Goal: Information Seeking & Learning: Learn about a topic

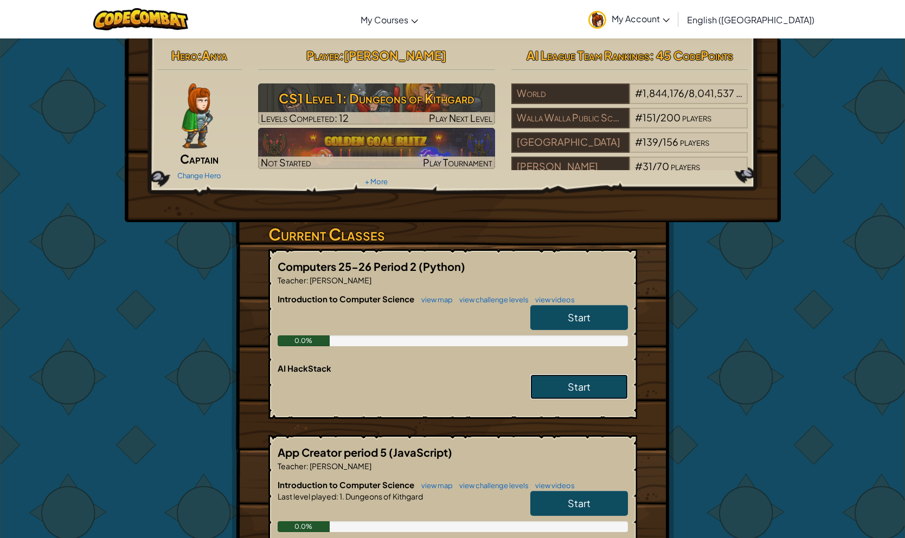
click at [548, 392] on link "Start" at bounding box center [579, 387] width 98 height 25
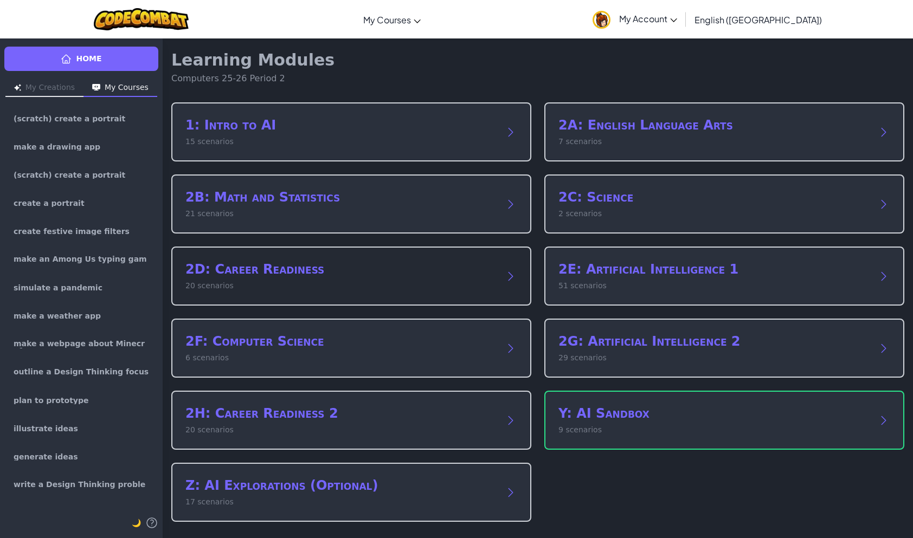
scroll to position [6, 0]
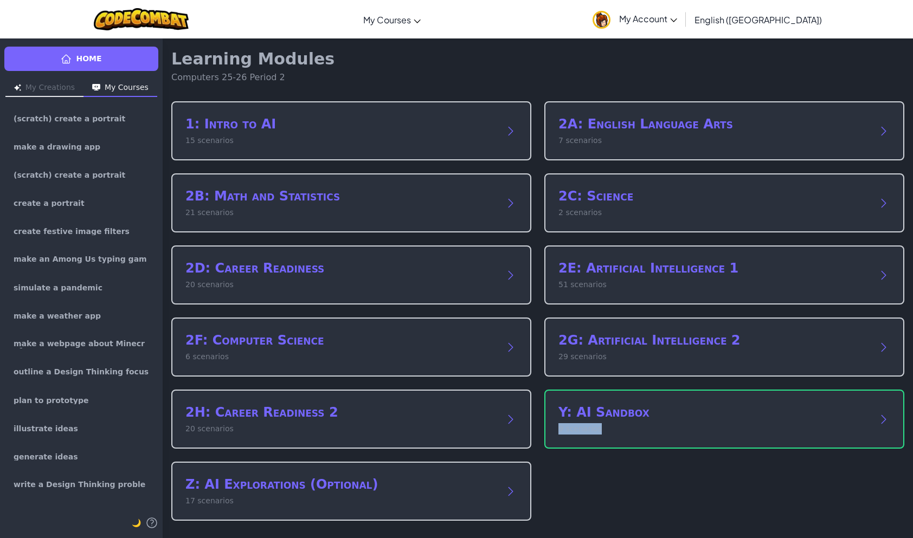
drag, startPoint x: 666, startPoint y: 435, endPoint x: 643, endPoint y: 435, distance: 23.3
click at [663, 435] on div "Y: AI Sandbox 9 scenarios" at bounding box center [724, 419] width 360 height 59
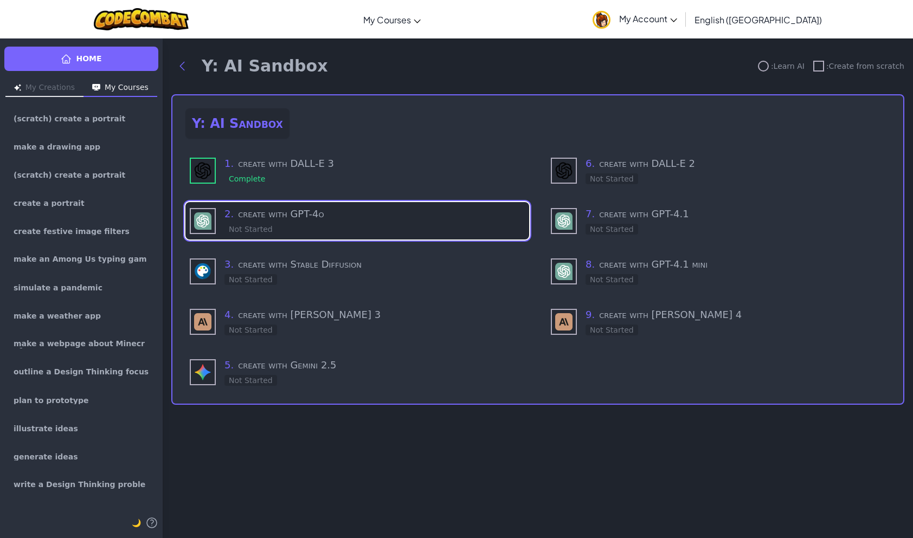
click at [319, 225] on div "2 . create with GPT-4o Not Started" at bounding box center [374, 221] width 300 height 29
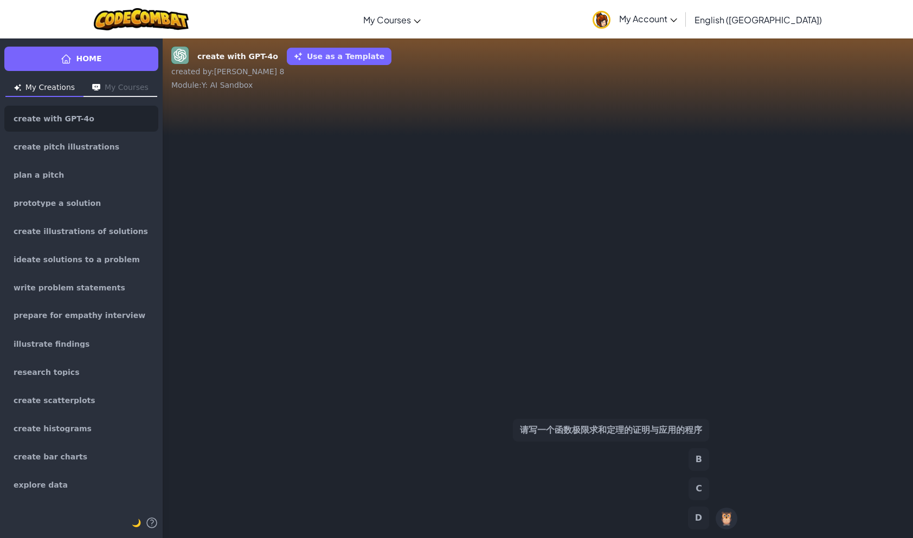
click at [673, 440] on button "请写一个函数极限求和定理的证明与应用的程序" at bounding box center [611, 430] width 196 height 23
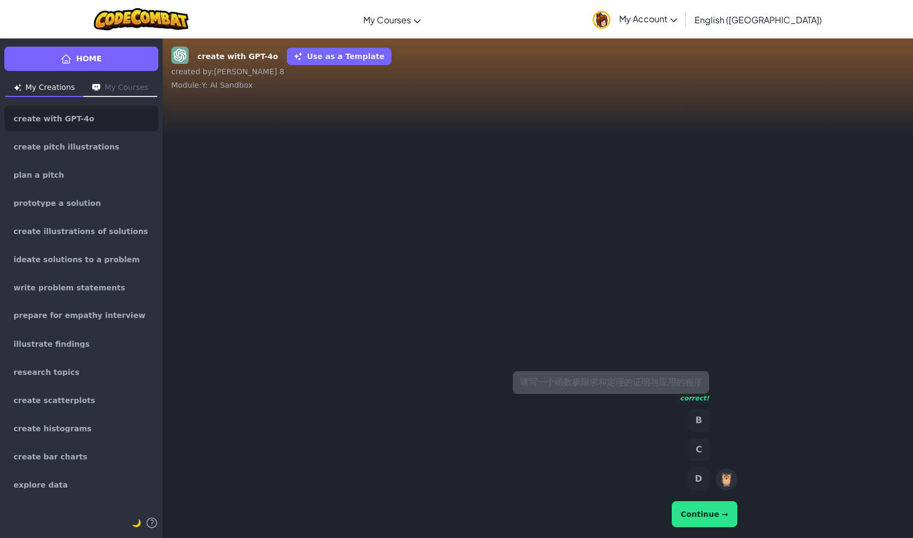
click at [702, 505] on button "Continue →" at bounding box center [705, 515] width 66 height 26
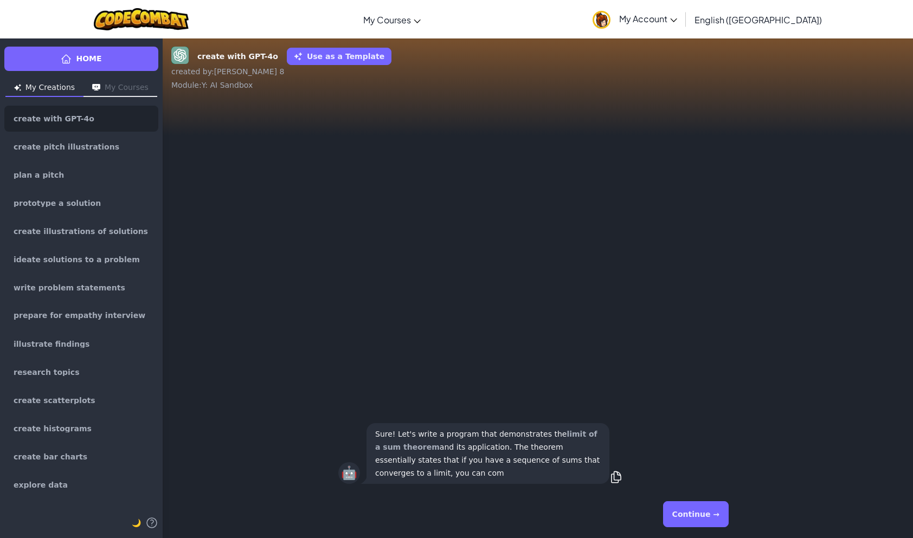
click at [710, 508] on button "Continue →" at bounding box center [696, 515] width 66 height 26
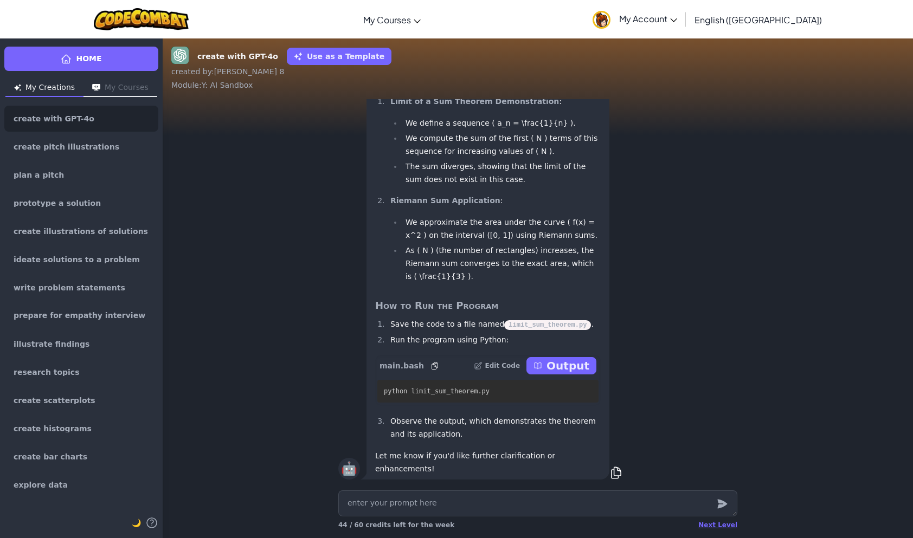
scroll to position [1, 0]
click at [563, 364] on p "Output" at bounding box center [568, 365] width 43 height 15
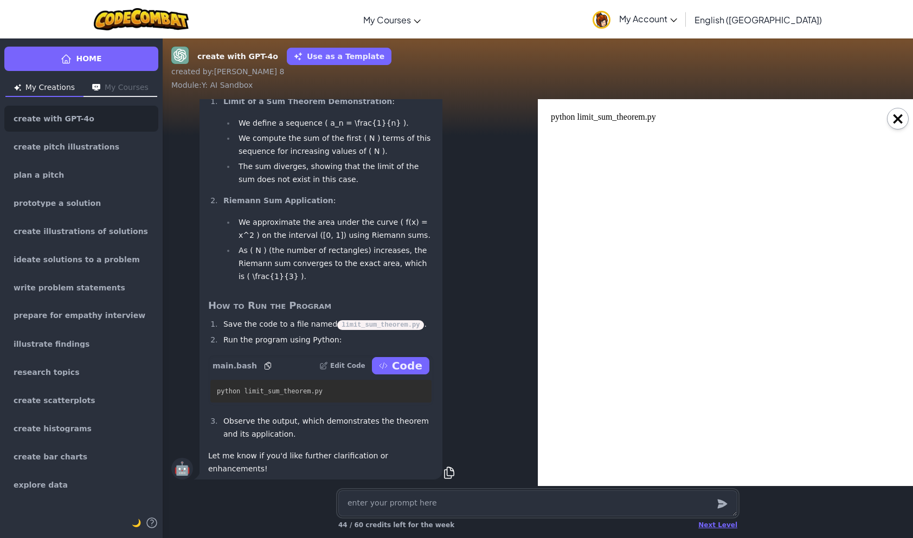
scroll to position [0, 0]
drag, startPoint x: 901, startPoint y: 119, endPoint x: 821, endPoint y: 145, distance: 83.9
click at [899, 120] on button "×" at bounding box center [898, 119] width 22 height 22
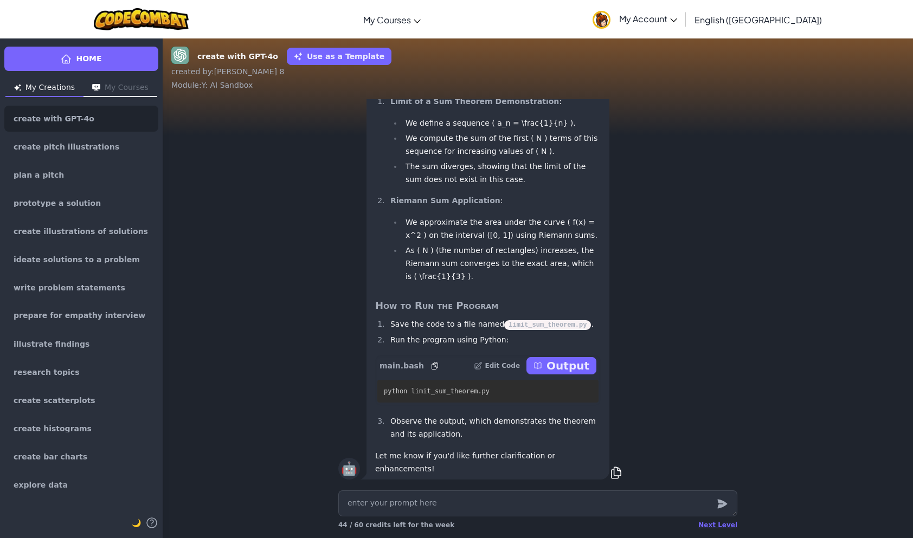
click at [116, 73] on div "Home My Creations My Courses create with GPT-4o create pitch illustrations plan…" at bounding box center [81, 288] width 163 height 500
click at [107, 60] on link "Home" at bounding box center [81, 59] width 154 height 24
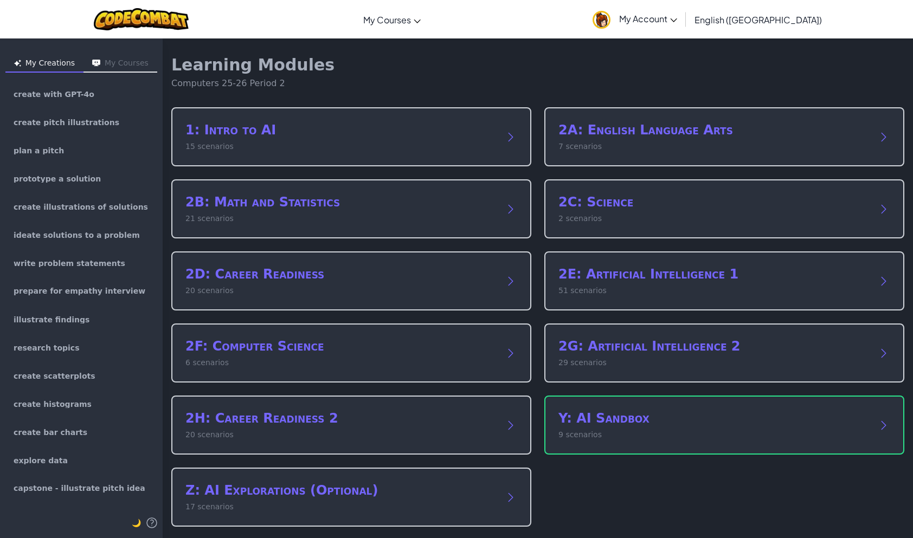
click at [449, 367] on p "6 scenarios" at bounding box center [340, 362] width 310 height 11
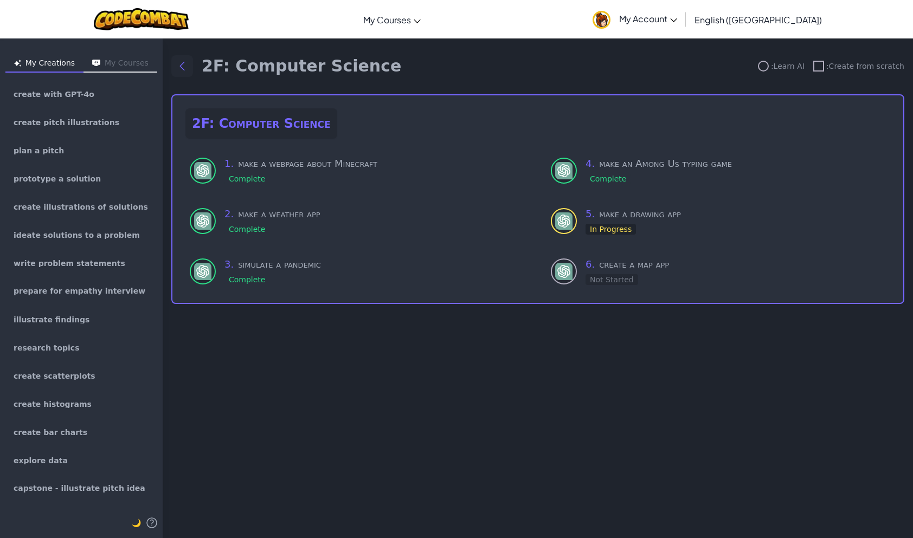
click at [175, 63] on button "Back to modules" at bounding box center [182, 66] width 22 height 22
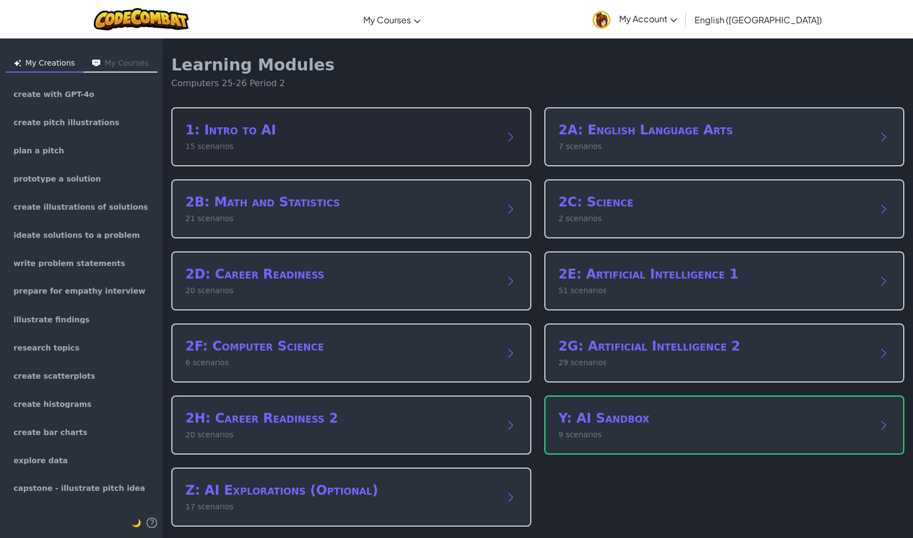
scroll to position [56, 0]
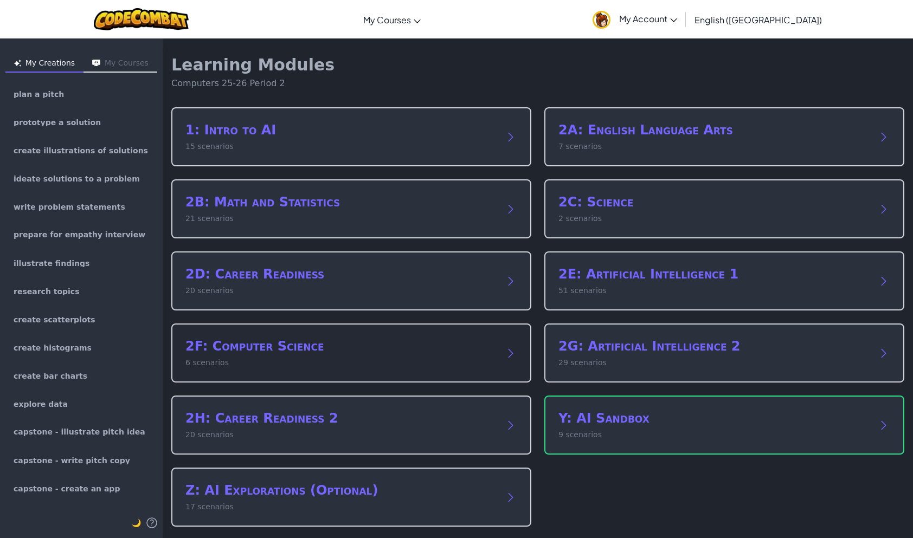
click at [361, 373] on div "2F: Computer Science 6 scenarios" at bounding box center [351, 353] width 360 height 59
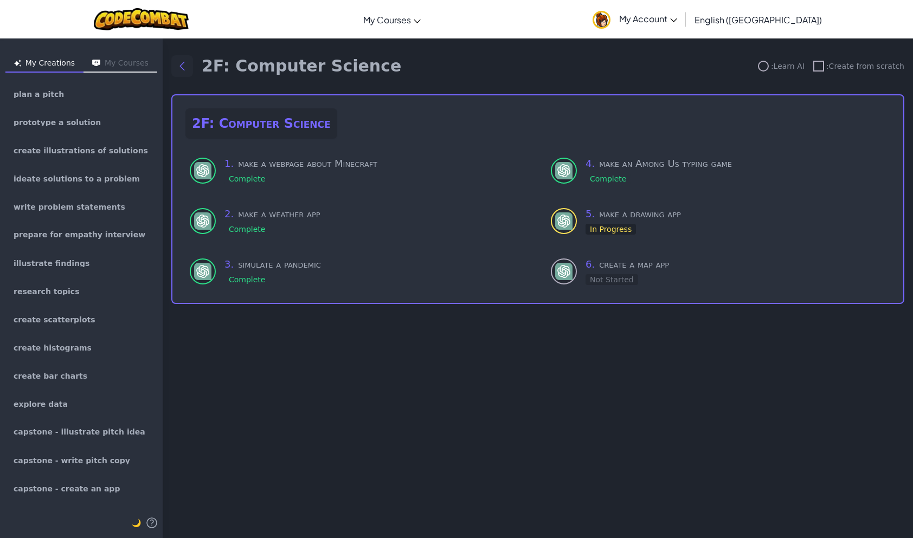
click at [183, 62] on icon "Back to modules" at bounding box center [182, 66] width 13 height 13
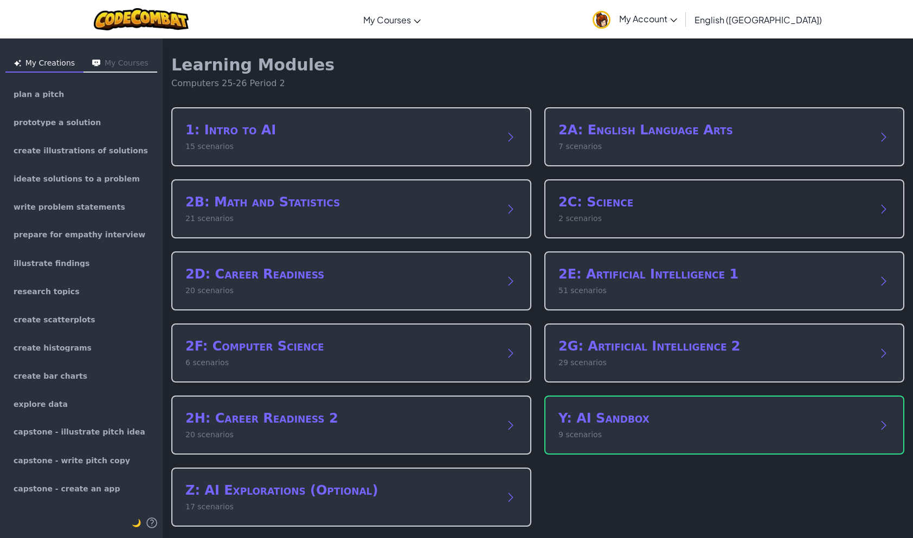
click at [632, 215] on p "2 scenarios" at bounding box center [714, 218] width 310 height 11
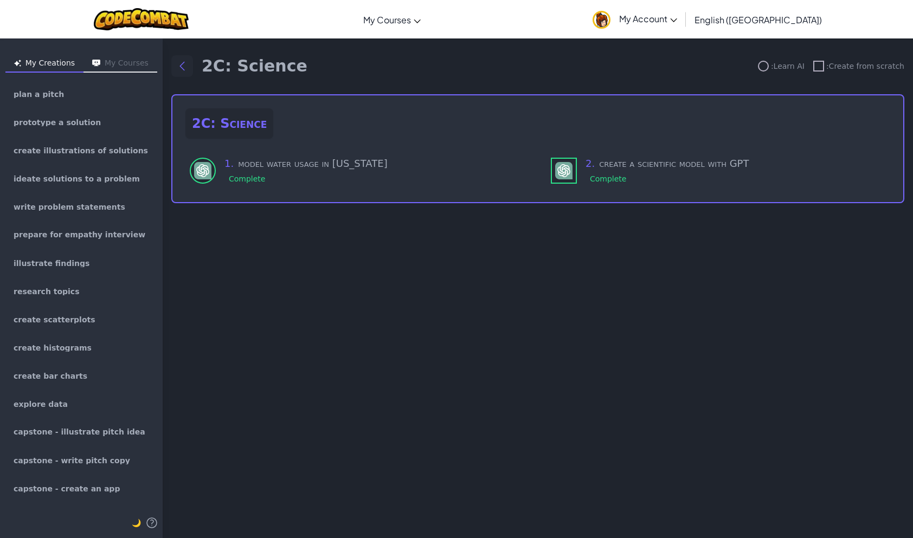
click at [188, 65] on icon "Back to modules" at bounding box center [182, 66] width 13 height 13
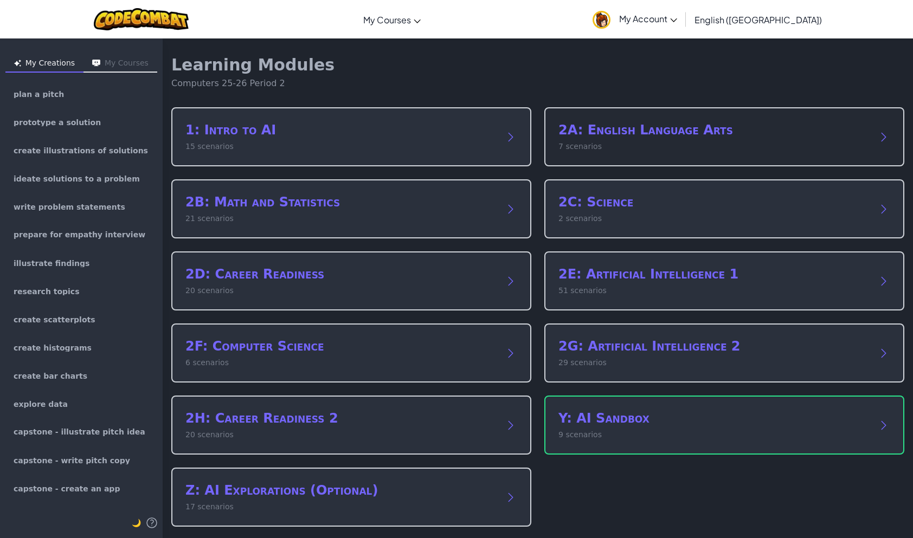
click at [709, 151] on p "7 scenarios" at bounding box center [714, 146] width 310 height 11
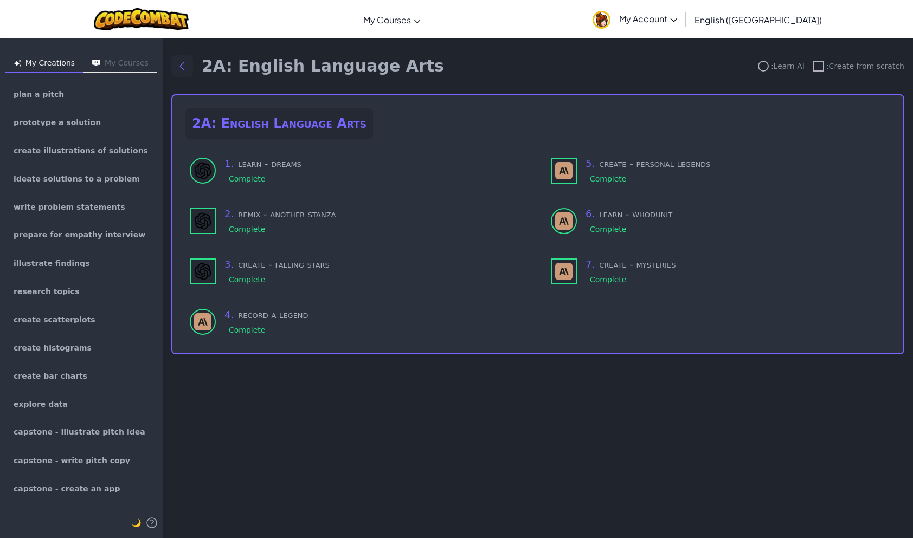
click at [192, 68] on button "Back to modules" at bounding box center [182, 66] width 22 height 22
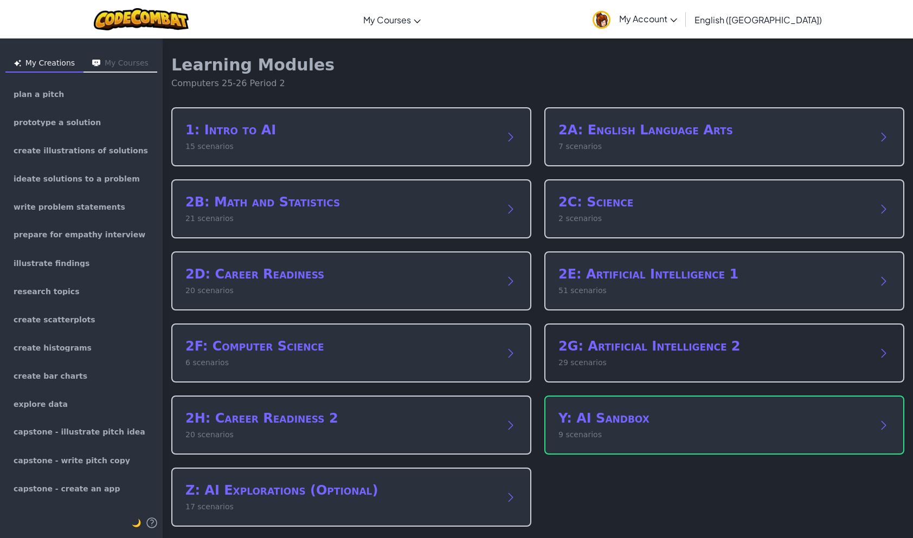
click at [763, 369] on div "2G: Artificial Intelligence 2 29 scenarios" at bounding box center [724, 353] width 360 height 59
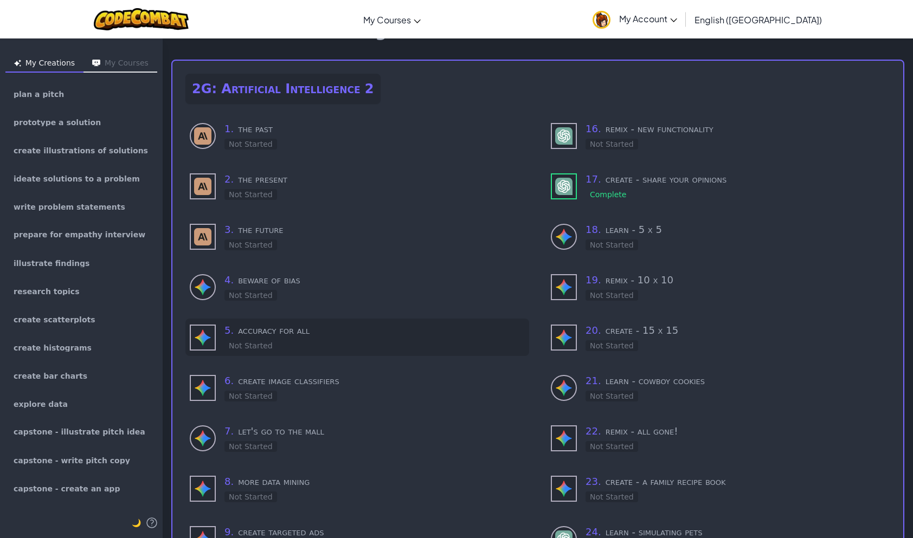
scroll to position [54, 0]
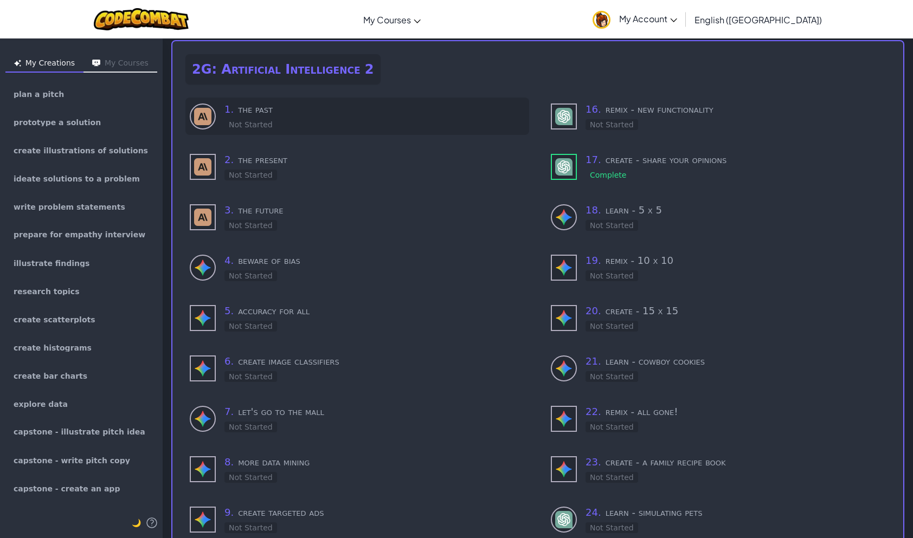
click at [324, 119] on div "1 . the past Not Started" at bounding box center [374, 116] width 300 height 29
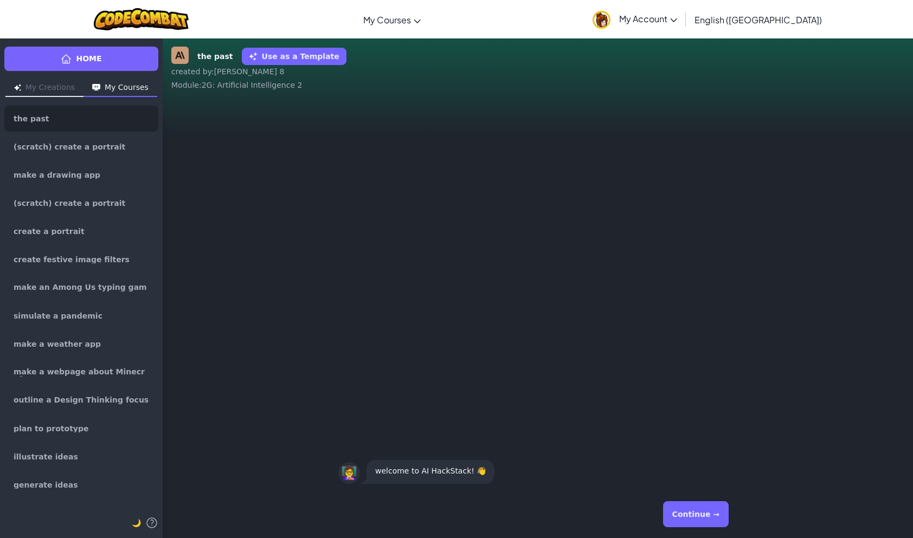
click at [700, 522] on button "Continue →" at bounding box center [696, 515] width 66 height 26
click at [696, 516] on button "Continue →" at bounding box center [696, 515] width 66 height 26
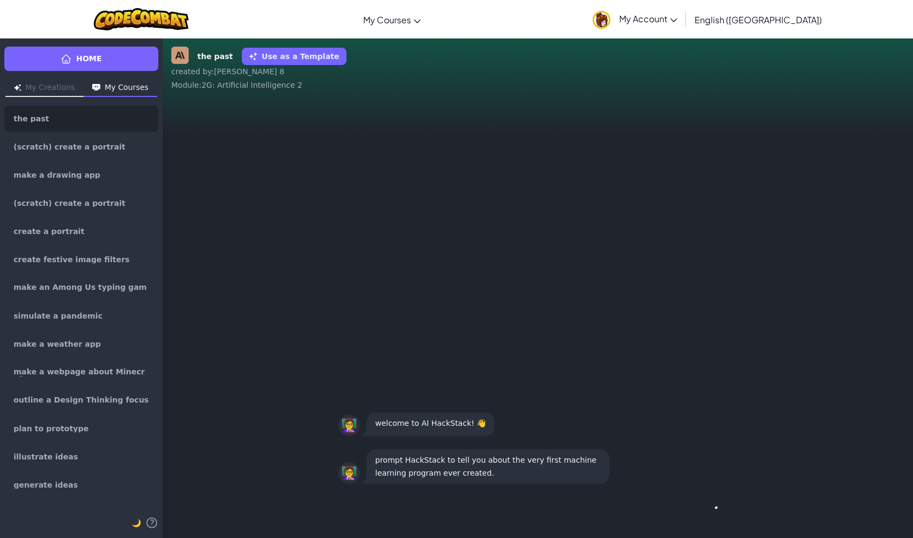
click at [696, 516] on div "Continue →" at bounding box center [537, 514] width 399 height 39
click at [711, 514] on button "Continue →" at bounding box center [696, 515] width 66 height 26
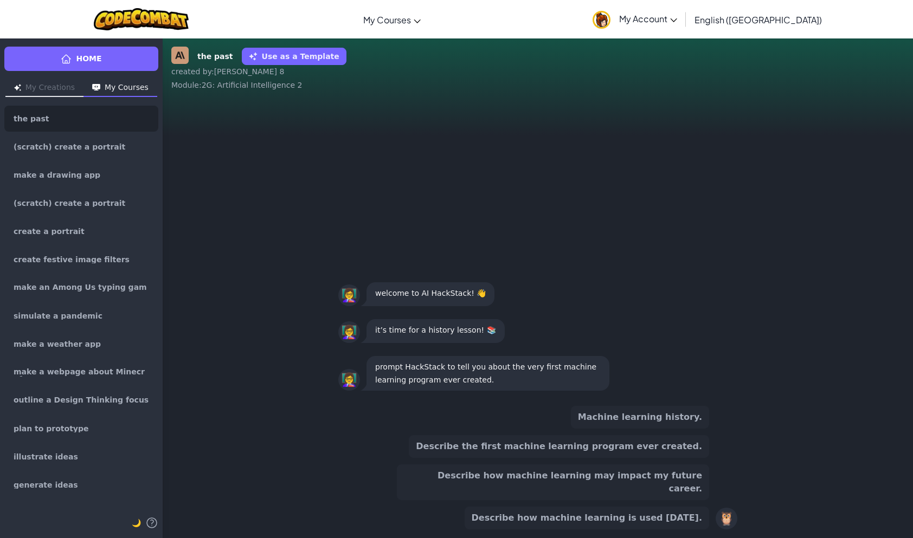
click at [639, 458] on button "Describe the first machine learning program ever created." at bounding box center [559, 446] width 300 height 23
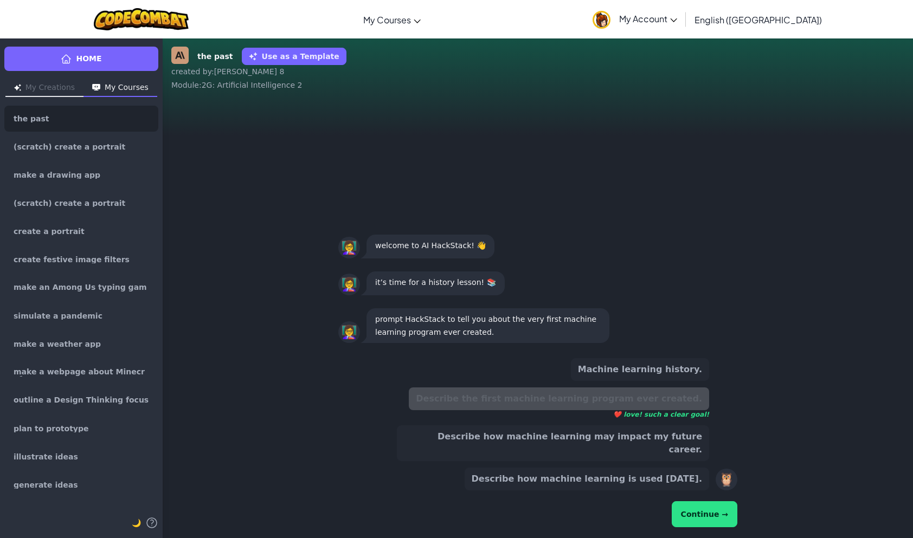
click at [715, 519] on button "Continue →" at bounding box center [705, 515] width 66 height 26
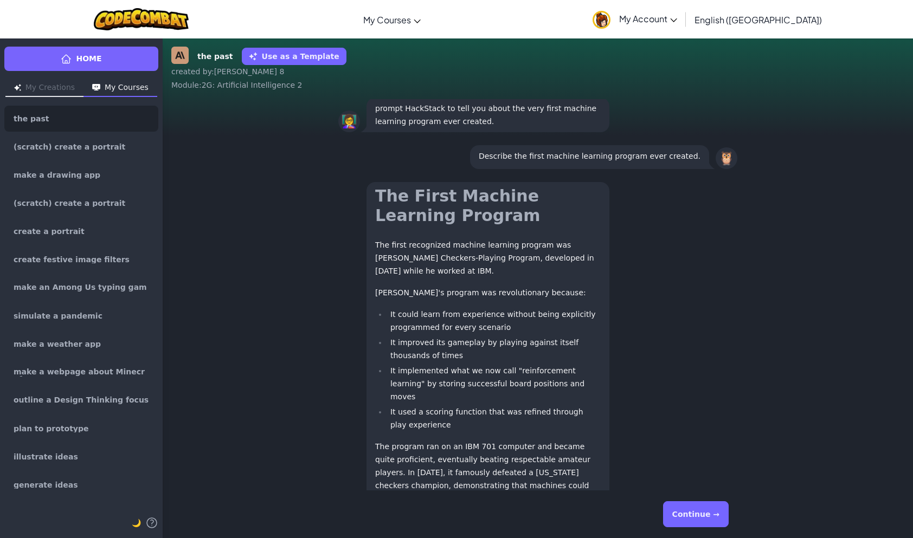
scroll to position [-155, 0]
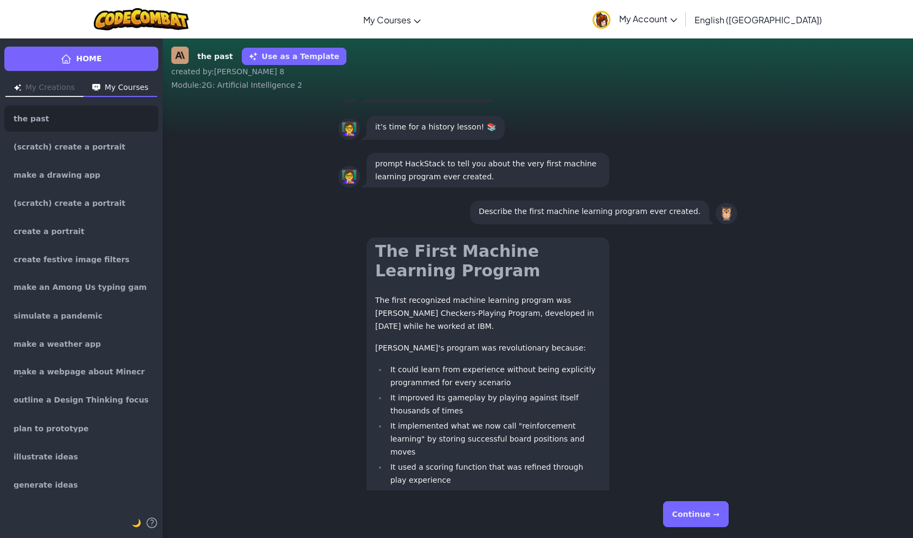
click at [669, 522] on div "Continue →" at bounding box center [537, 514] width 399 height 39
click at [674, 523] on button "Continue →" at bounding box center [696, 515] width 66 height 26
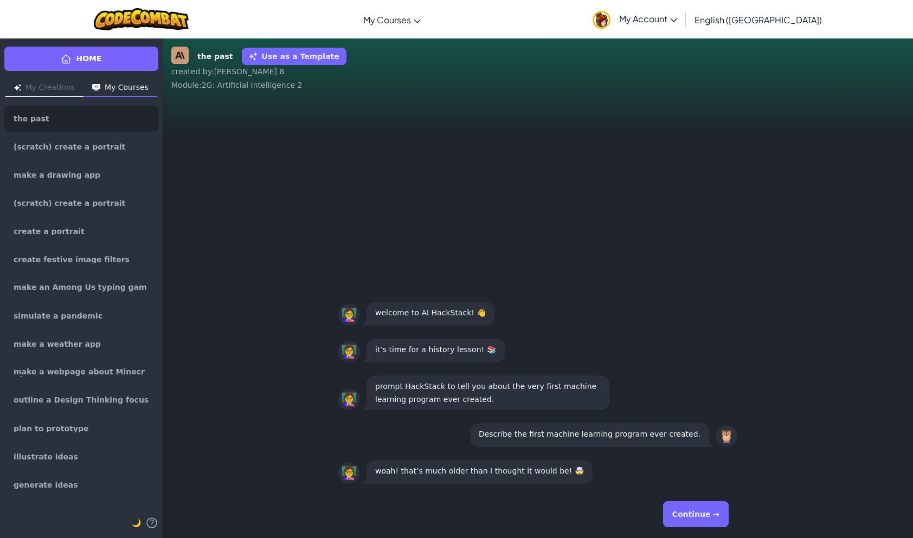
scroll to position [1, 0]
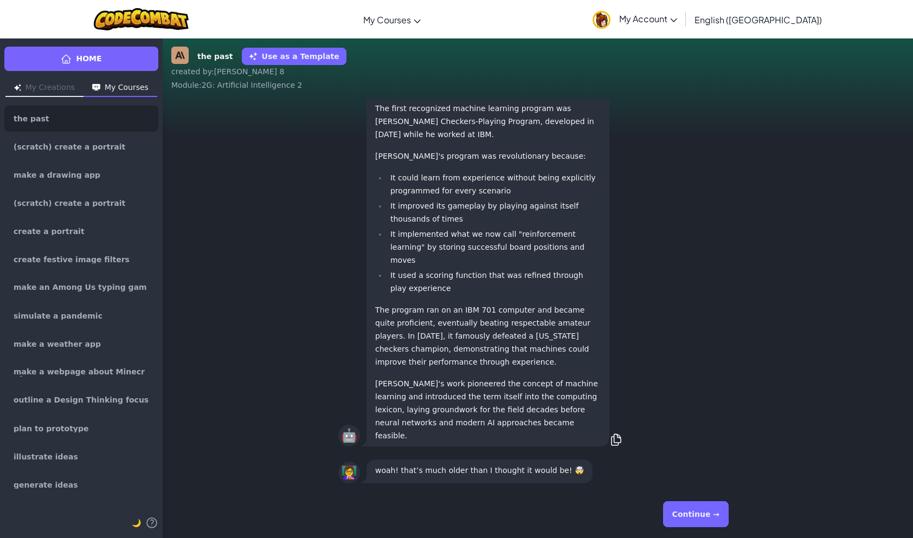
click at [696, 514] on button "Continue →" at bounding box center [696, 515] width 66 height 26
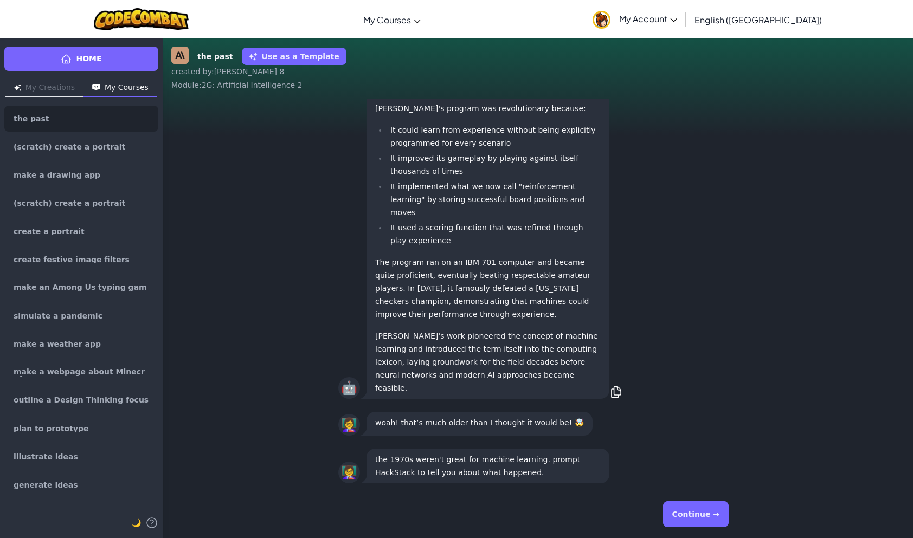
click at [697, 513] on button "Continue →" at bounding box center [696, 515] width 66 height 26
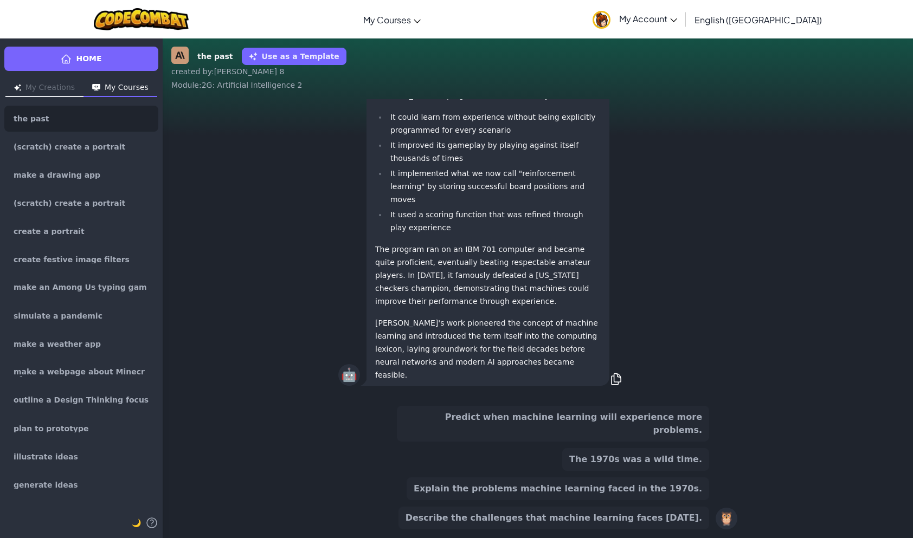
click at [632, 435] on button "Predict when machine learning will experience more problems." at bounding box center [553, 424] width 312 height 36
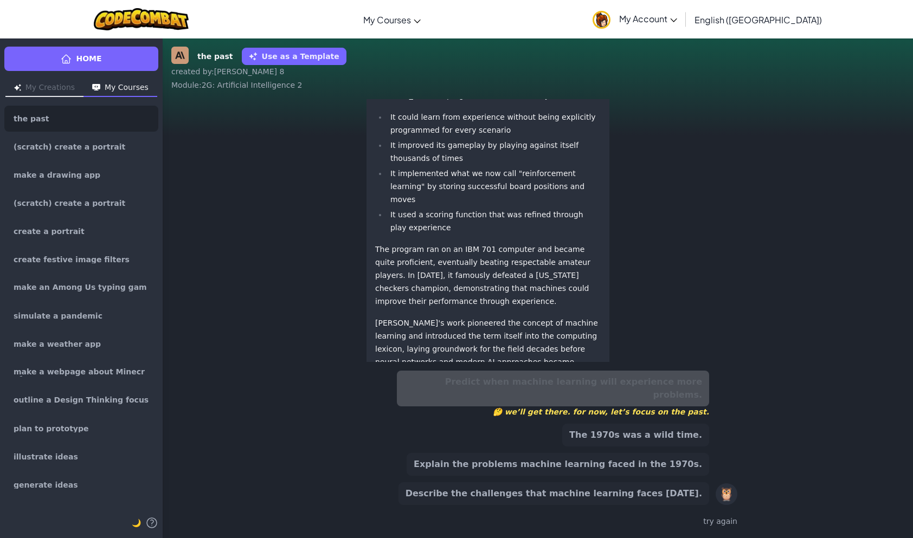
click at [623, 478] on div "Predict when machine learning will experience more problems. 🤔 we’ll get there.…" at bounding box center [553, 438] width 312 height 134
drag, startPoint x: 638, startPoint y: 491, endPoint x: 645, endPoint y: 487, distance: 7.3
click at [645, 488] on button "Describe the challenges that machine learning faces [DATE]." at bounding box center [554, 494] width 311 height 23
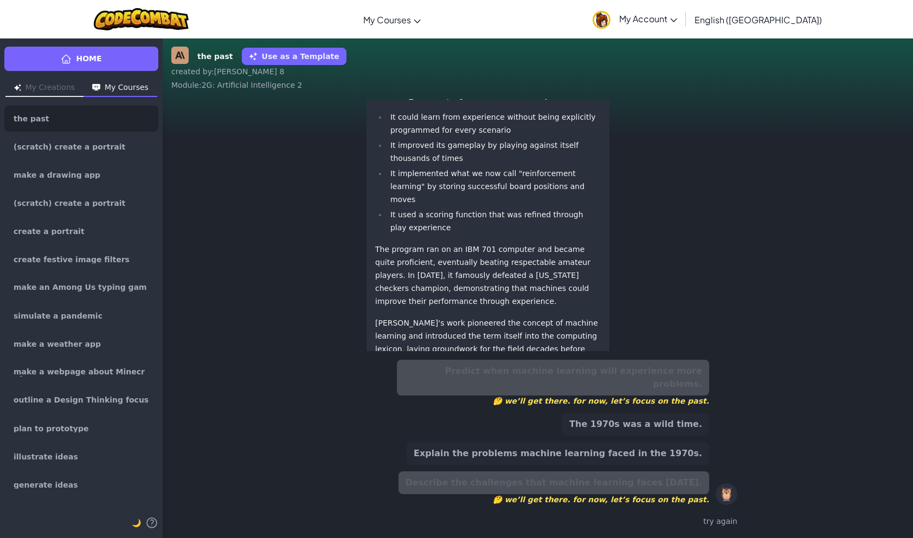
click at [675, 448] on button "Explain the problems machine learning faced in the 1970s." at bounding box center [558, 453] width 303 height 23
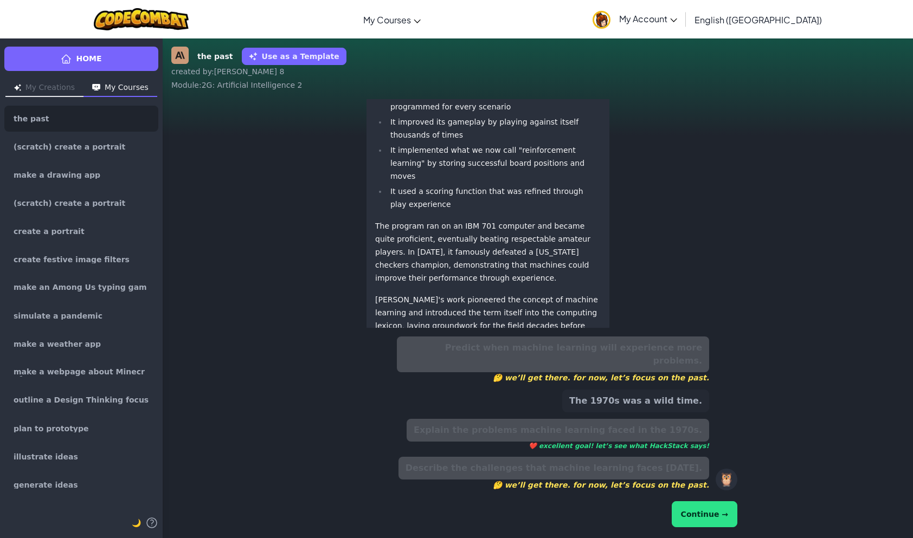
scroll to position [-149, 0]
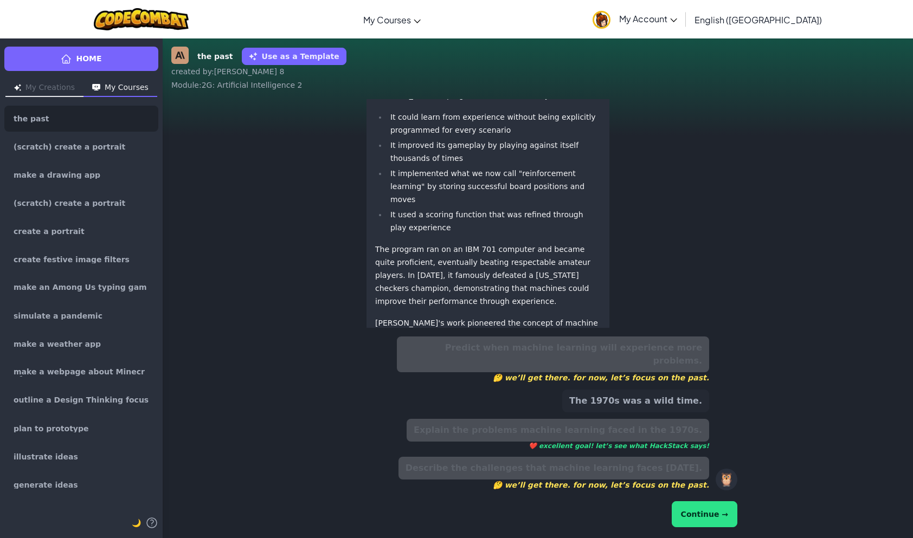
click at [703, 507] on button "Continue →" at bounding box center [705, 515] width 66 height 26
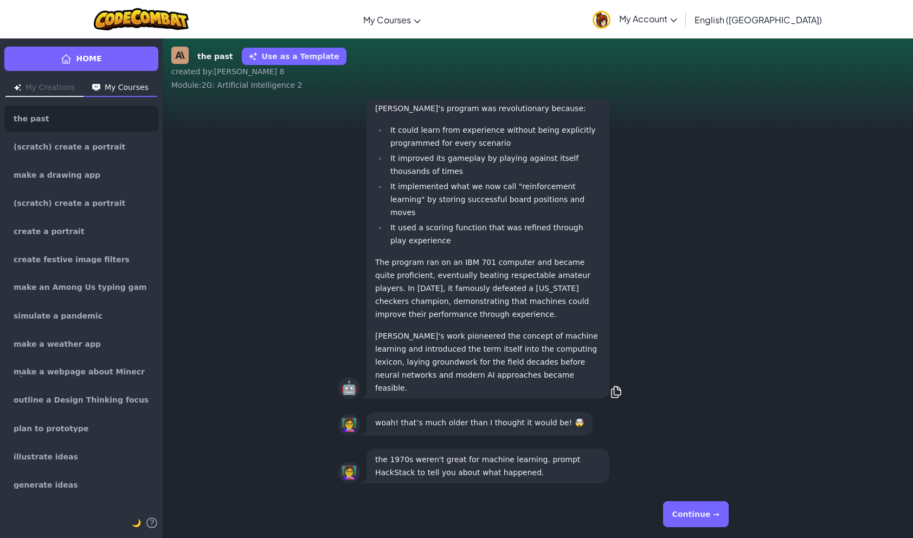
scroll to position [1, 0]
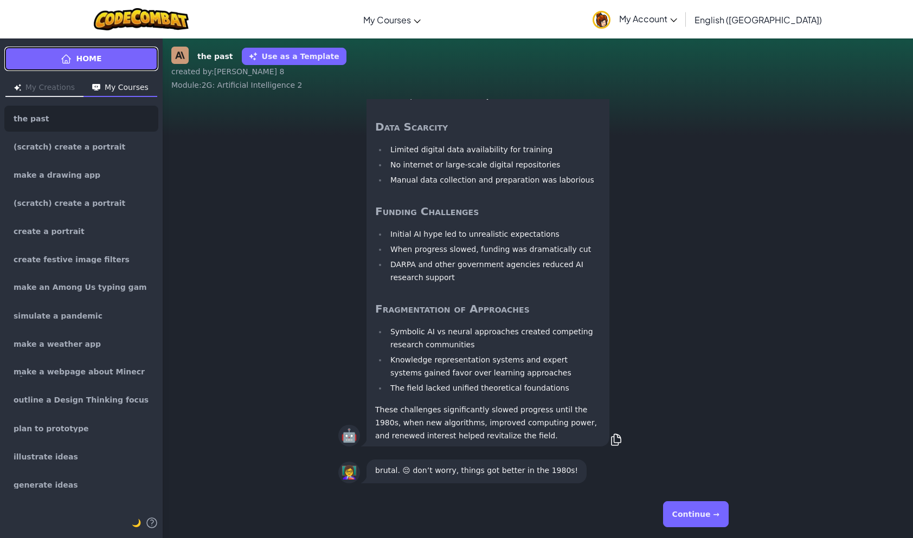
click at [143, 69] on link "Home" at bounding box center [81, 59] width 154 height 24
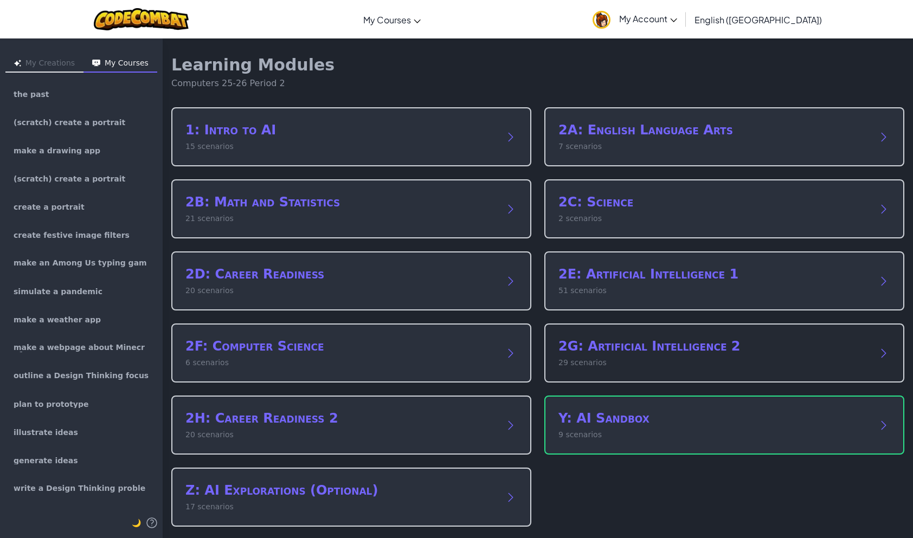
click at [622, 361] on p "29 scenarios" at bounding box center [714, 362] width 310 height 11
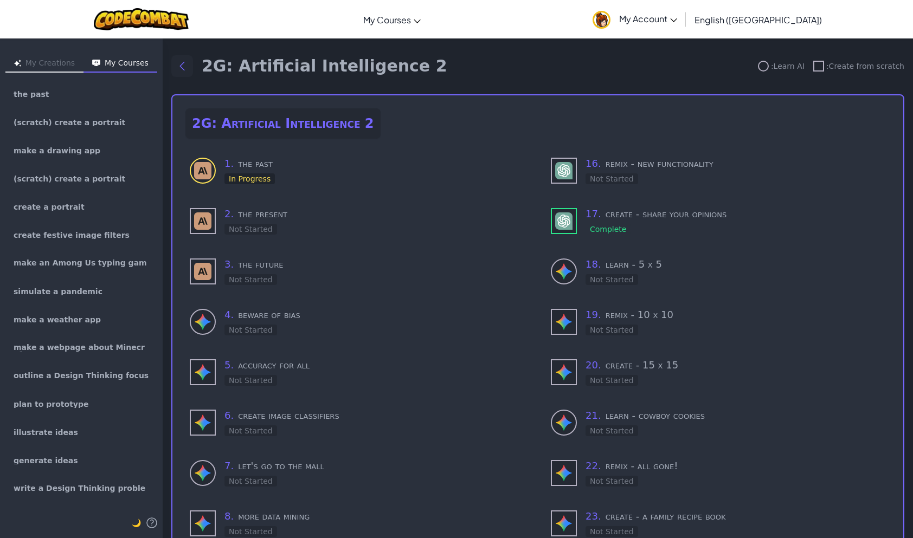
click at [191, 69] on button "Back to modules" at bounding box center [182, 66] width 22 height 22
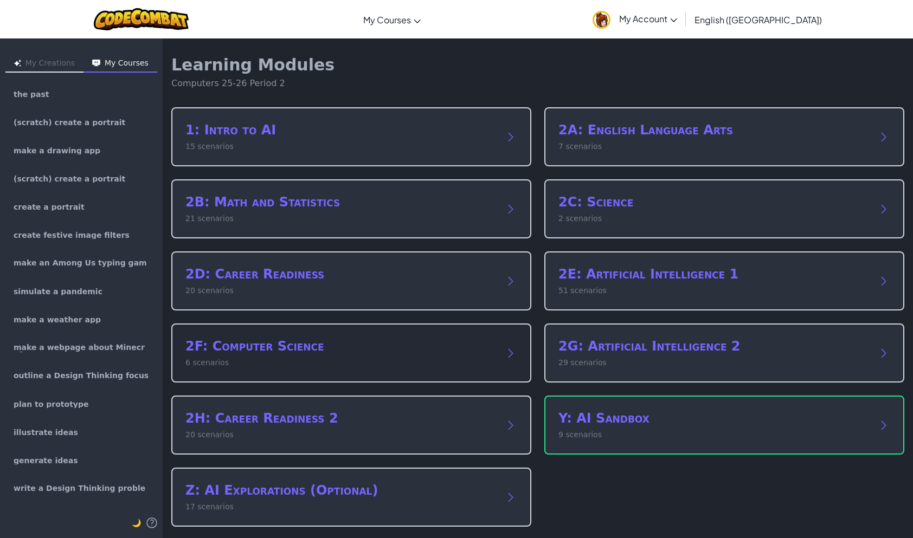
click at [384, 360] on p "6 scenarios" at bounding box center [340, 362] width 310 height 11
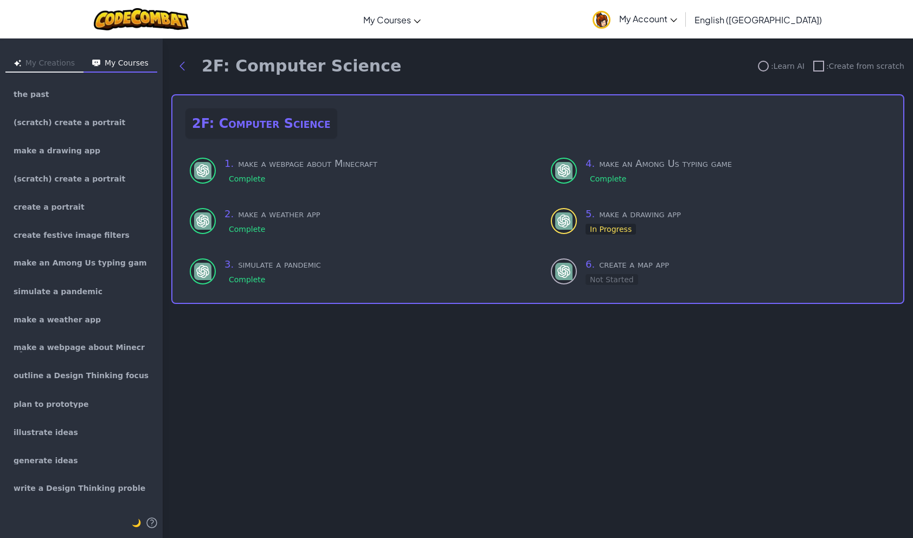
click at [190, 69] on button "Back to modules" at bounding box center [182, 66] width 22 height 22
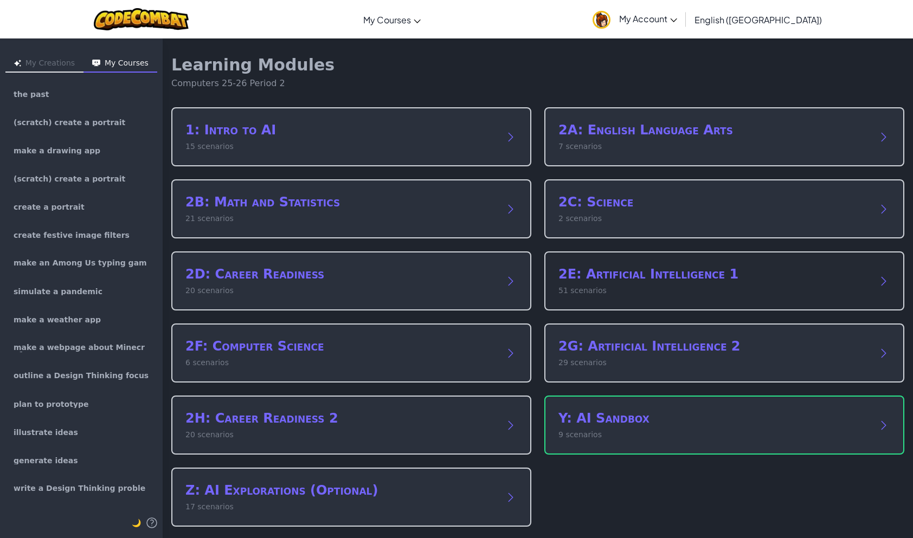
click at [668, 276] on h2 "2E: Artificial Intelligence 1" at bounding box center [714, 274] width 310 height 17
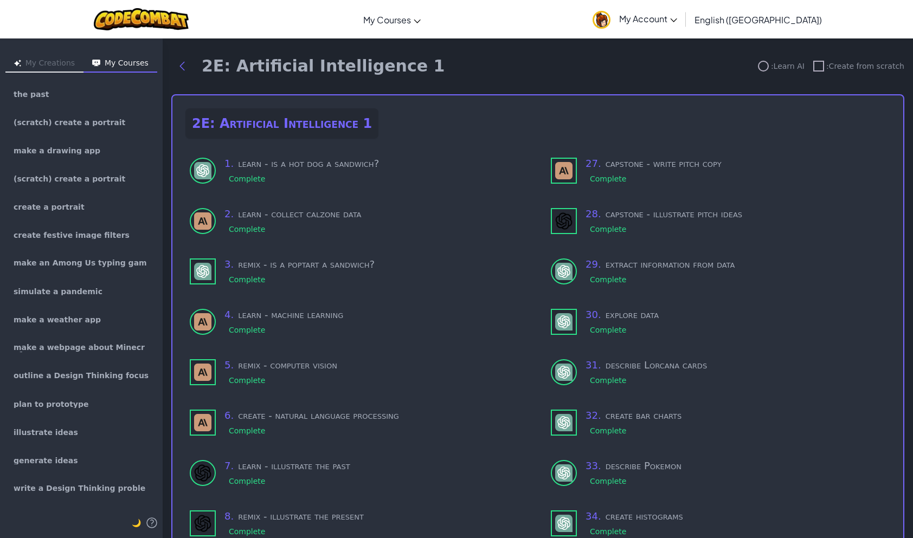
click at [186, 69] on icon "Back to modules" at bounding box center [182, 66] width 13 height 13
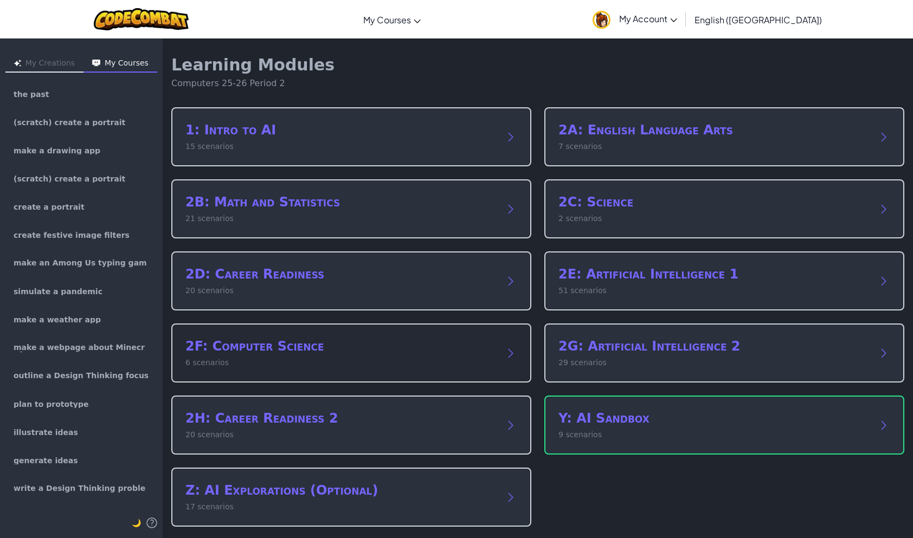
click at [330, 349] on h2 "2F: Computer Science" at bounding box center [340, 346] width 310 height 17
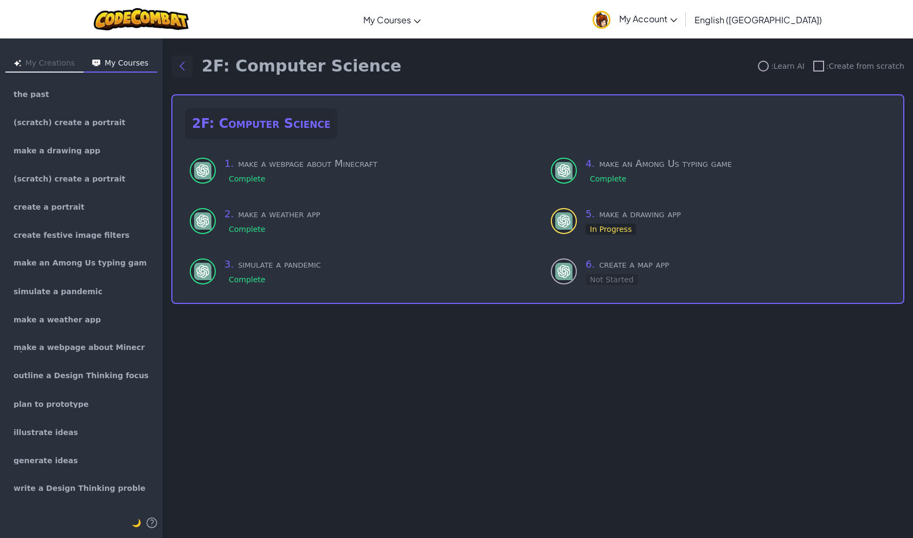
click at [186, 64] on icon "Back to modules" at bounding box center [182, 66] width 13 height 13
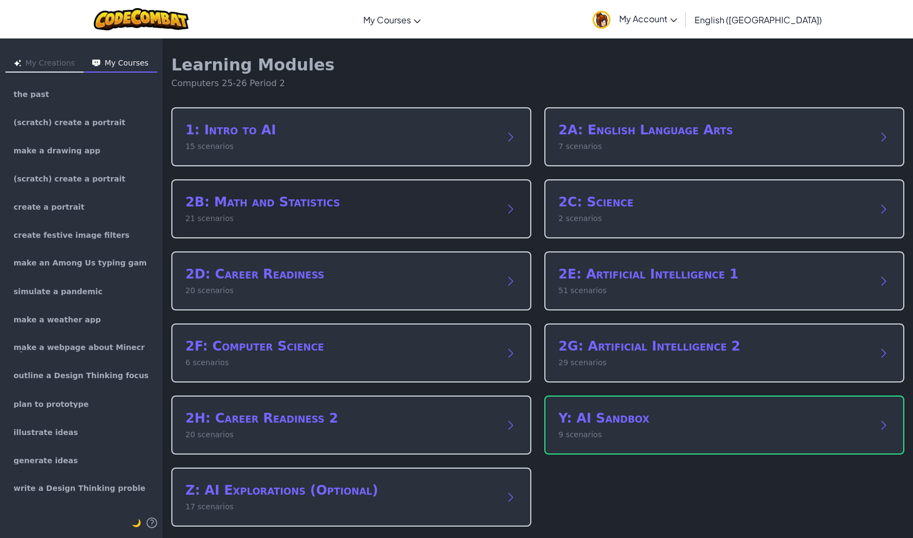
click at [316, 211] on div "2B: Math and Statistics 21 scenarios" at bounding box center [340, 209] width 310 height 31
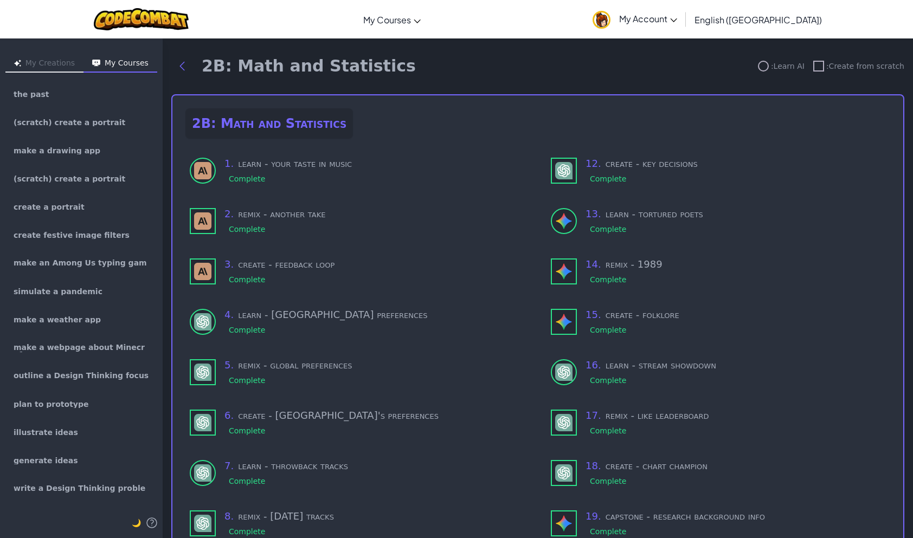
click at [191, 72] on button "Back to modules" at bounding box center [182, 66] width 22 height 22
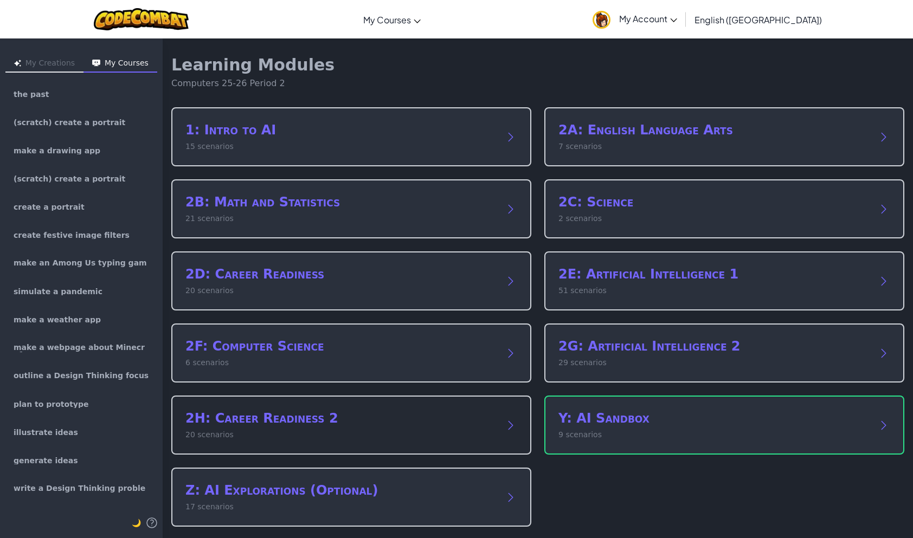
click at [317, 422] on h2 "2H: Career Readiness 2" at bounding box center [340, 418] width 310 height 17
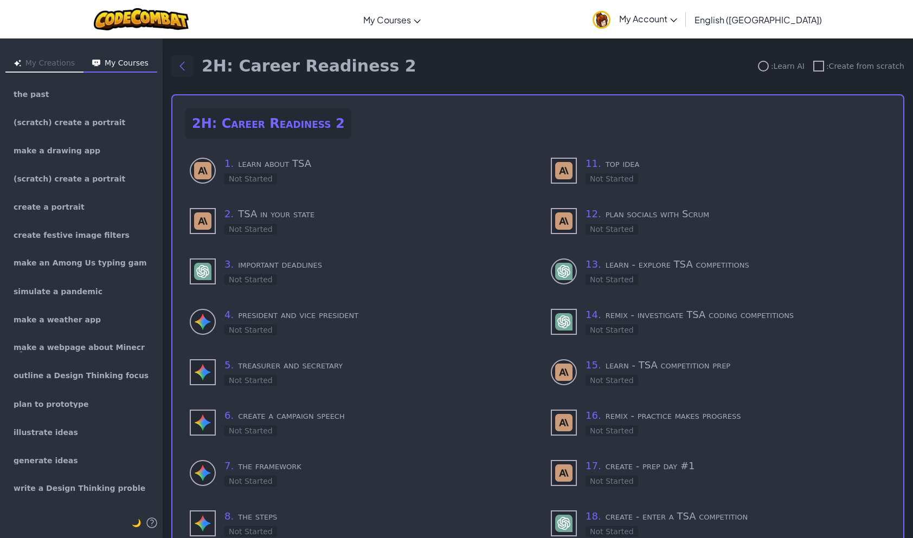
click at [189, 68] on button "Back to modules" at bounding box center [182, 66] width 22 height 22
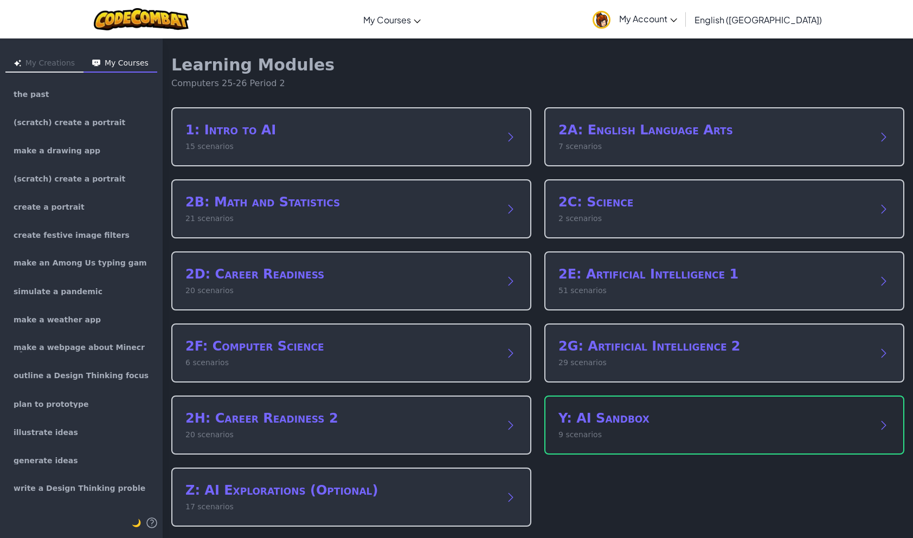
click at [678, 417] on h2 "Y: AI Sandbox" at bounding box center [714, 418] width 310 height 17
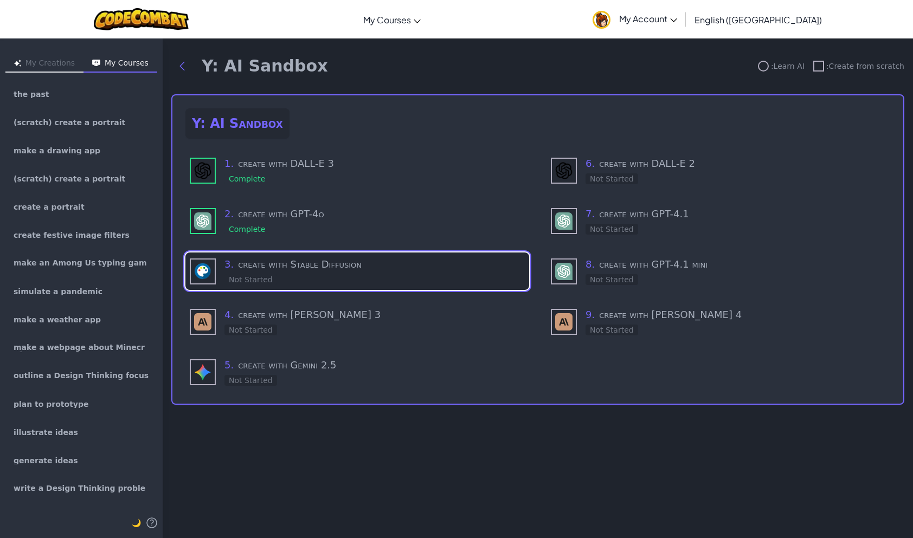
click at [346, 276] on div "3 . create with Stable Diffusion Not Started" at bounding box center [374, 271] width 300 height 29
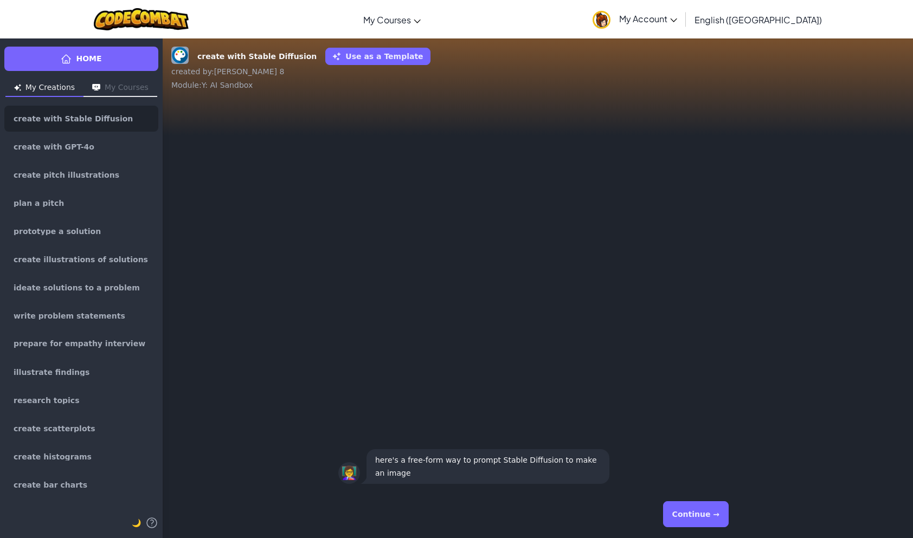
click at [683, 502] on div "Continue →" at bounding box center [537, 514] width 399 height 39
click at [696, 510] on button "Continue →" at bounding box center [696, 515] width 66 height 26
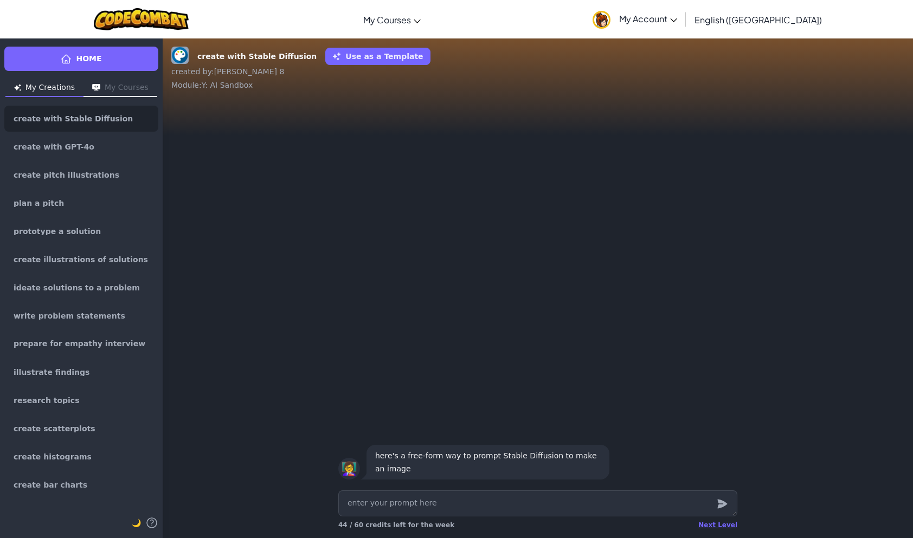
type textarea "x"
type textarea "m"
type textarea "x"
type textarea "ma"
type textarea "x"
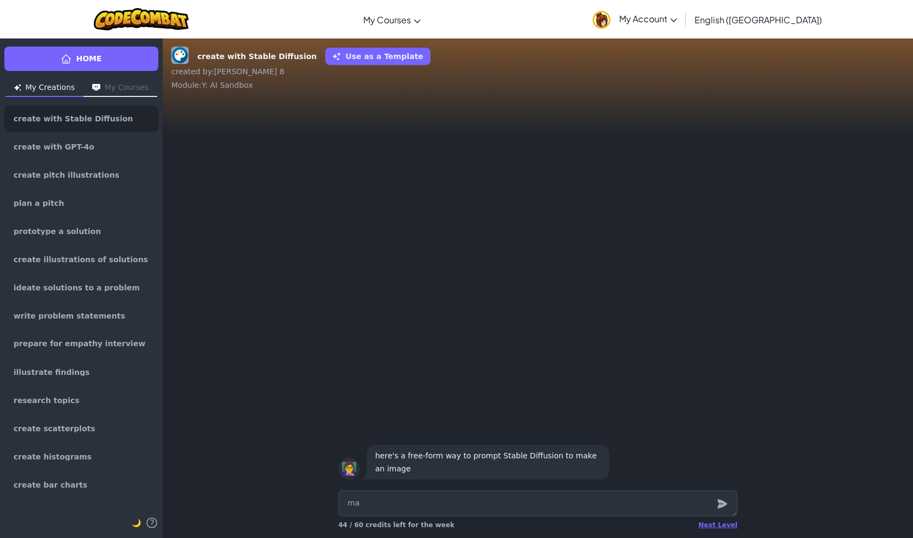
type textarea "mak"
type textarea "x"
type textarea "make"
type textarea "x"
type textarea "make"
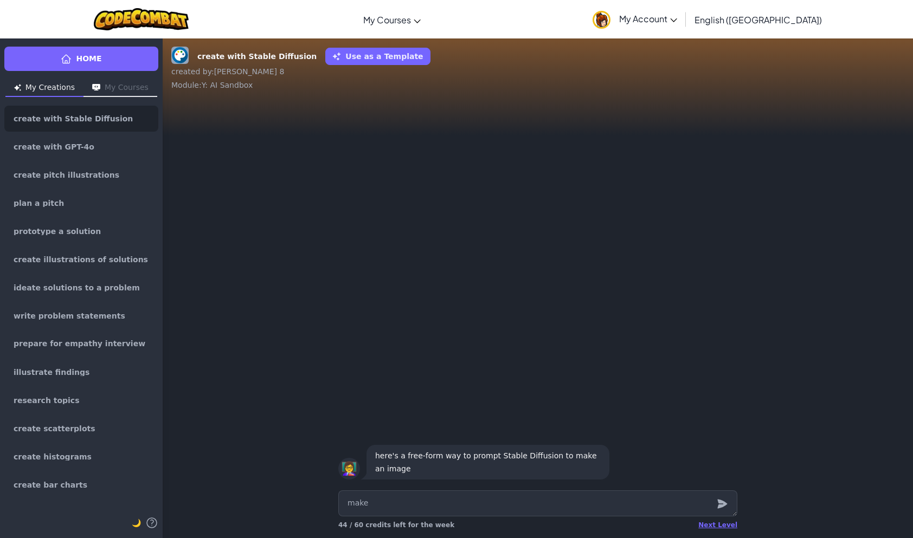
type textarea "x"
type textarea "make e"
type textarea "x"
type textarea "make ea"
type textarea "x"
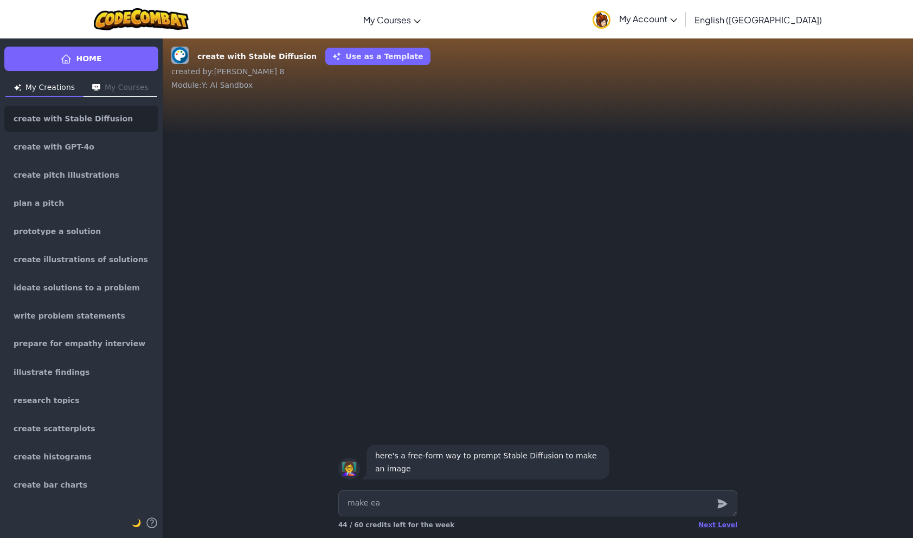
type textarea "make ean"
type textarea "x"
type textarea "make ean"
type textarea "x"
type textarea "make ean i"
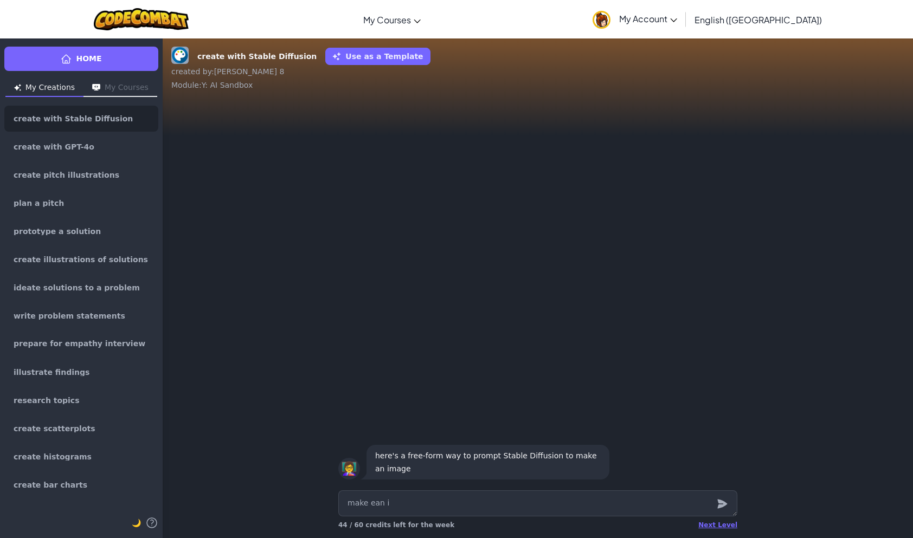
type textarea "x"
type textarea "make ean im"
type textarea "x"
type textarea "make ean ima"
type textarea "x"
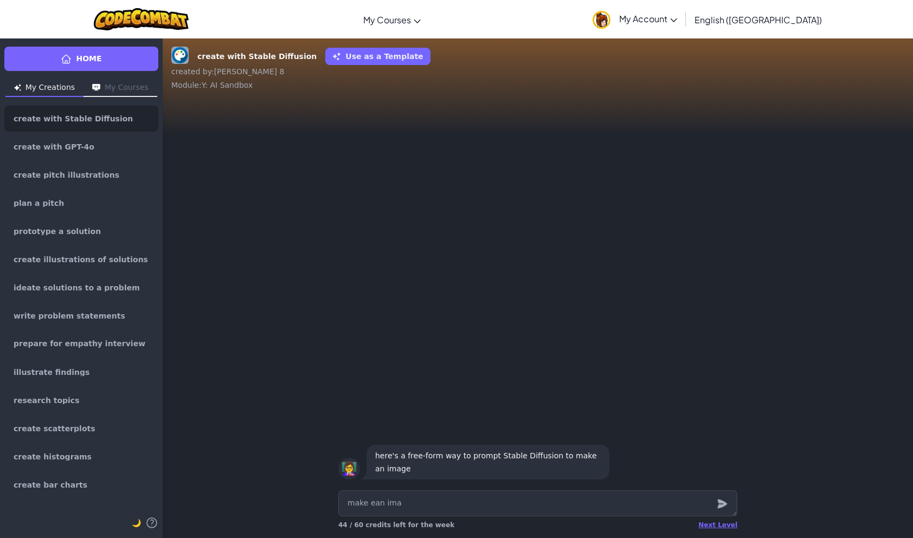
type textarea "make ean imag"
type textarea "x"
type textarea "make ean image"
type textarea "x"
type textarea "make ean image"
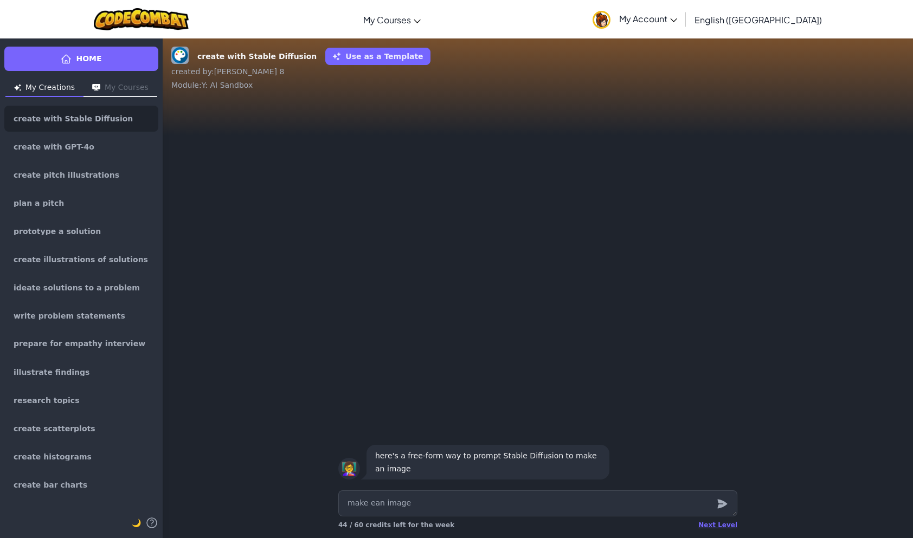
type textarea "x"
type textarea "make ean image"
type textarea "x"
type textarea "make ean imag"
type textarea "x"
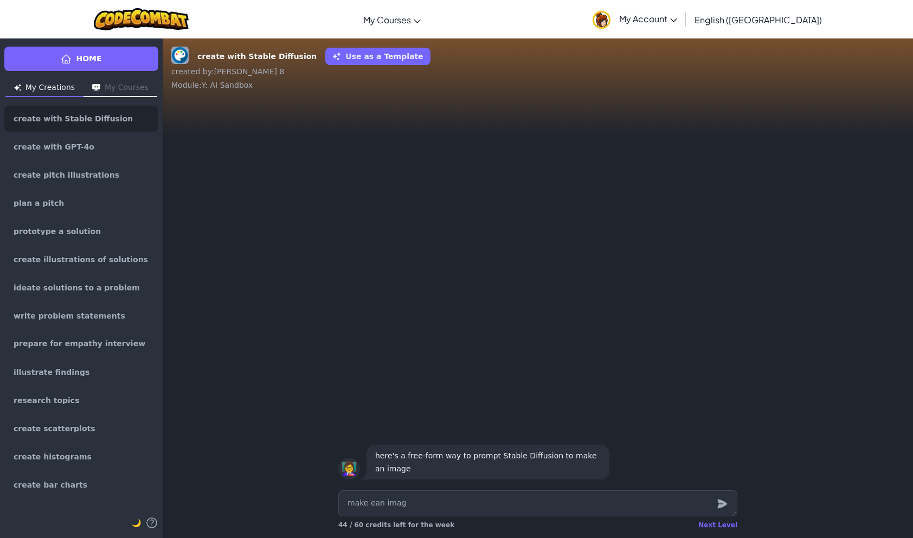
type textarea "make ean ima"
type textarea "x"
type textarea "make ean im"
type textarea "x"
type textarea "make ean i"
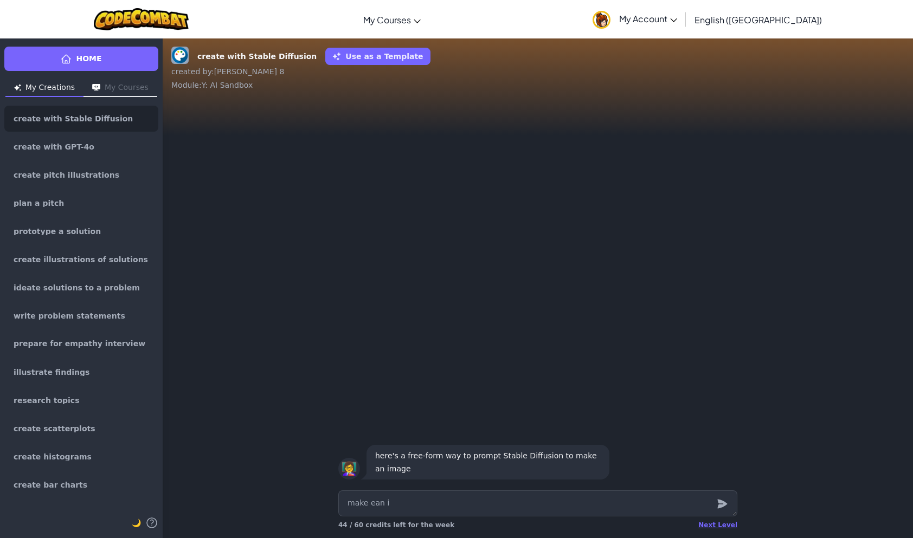
type textarea "x"
type textarea "make ean"
type textarea "x"
type textarea "make ean"
type textarea "x"
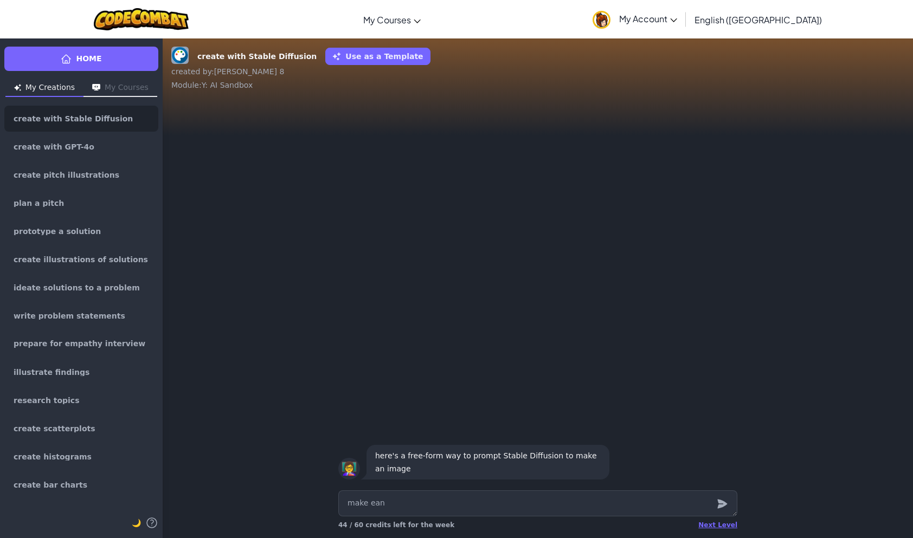
type textarea "make ea"
type textarea "x"
type textarea "make e"
type textarea "x"
type textarea "make"
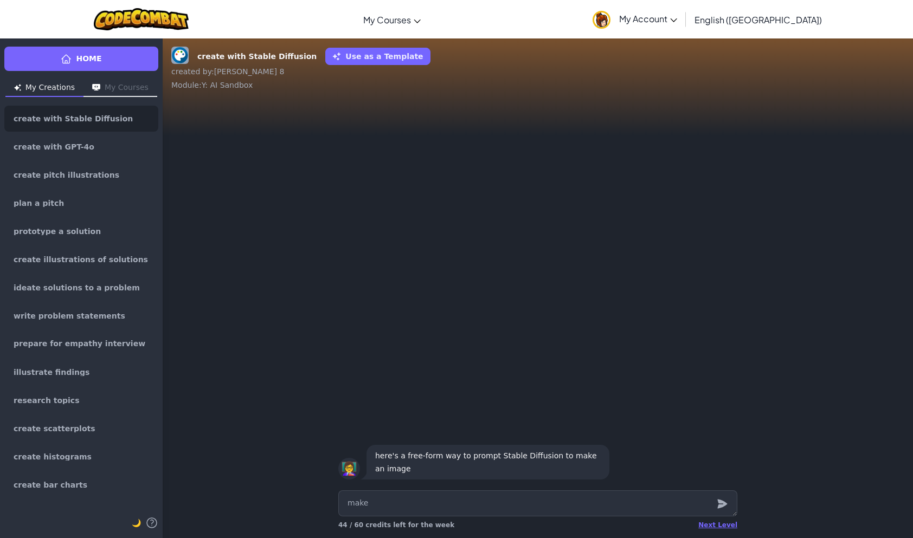
type textarea "x"
type textarea "make a"
type textarea "x"
type textarea "make a"
type textarea "x"
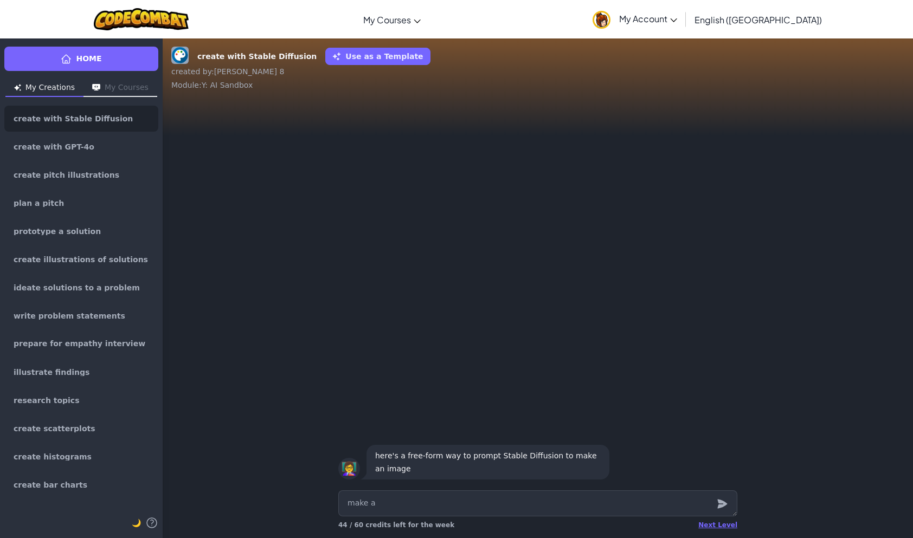
type textarea "make a o"
type textarea "x"
type textarea "make a"
type textarea "x"
type textarea "make a i"
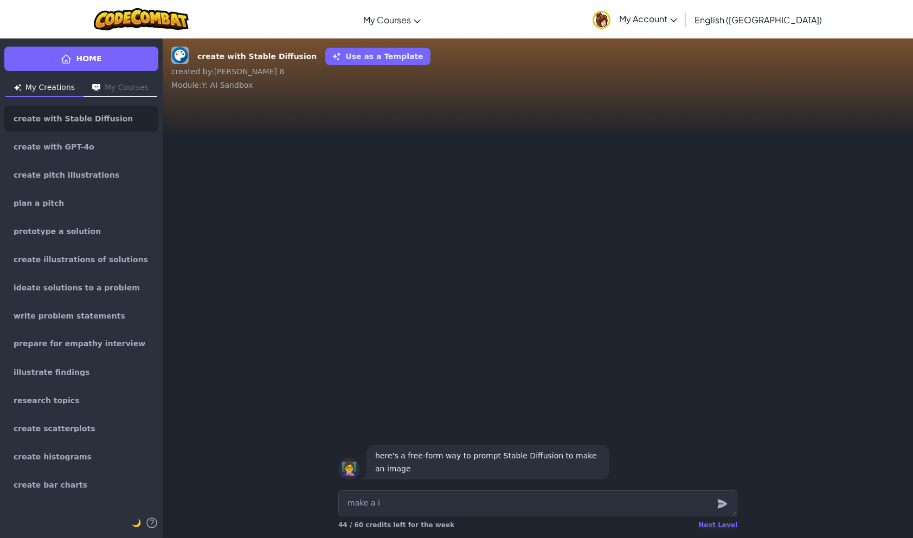
type textarea "x"
type textarea "make a im"
type textarea "x"
type textarea "make a ima"
type textarea "x"
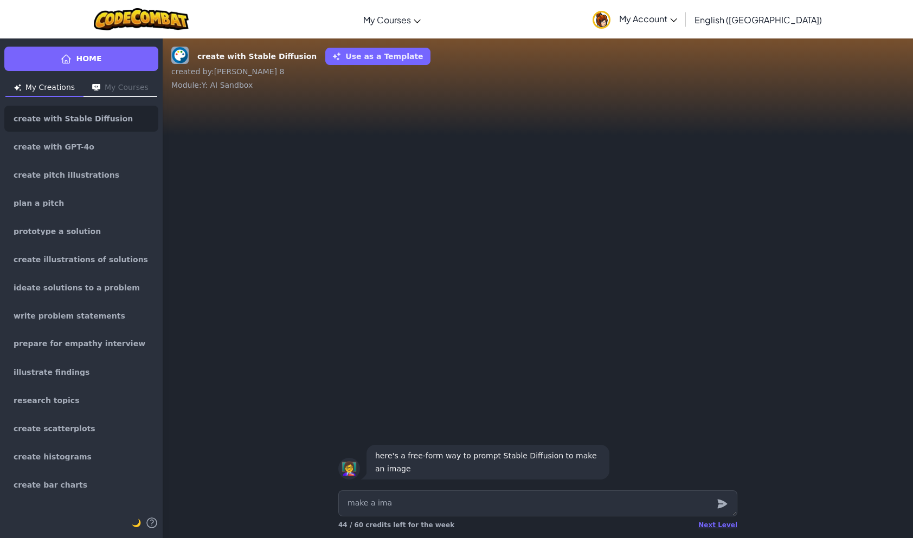
type textarea "make a imag"
type textarea "x"
type textarea "make a image"
type textarea "x"
type textarea "make a image"
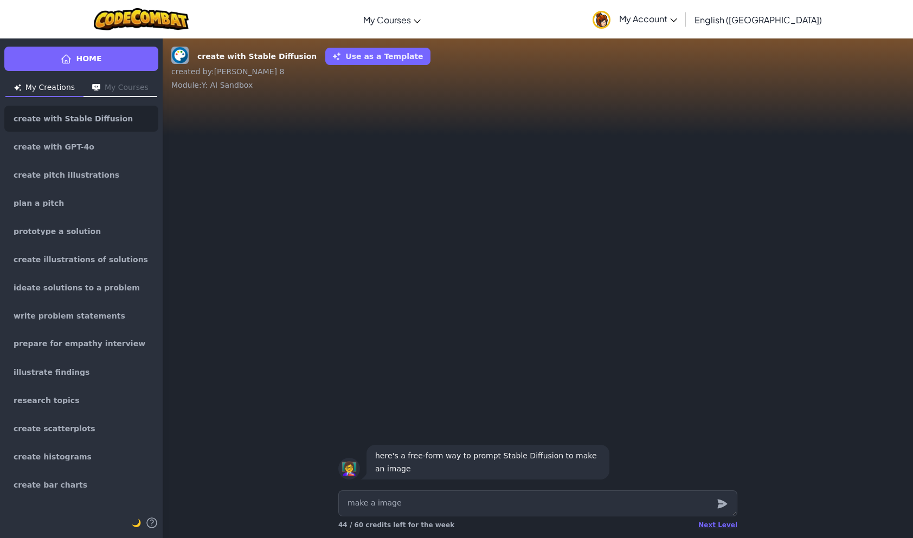
type textarea "x"
type textarea "make a image o"
type textarea "x"
type textarea "make a image of"
type textarea "x"
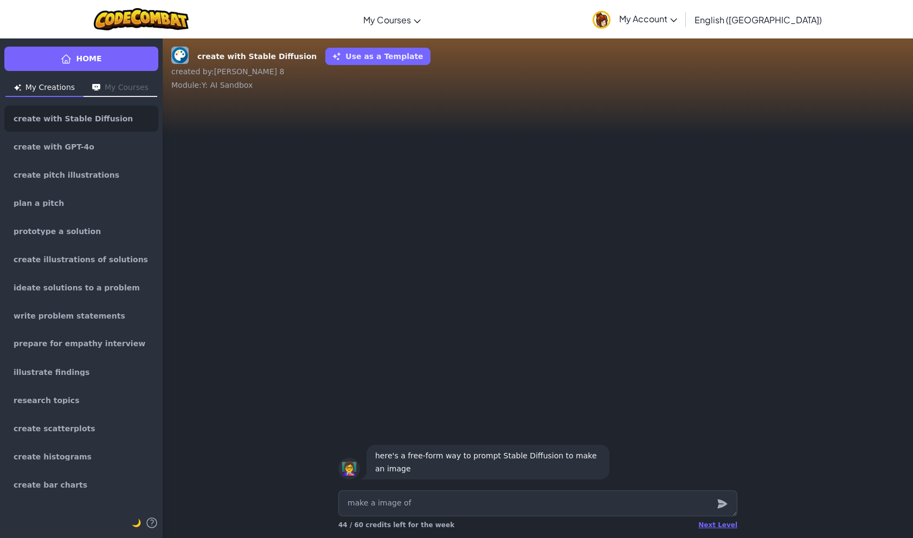
type textarea "make a image of"
type textarea "x"
type textarea "make a image of a"
type textarea "x"
type textarea "make a image of a"
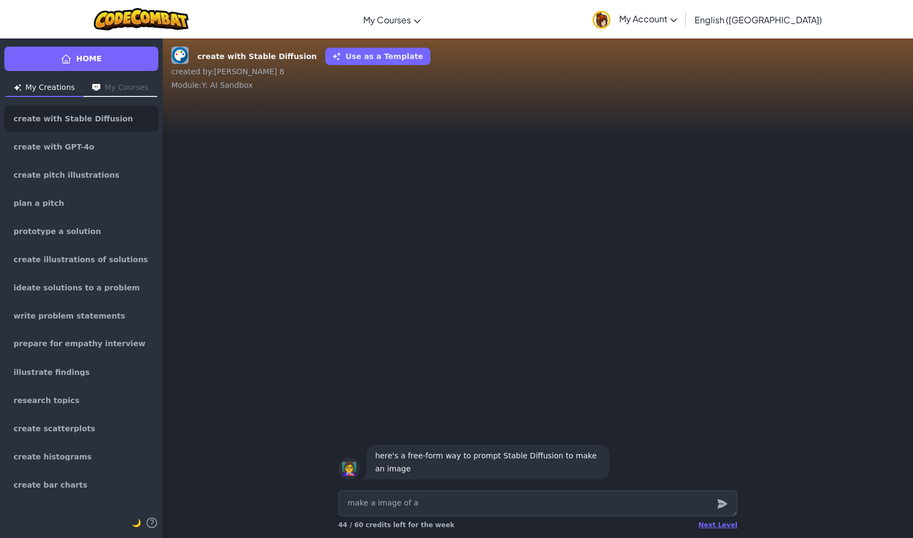
type textarea "x"
type textarea "make a image of a r"
type textarea "x"
type textarea "make a image of a re"
type textarea "x"
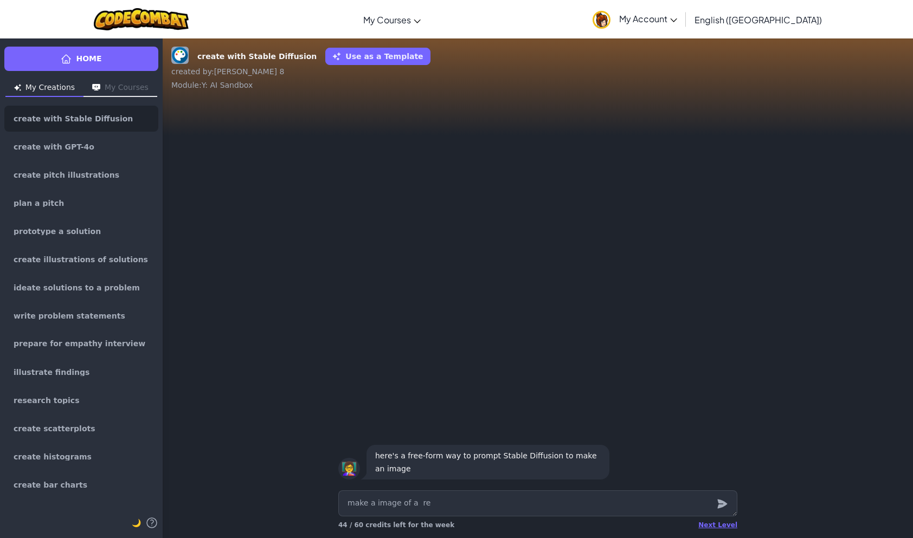
type textarea "make a image of a re"
type textarea "x"
type textarea "make a image of a re d"
type textarea "x"
type textarea "make a image of a re"
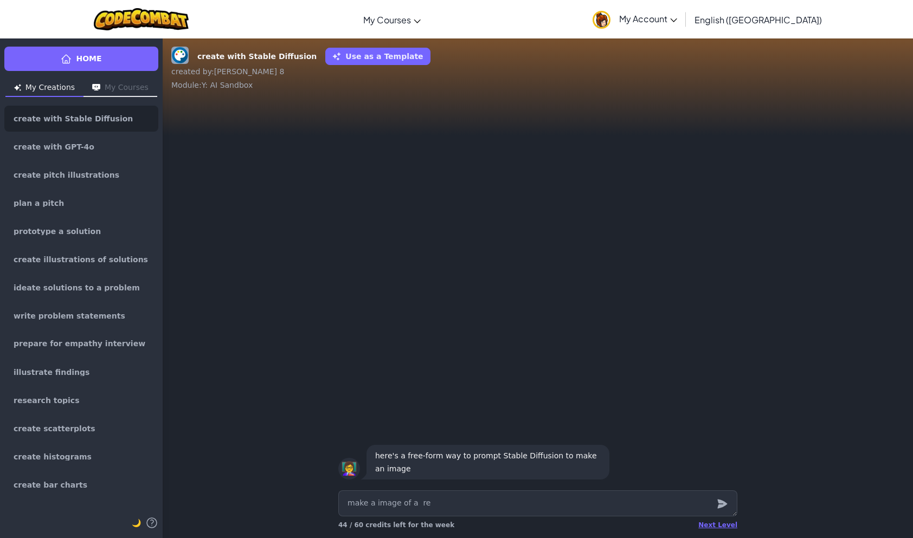
type textarea "x"
type textarea "make a image of a re"
type textarea "x"
type textarea "make a image of a red"
type textarea "x"
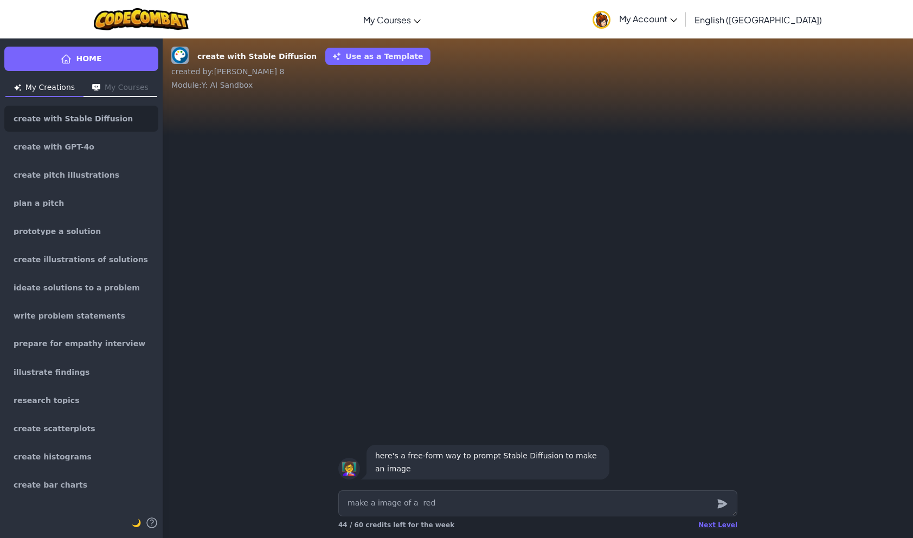
type textarea "make a image of a red"
type textarea "x"
type textarea "make a image of a red"
type textarea "x"
type textarea "make a image of a re"
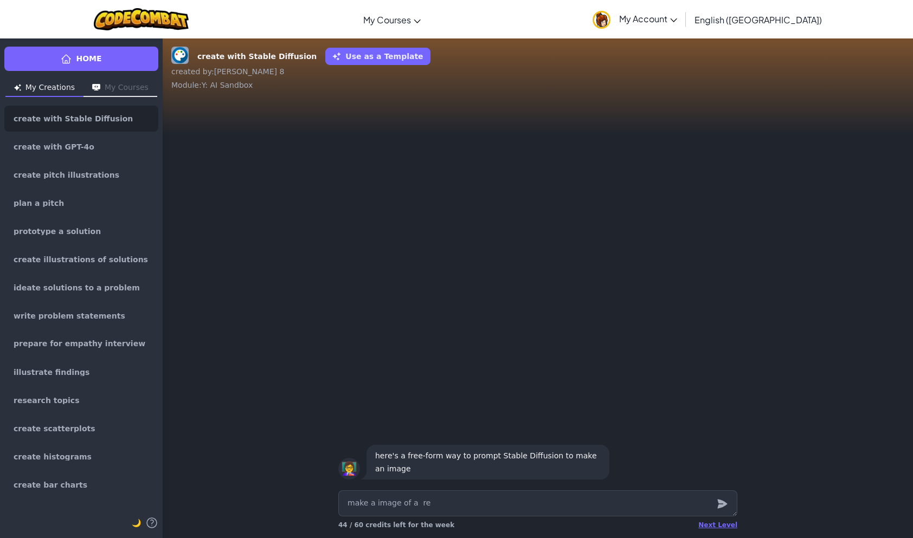
type textarea "x"
type textarea "make a image of a r"
type textarea "x"
type textarea "make a image of a"
type textarea "x"
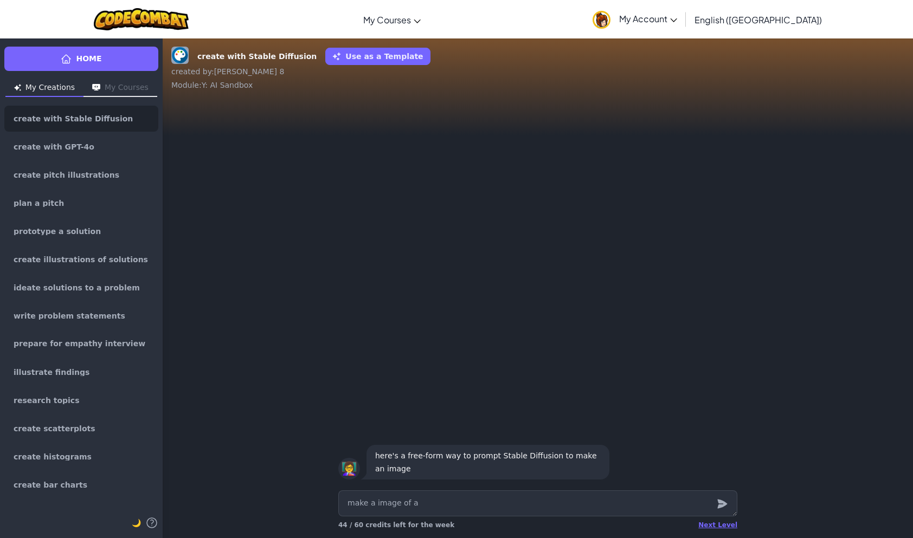
type textarea "make a image of a"
type textarea "x"
type textarea "make a image of a"
type textarea "x"
type textarea "make a image of a b"
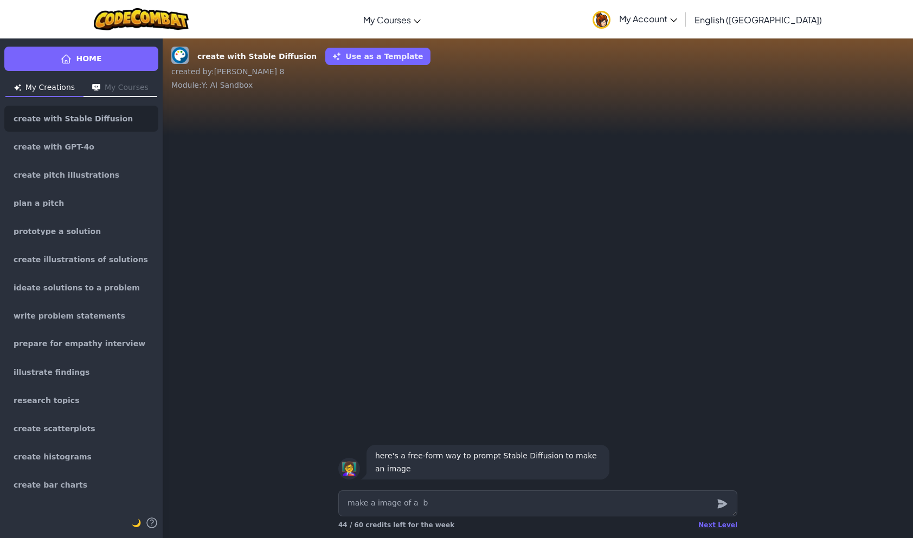
type textarea "x"
type textarea "make a image of a bl"
type textarea "x"
type textarea "make a image of a blu"
type textarea "x"
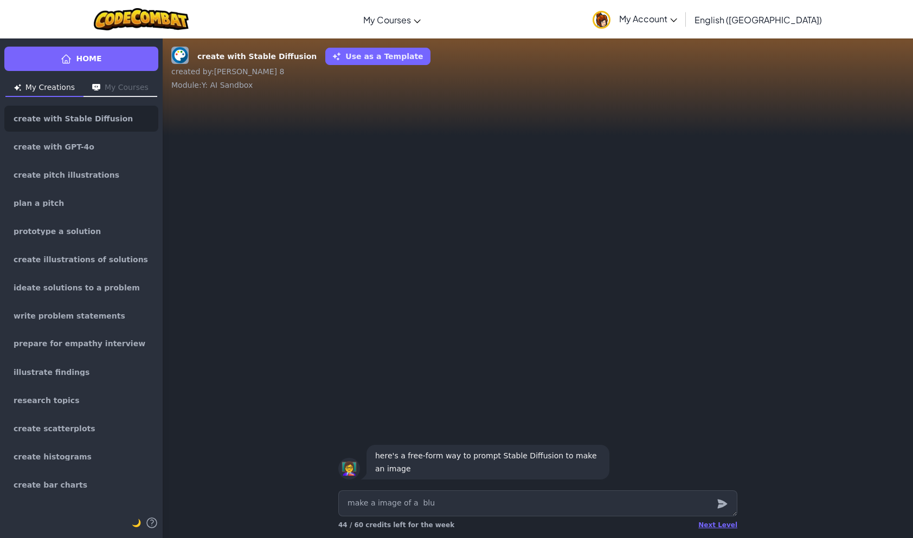
type textarea "make a image of a blue"
type textarea "x"
type textarea "make a image of a blue"
type textarea "x"
type textarea "make a image of a blue s"
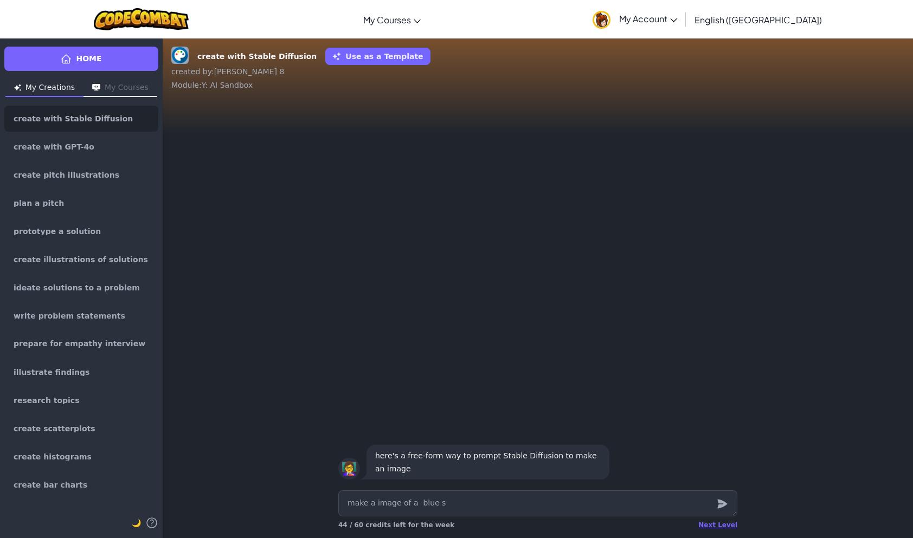
type textarea "x"
type textarea "make a image of a blue su"
type textarea "x"
type textarea "make a image of a blue s"
type textarea "x"
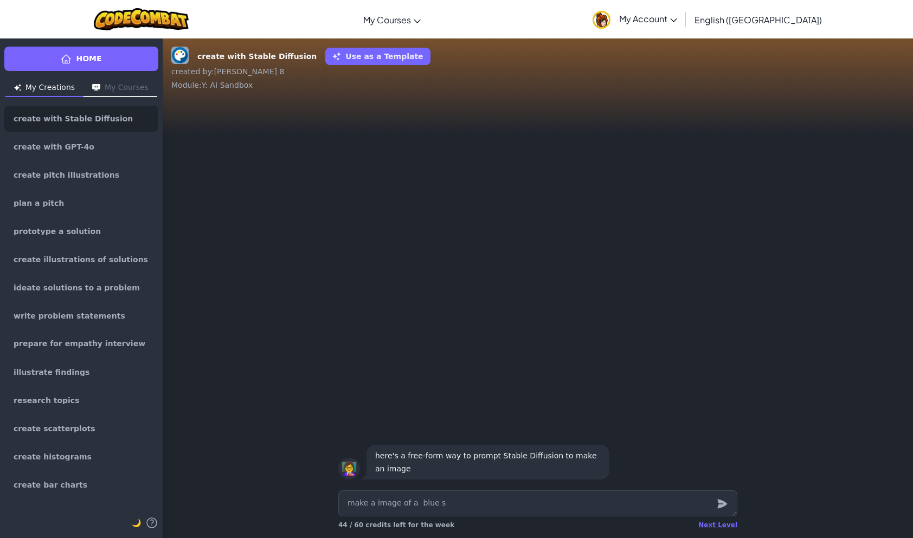
type textarea "make a image of a blue"
type textarea "x"
type textarea "make a image of a blue s"
type textarea "x"
type textarea "make a image of a blue su"
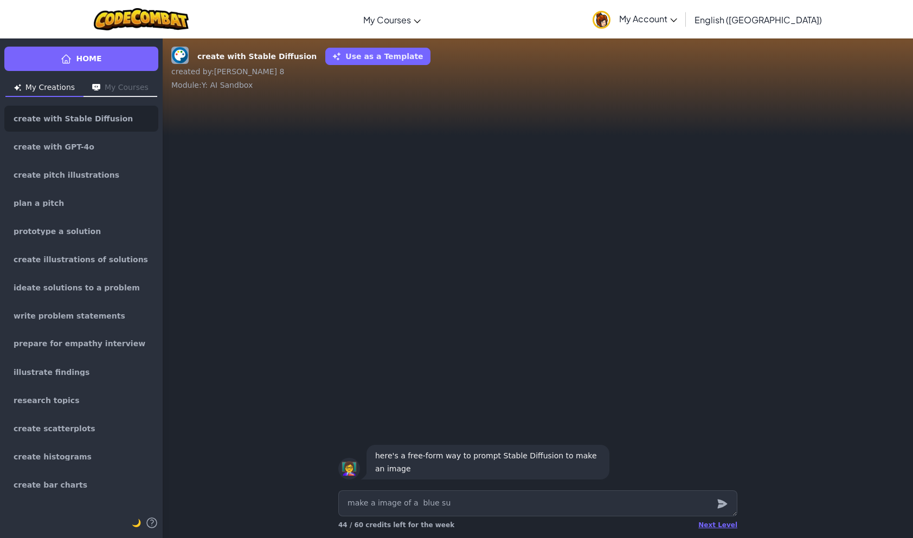
type textarea "x"
type textarea "make a image of a blue sun"
type textarea "x"
type textarea "make a image of a blue suns"
type textarea "x"
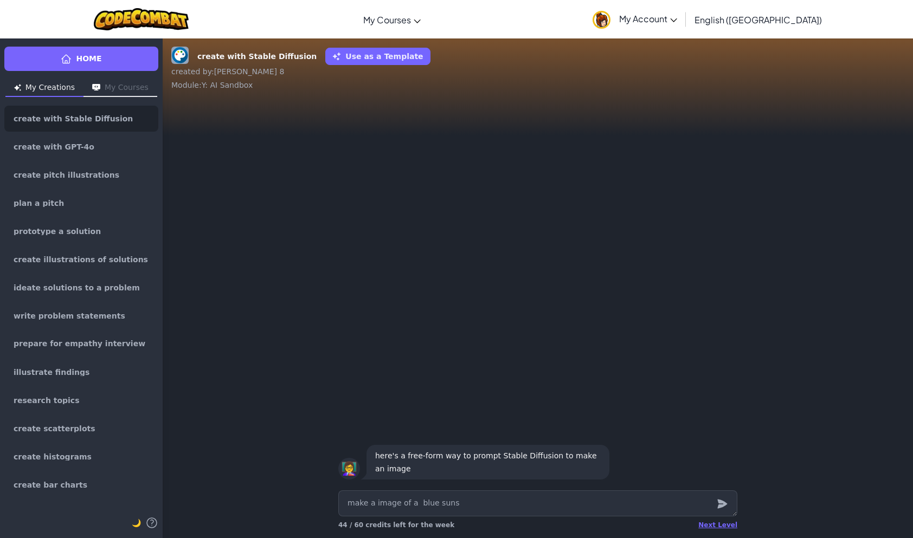
type textarea "make a image of a blue sunse"
type textarea "x"
type textarea "make a image of a blue sunset"
type textarea "x"
type textarea "make a image of a blue sunset"
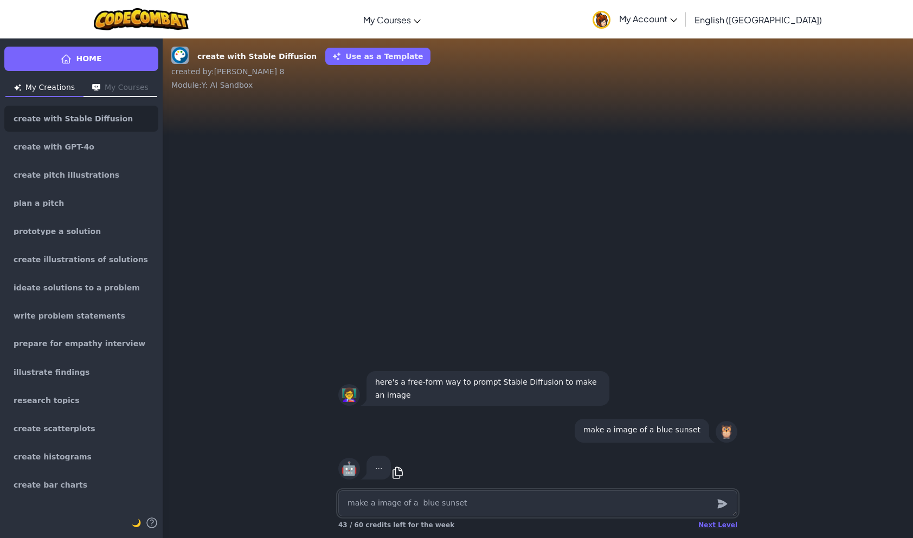
type textarea "x"
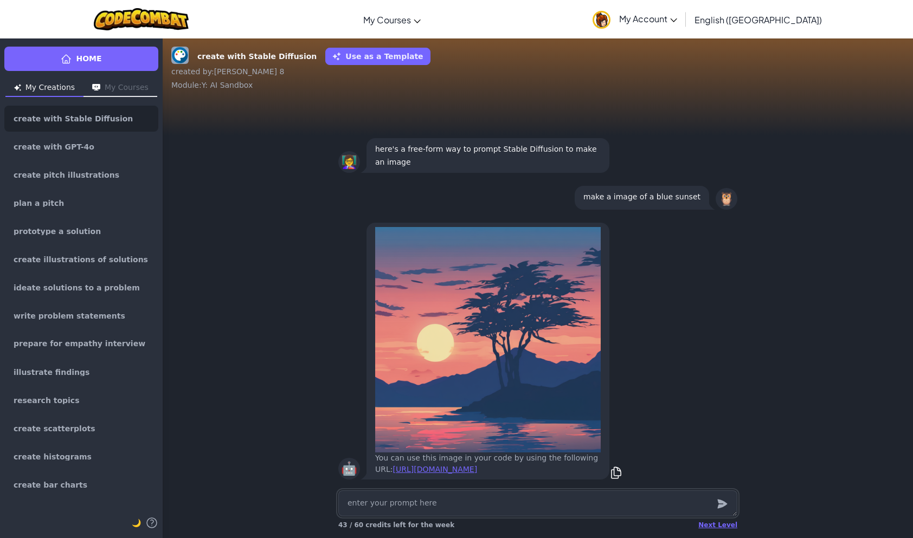
type textarea "x"
type textarea "m"
type textarea "x"
type textarea "ma"
type textarea "x"
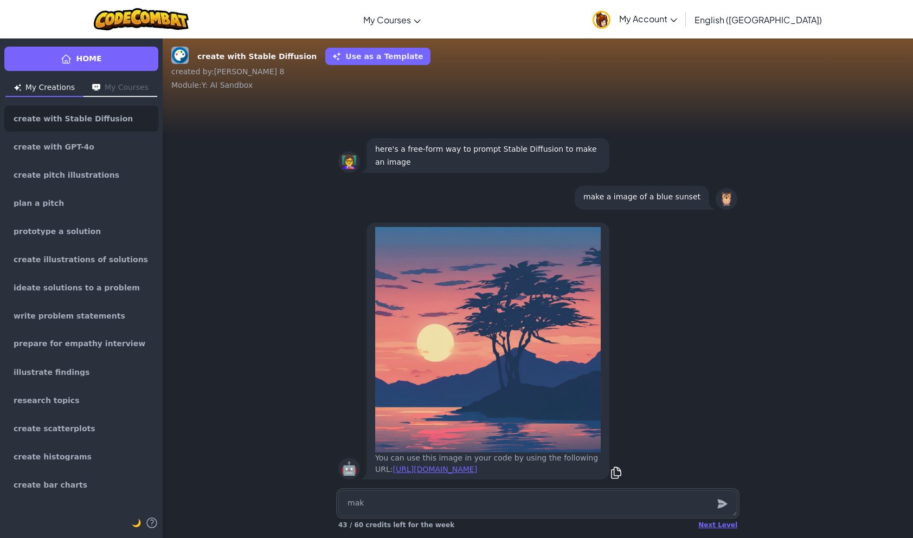
type textarea "makk"
type textarea "x"
type textarea "makke"
type textarea "x"
type textarea "makk"
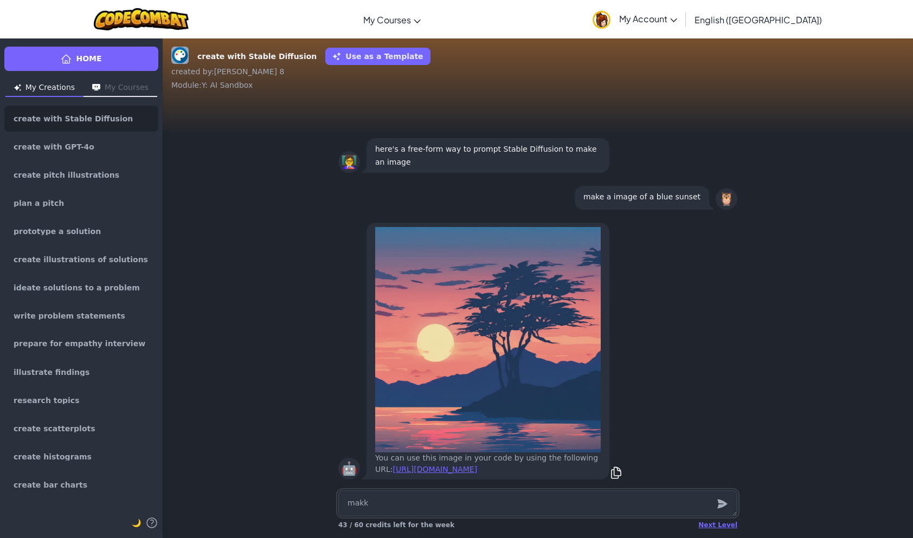
type textarea "x"
type textarea "mak"
type textarea "x"
type textarea "make"
type textarea "x"
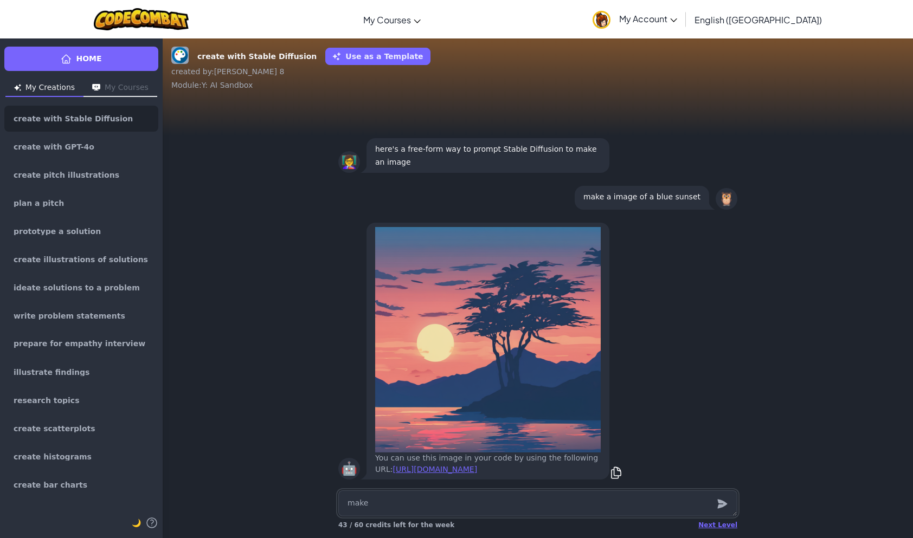
type textarea "make"
type textarea "x"
type textarea "make a"
type textarea "x"
type textarea "make an"
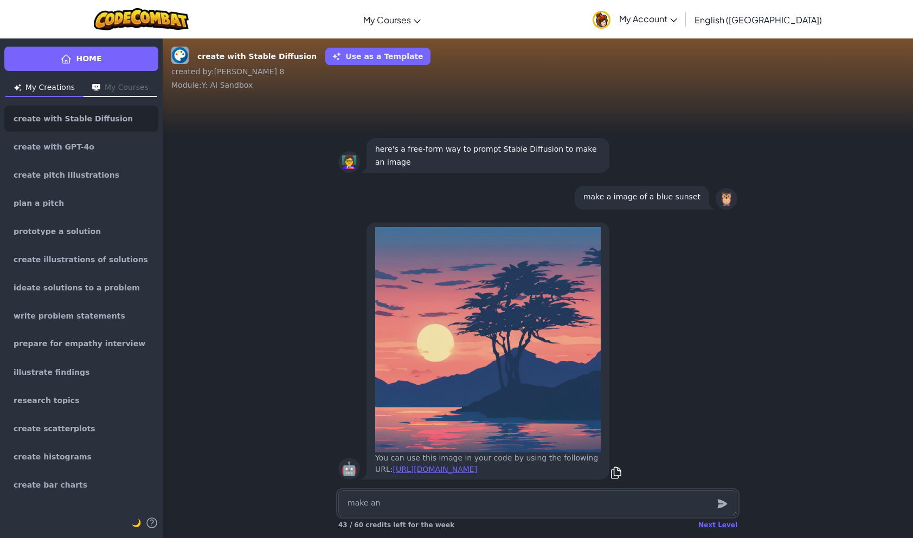
type textarea "x"
type textarea "make an"
type textarea "x"
type textarea "make an i"
type textarea "x"
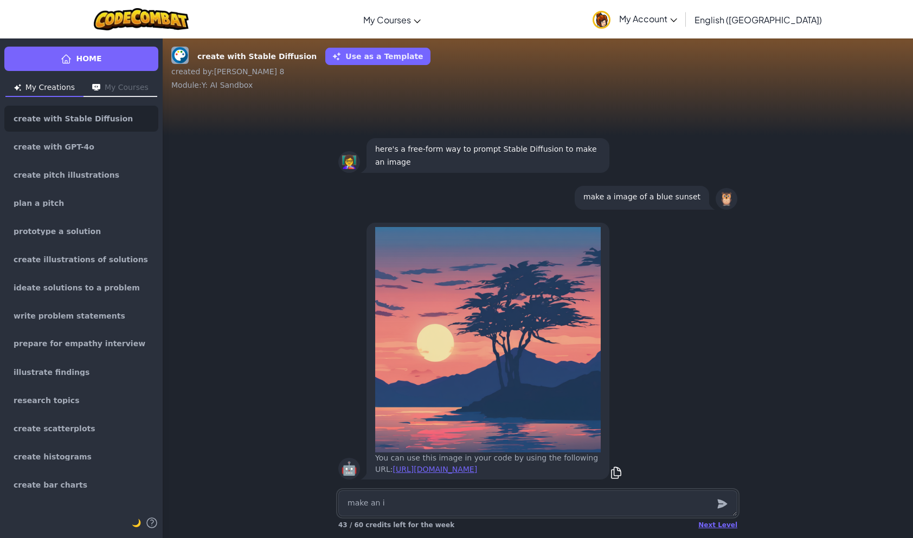
type textarea "make an im"
type textarea "x"
type textarea "make an ima"
type textarea "x"
type textarea "make an imae"
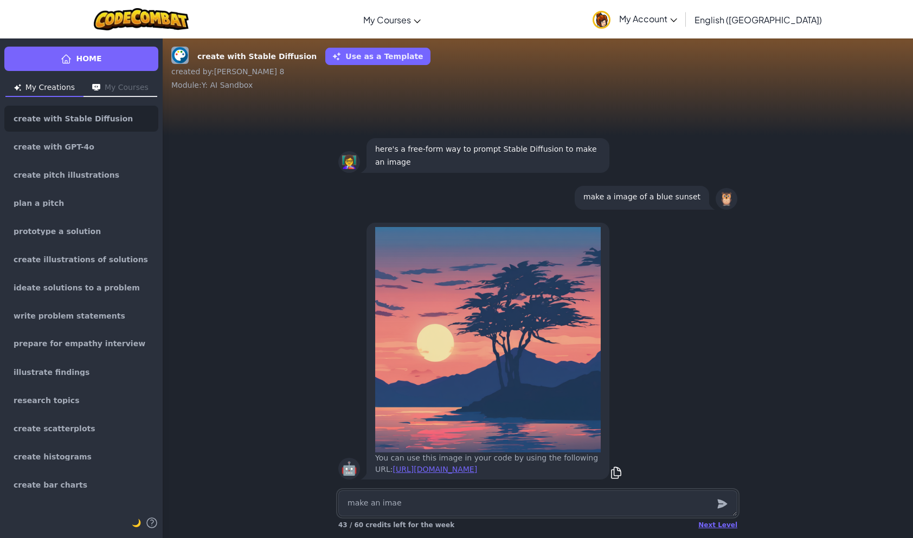
type textarea "x"
type textarea "make an imaeg"
type textarea "x"
type textarea "make an imaeg"
type textarea "x"
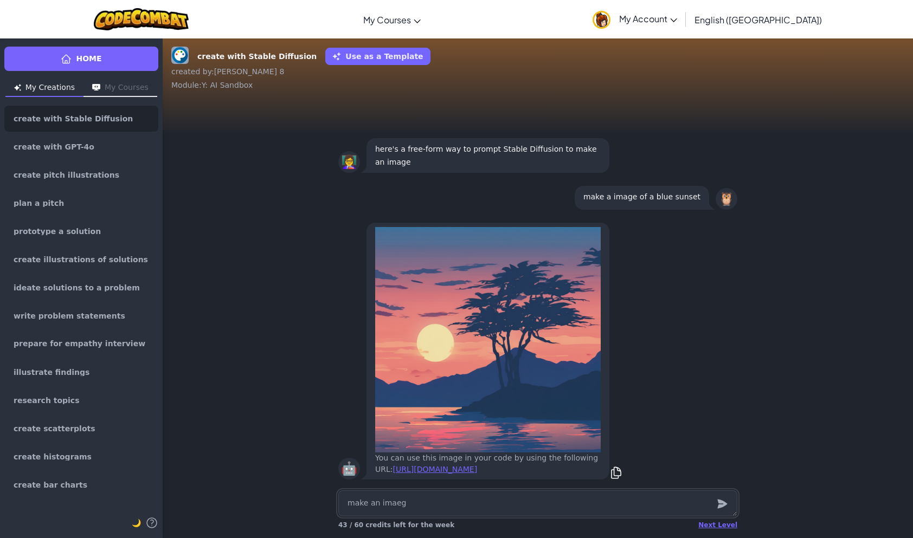
type textarea "make an imaeg"
type textarea "x"
type textarea "make an imae"
type textarea "x"
type textarea "make an ima"
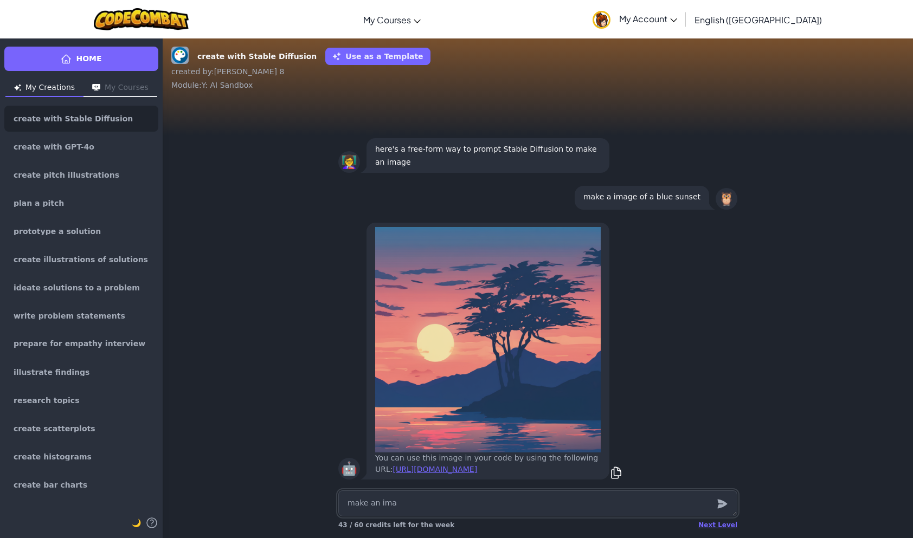
type textarea "x"
type textarea "make an imag"
type textarea "x"
type textarea "make an image"
type textarea "x"
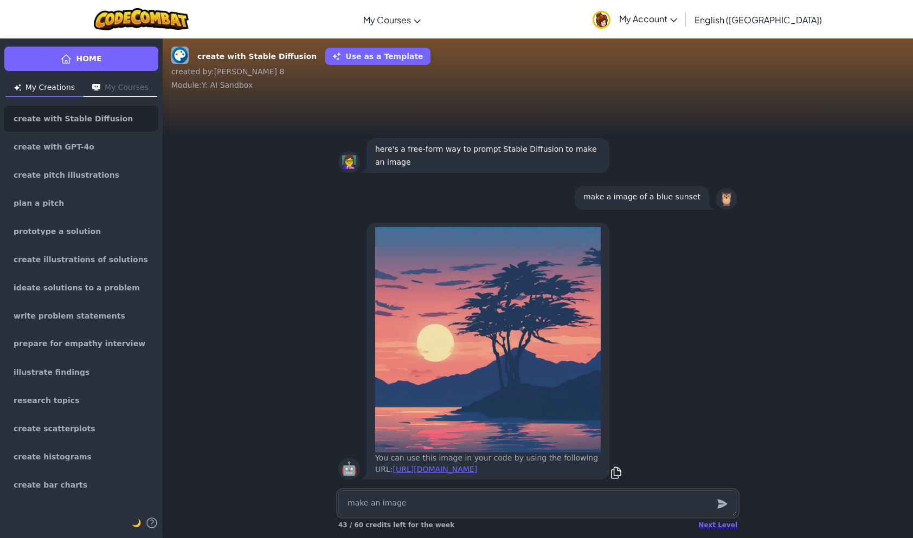
type textarea "make an image"
type textarea "x"
type textarea "make an image o"
type textarea "x"
type textarea "make an image of"
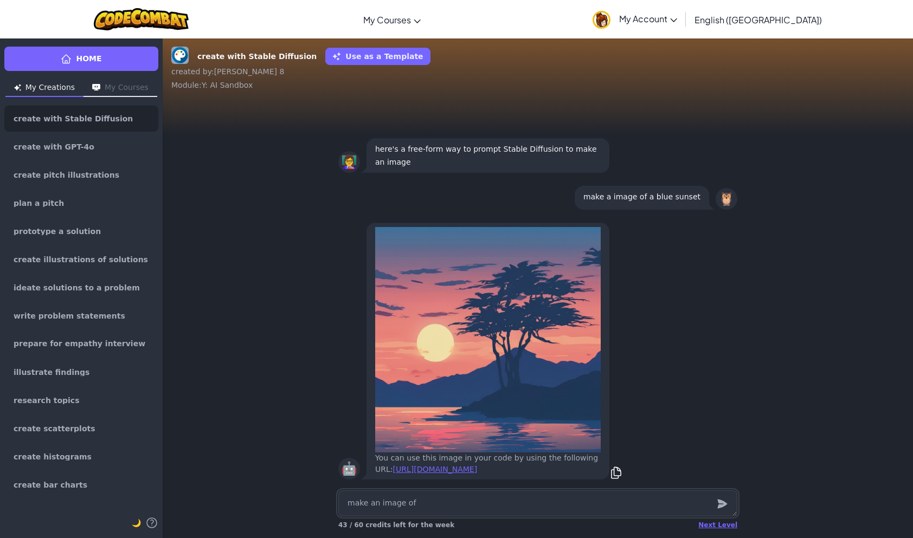
type textarea "x"
type textarea "make an image of"
type textarea "x"
type textarea "make an image of a"
type textarea "x"
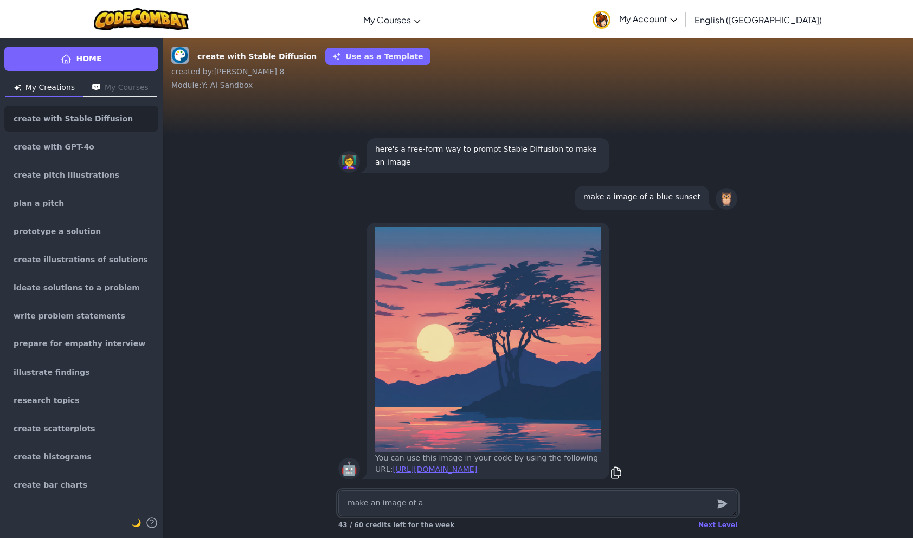
type textarea "make an image of a"
type textarea "x"
type textarea "make an image of a a"
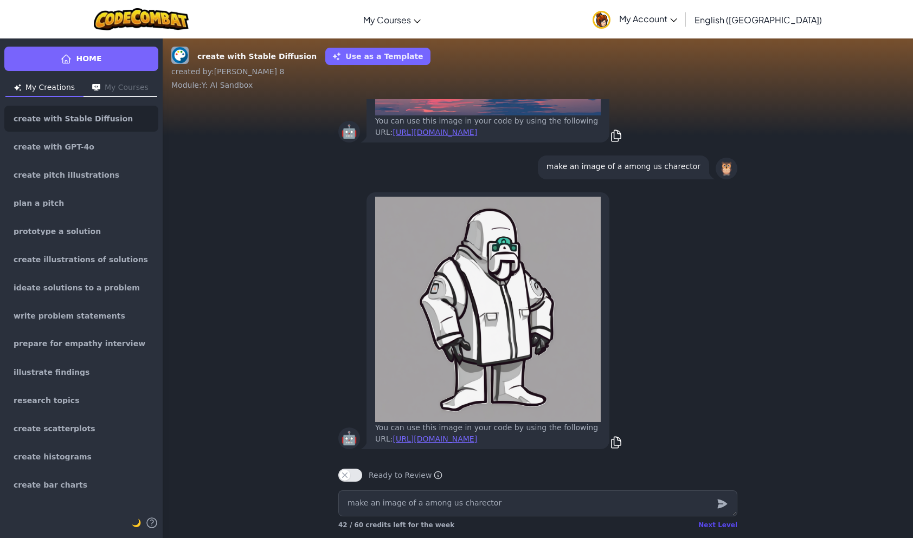
click at [711, 528] on div "Next Level" at bounding box center [717, 525] width 39 height 9
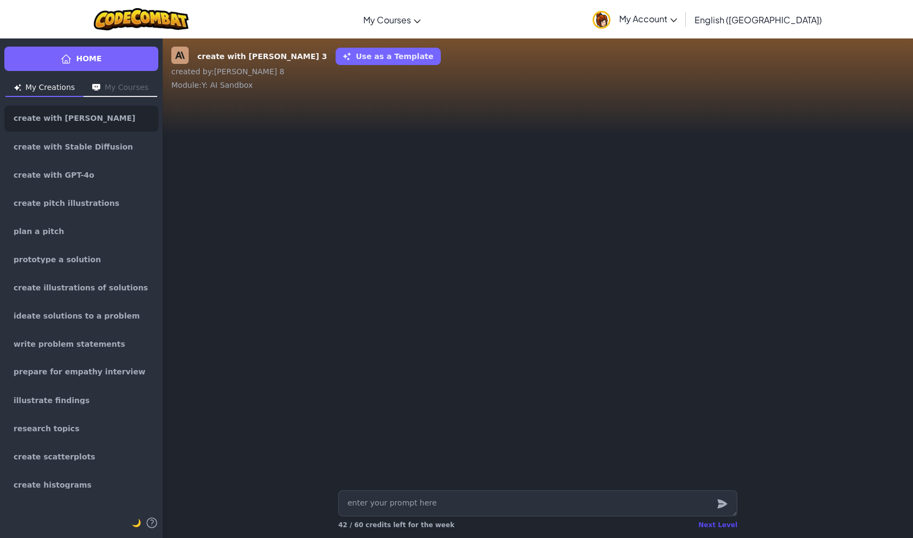
click at [717, 526] on div "Next Level" at bounding box center [717, 525] width 39 height 9
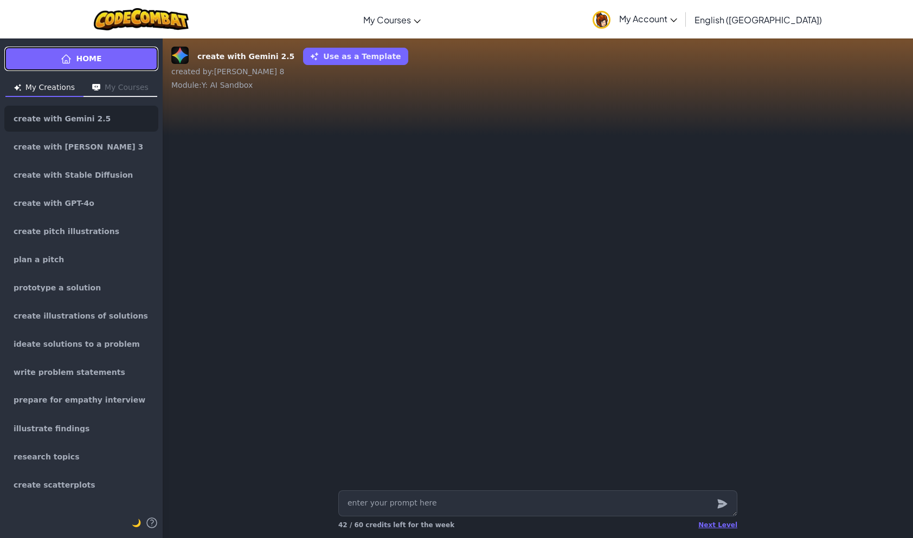
click at [106, 62] on link "Home" at bounding box center [81, 59] width 154 height 24
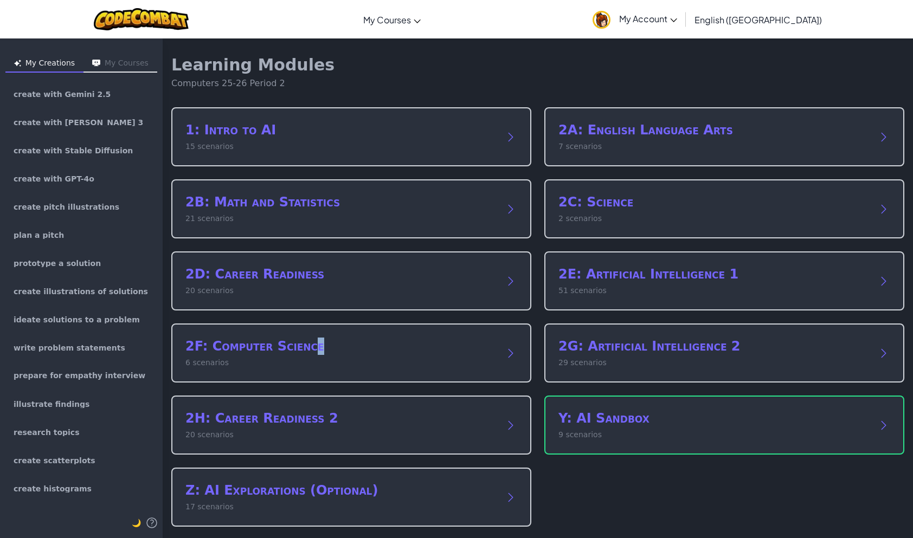
click at [316, 350] on h2 "2F: Computer Science" at bounding box center [340, 346] width 310 height 17
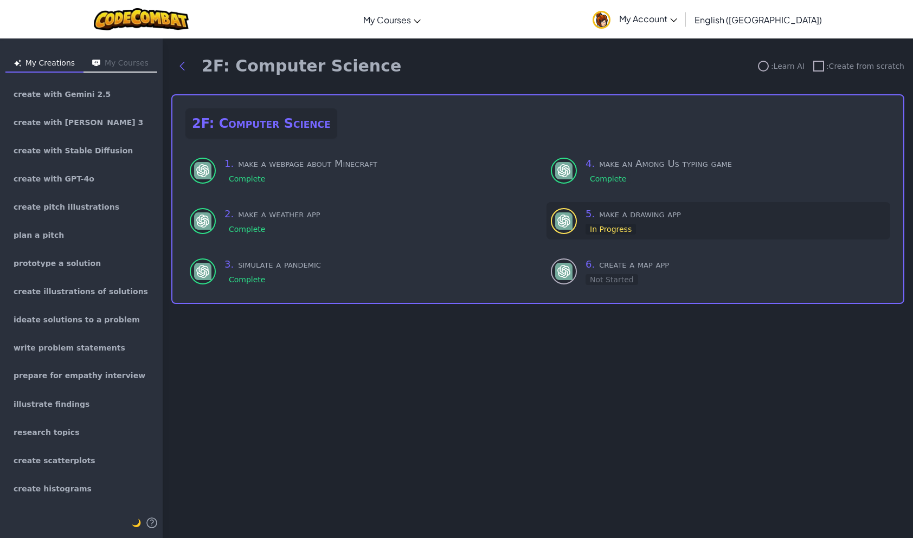
click at [644, 219] on h3 "5 . make a drawing app" at bounding box center [736, 214] width 300 height 15
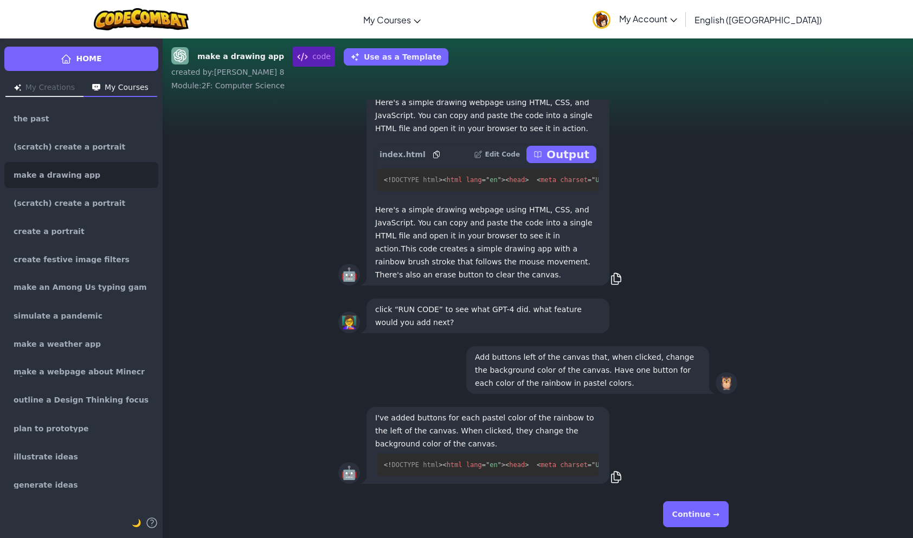
click at [582, 149] on p "Output" at bounding box center [568, 154] width 43 height 15
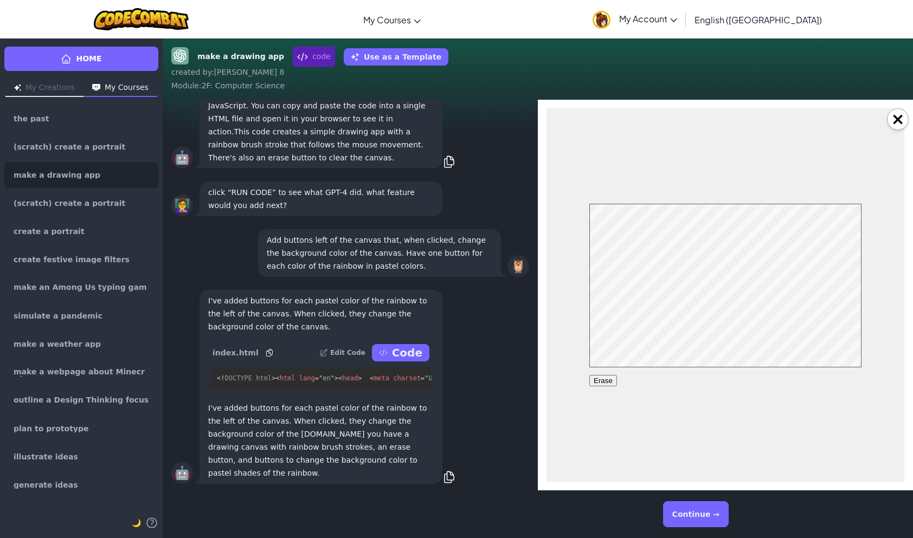
click at [599, 381] on button "Erase" at bounding box center [603, 380] width 28 height 11
click at [699, 370] on div "Erase" at bounding box center [725, 295] width 272 height 183
click at [611, 376] on button "Erase" at bounding box center [603, 380] width 28 height 11
click at [608, 384] on button "Erase" at bounding box center [603, 380] width 28 height 11
click at [701, 373] on div "Erase" at bounding box center [725, 295] width 272 height 183
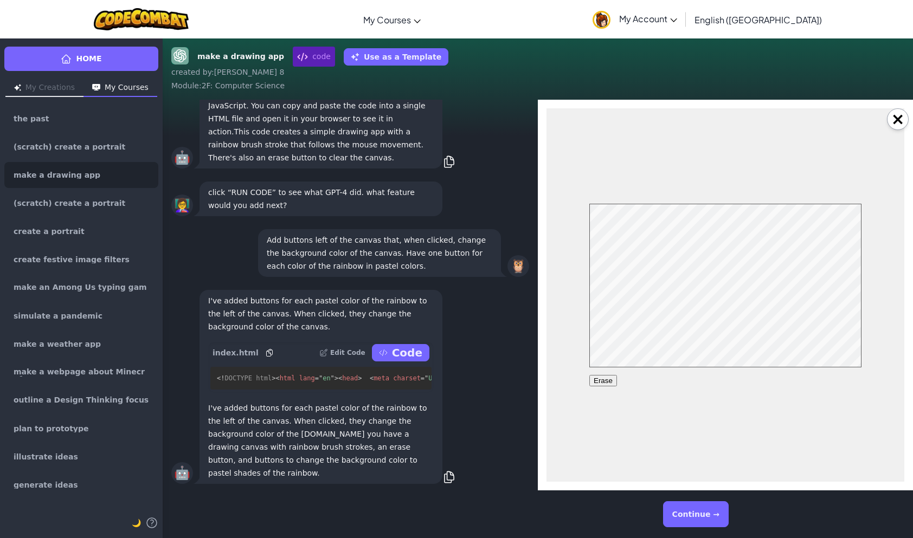
click at [605, 375] on div "Erase" at bounding box center [725, 295] width 272 height 183
drag, startPoint x: 609, startPoint y: 380, endPoint x: 616, endPoint y: 373, distance: 10.0
click at [608, 380] on button "Erase" at bounding box center [603, 380] width 28 height 11
click at [602, 378] on button "Erase" at bounding box center [603, 380] width 28 height 11
drag, startPoint x: 597, startPoint y: 371, endPoint x: 595, endPoint y: 382, distance: 10.4
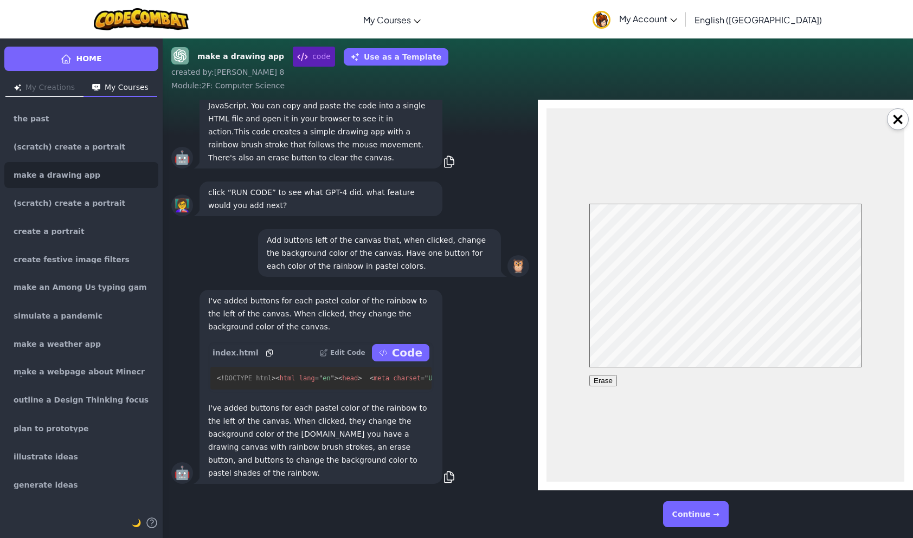
click at [595, 382] on div "Erase" at bounding box center [725, 295] width 272 height 183
click at [595, 382] on button "Erase" at bounding box center [603, 380] width 28 height 11
click at [609, 377] on div "Erase" at bounding box center [725, 295] width 272 height 183
click at [611, 378] on button "Erase" at bounding box center [603, 380] width 28 height 11
click at [604, 378] on button "Erase" at bounding box center [603, 380] width 28 height 11
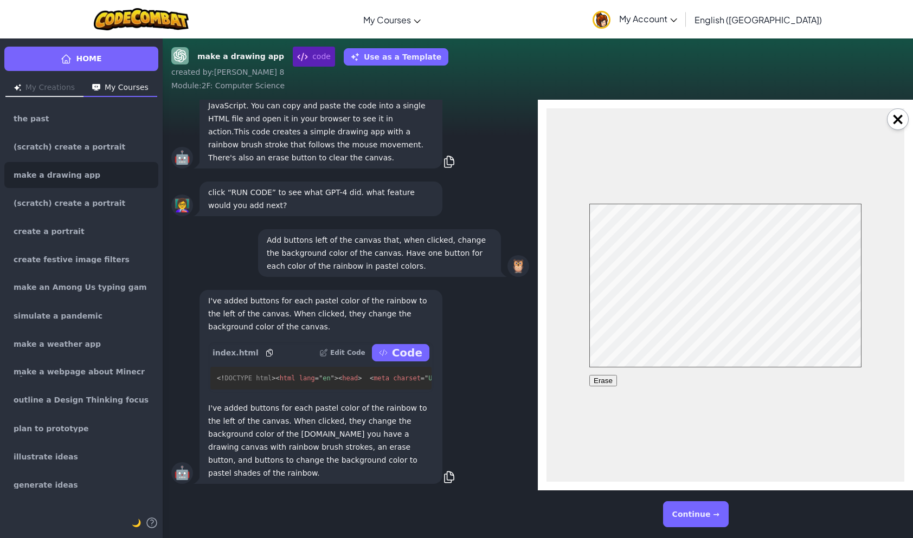
click at [604, 378] on button "Erase" at bounding box center [603, 380] width 28 height 11
click at [721, 503] on button "Continue →" at bounding box center [696, 515] width 66 height 26
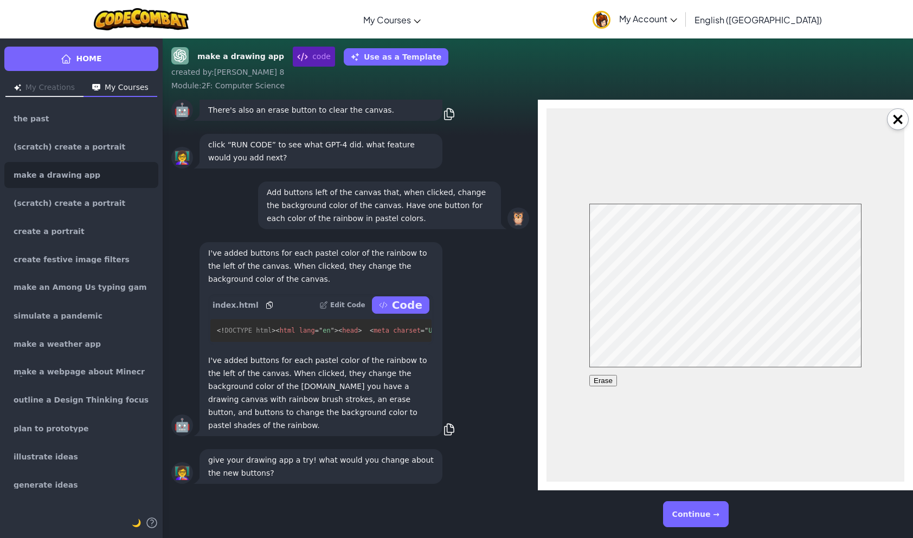
click at [894, 123] on button "×" at bounding box center [898, 119] width 22 height 22
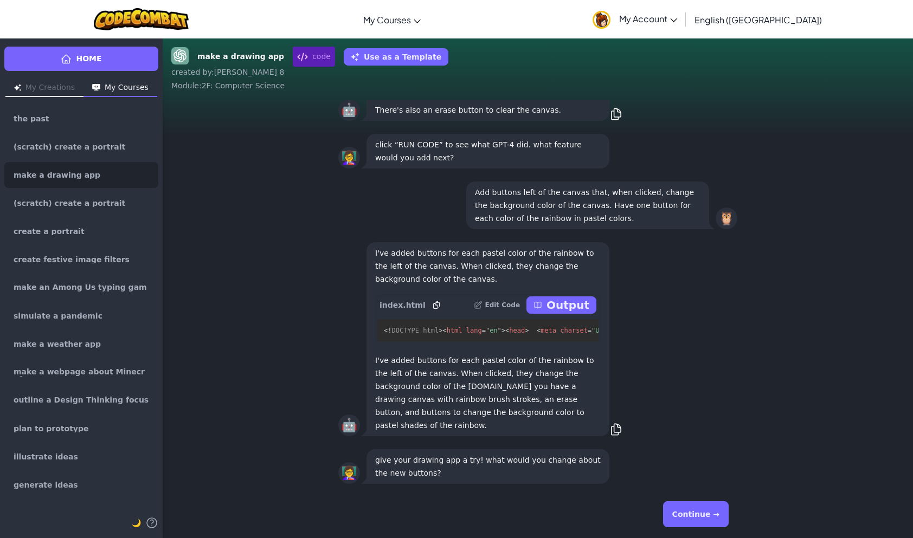
drag, startPoint x: 706, startPoint y: 508, endPoint x: 703, endPoint y: 495, distance: 13.9
click at [709, 496] on div "Continue →" at bounding box center [537, 514] width 399 height 39
click at [715, 506] on button "Continue →" at bounding box center [696, 515] width 66 height 26
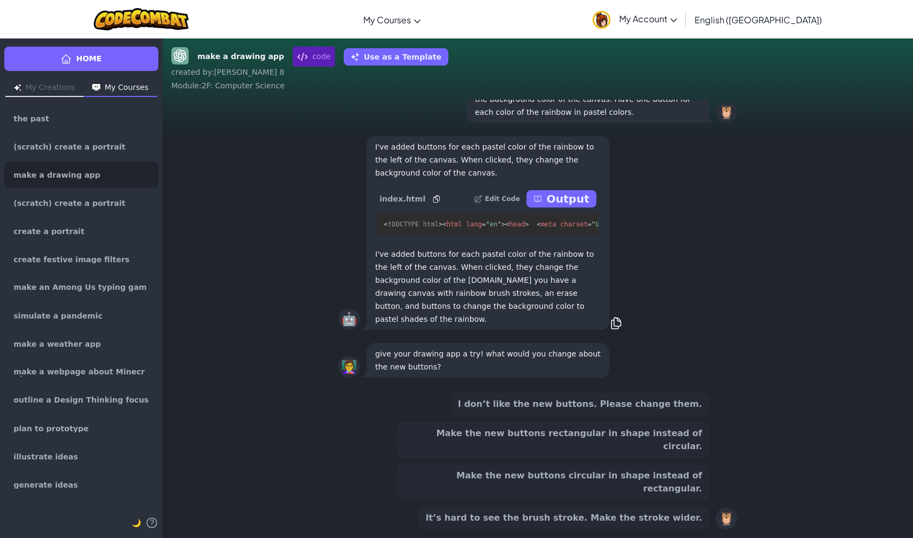
click at [586, 416] on button "I don’t like the new buttons. Please change them." at bounding box center [580, 404] width 258 height 23
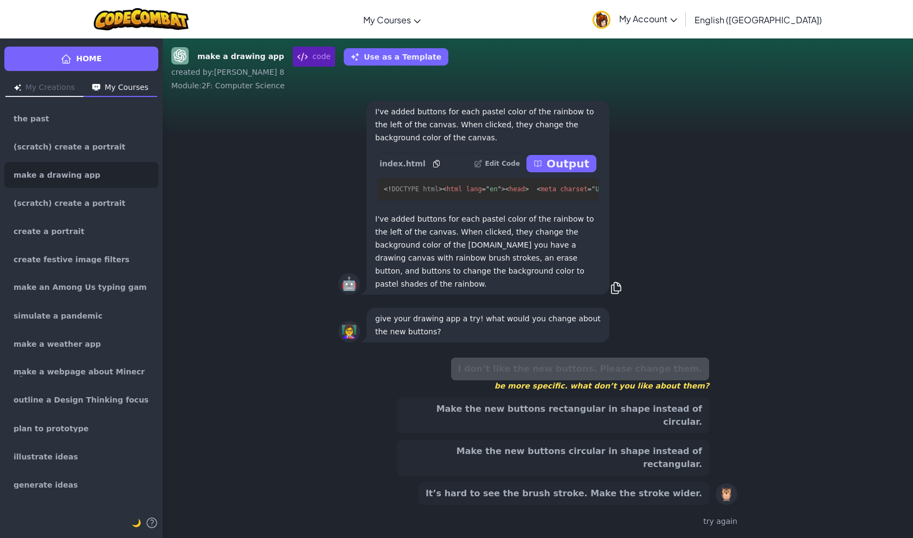
click at [589, 434] on button "Make the new buttons rectangular in shape instead of circular." at bounding box center [553, 416] width 312 height 36
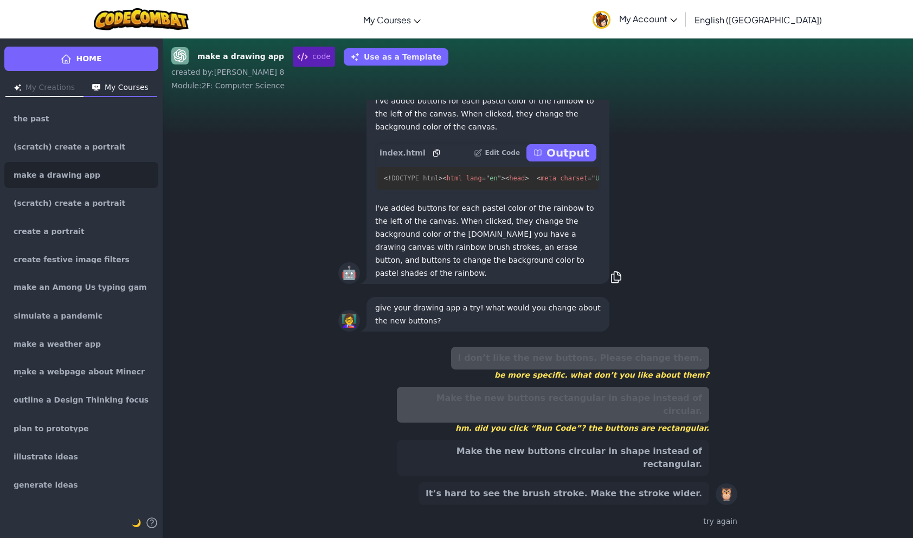
drag, startPoint x: 597, startPoint y: 459, endPoint x: 601, endPoint y: 468, distance: 10.0
click at [599, 458] on button "Make the new buttons circular in shape instead of rectangular." at bounding box center [553, 458] width 312 height 36
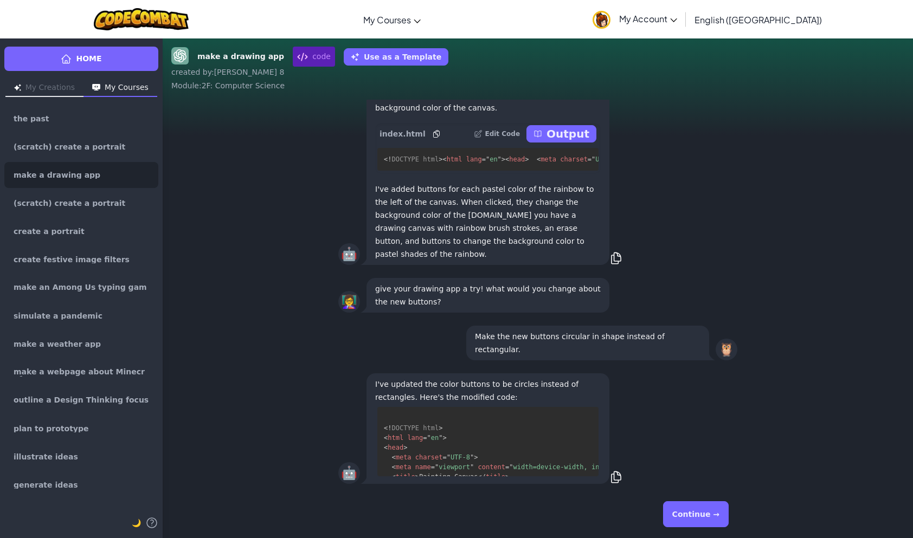
scroll to position [49, 0]
click at [716, 515] on button "Continue →" at bounding box center [696, 515] width 66 height 26
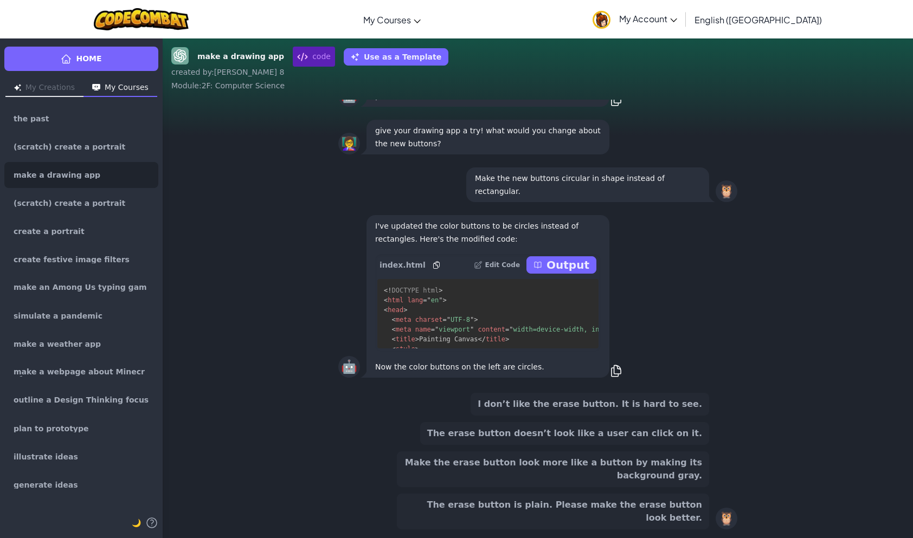
click at [556, 272] on p "Output" at bounding box center [568, 265] width 43 height 15
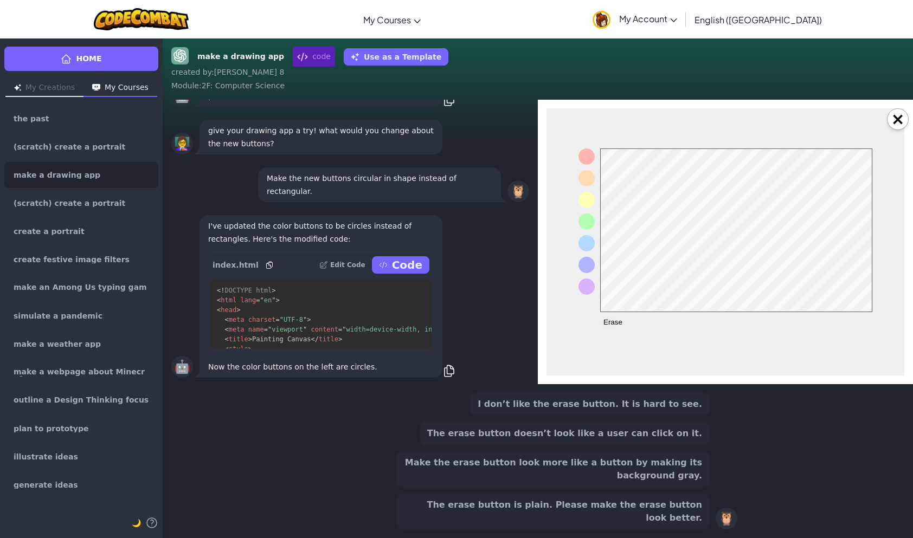
scroll to position [0, 0]
click at [583, 267] on button at bounding box center [587, 265] width 16 height 16
drag, startPoint x: 581, startPoint y: 248, endPoint x: 591, endPoint y: 248, distance: 9.8
click at [591, 248] on button at bounding box center [587, 243] width 16 height 16
click at [617, 328] on button "Erase" at bounding box center [608, 323] width 16 height 16
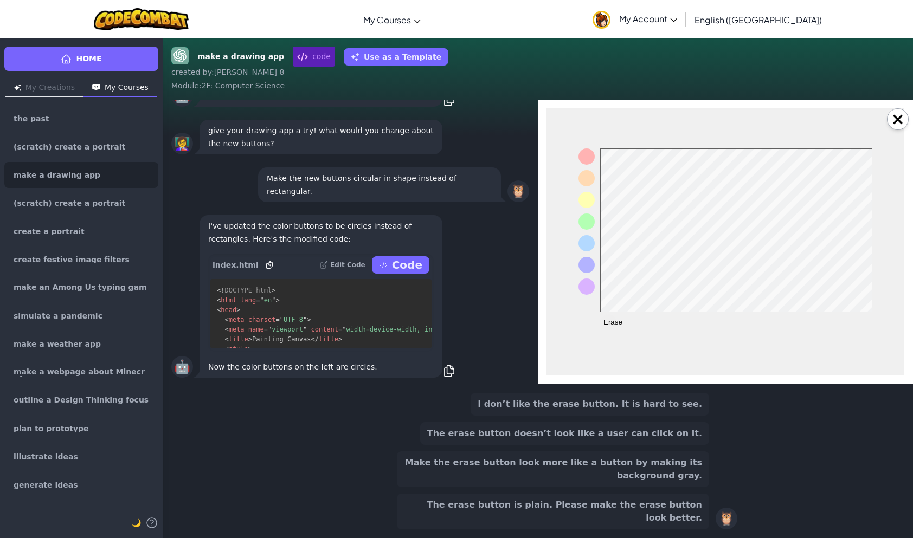
click at [608, 328] on button "Erase" at bounding box center [608, 323] width 16 height 16
click at [605, 328] on button "Erase" at bounding box center [608, 323] width 16 height 16
click at [585, 162] on button at bounding box center [587, 157] width 16 height 16
click at [659, 475] on button "Make the erase button look more like a button by making its background gray." at bounding box center [553, 470] width 312 height 36
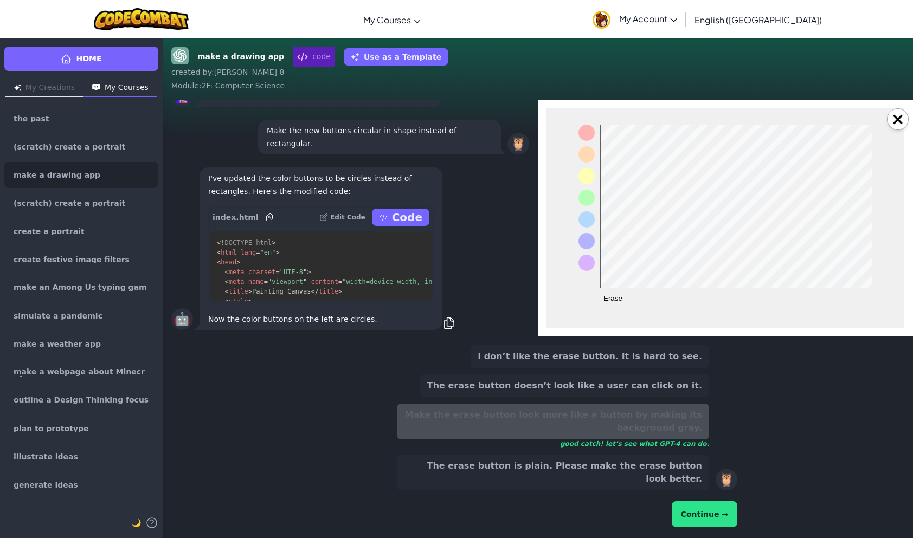
click at [728, 513] on button "Continue →" at bounding box center [705, 515] width 66 height 26
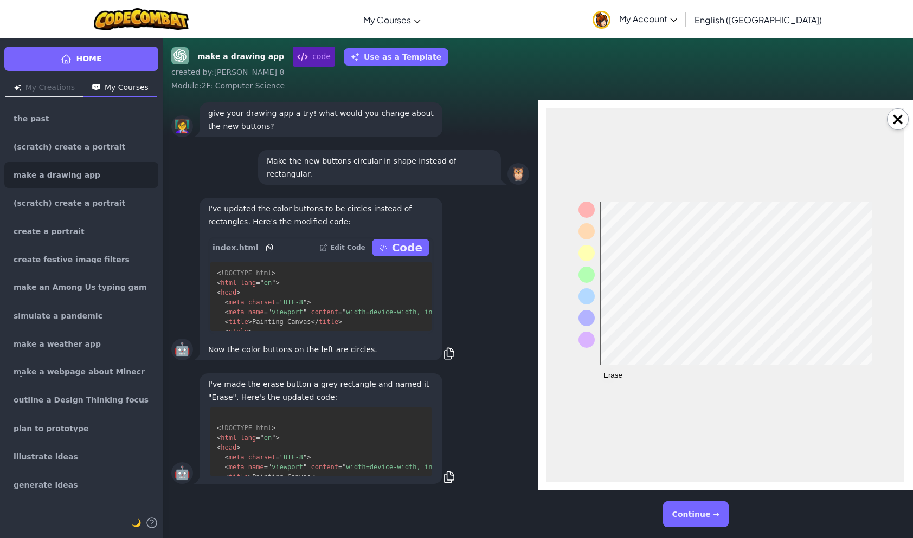
scroll to position [49, 0]
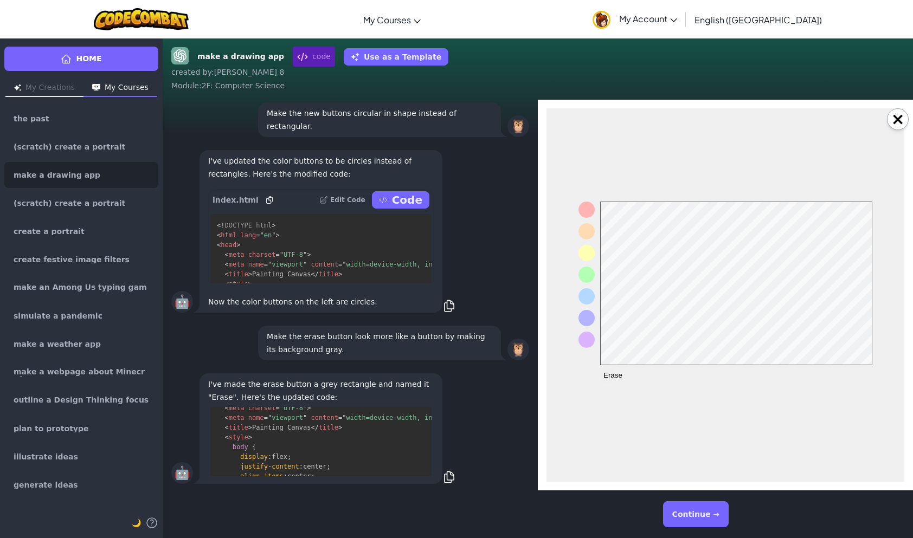
drag, startPoint x: 879, startPoint y: 119, endPoint x: 857, endPoint y: 137, distance: 28.5
click at [878, 120] on body "Erase" at bounding box center [726, 295] width 358 height 374
click at [900, 123] on button "×" at bounding box center [898, 119] width 22 height 22
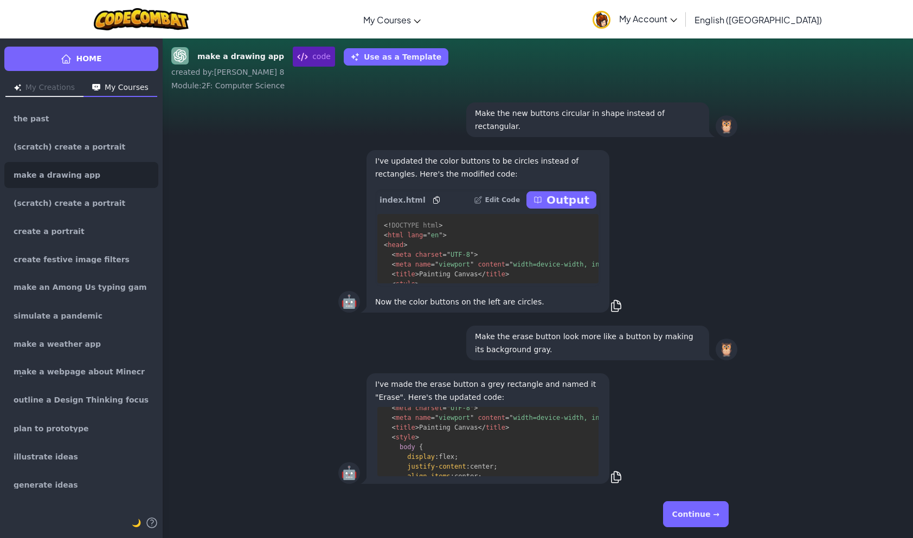
scroll to position [811, 0]
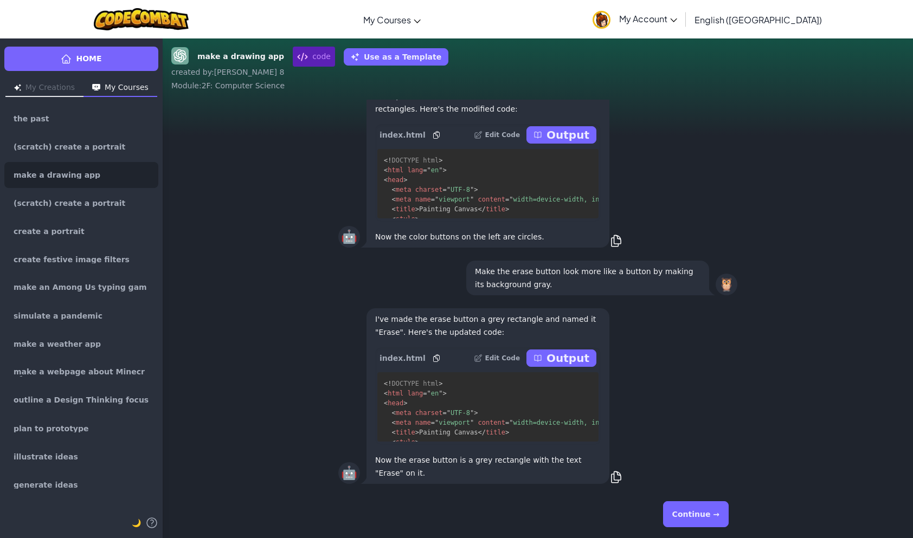
click at [580, 366] on p "Output" at bounding box center [568, 358] width 43 height 15
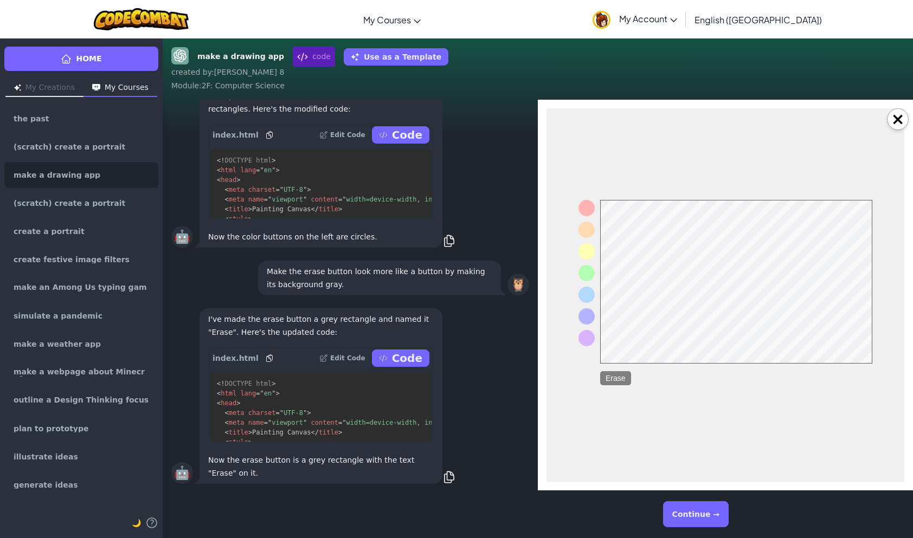
scroll to position [0, 0]
click at [625, 375] on button "Erase" at bounding box center [615, 378] width 31 height 14
click at [609, 379] on button "Erase" at bounding box center [615, 378] width 31 height 14
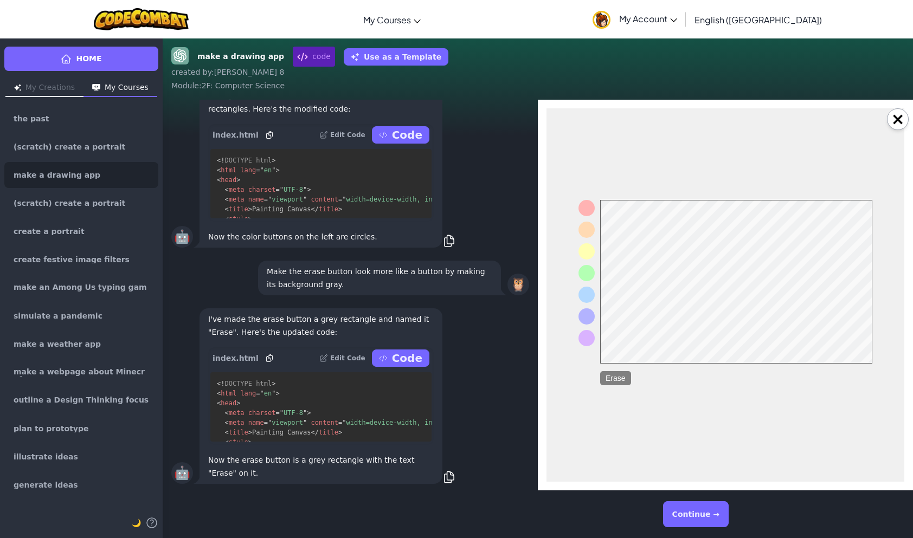
click at [587, 314] on button at bounding box center [587, 317] width 16 height 16
click at [614, 381] on button "Erase" at bounding box center [615, 378] width 31 height 14
click at [579, 206] on button at bounding box center [587, 208] width 16 height 16
drag, startPoint x: 592, startPoint y: 252, endPoint x: 583, endPoint y: 255, distance: 8.8
click at [585, 254] on button at bounding box center [587, 251] width 16 height 16
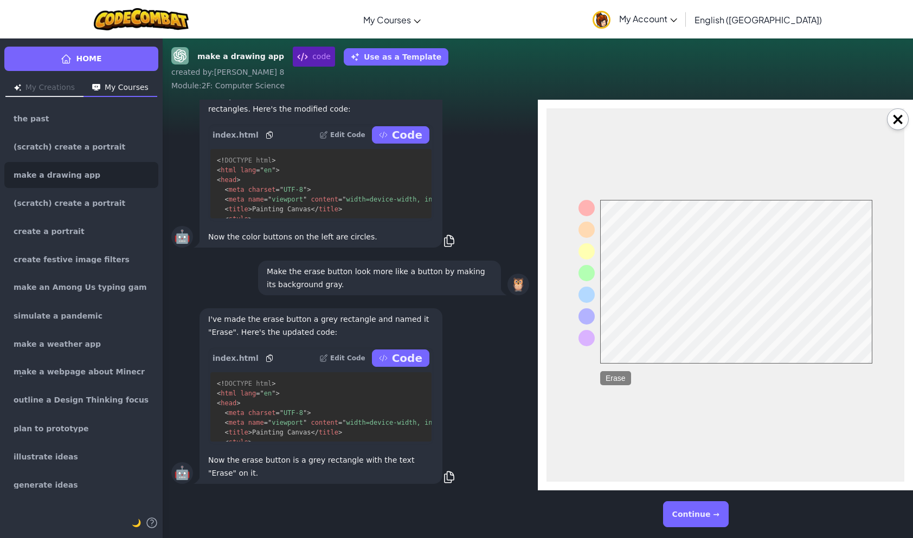
click at [625, 373] on button "Erase" at bounding box center [615, 378] width 31 height 14
click at [621, 371] on button "Erase" at bounding box center [615, 378] width 31 height 14
drag, startPoint x: 689, startPoint y: 515, endPoint x: 656, endPoint y: 525, distance: 34.1
click at [687, 515] on button "Continue →" at bounding box center [696, 515] width 66 height 26
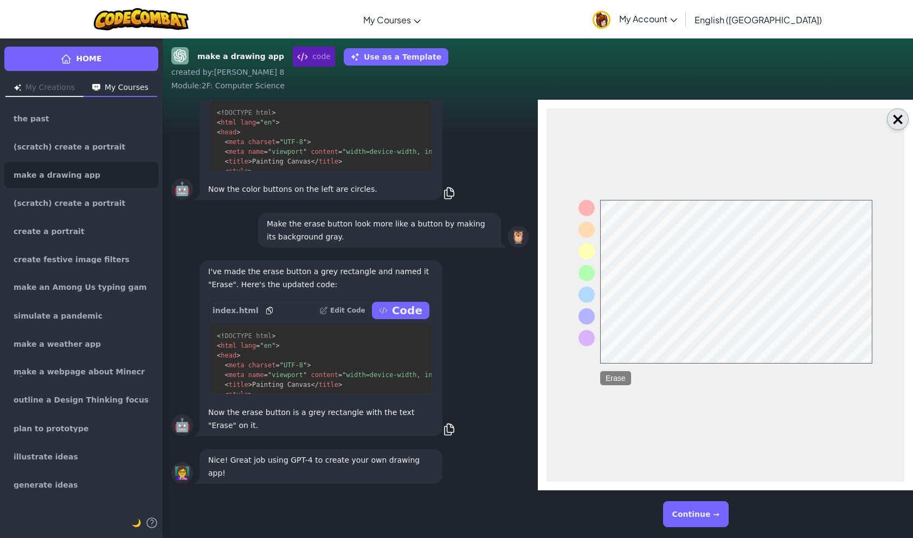
click at [896, 121] on button "×" at bounding box center [898, 119] width 22 height 22
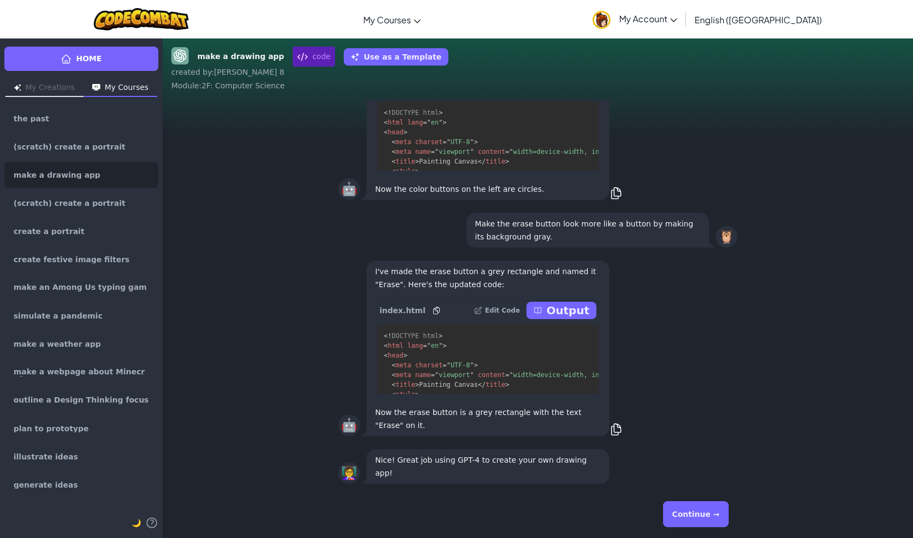
click at [686, 522] on button "Continue →" at bounding box center [696, 515] width 66 height 26
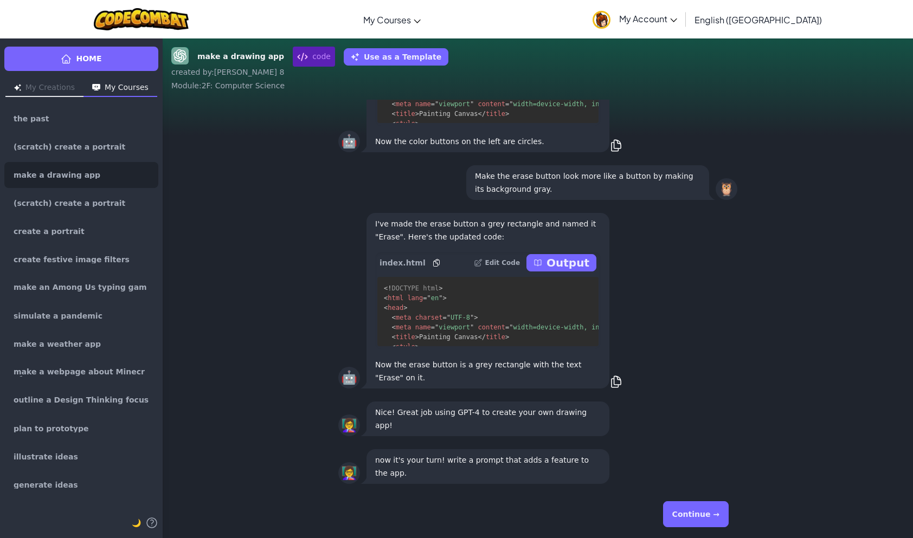
click at [682, 514] on button "Continue →" at bounding box center [696, 515] width 66 height 26
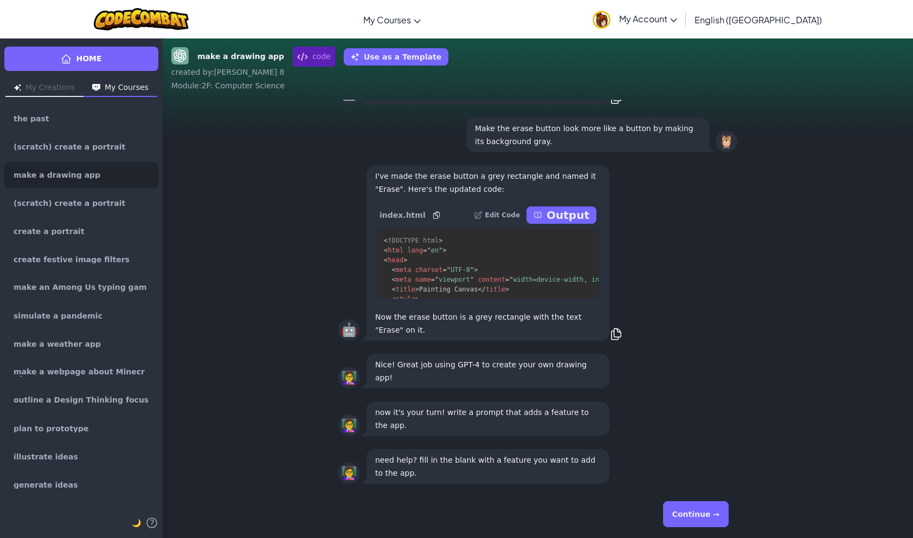
click at [683, 507] on button "Continue →" at bounding box center [696, 515] width 66 height 26
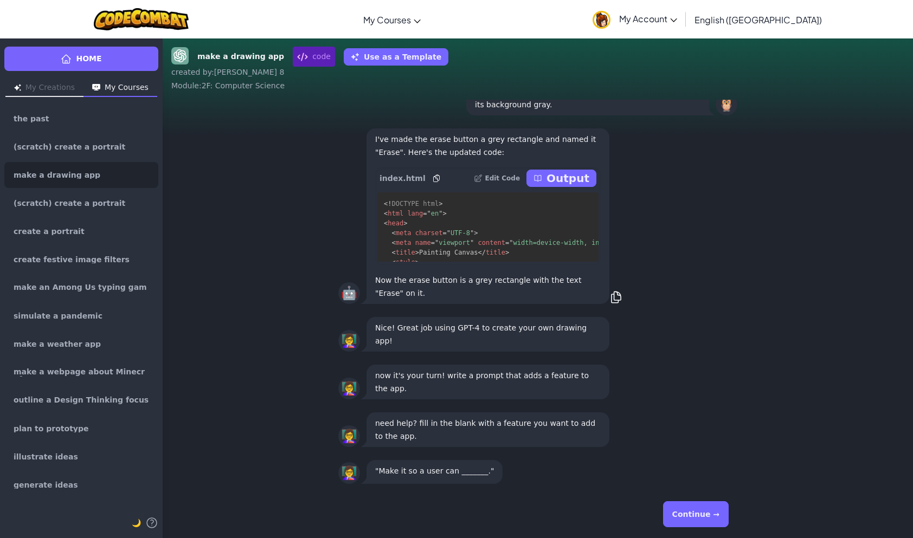
click at [675, 517] on button "Continue →" at bounding box center [696, 515] width 66 height 26
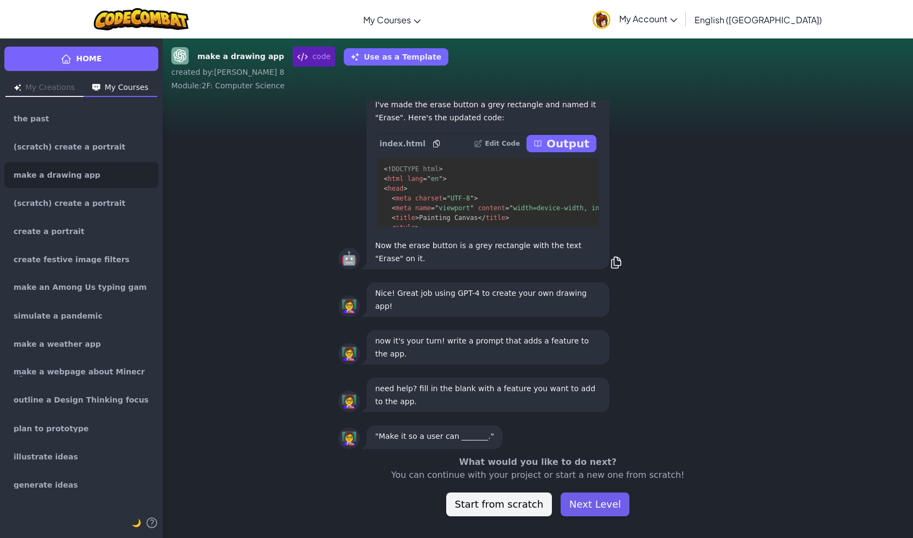
click at [608, 514] on button "Next Level" at bounding box center [595, 505] width 69 height 24
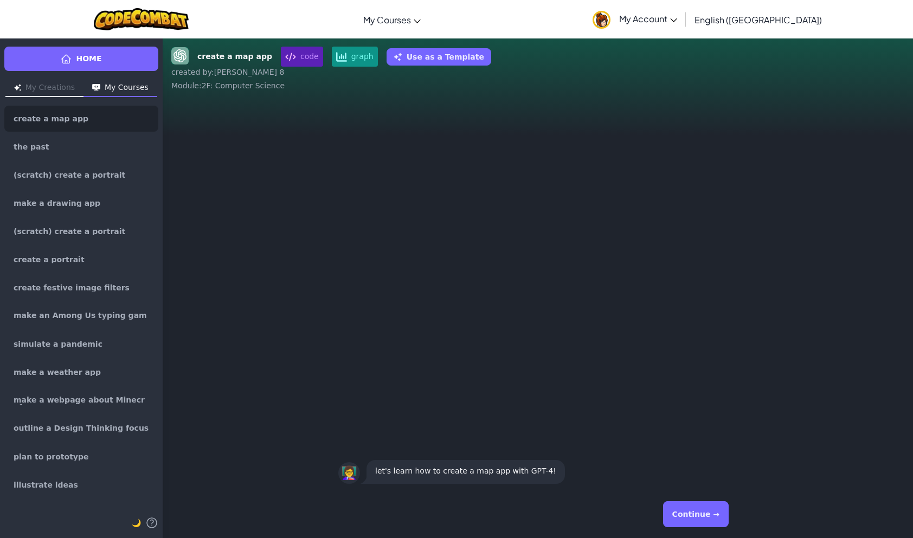
click at [683, 511] on button "Continue →" at bounding box center [696, 515] width 66 height 26
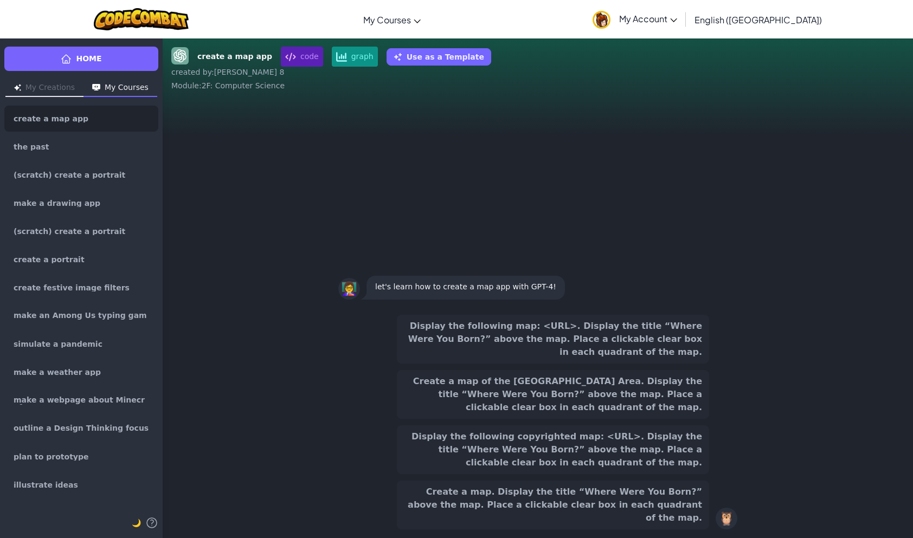
click at [577, 381] on div "Display the following map: <URL>. Display the title “Where Were You Born?” abov…" at bounding box center [553, 422] width 312 height 215
click at [560, 352] on button "Display the following map: <URL>. Display the title “Where Were You Born?” abov…" at bounding box center [553, 339] width 312 height 49
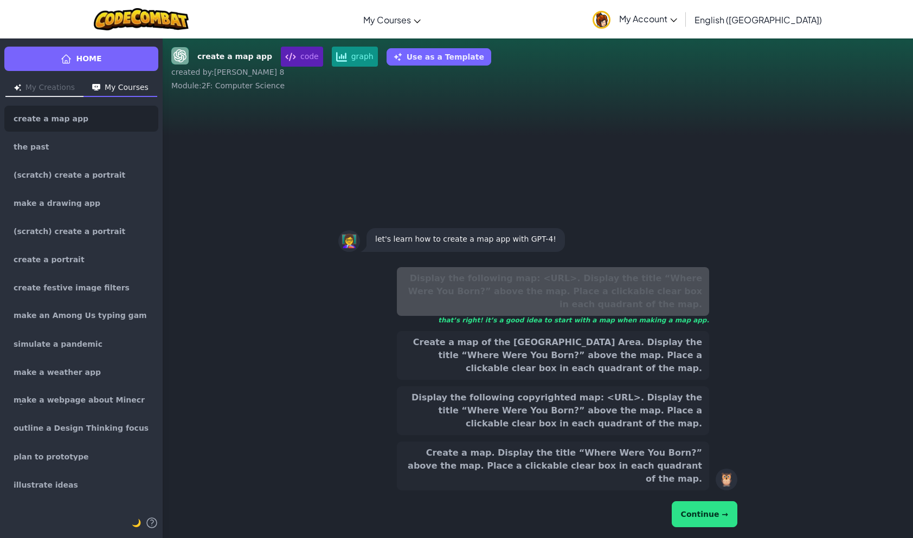
click at [701, 512] on button "Continue →" at bounding box center [705, 515] width 66 height 26
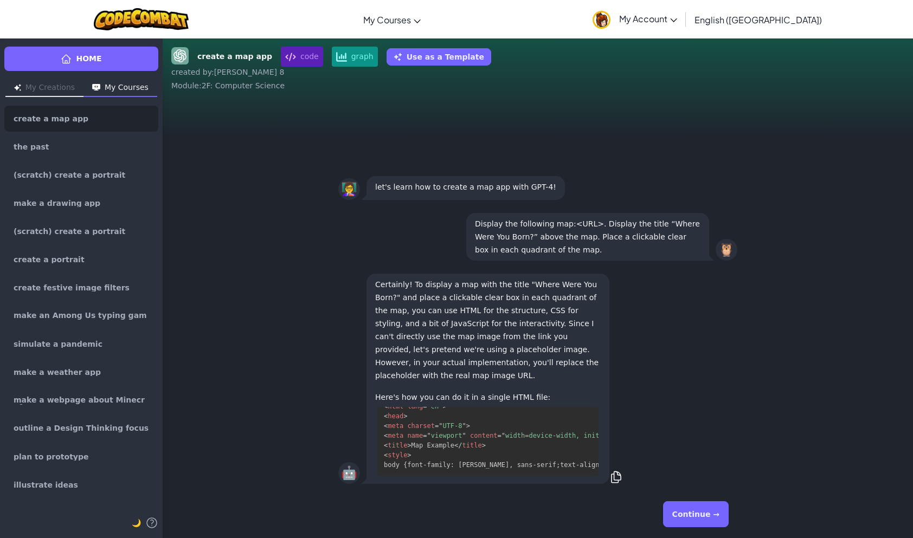
scroll to position [3, 0]
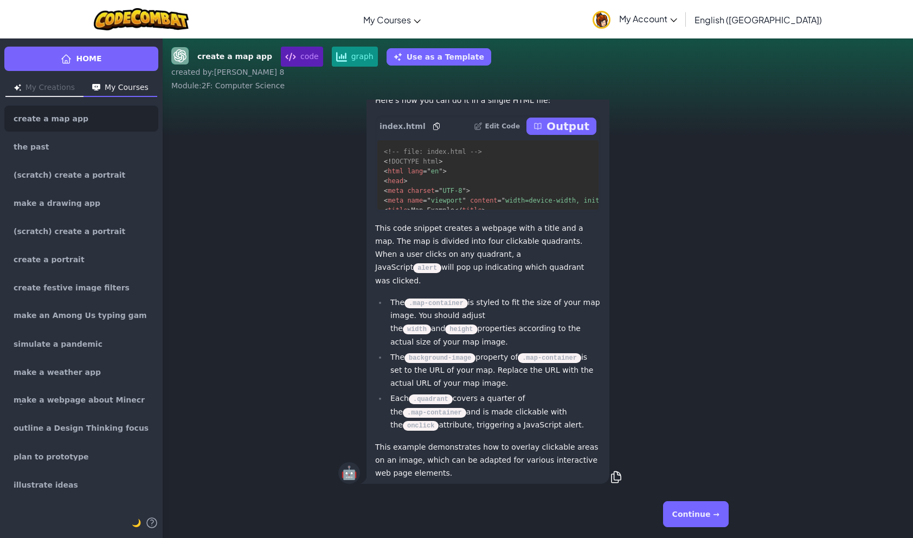
drag, startPoint x: 617, startPoint y: 457, endPoint x: 577, endPoint y: 175, distance: 285.2
click at [578, 181] on pre "<!-- file: index.html --> <! DOCTYPE html > < html lang = " en " > < head > < m…" at bounding box center [487, 174] width 221 height 69
click at [572, 134] on p "Output" at bounding box center [568, 126] width 43 height 15
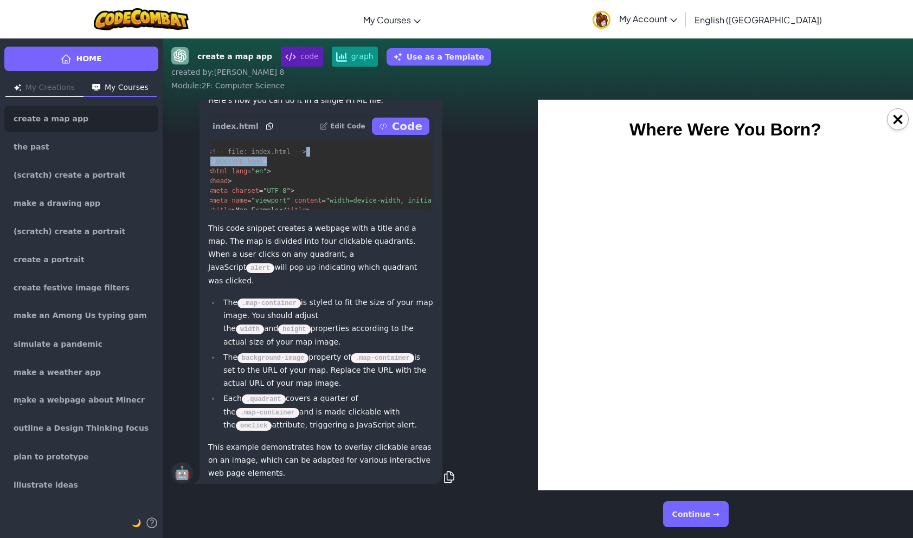
scroll to position [0, 0]
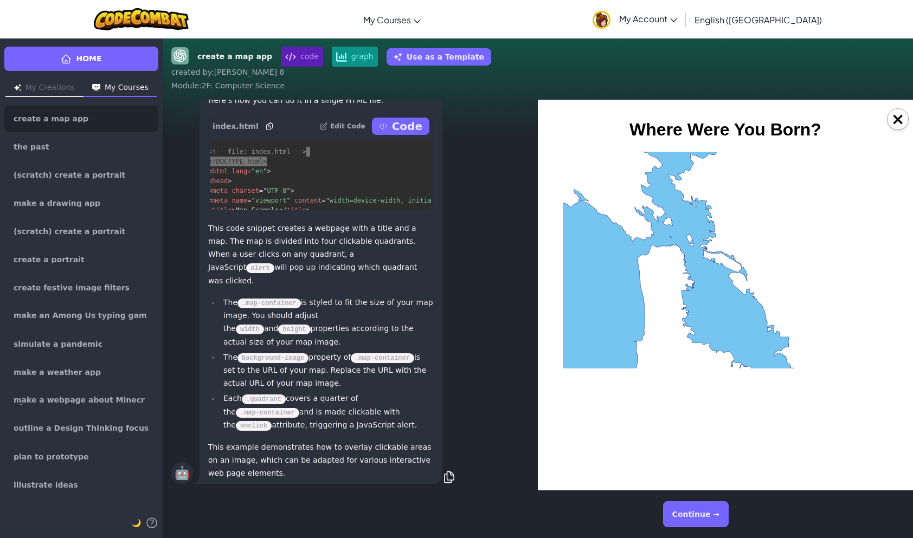
drag, startPoint x: 681, startPoint y: 245, endPoint x: 710, endPoint y: 254, distance: 31.1
click at [710, 254] on div at bounding box center [644, 206] width 163 height 108
drag, startPoint x: 554, startPoint y: 40, endPoint x: 574, endPoint y: 105, distance: 68.8
click at [551, 46] on div "create a map app code graph Use as a Template created by : [PERSON_NAME] 8 Modu…" at bounding box center [538, 288] width 750 height 500
click at [700, 262] on div at bounding box center [725, 260] width 325 height 217
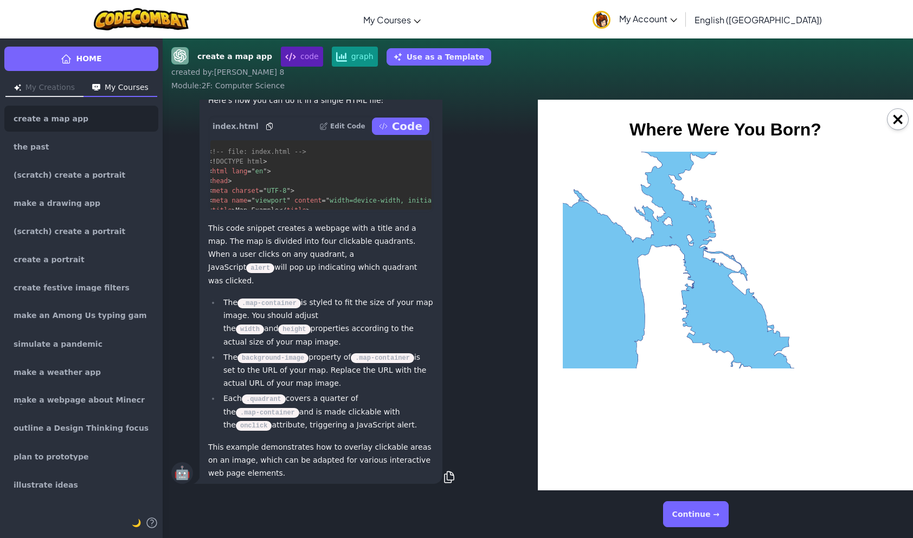
drag, startPoint x: 700, startPoint y: 262, endPoint x: 743, endPoint y: 243, distance: 48.1
click at [743, 243] on div at bounding box center [807, 206] width 163 height 108
drag, startPoint x: 870, startPoint y: 124, endPoint x: 754, endPoint y: 108, distance: 117.0
click at [865, 124] on h1 "Where Were You Born?" at bounding box center [725, 130] width 349 height 20
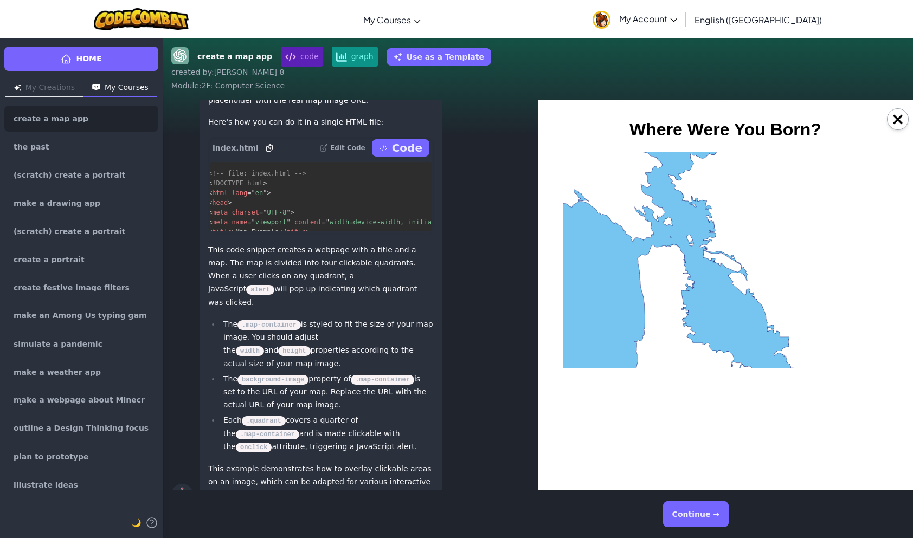
scroll to position [-43, 0]
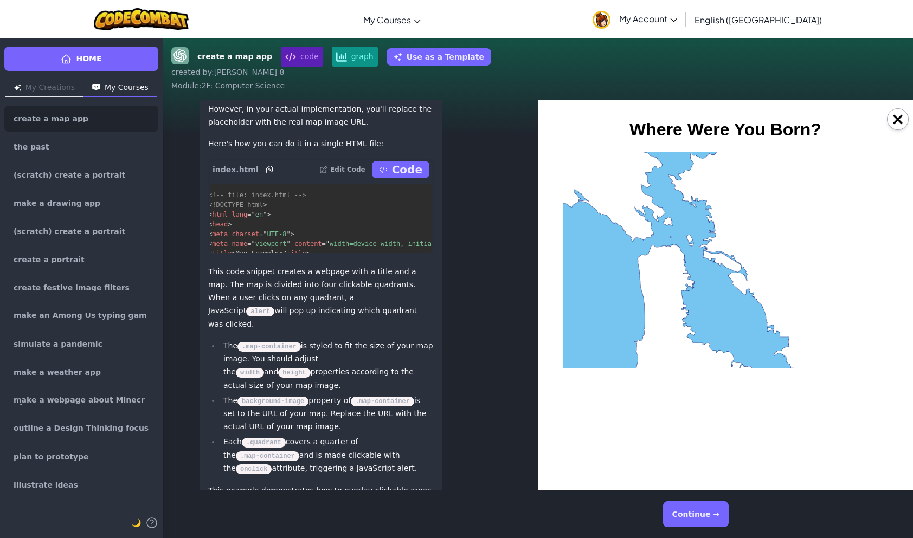
drag, startPoint x: 894, startPoint y: 109, endPoint x: 887, endPoint y: 117, distance: 10.8
click at [894, 111] on button "×" at bounding box center [898, 119] width 22 height 22
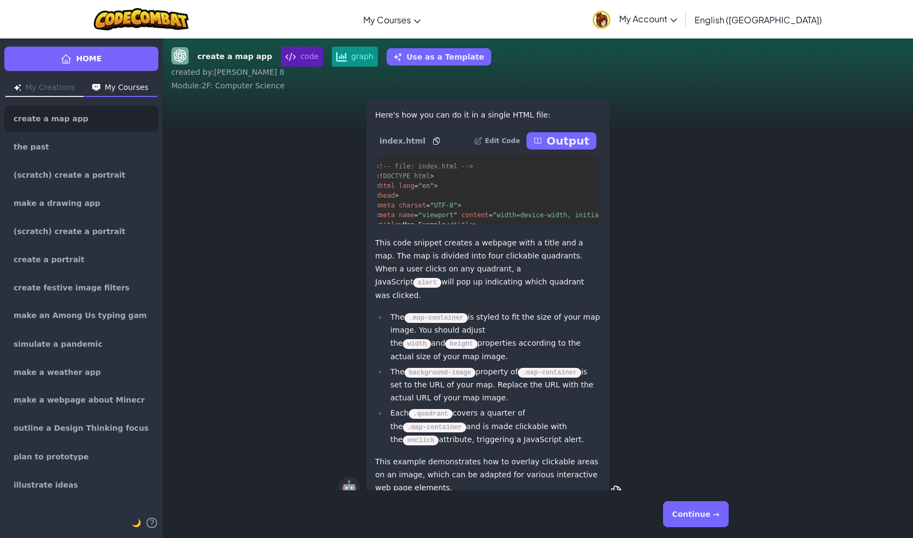
scroll to position [1, 0]
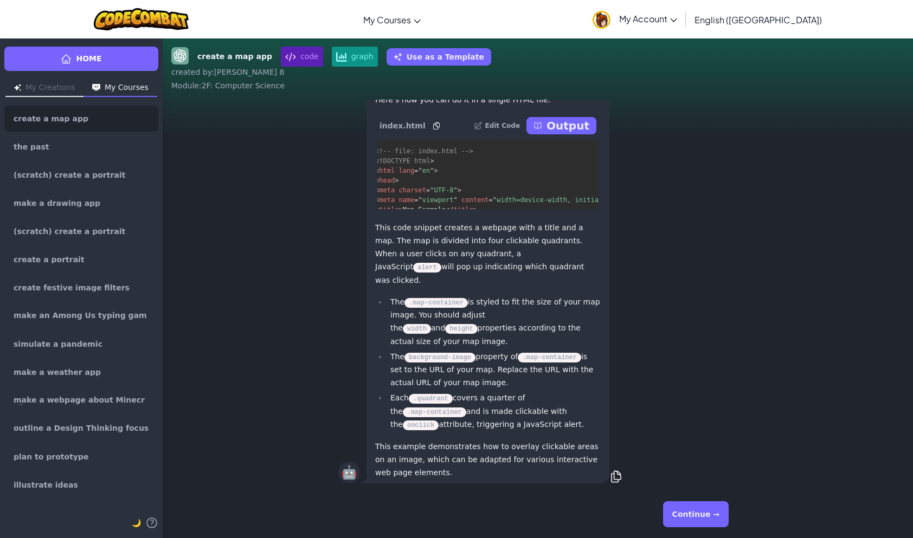
drag, startPoint x: 710, startPoint y: 515, endPoint x: 706, endPoint y: 522, distance: 8.0
click at [711, 515] on button "Continue →" at bounding box center [696, 515] width 66 height 26
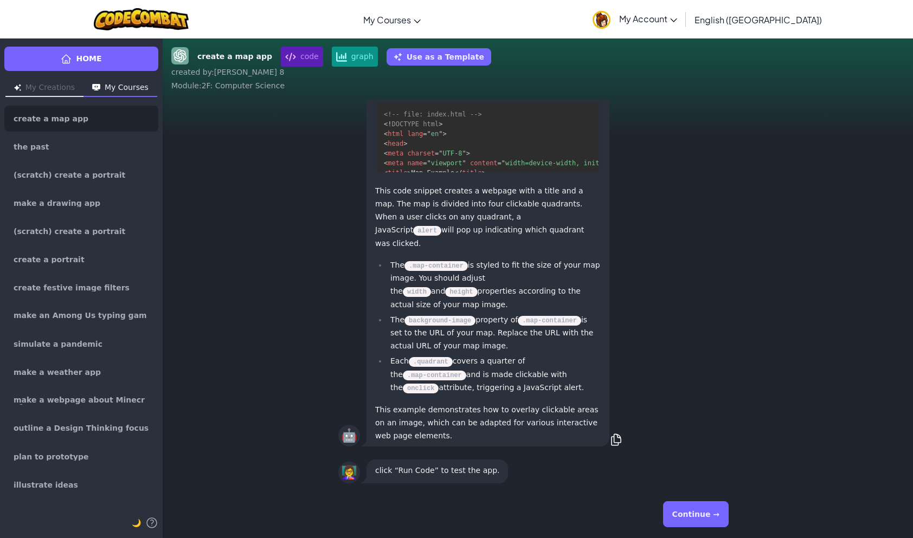
click at [564, 97] on p "Output" at bounding box center [568, 88] width 43 height 15
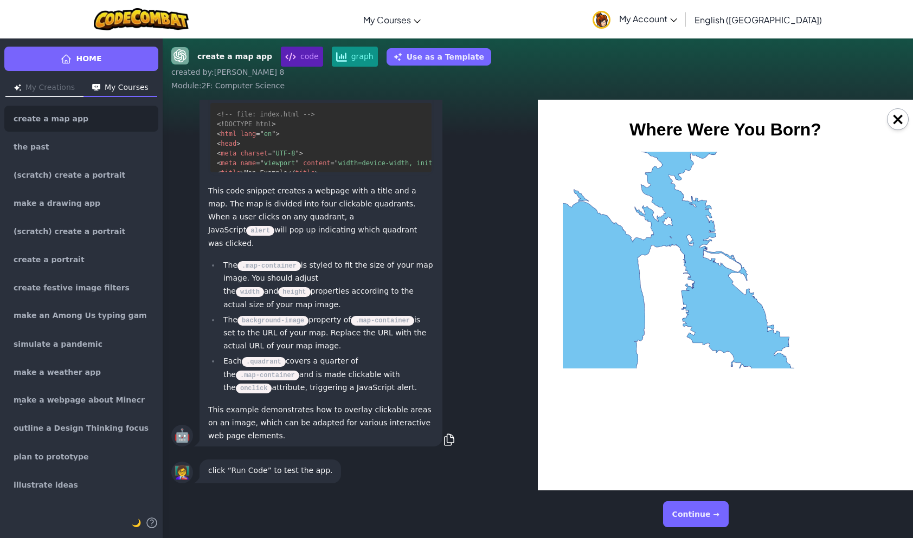
scroll to position [0, 0]
click at [341, 98] on button "Edit Code" at bounding box center [342, 88] width 46 height 17
drag, startPoint x: 838, startPoint y: 203, endPoint x: 825, endPoint y: 314, distance: 111.4
click at [833, 321] on div at bounding box center [725, 260] width 325 height 217
drag, startPoint x: 697, startPoint y: 244, endPoint x: 669, endPoint y: 251, distance: 29.5
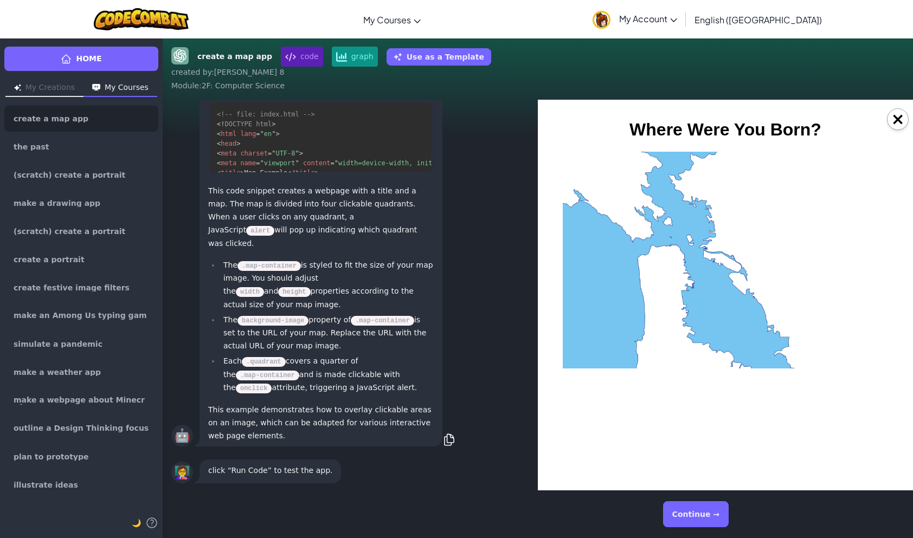
click at [669, 251] on div at bounding box center [644, 206] width 163 height 108
click at [899, 121] on button "×" at bounding box center [898, 119] width 22 height 22
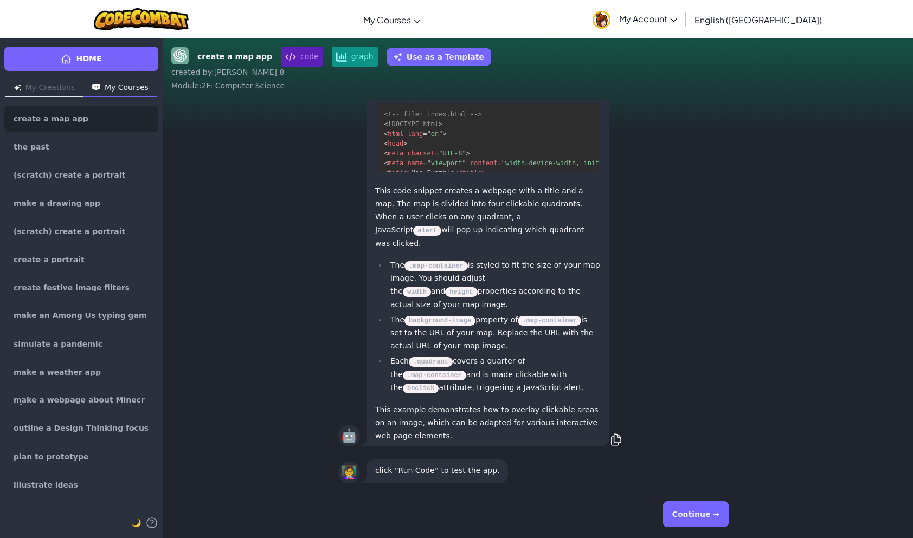
click at [702, 509] on button "Continue →" at bounding box center [696, 515] width 66 height 26
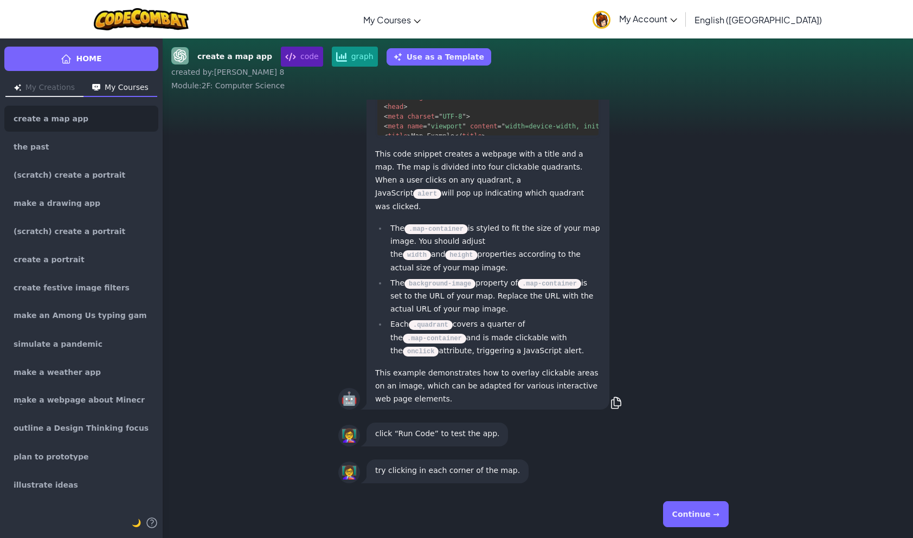
click at [696, 502] on button "Continue →" at bounding box center [696, 515] width 66 height 26
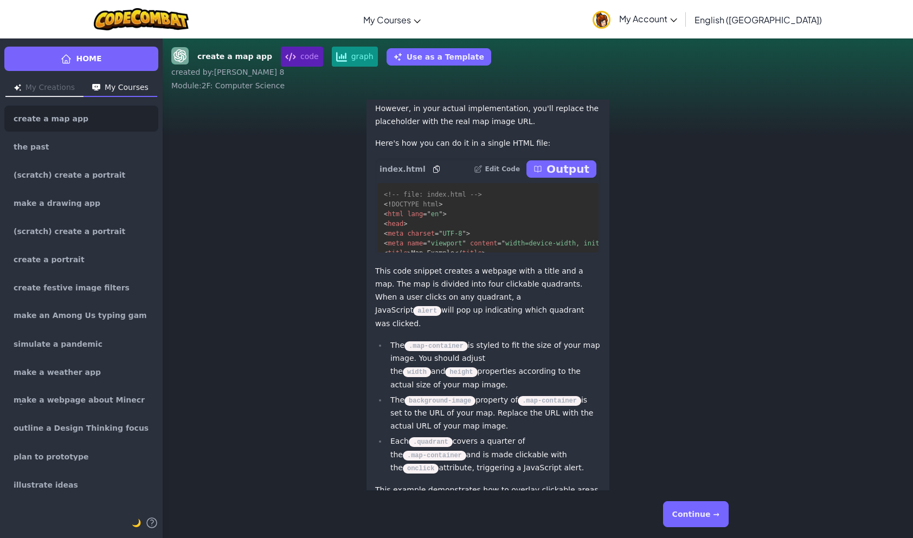
scroll to position [-271, 0]
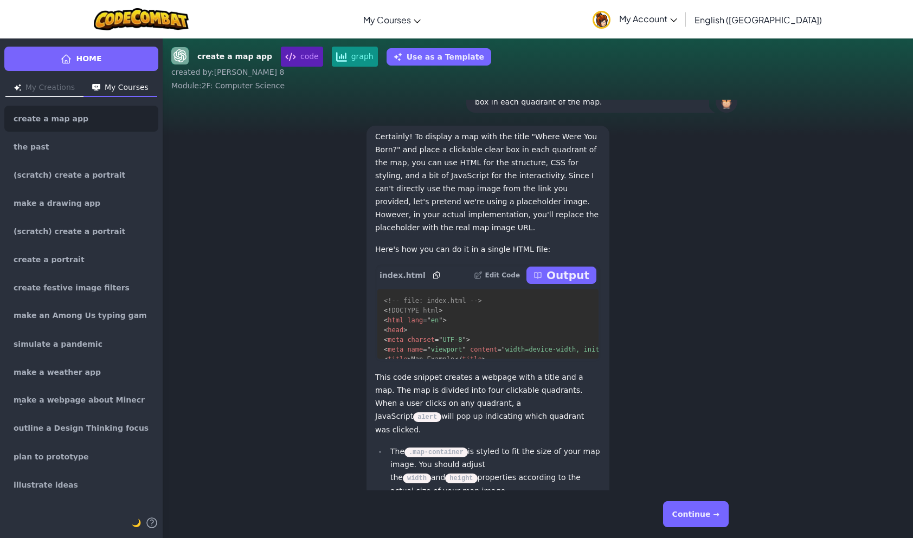
click at [572, 283] on p "Output" at bounding box center [568, 275] width 43 height 15
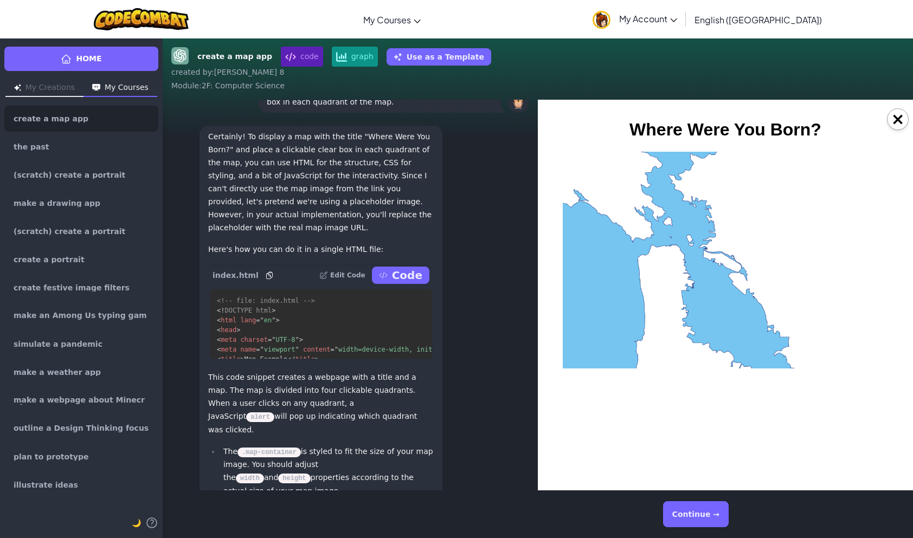
scroll to position [0, 0]
click at [544, 108] on div "×" at bounding box center [725, 295] width 375 height 391
drag, startPoint x: 1093, startPoint y: 589, endPoint x: 573, endPoint y: 479, distance: 531.0
click at [904, 478] on div "×" at bounding box center [725, 295] width 375 height 391
drag, startPoint x: 893, startPoint y: 134, endPoint x: 1452, endPoint y: 230, distance: 566.7
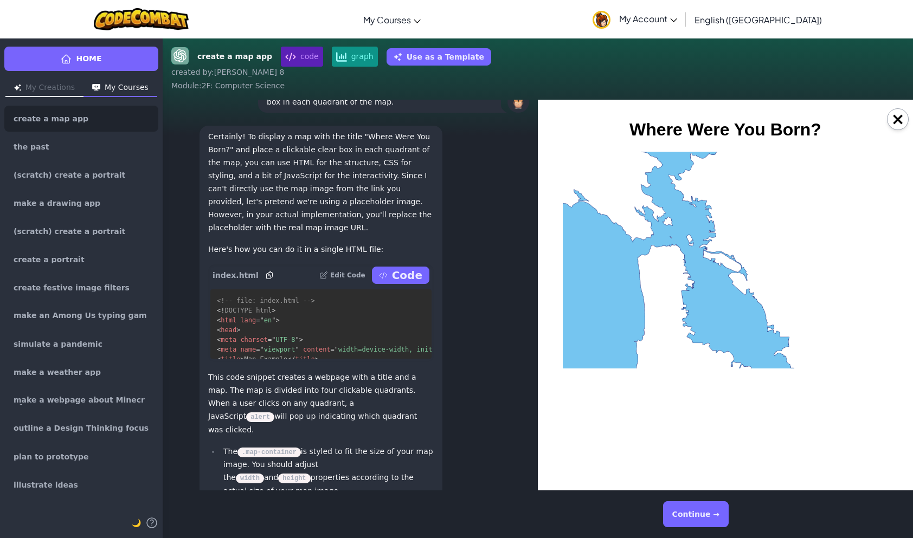
click at [893, 134] on h1 "Where Were You Born?" at bounding box center [725, 130] width 349 height 20
click at [904, 106] on div "×" at bounding box center [725, 295] width 375 height 391
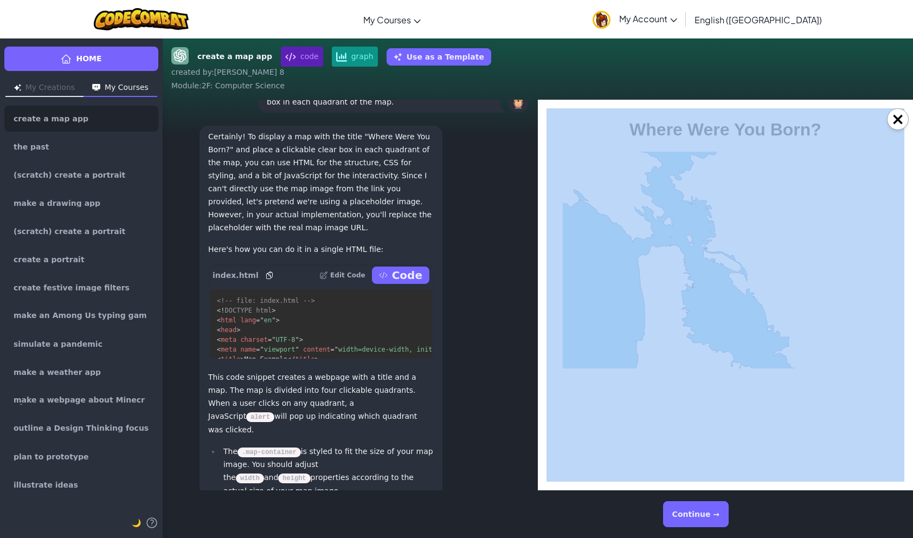
click at [904, 106] on div "×" at bounding box center [725, 295] width 375 height 391
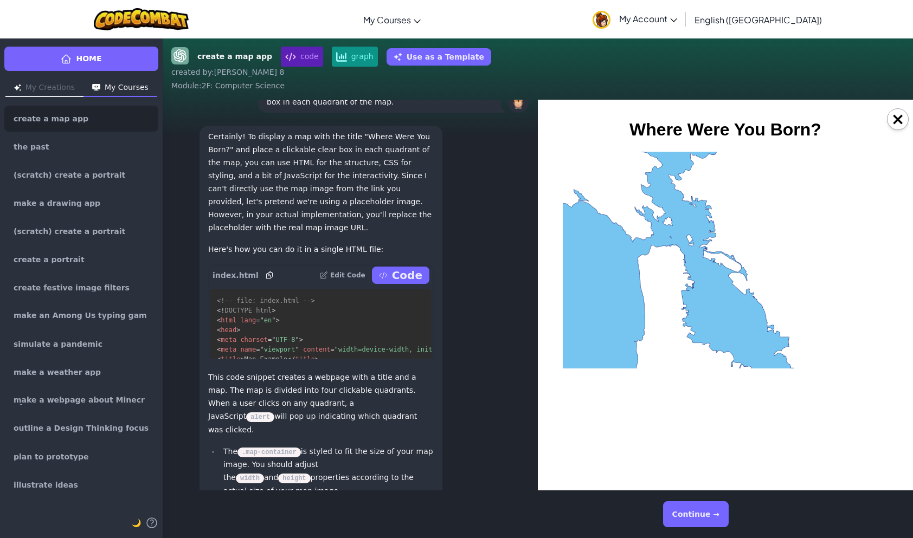
click at [863, 168] on div at bounding box center [807, 206] width 163 height 108
click at [686, 529] on div "Continue →" at bounding box center [537, 514] width 399 height 39
drag, startPoint x: 354, startPoint y: 22, endPoint x: 894, endPoint y: 132, distance: 551.7
click at [901, 123] on button "×" at bounding box center [898, 119] width 22 height 22
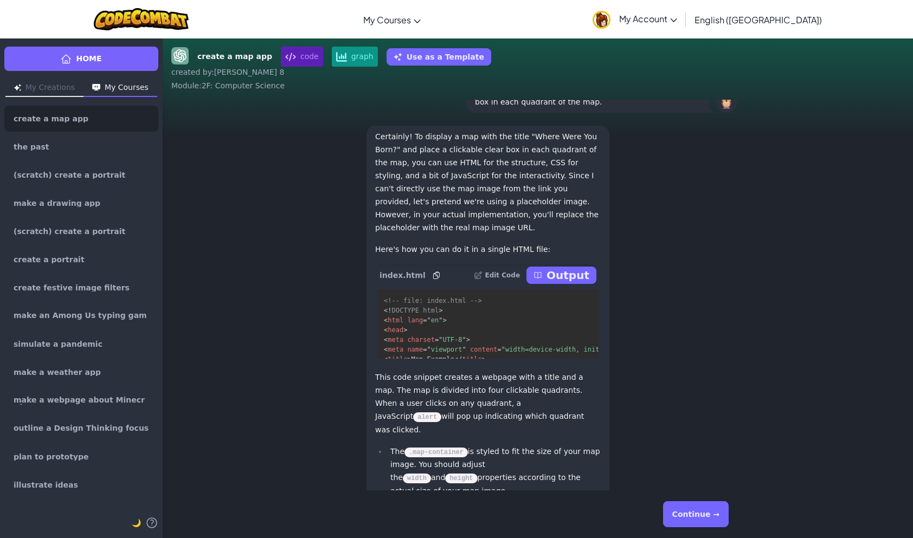
drag, startPoint x: 583, startPoint y: 490, endPoint x: 802, endPoint y: 448, distance: 222.5
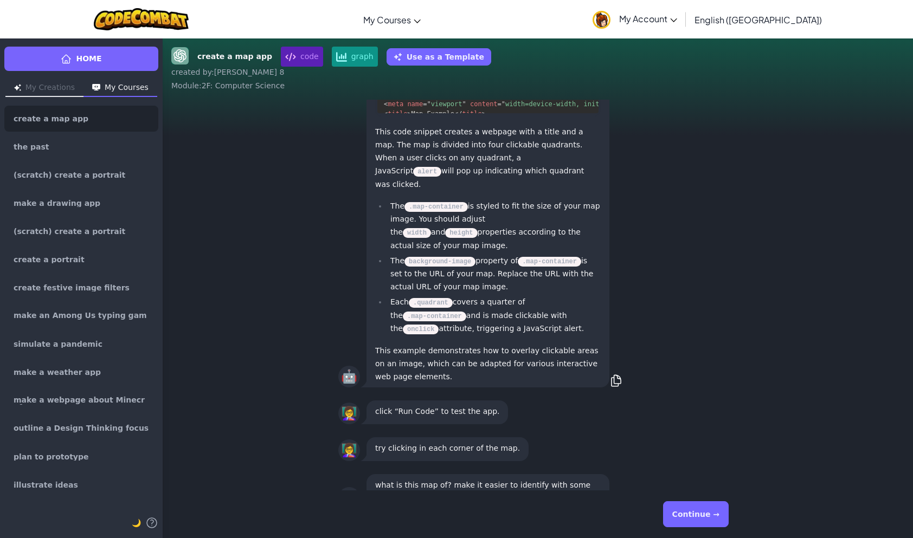
scroll to position [1, 0]
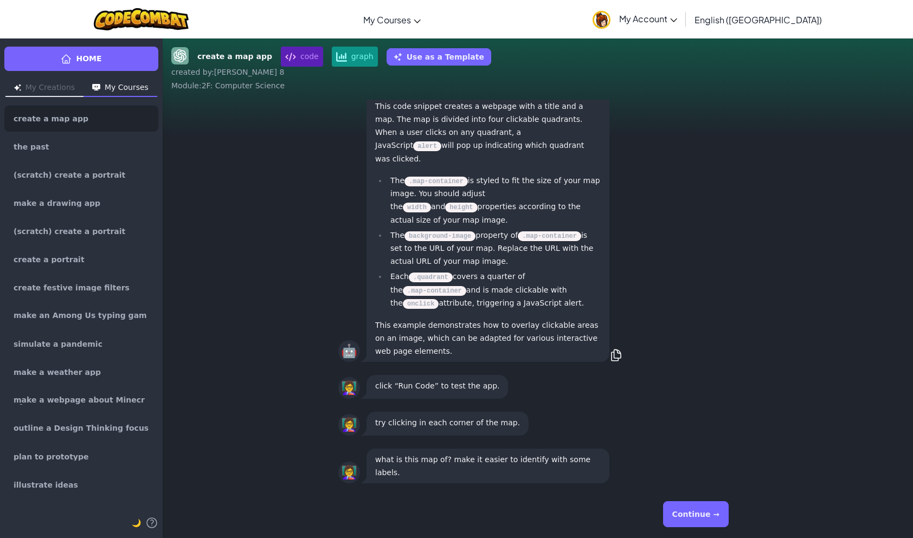
click at [721, 519] on button "Continue →" at bounding box center [696, 515] width 66 height 26
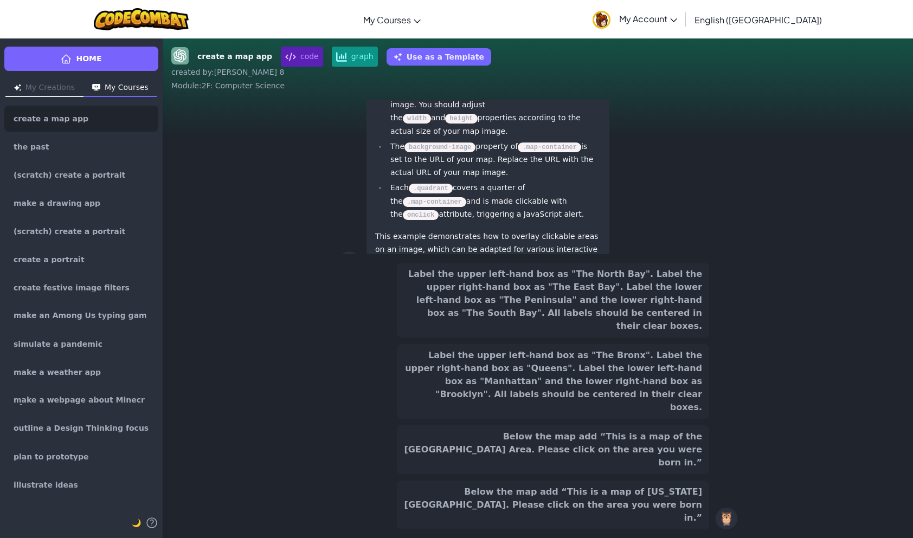
scroll to position [-184, 0]
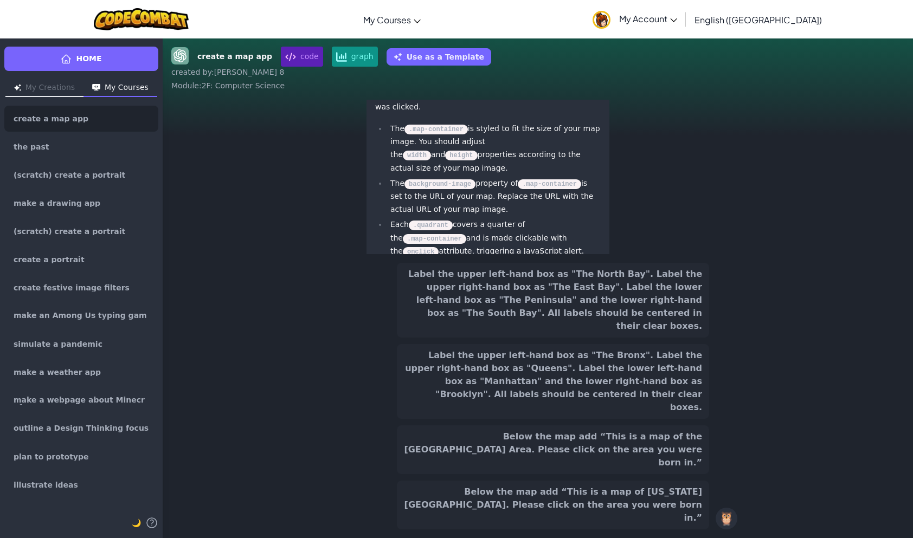
click at [555, 258] on li "Each .quadrant covers a quarter of the .map-container and is made clickable wit…" at bounding box center [494, 238] width 214 height 40
click at [615, 408] on button "Label the upper left-hand box as "The Bronx". Label the upper right-hand box as…" at bounding box center [553, 381] width 312 height 75
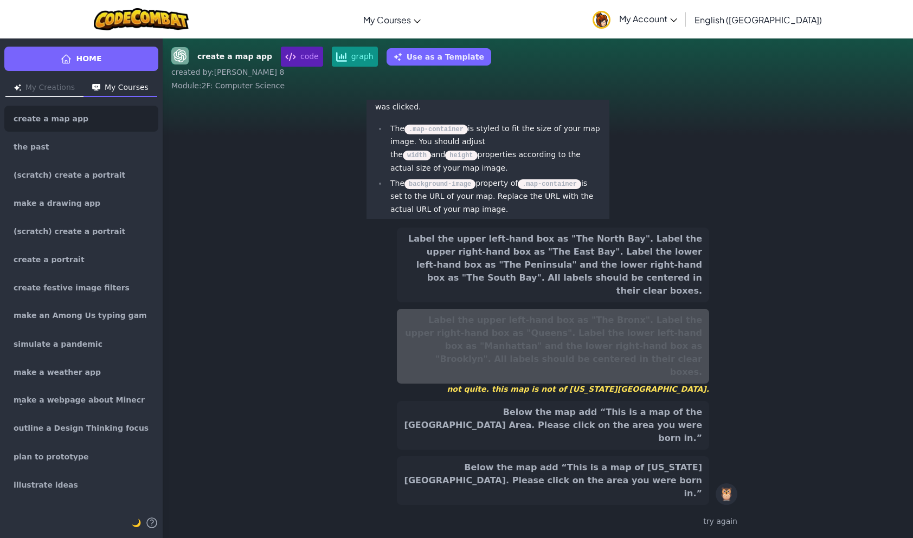
click at [672, 493] on button "Below the map add “This is a map of [US_STATE][GEOGRAPHIC_DATA]. Please click o…" at bounding box center [553, 481] width 312 height 49
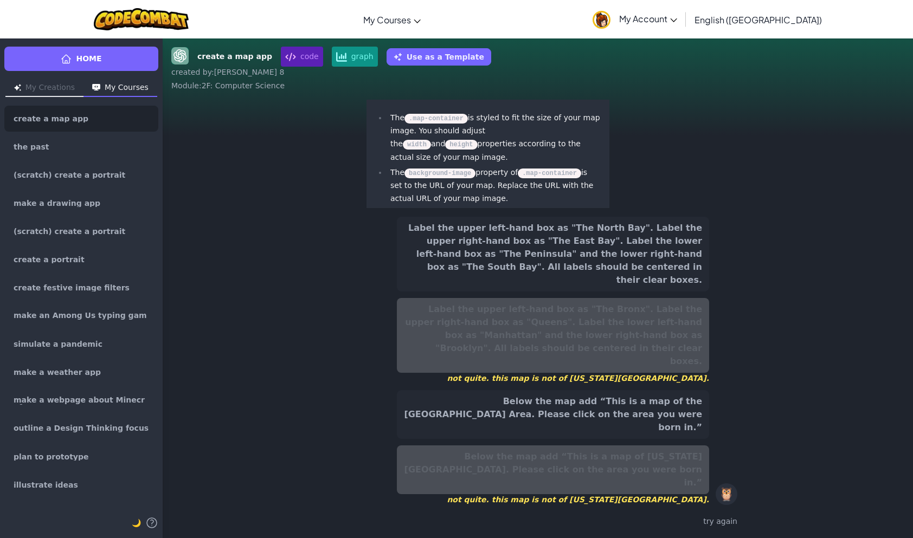
scroll to position [-230, 0]
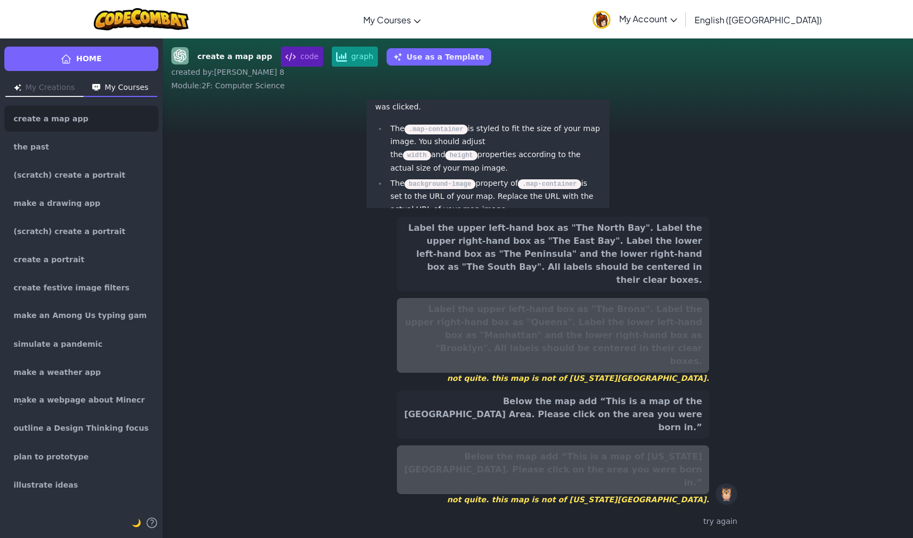
click at [665, 421] on div "Label the upper left-hand box as "The North Bay". Label the upper right-hand bo…" at bounding box center [553, 361] width 312 height 288
click at [678, 429] on button "Below the map add “This is a map of the [GEOGRAPHIC_DATA] Area. Please click on…" at bounding box center [553, 414] width 312 height 49
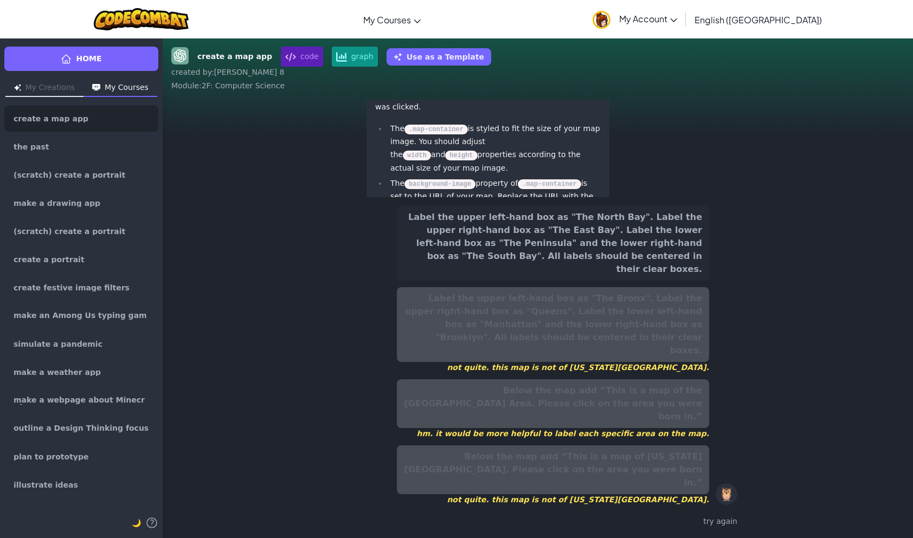
drag, startPoint x: 656, startPoint y: 307, endPoint x: 660, endPoint y: 399, distance: 91.7
click at [655, 281] on button "Label the upper left-hand box as "The North Bay". Label the upper right-hand bo…" at bounding box center [553, 243] width 312 height 75
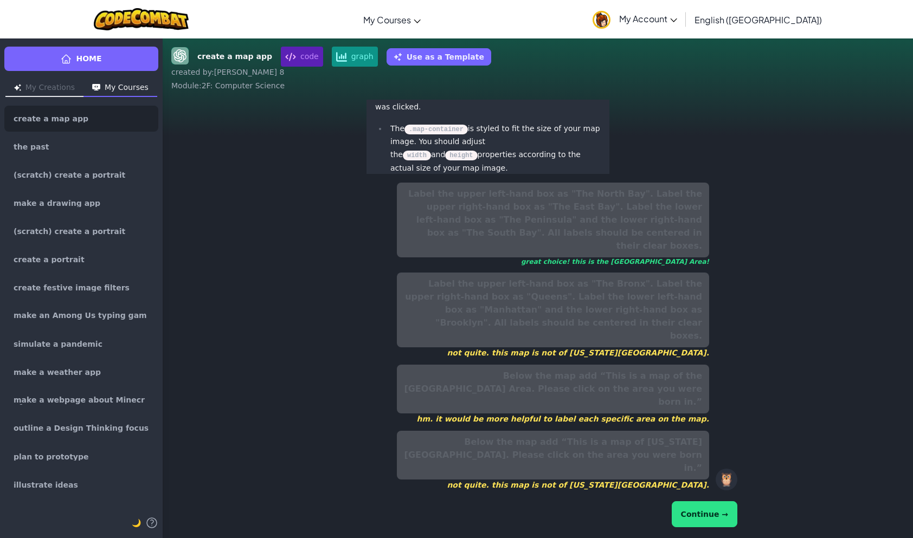
click at [708, 514] on button "Continue →" at bounding box center [705, 515] width 66 height 26
click at [704, 521] on button "Continue →" at bounding box center [705, 515] width 66 height 26
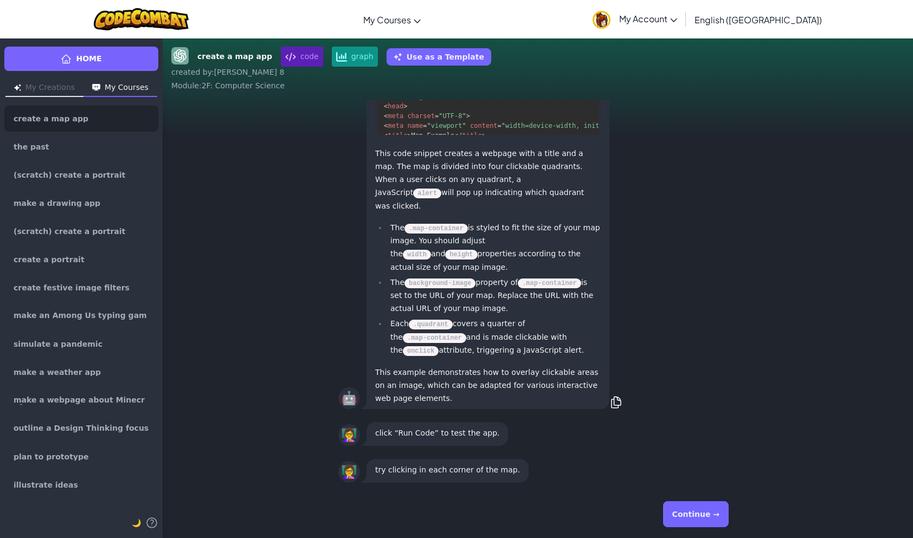
click at [709, 519] on button "Continue →" at bounding box center [696, 515] width 66 height 26
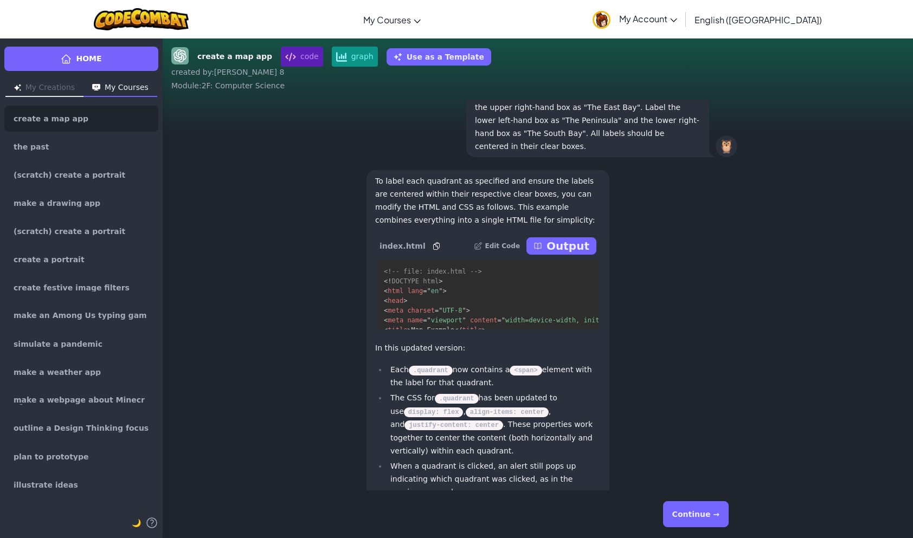
scroll to position [-216, 0]
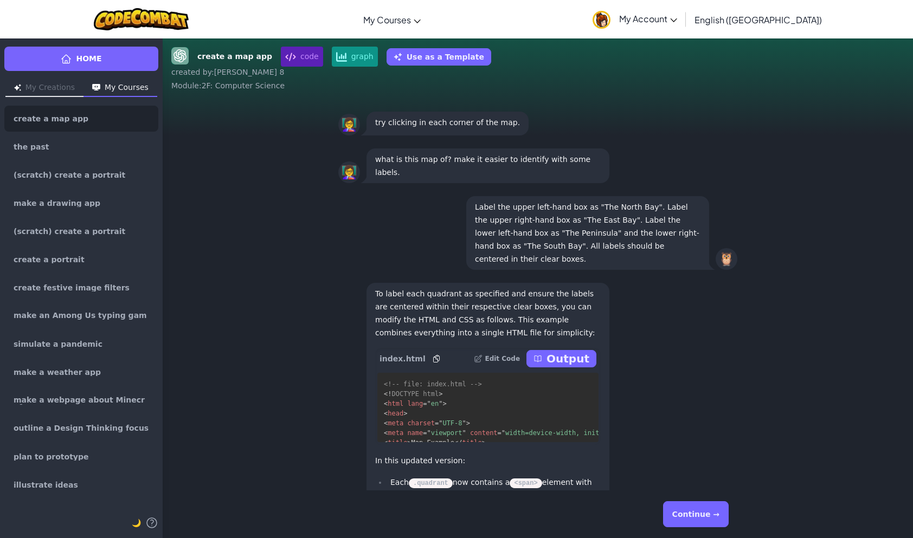
click at [559, 367] on p "Output" at bounding box center [568, 358] width 43 height 15
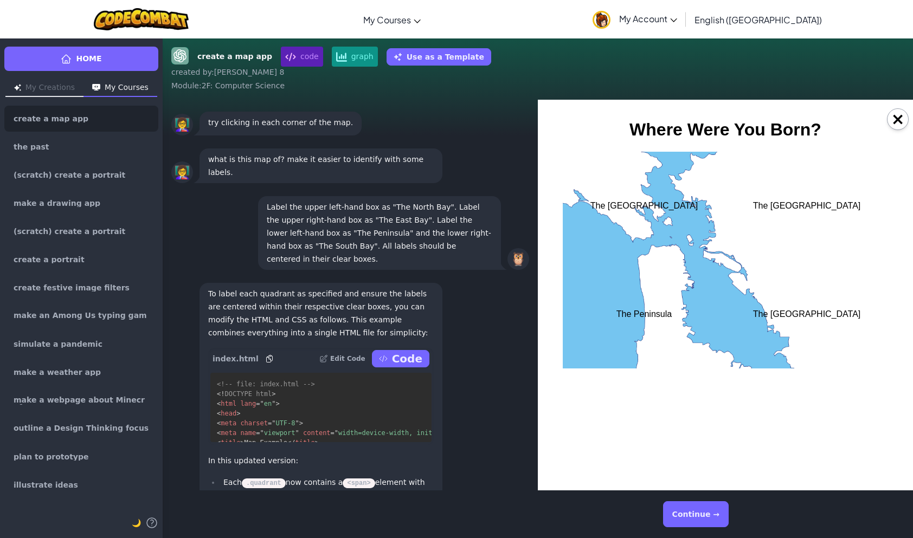
scroll to position [0, 0]
click at [814, 203] on span "The [GEOGRAPHIC_DATA]" at bounding box center [807, 206] width 108 height 10
drag, startPoint x: 273, startPoint y: 102, endPoint x: 896, endPoint y: 125, distance: 623.5
click at [901, 124] on button "×" at bounding box center [898, 119] width 22 height 22
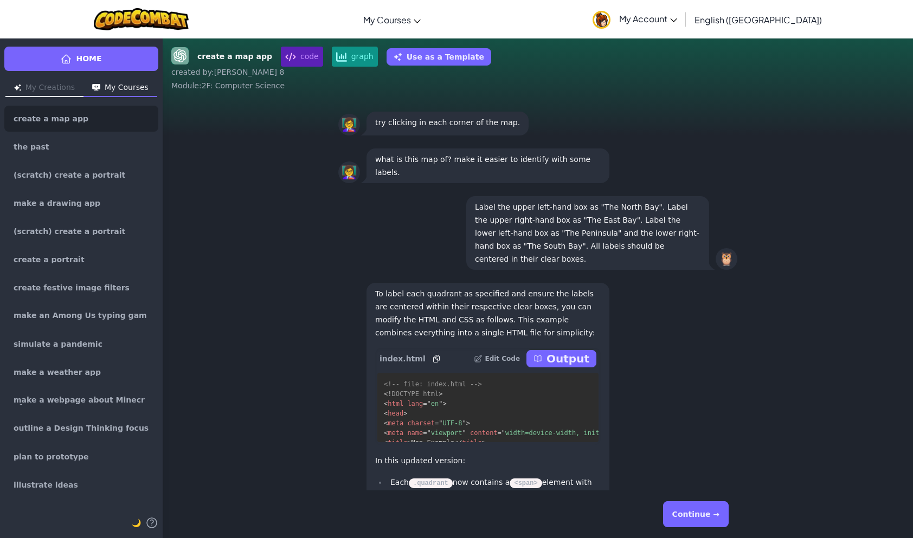
click at [688, 529] on div "Continue →" at bounding box center [537, 514] width 399 height 39
click at [692, 512] on button "Continue →" at bounding box center [696, 515] width 66 height 26
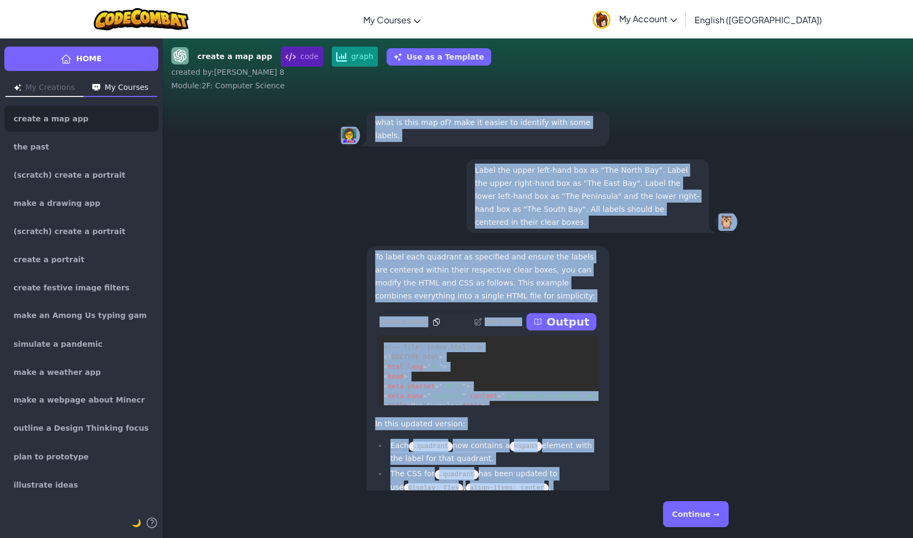
drag, startPoint x: 682, startPoint y: 491, endPoint x: 648, endPoint y: 471, distance: 39.6
click at [675, 481] on div "create a map app code graph Use as a Template created by : [PERSON_NAME] 8 Modu…" at bounding box center [538, 288] width 750 height 500
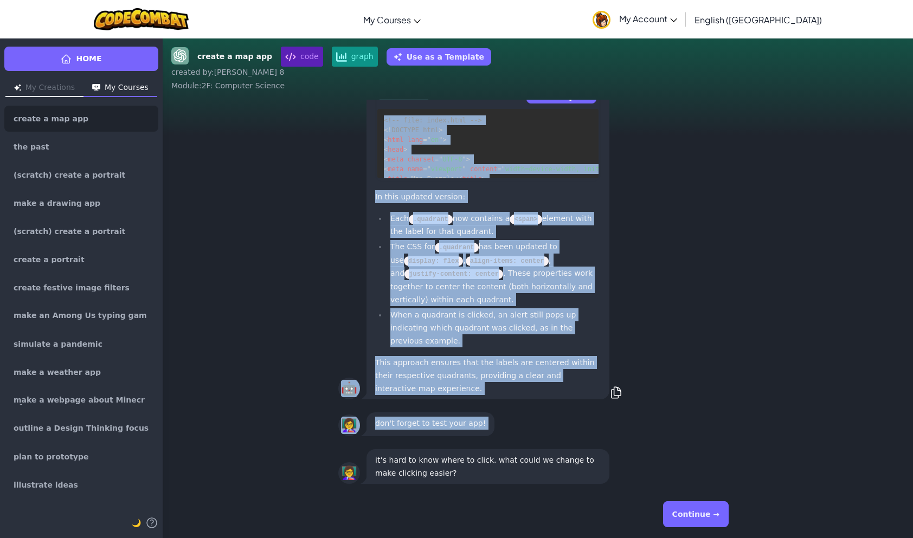
click at [839, 413] on div "👩‍🏫 don't forget to test your app!" at bounding box center [538, 424] width 750 height 37
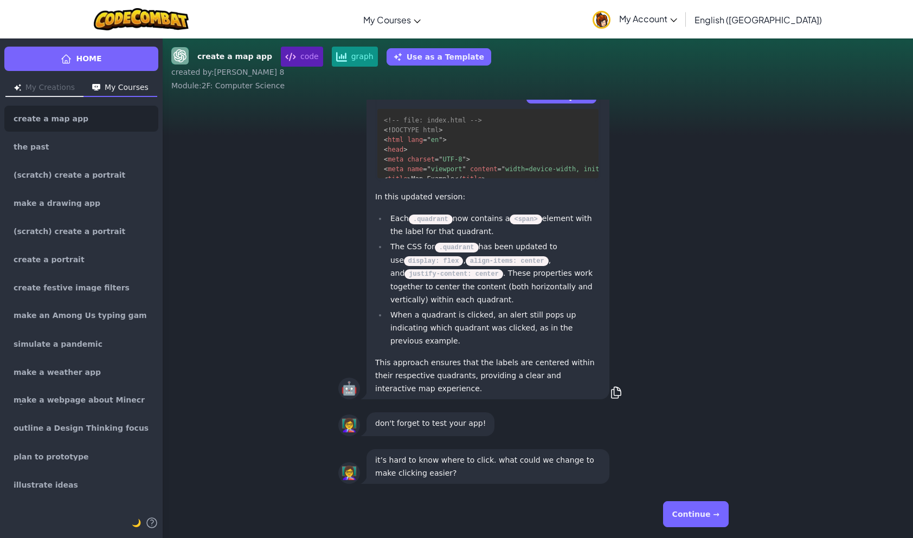
click at [703, 516] on button "Continue →" at bounding box center [696, 515] width 66 height 26
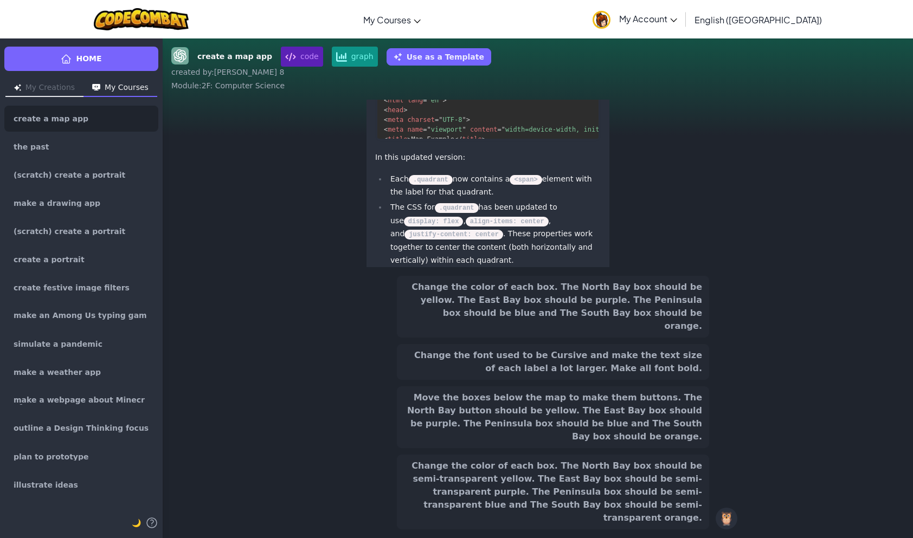
click at [563, 472] on button "Change the color of each box. The North Bay box should be semi-transparent yell…" at bounding box center [553, 492] width 312 height 75
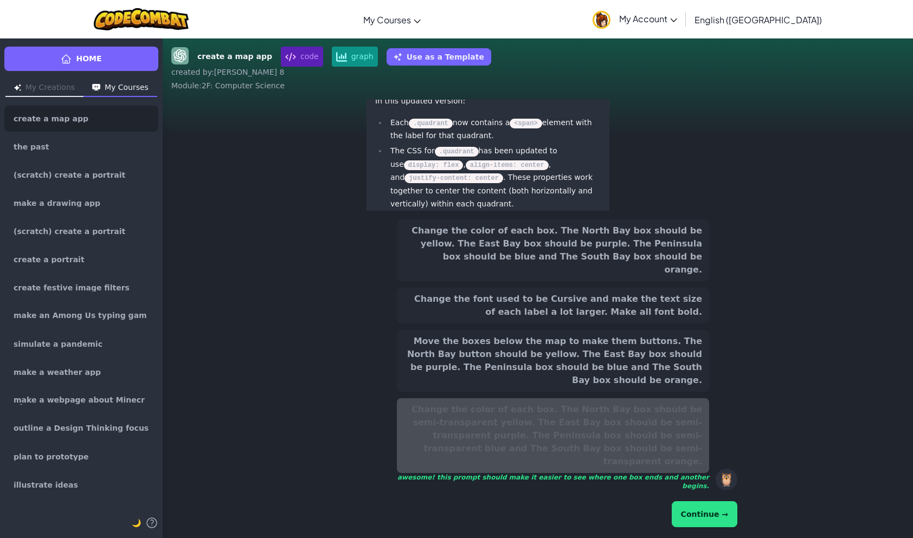
scroll to position [-232, 0]
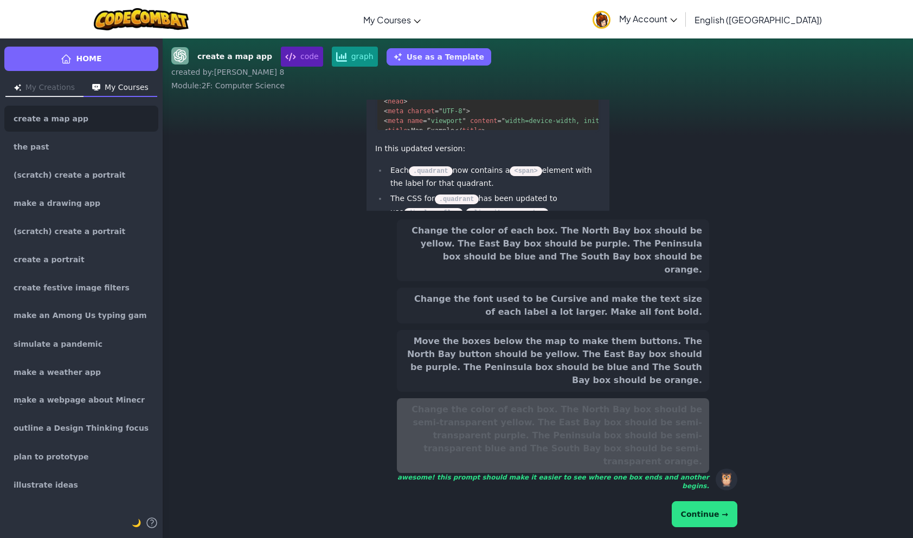
click at [697, 517] on button "Continue →" at bounding box center [705, 515] width 66 height 26
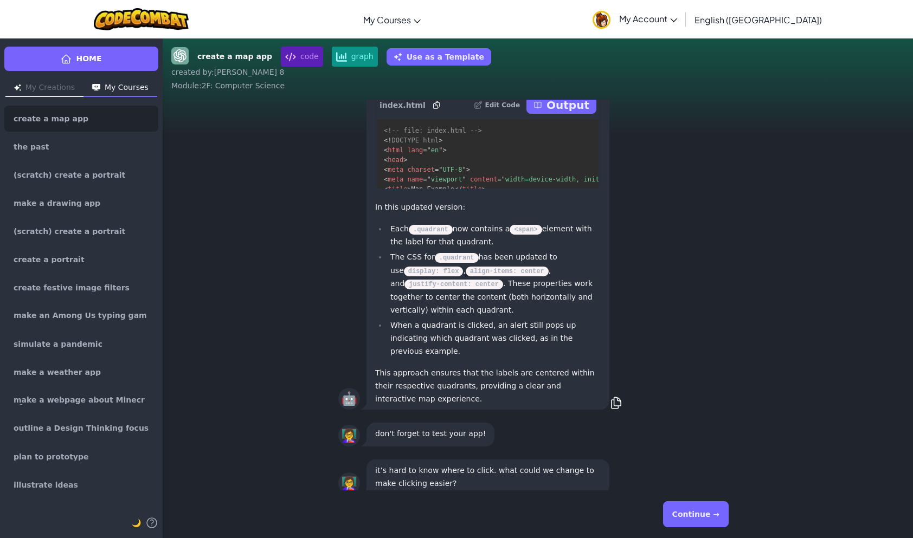
click at [702, 520] on button "Continue →" at bounding box center [696, 515] width 66 height 26
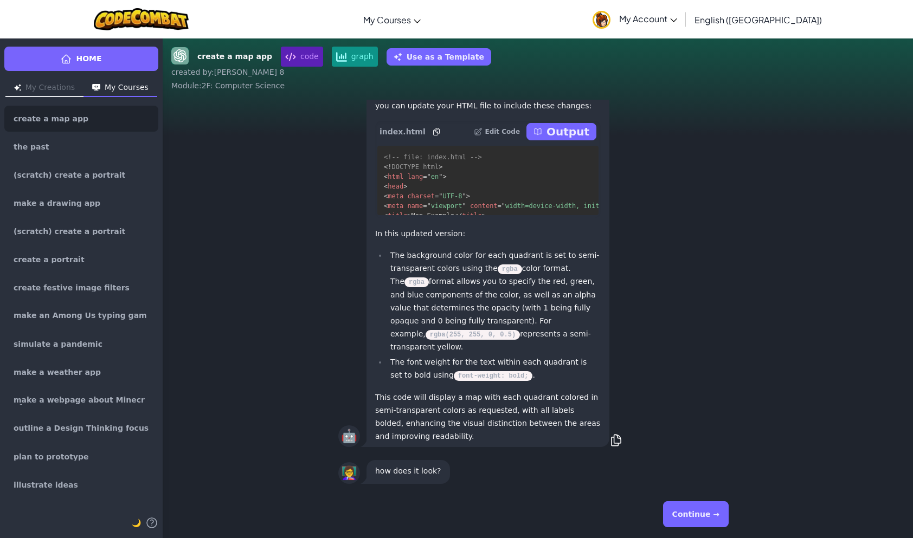
scroll to position [-162, 0]
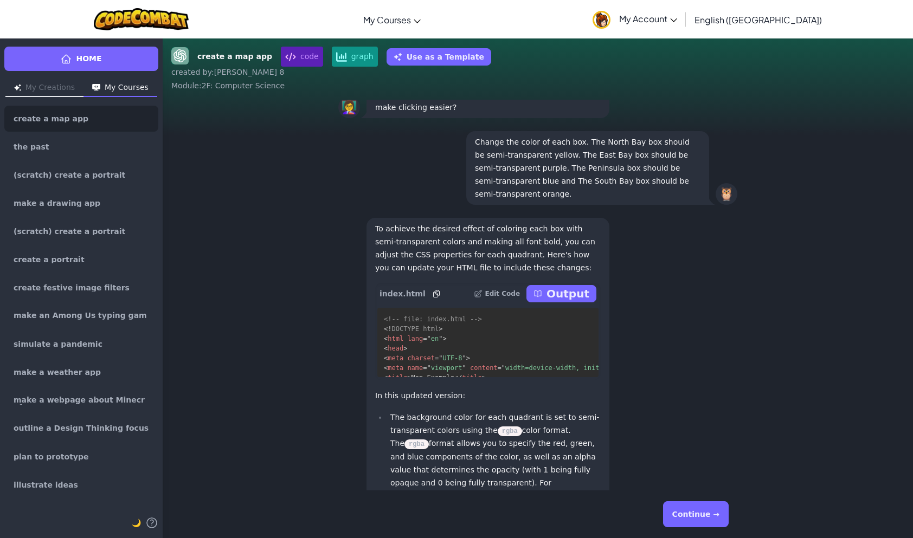
click at [558, 301] on p "Output" at bounding box center [568, 293] width 43 height 15
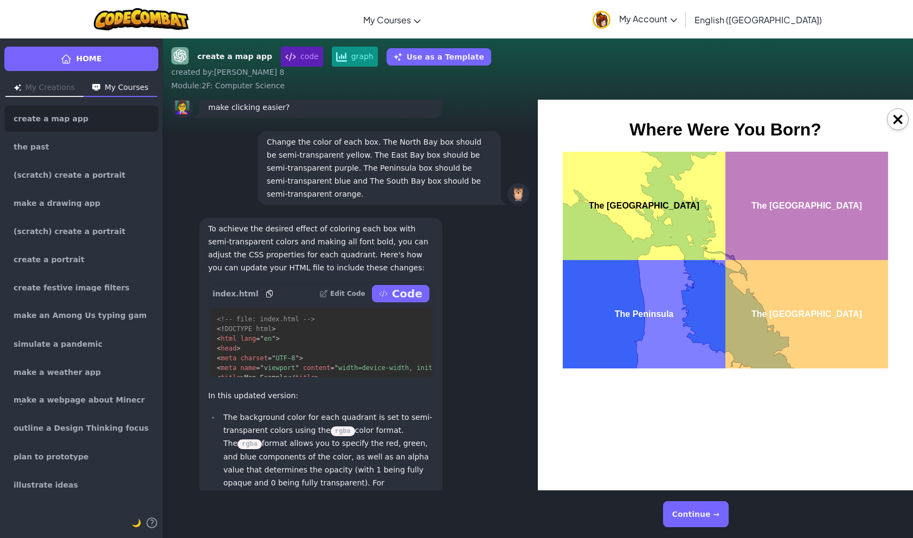
scroll to position [0, 0]
click at [656, 305] on div "The Peninsula" at bounding box center [644, 314] width 163 height 108
click at [546, 483] on div "×" at bounding box center [725, 295] width 375 height 391
click at [540, 485] on div "×" at bounding box center [725, 295] width 375 height 391
drag, startPoint x: 1087, startPoint y: 588, endPoint x: 799, endPoint y: 389, distance: 350.5
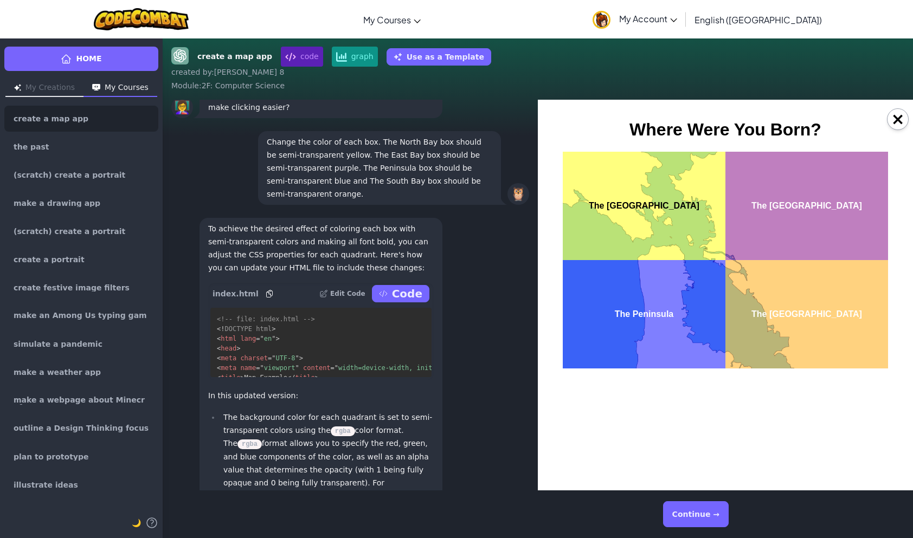
click at [812, 380] on html "Where Were You Born? The [GEOGRAPHIC_DATA] The [GEOGRAPHIC_DATA] The Peninsula …" at bounding box center [726, 243] width 358 height 271
click at [606, 350] on div "The Peninsula" at bounding box center [644, 314] width 163 height 108
click at [855, 212] on div "The [GEOGRAPHIC_DATA]" at bounding box center [807, 206] width 163 height 108
click at [631, 206] on span "The [GEOGRAPHIC_DATA]" at bounding box center [644, 206] width 111 height 10
click at [900, 119] on button "×" at bounding box center [898, 119] width 22 height 22
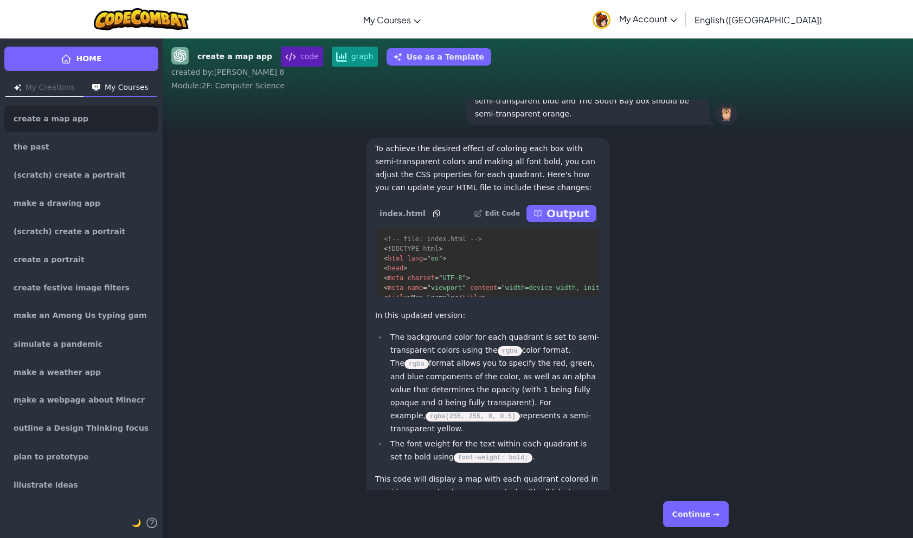
scroll to position [1, 0]
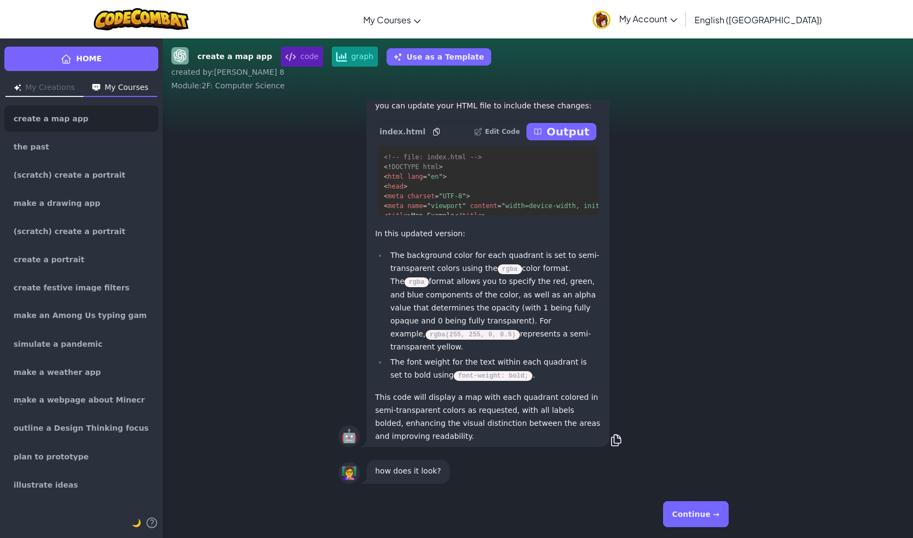
click at [696, 505] on button "Continue →" at bounding box center [696, 515] width 66 height 26
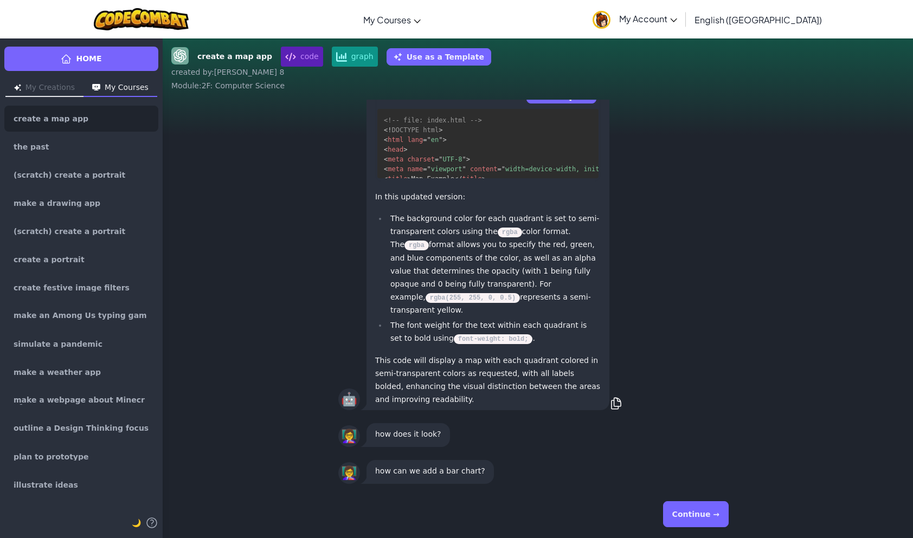
click at [691, 506] on button "Continue →" at bounding box center [696, 515] width 66 height 26
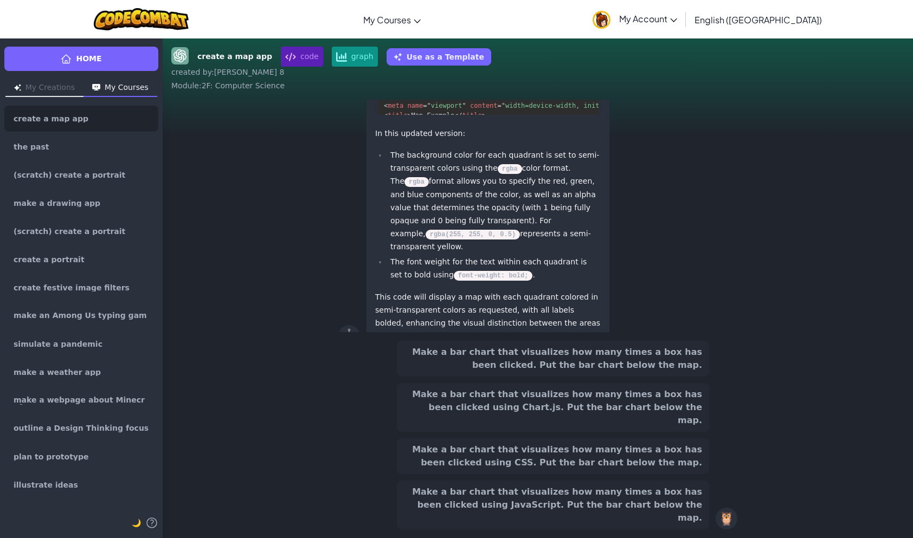
scroll to position [-132, 0]
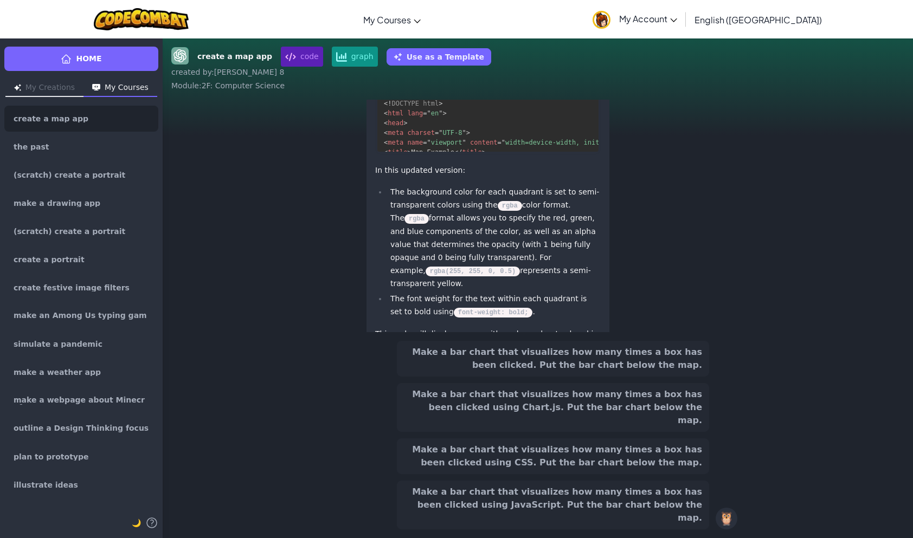
click at [608, 432] on button "Make a bar chart that visualizes how many times a box has been clicked using Ch…" at bounding box center [553, 407] width 312 height 49
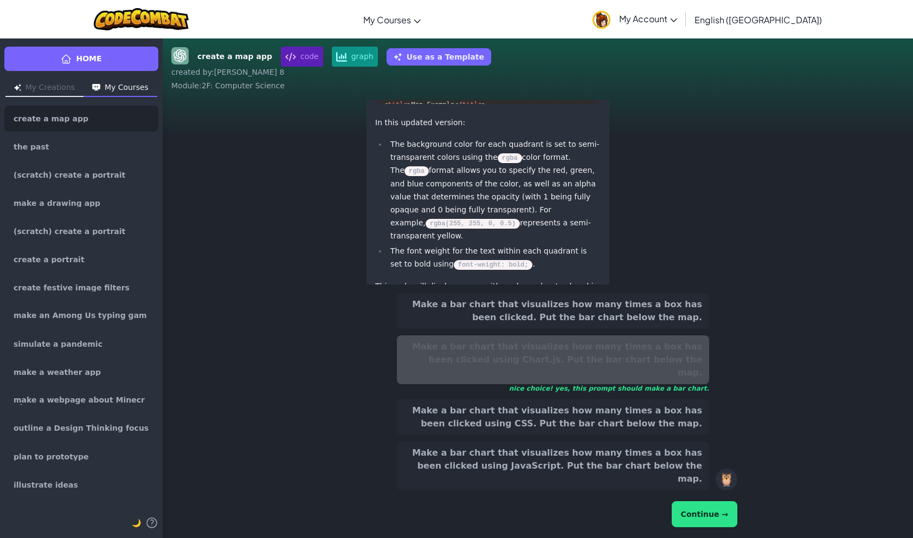
scroll to position [-179, 0]
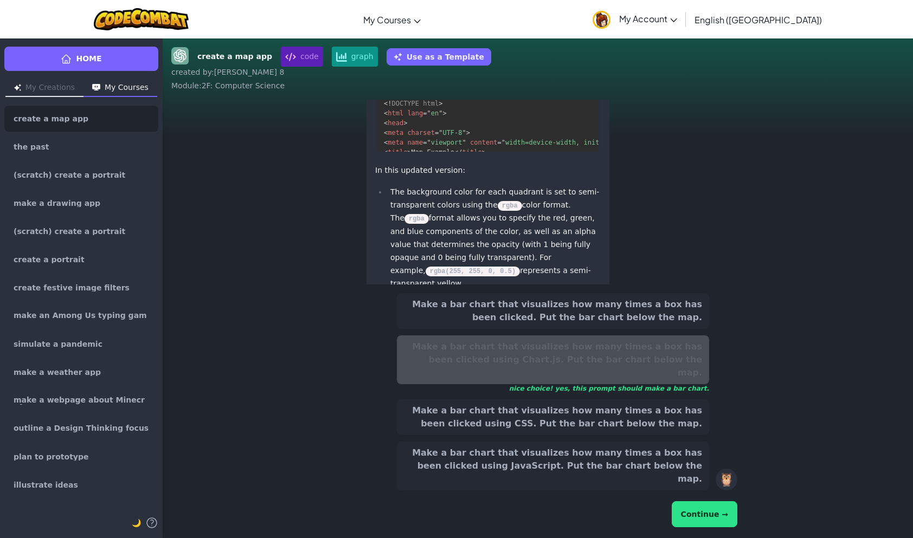
click at [701, 508] on button "Continue →" at bounding box center [705, 515] width 66 height 26
click at [701, 509] on button "Continue →" at bounding box center [705, 515] width 66 height 26
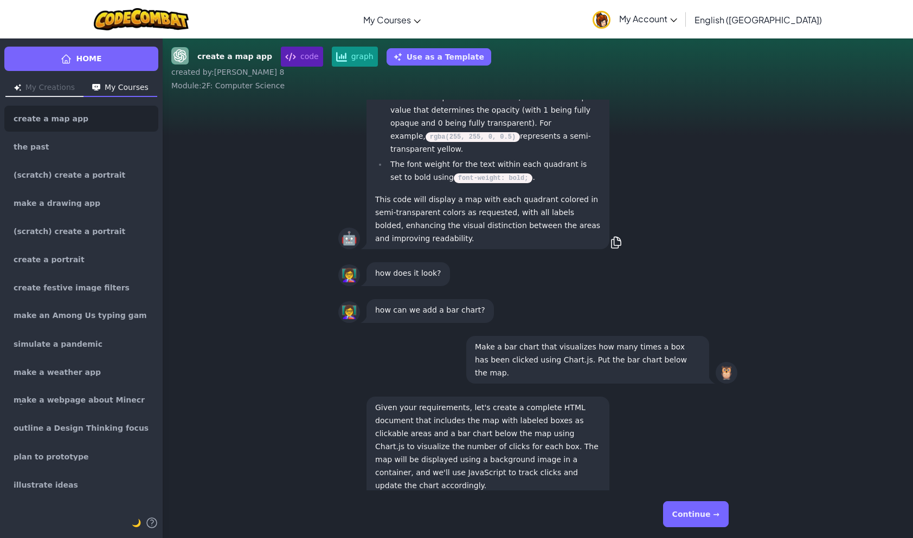
click at [647, 464] on div "🤖 Given your requirements, let's create a complete HTML document that includes …" at bounding box center [537, 485] width 399 height 180
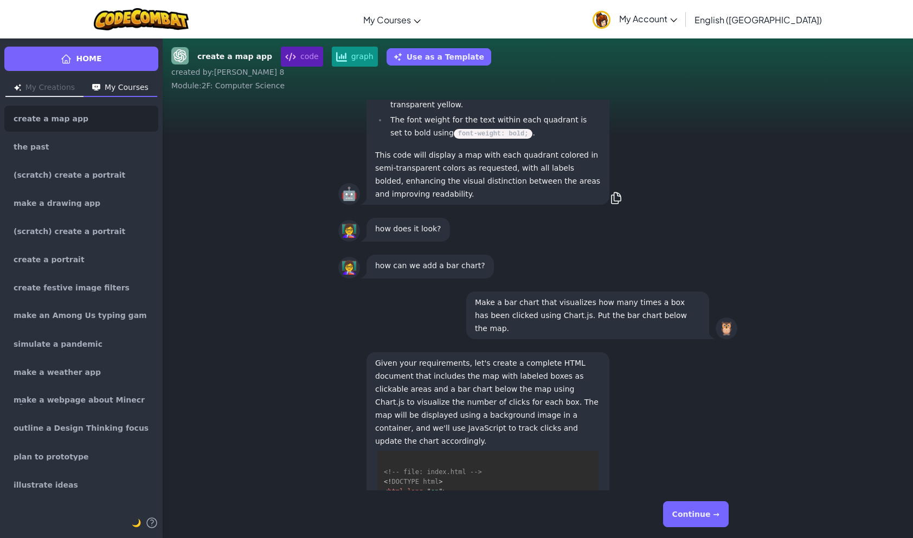
scroll to position [1, 0]
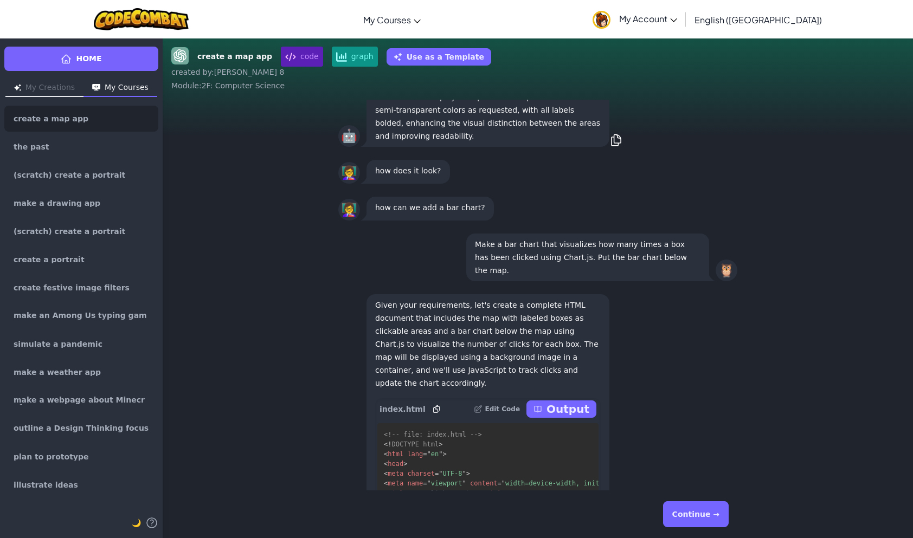
click at [558, 417] on p "Output" at bounding box center [568, 409] width 43 height 15
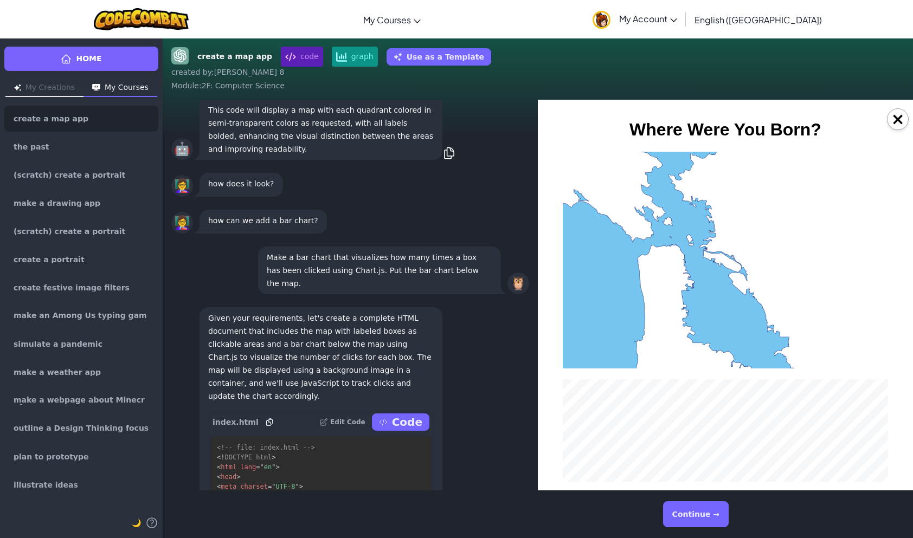
scroll to position [0, 0]
click at [545, 453] on div "×" at bounding box center [725, 295] width 375 height 391
drag, startPoint x: 669, startPoint y: 361, endPoint x: 672, endPoint y: 374, distance: 13.3
click at [672, 371] on body "Where Were You Born? The [GEOGRAPHIC_DATA] The [GEOGRAPHIC_DATA] The Peninsula …" at bounding box center [725, 363] width 349 height 486
click at [643, 304] on div "The Peninsula" at bounding box center [644, 314] width 163 height 108
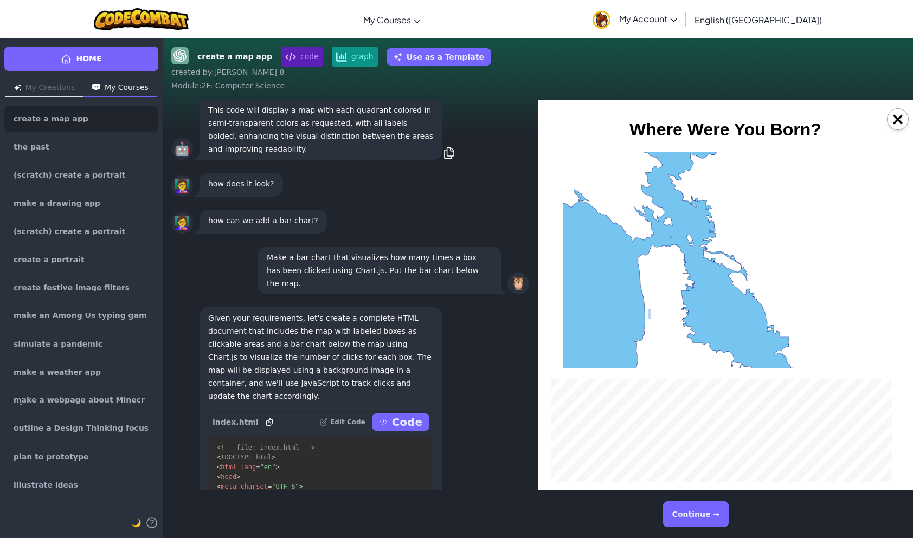
click at [643, 304] on div "The Peninsula" at bounding box center [644, 314] width 163 height 108
click at [745, 248] on div "The [GEOGRAPHIC_DATA]" at bounding box center [807, 206] width 163 height 108
click at [749, 246] on div "The [GEOGRAPHIC_DATA]" at bounding box center [807, 206] width 163 height 108
click at [757, 244] on div "The [GEOGRAPHIC_DATA]" at bounding box center [807, 206] width 163 height 108
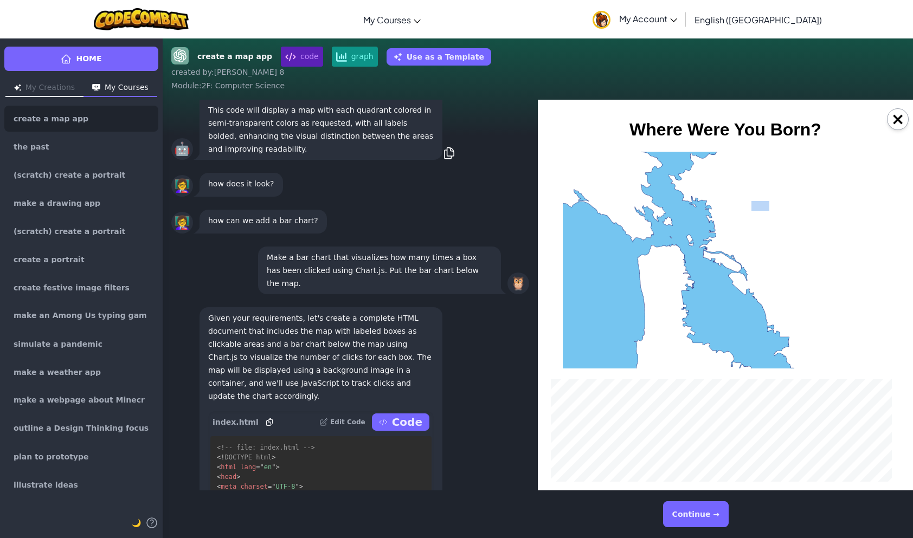
drag, startPoint x: 757, startPoint y: 244, endPoint x: 745, endPoint y: 260, distance: 20.1
click at [756, 246] on div "The [GEOGRAPHIC_DATA]" at bounding box center [807, 206] width 163 height 108
click at [668, 255] on div "The [GEOGRAPHIC_DATA]" at bounding box center [644, 206] width 163 height 108
click at [665, 256] on div "The [GEOGRAPHIC_DATA]" at bounding box center [644, 206] width 163 height 108
click at [695, 331] on div "The Peninsula" at bounding box center [644, 314] width 163 height 108
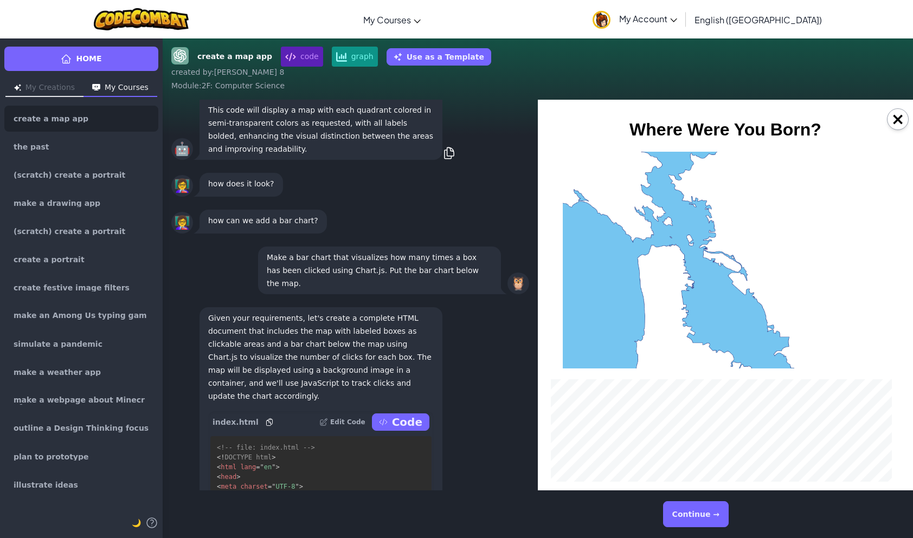
click at [695, 331] on div "The Peninsula" at bounding box center [644, 314] width 163 height 108
click at [697, 508] on button "Continue →" at bounding box center [696, 515] width 66 height 26
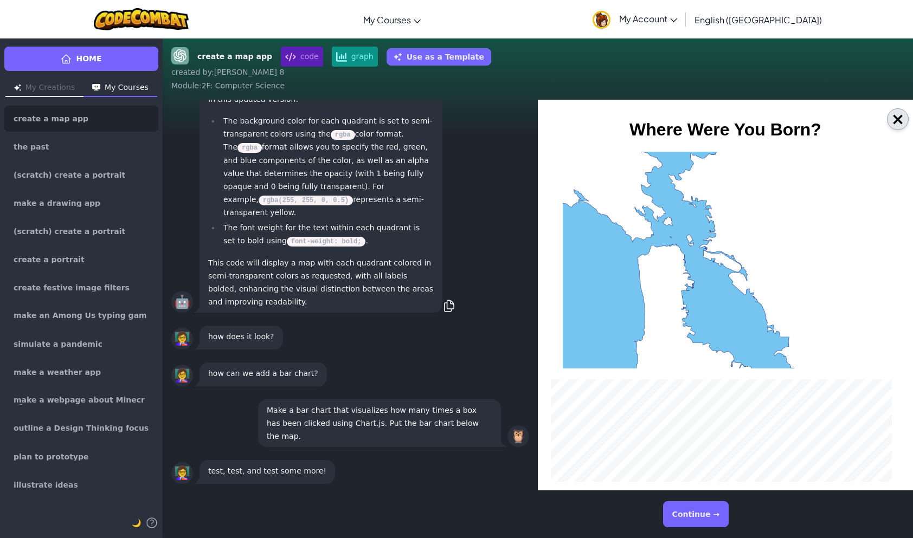
click at [894, 120] on button "×" at bounding box center [898, 119] width 22 height 22
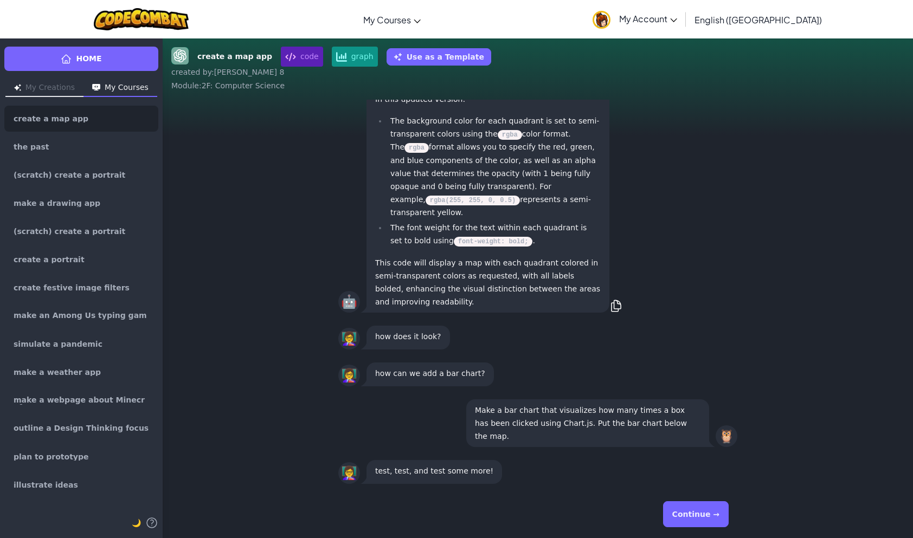
click at [691, 525] on button "Continue →" at bounding box center [696, 515] width 66 height 26
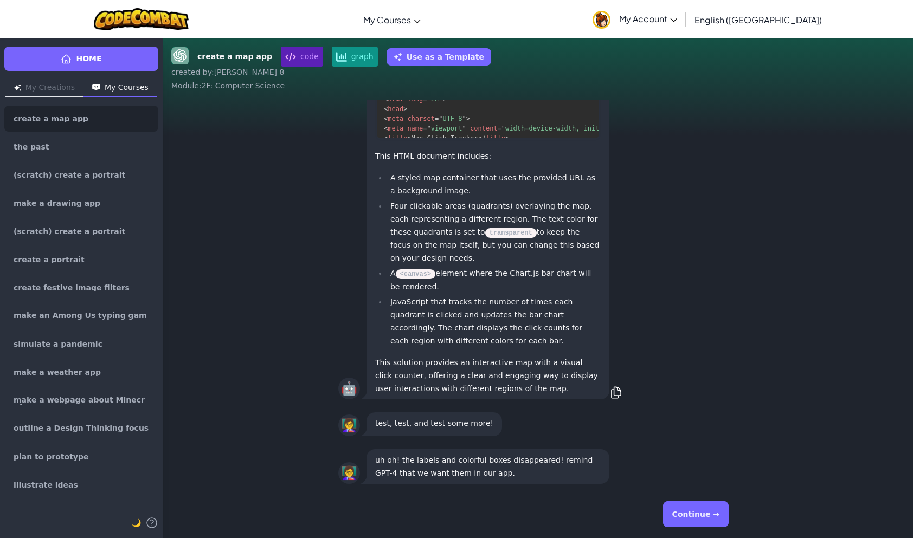
click at [684, 520] on button "Continue →" at bounding box center [696, 515] width 66 height 26
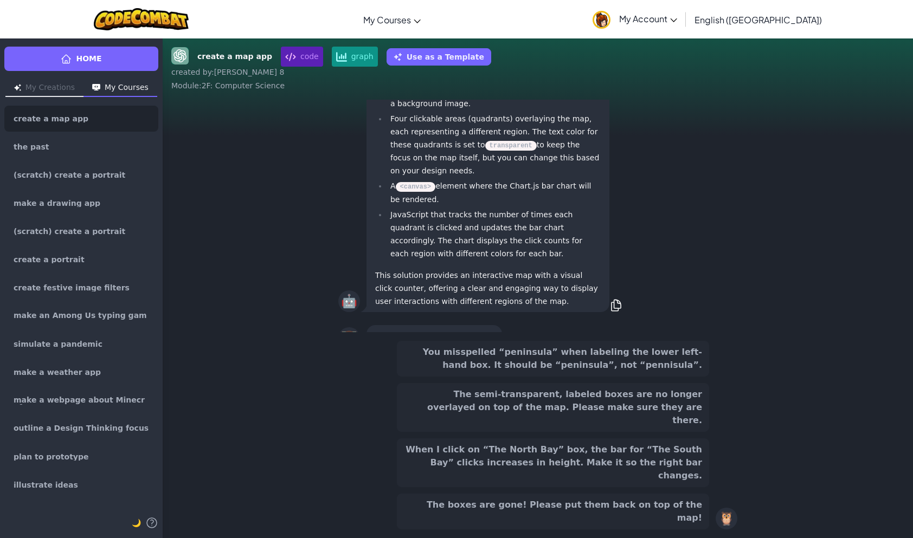
scroll to position [-119, 0]
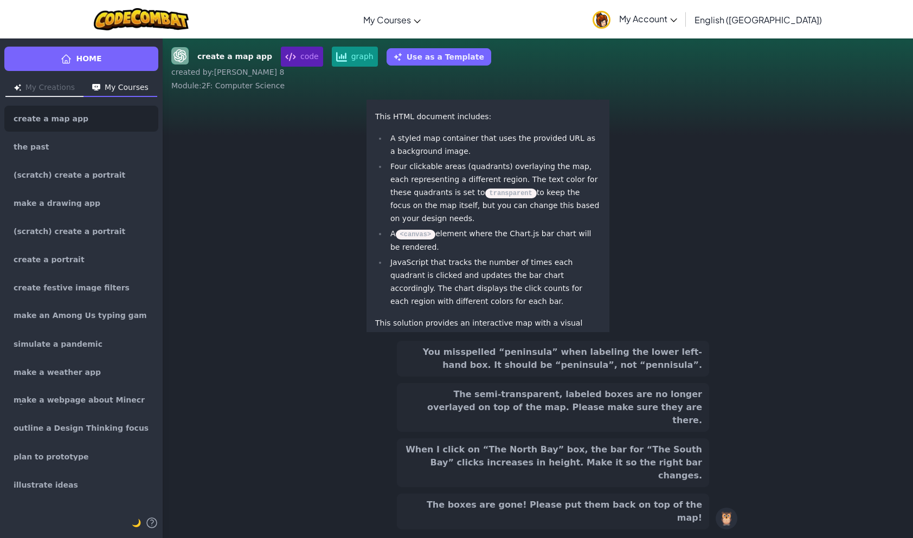
click at [602, 482] on button "When I click on “The North Bay” box, the bar for “The South Bay” clicks increas…" at bounding box center [553, 463] width 312 height 49
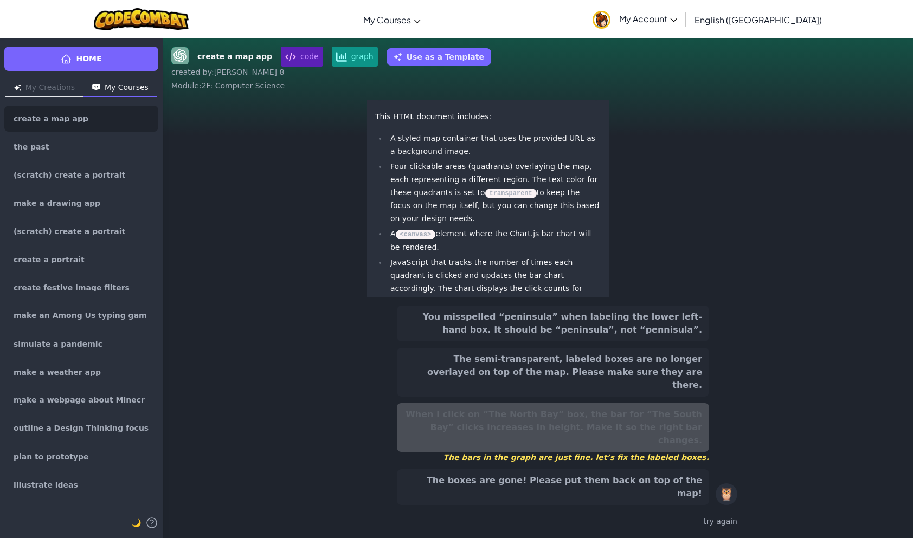
click at [632, 397] on button "The semi-transparent, labeled boxes are no longer overlayed on top of the map. …" at bounding box center [553, 372] width 312 height 49
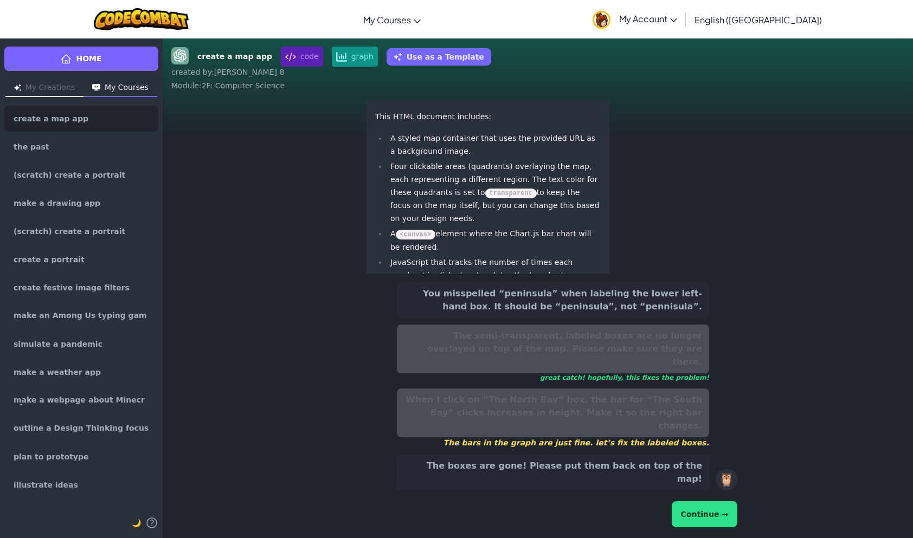
click at [710, 517] on button "Continue →" at bounding box center [705, 515] width 66 height 26
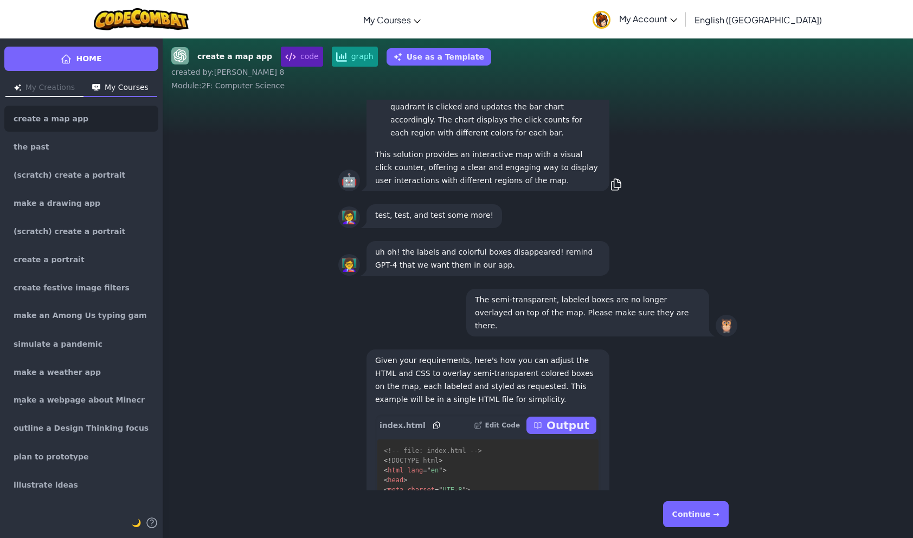
scroll to position [-158, 0]
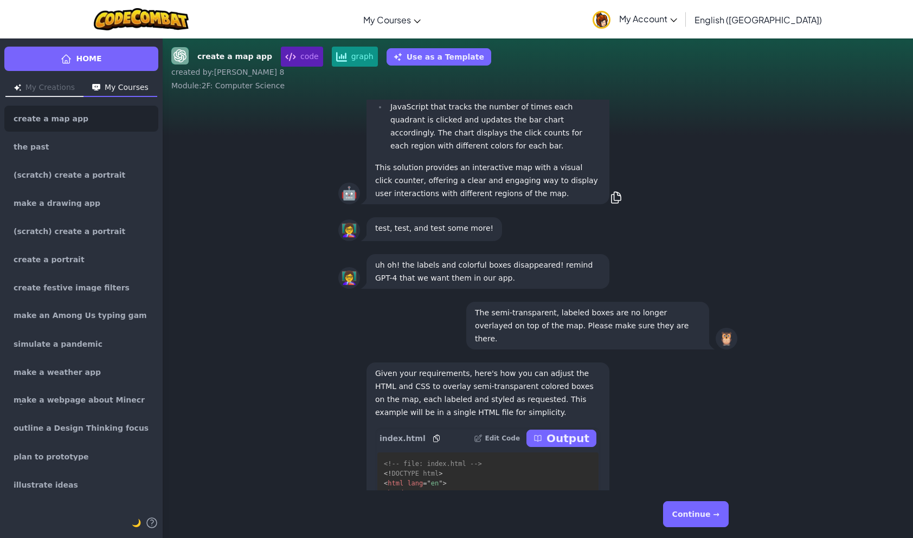
click at [557, 446] on p "Output" at bounding box center [568, 438] width 43 height 15
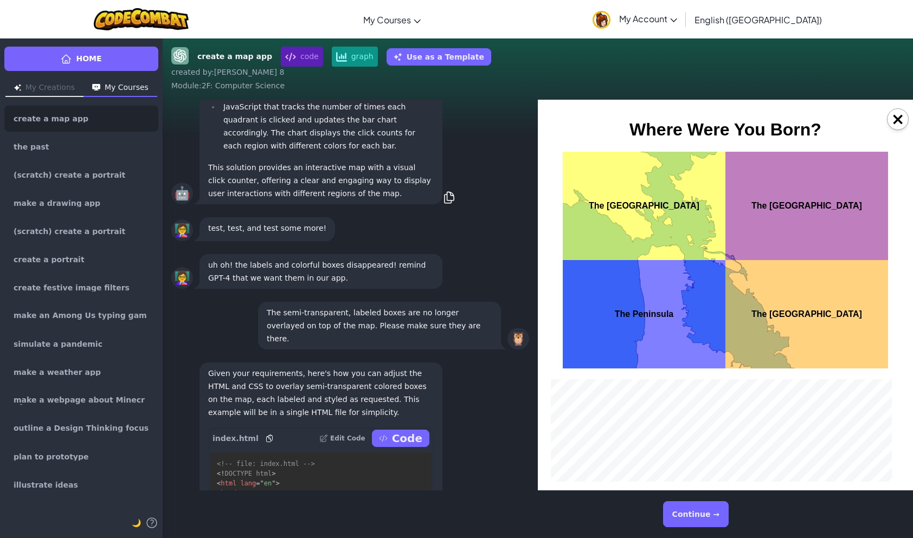
scroll to position [0, 0]
click at [672, 346] on div "The Peninsula" at bounding box center [644, 314] width 163 height 108
click at [796, 314] on div "The [GEOGRAPHIC_DATA]" at bounding box center [807, 314] width 163 height 108
click at [810, 201] on div "The [GEOGRAPHIC_DATA]" at bounding box center [807, 206] width 163 height 108
click at [705, 186] on div "The [GEOGRAPHIC_DATA]" at bounding box center [644, 206] width 163 height 108
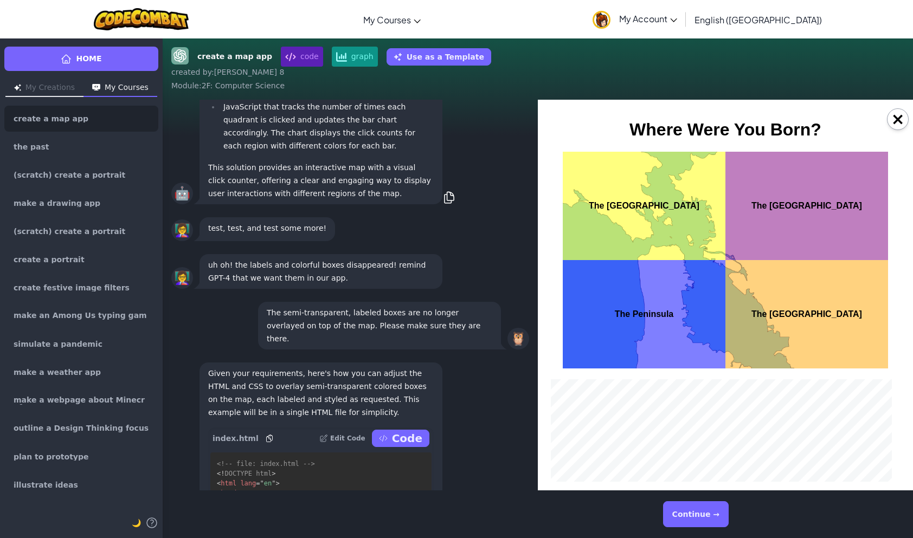
click at [670, 194] on div "The [GEOGRAPHIC_DATA]" at bounding box center [644, 206] width 163 height 108
click at [658, 186] on div "The [GEOGRAPHIC_DATA]" at bounding box center [644, 206] width 163 height 108
drag, startPoint x: 833, startPoint y: 271, endPoint x: 663, endPoint y: 296, distance: 172.6
click at [753, 252] on div "The [GEOGRAPHIC_DATA] The [GEOGRAPHIC_DATA] The Peninsula The [GEOGRAPHIC_DATA]" at bounding box center [725, 260] width 325 height 217
click at [904, 125] on button "×" at bounding box center [898, 119] width 22 height 22
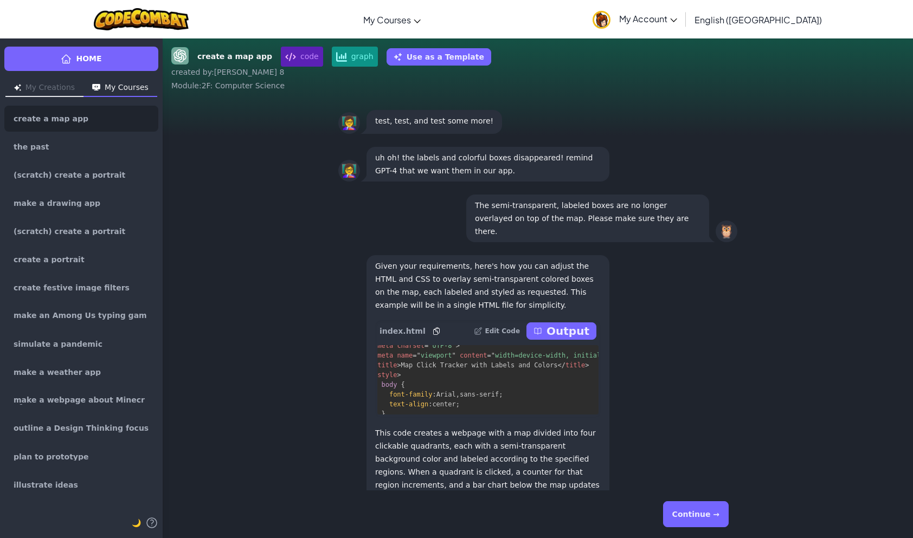
scroll to position [1, 0]
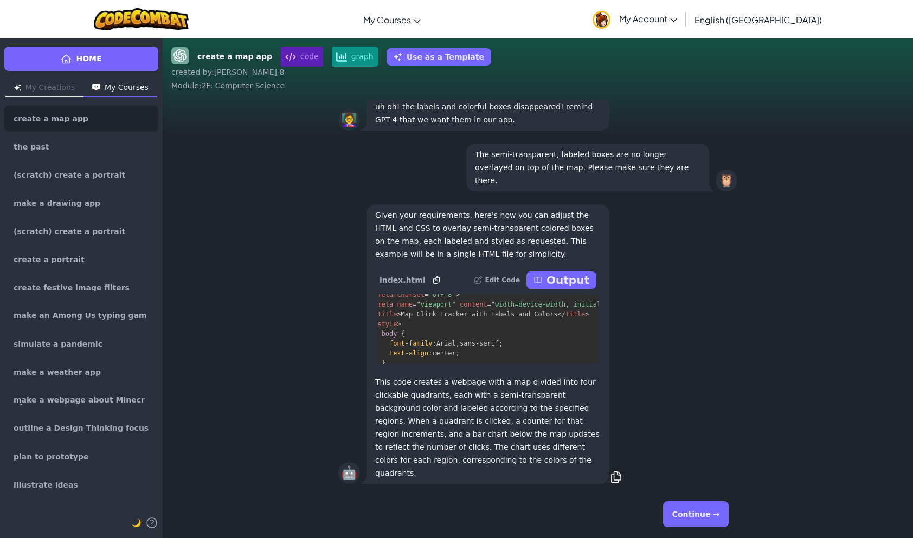
click at [721, 505] on button "Continue →" at bounding box center [696, 515] width 66 height 26
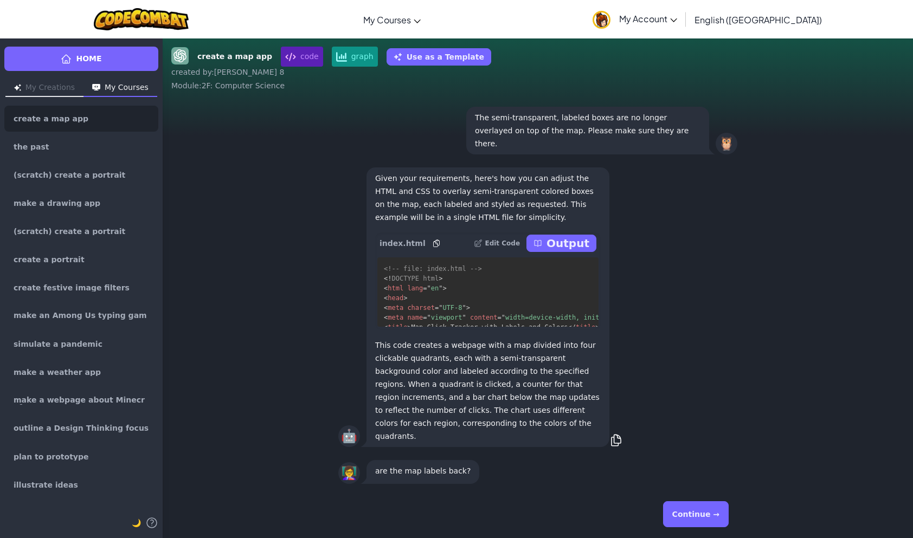
click at [540, 248] on icon at bounding box center [538, 243] width 9 height 9
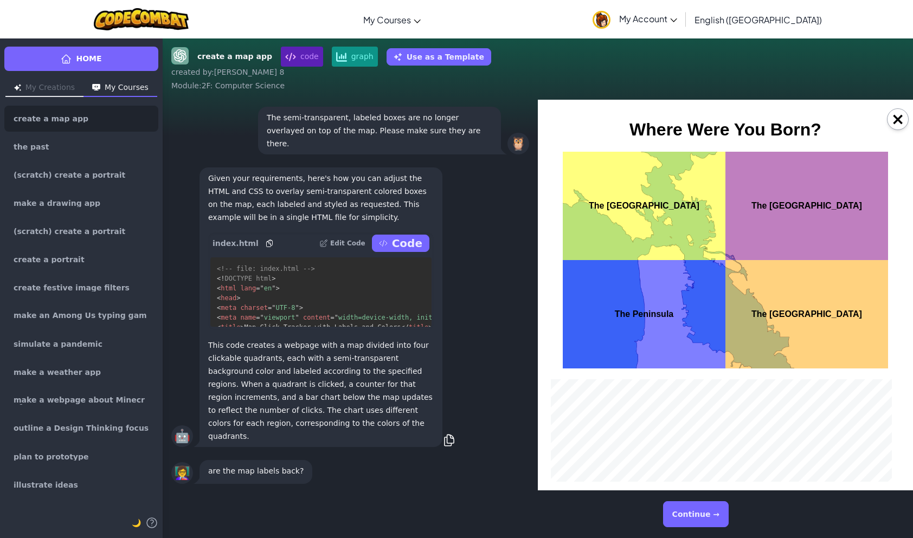
scroll to position [0, 0]
click at [904, 113] on button "×" at bounding box center [898, 119] width 22 height 22
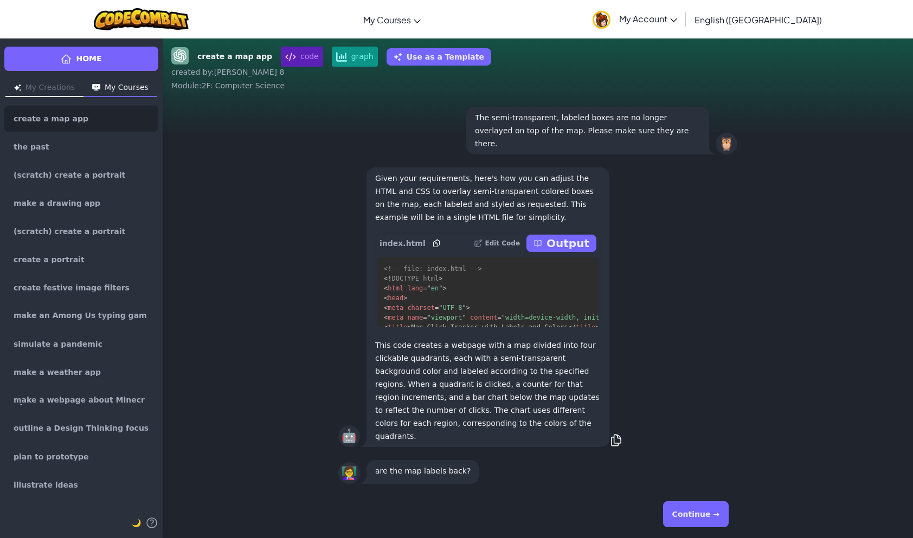
drag, startPoint x: 708, startPoint y: 499, endPoint x: 704, endPoint y: 506, distance: 8.0
click at [706, 503] on div "Continue →" at bounding box center [538, 515] width 416 height 48
click at [695, 519] on button "Continue →" at bounding box center [696, 515] width 66 height 26
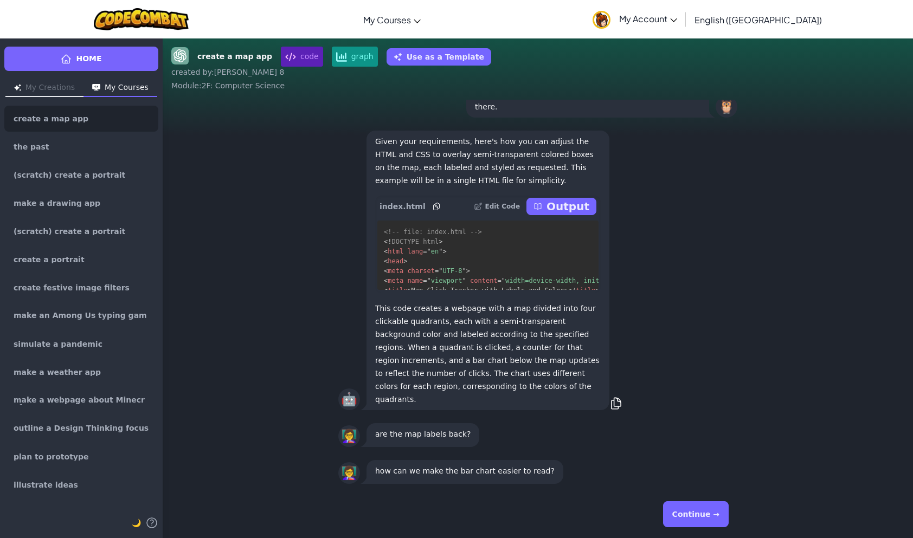
click at [688, 515] on button "Continue →" at bounding box center [696, 515] width 66 height 26
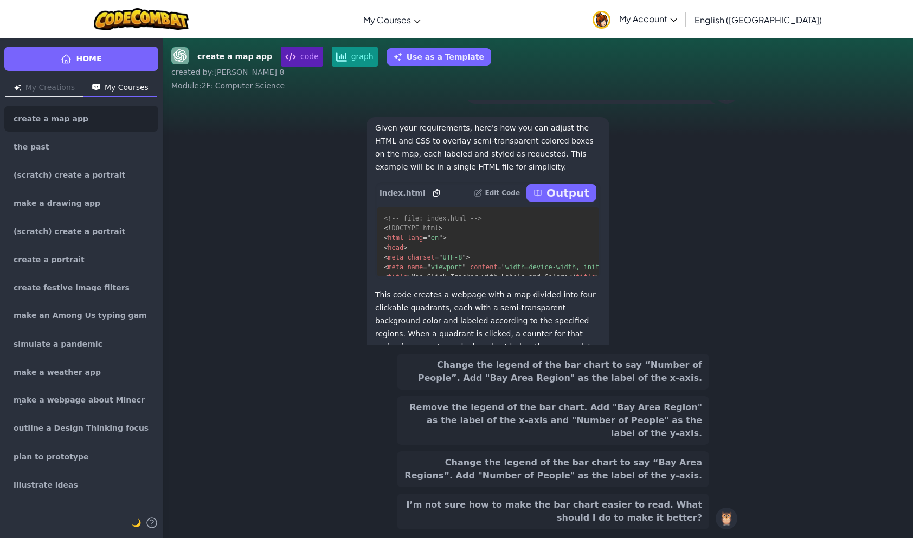
click at [622, 429] on button "Remove the legend of the bar chart. Add "Bay Area Region" as the label of the x…" at bounding box center [553, 420] width 312 height 49
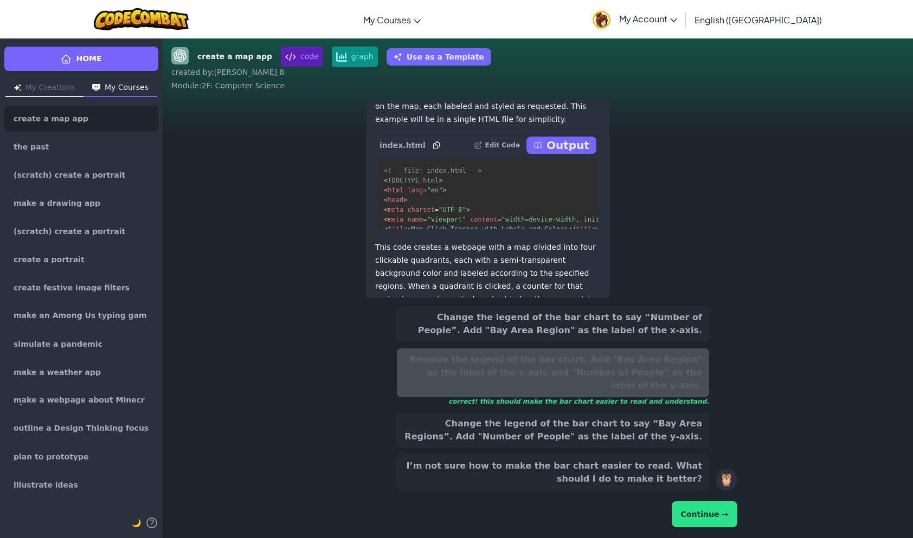
scroll to position [-179, 0]
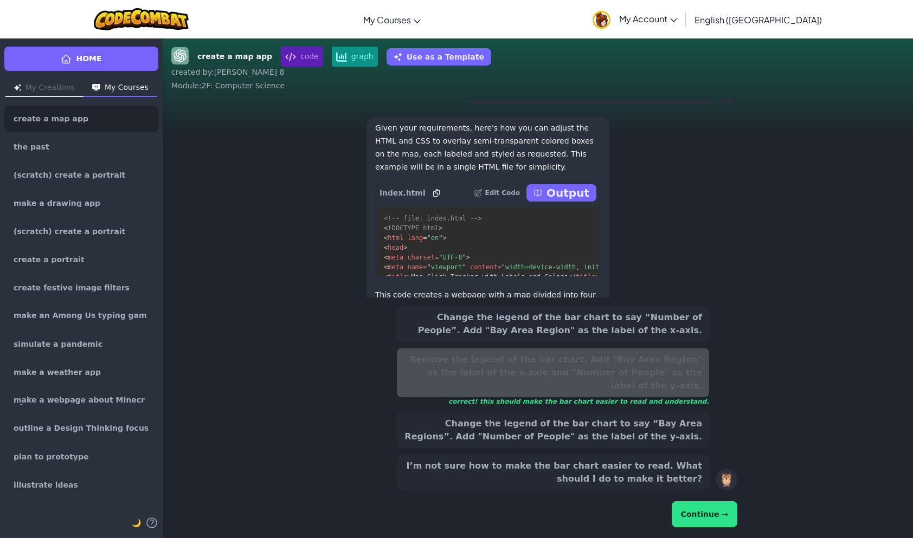
click at [698, 519] on button "Continue →" at bounding box center [705, 515] width 66 height 26
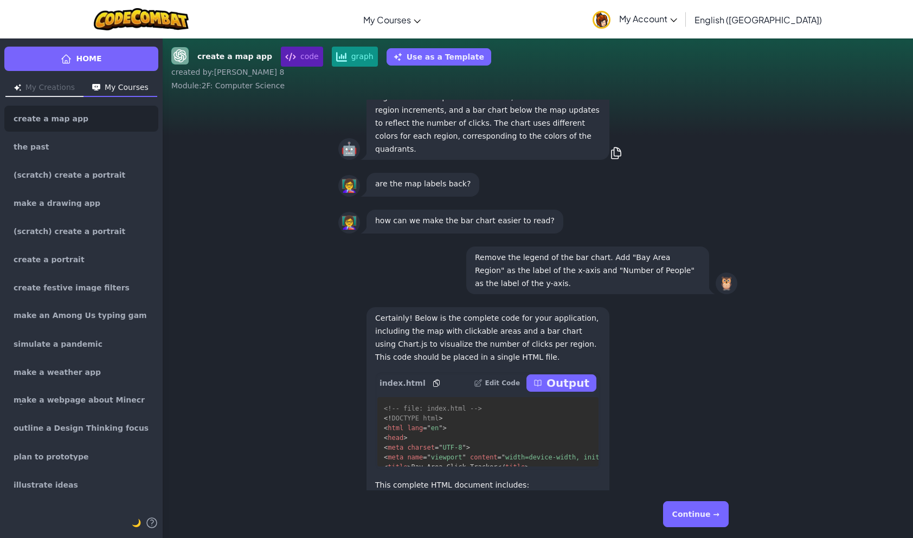
scroll to position [-186, 0]
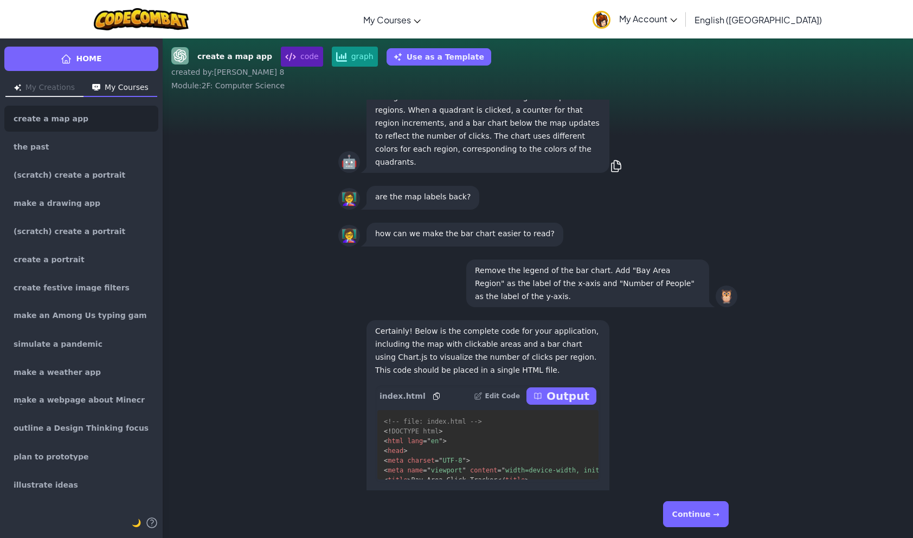
click at [559, 404] on p "Output" at bounding box center [568, 396] width 43 height 15
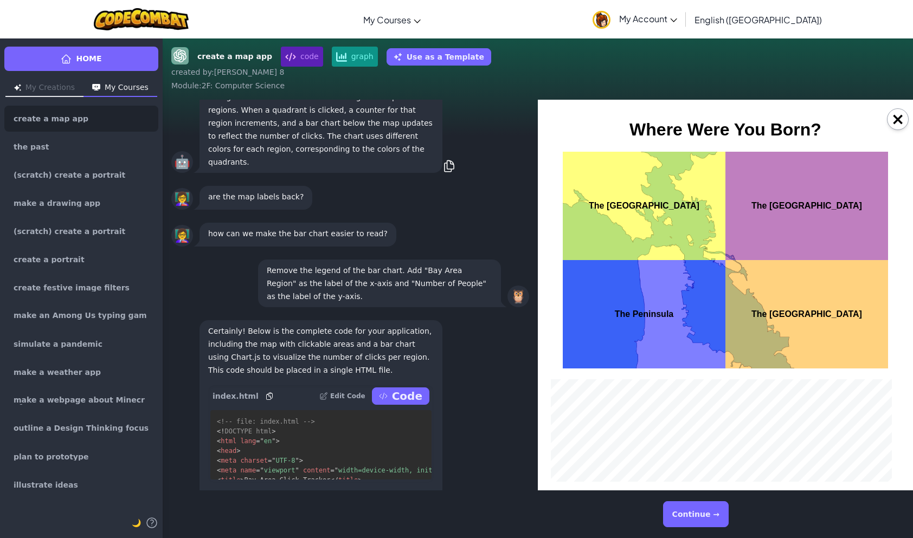
scroll to position [0, 0]
click at [808, 332] on div "The [GEOGRAPHIC_DATA]" at bounding box center [807, 314] width 163 height 108
click at [901, 125] on button "×" at bounding box center [898, 119] width 22 height 22
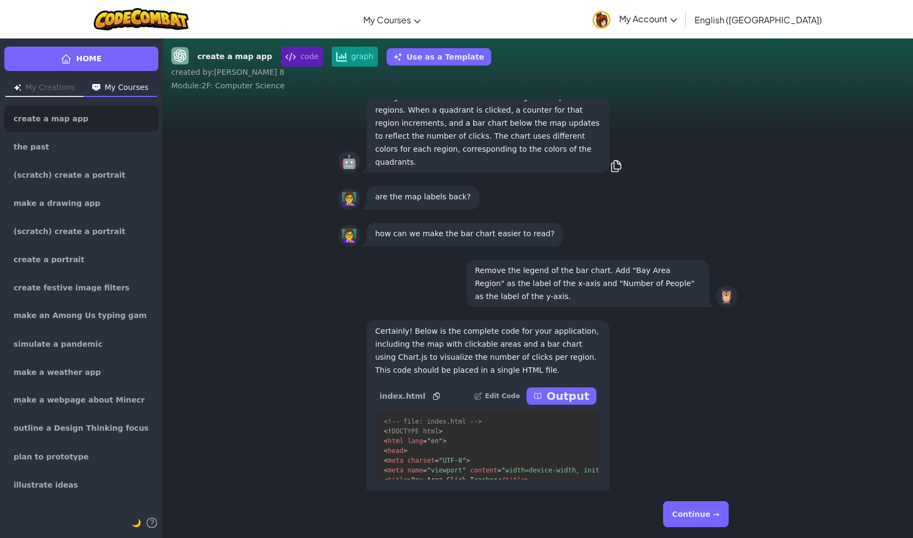
click at [680, 511] on button "Continue →" at bounding box center [696, 515] width 66 height 26
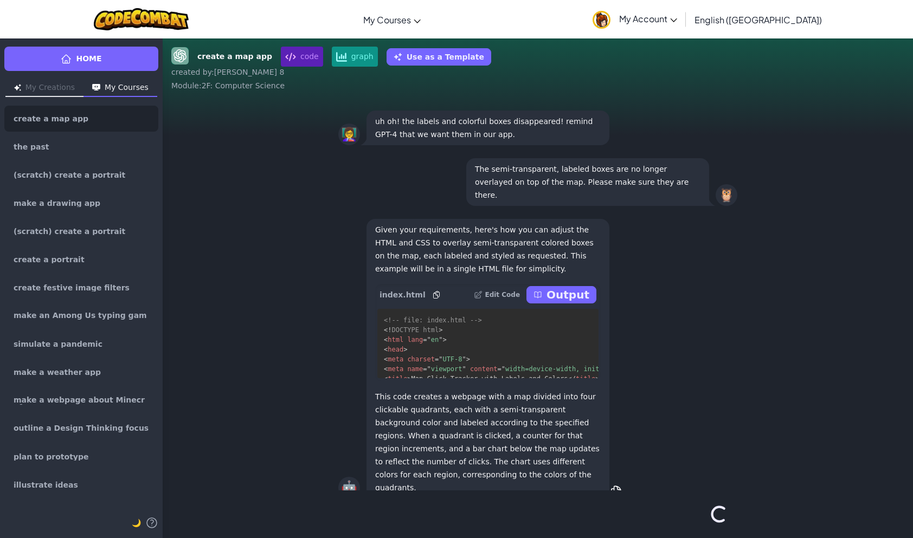
scroll to position [1, 0]
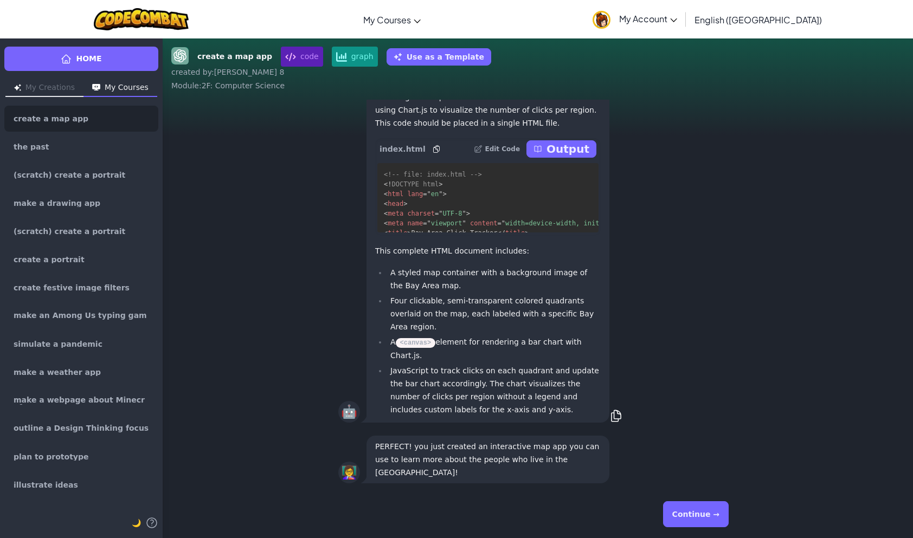
click at [715, 525] on button "Continue →" at bounding box center [696, 515] width 66 height 26
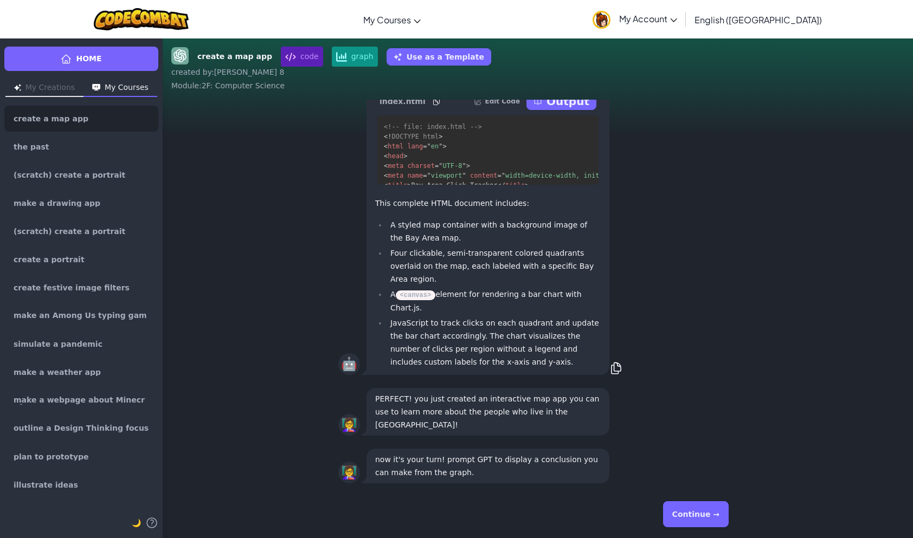
click at [663, 514] on div "Continue →" at bounding box center [537, 514] width 399 height 39
drag, startPoint x: 709, startPoint y: 509, endPoint x: 707, endPoint y: 516, distance: 6.7
click at [707, 516] on button "Continue →" at bounding box center [696, 515] width 66 height 26
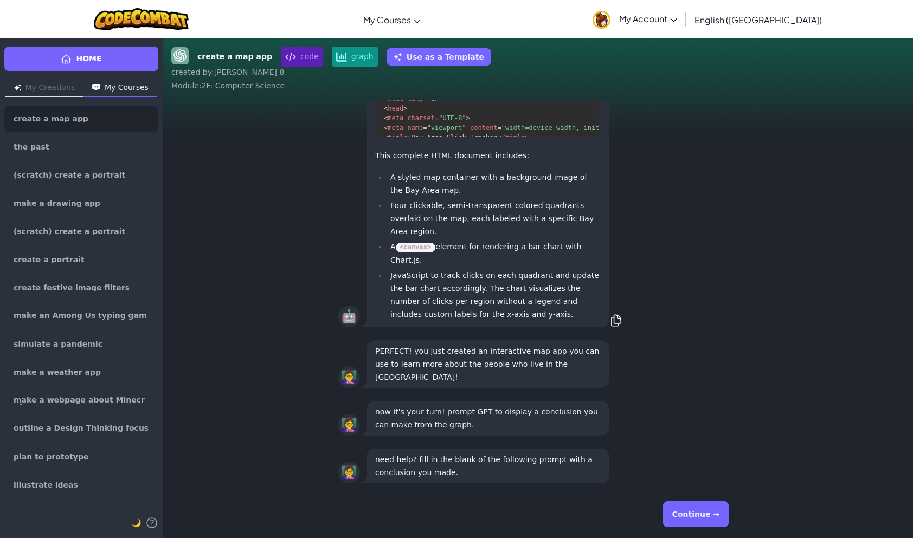
click at [722, 514] on button "Continue →" at bounding box center [696, 515] width 66 height 26
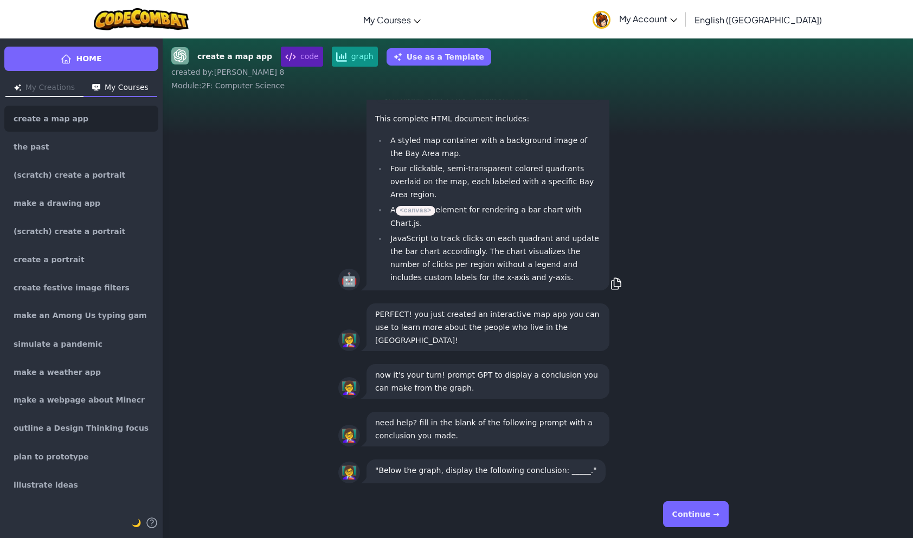
click at [700, 508] on button "Continue →" at bounding box center [696, 515] width 66 height 26
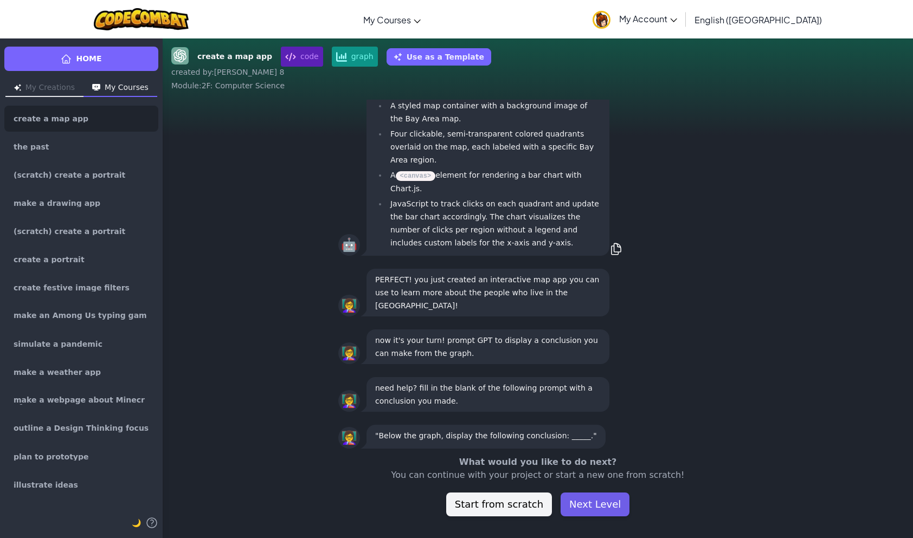
scroll to position [-34, 0]
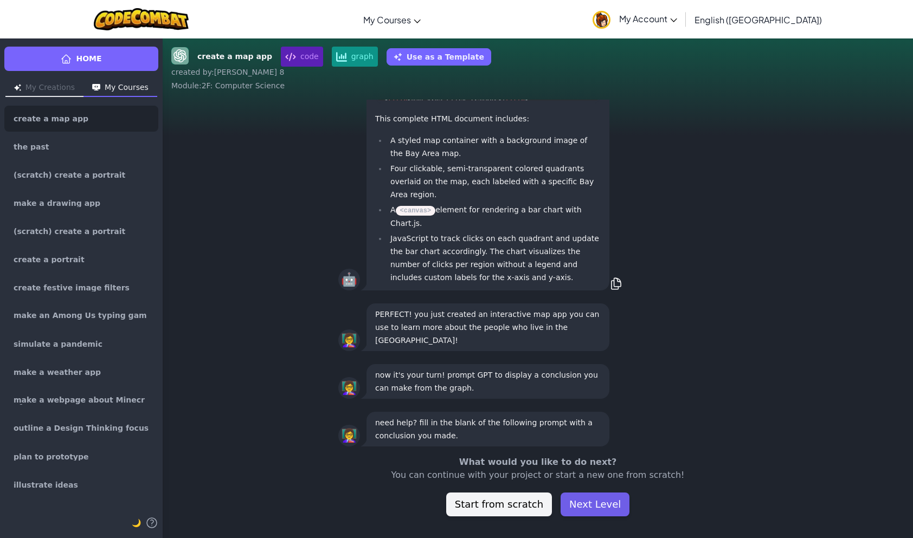
click at [610, 498] on button "Next Level" at bounding box center [595, 505] width 69 height 24
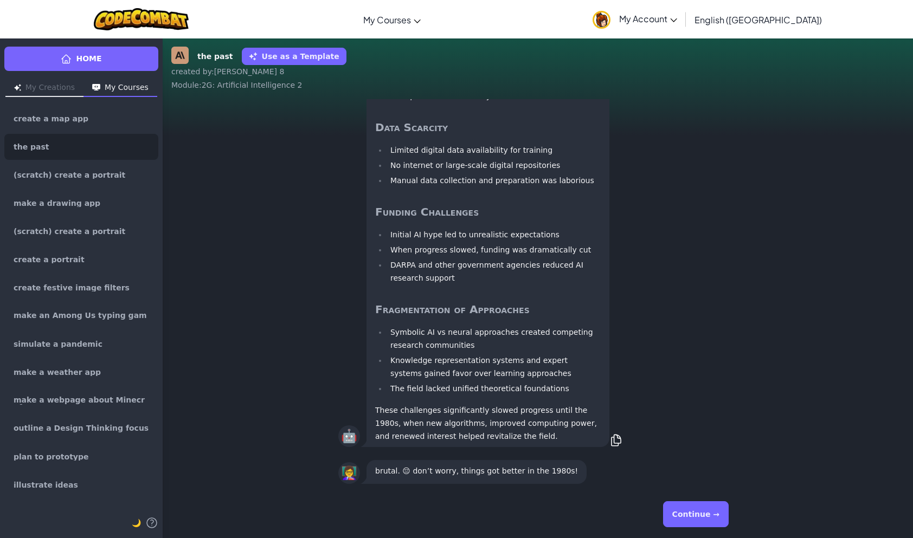
scroll to position [1, 0]
click at [689, 509] on button "Continue →" at bounding box center [696, 515] width 66 height 26
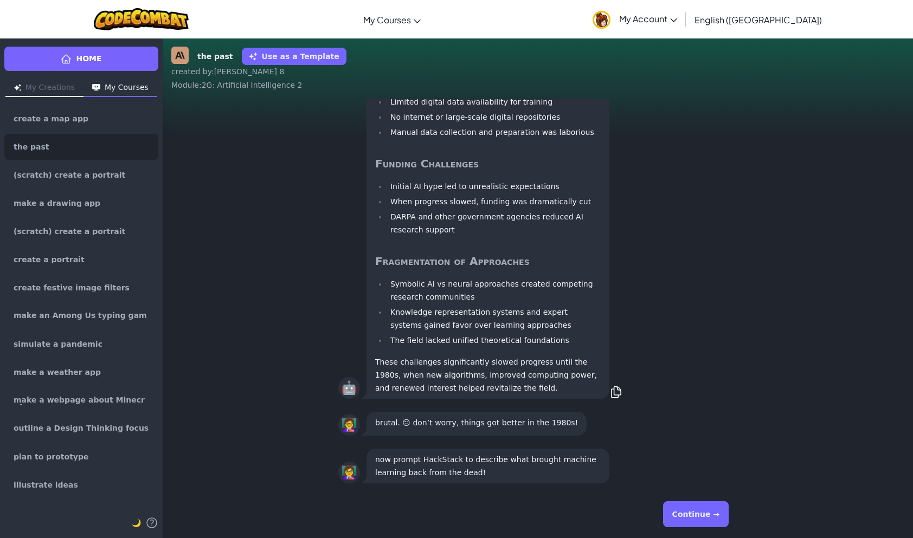
click at [689, 509] on button "Continue →" at bounding box center [696, 515] width 66 height 26
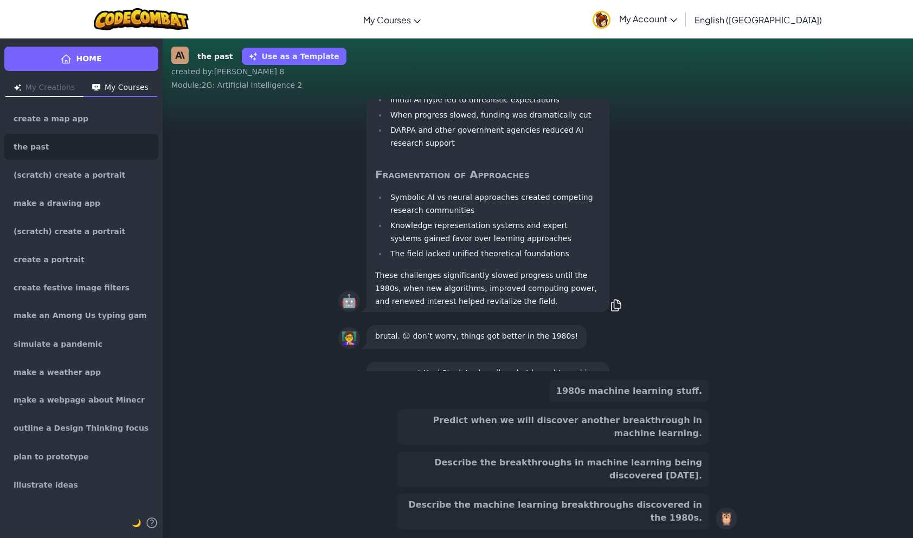
scroll to position [-80, 0]
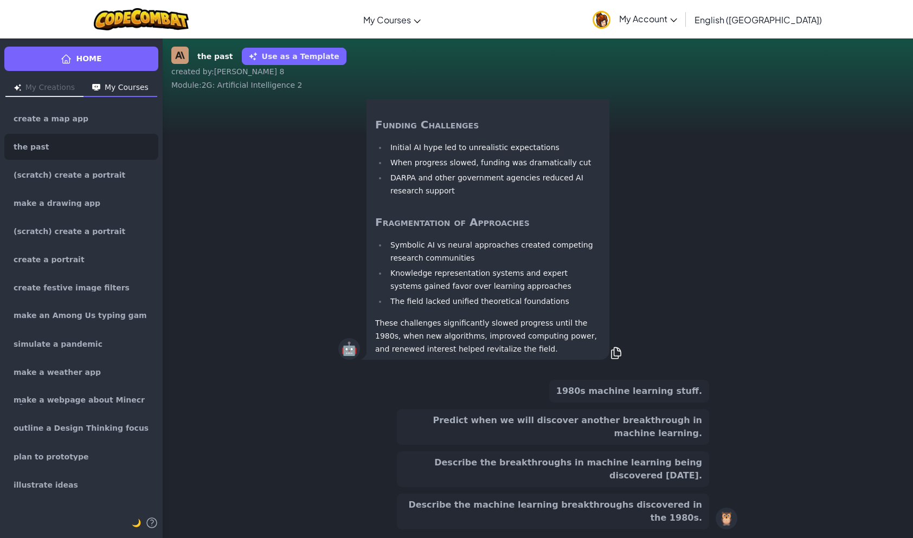
click at [646, 519] on button "Describe the machine learning breakthroughs discovered in the 1980s." at bounding box center [553, 512] width 312 height 36
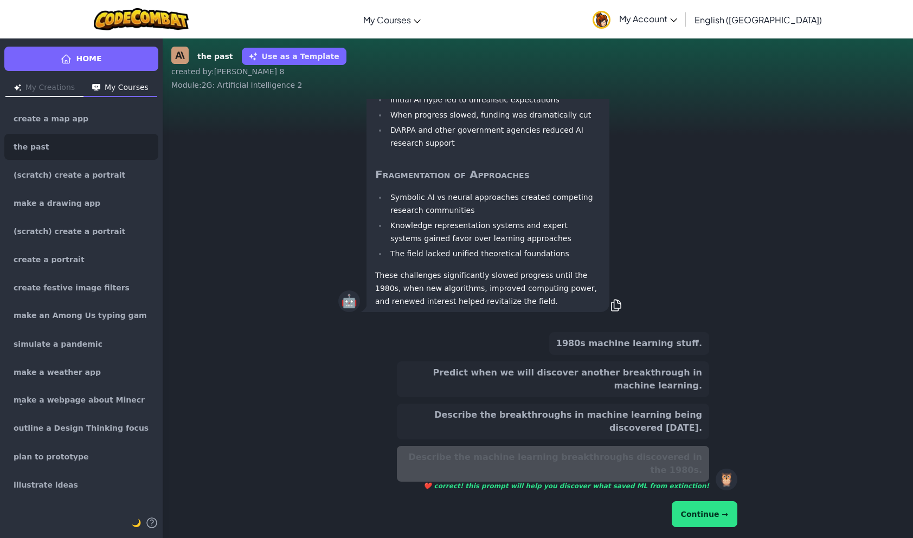
scroll to position [-127, 0]
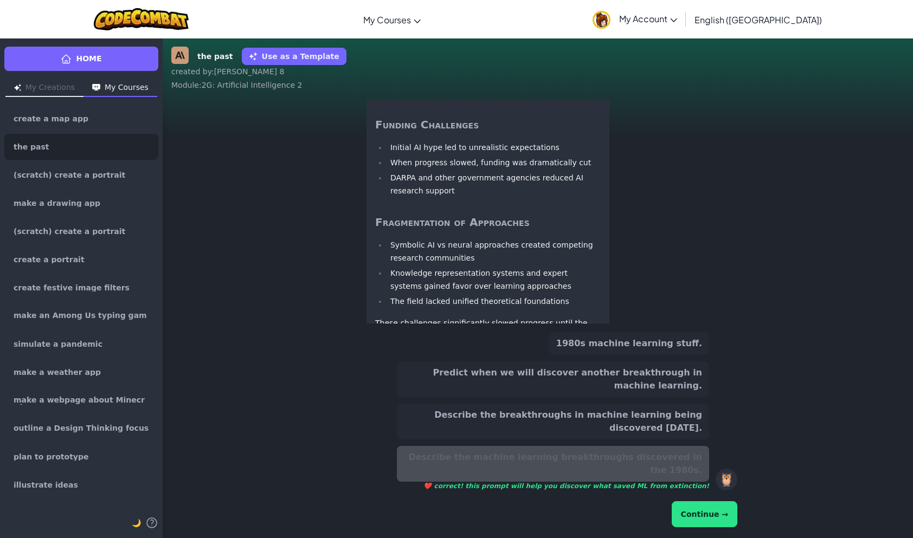
click at [704, 514] on button "Continue →" at bounding box center [705, 515] width 66 height 26
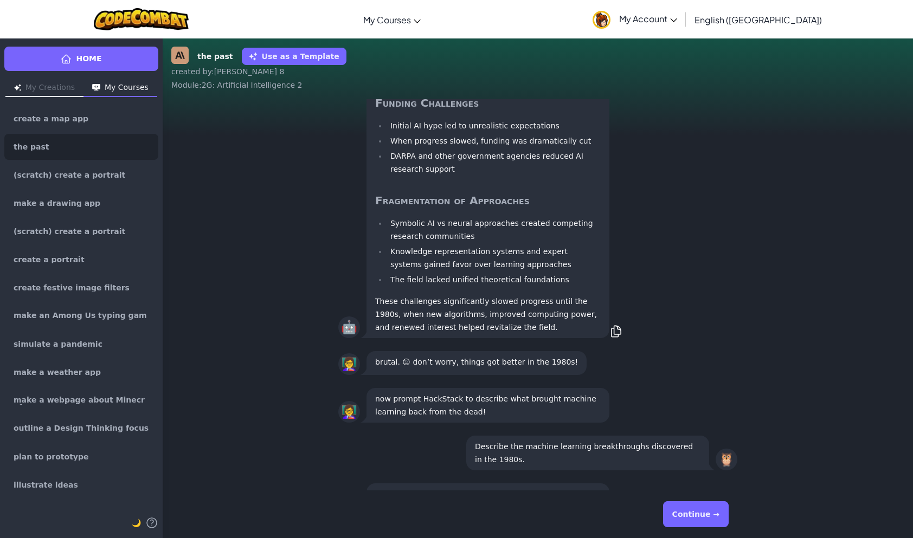
scroll to position [-976, 0]
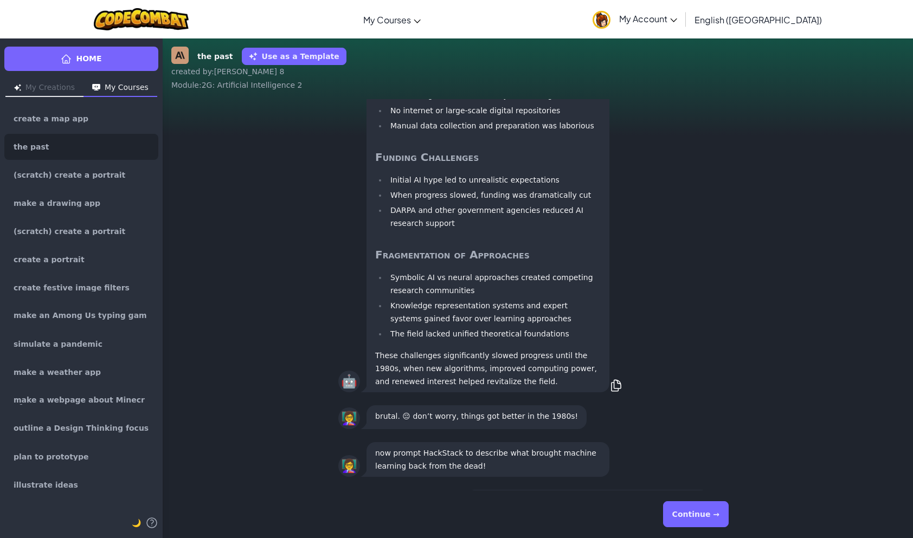
click at [712, 506] on button "Continue →" at bounding box center [696, 515] width 66 height 26
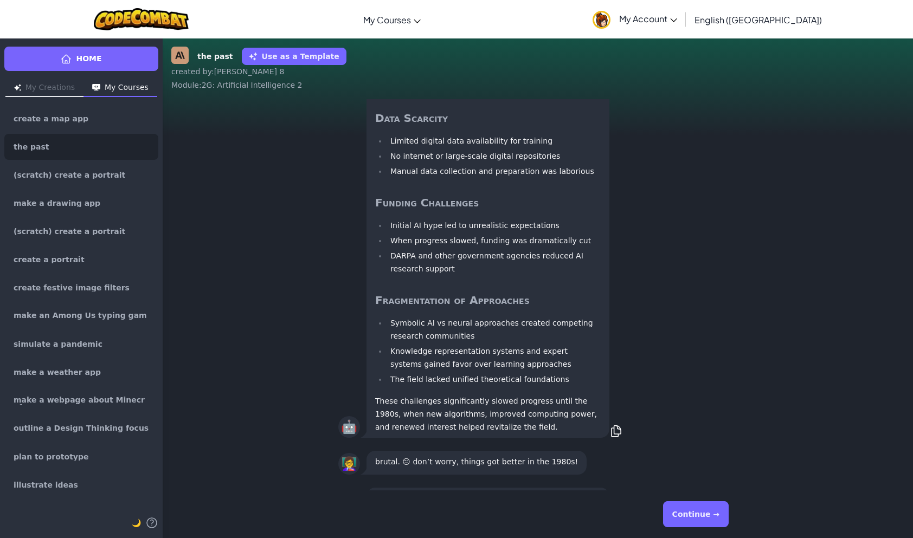
scroll to position [1, 0]
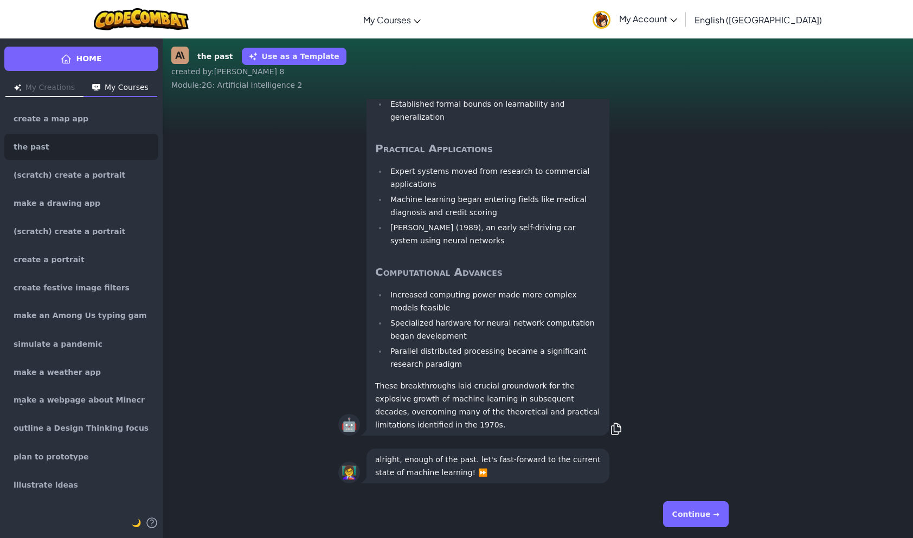
click at [693, 527] on button "Continue →" at bounding box center [696, 515] width 66 height 26
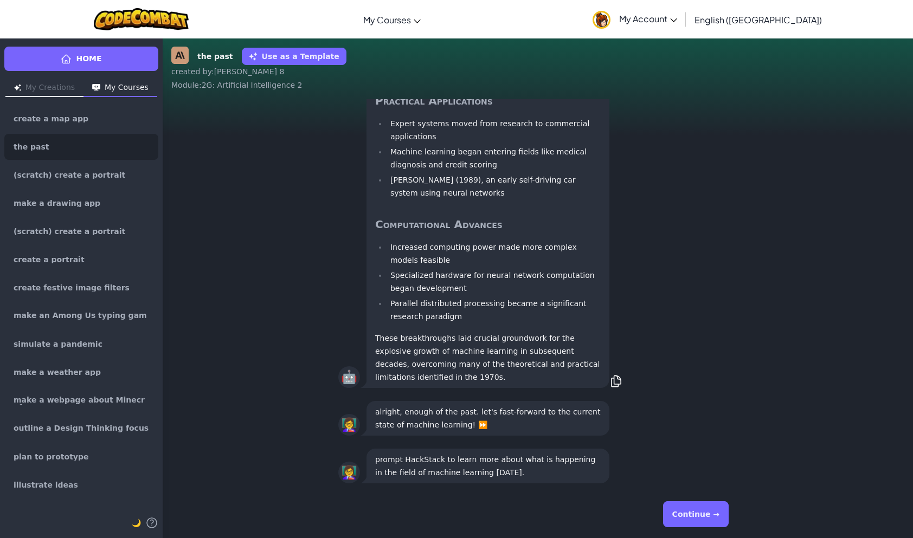
click at [690, 514] on button "Continue →" at bounding box center [696, 515] width 66 height 26
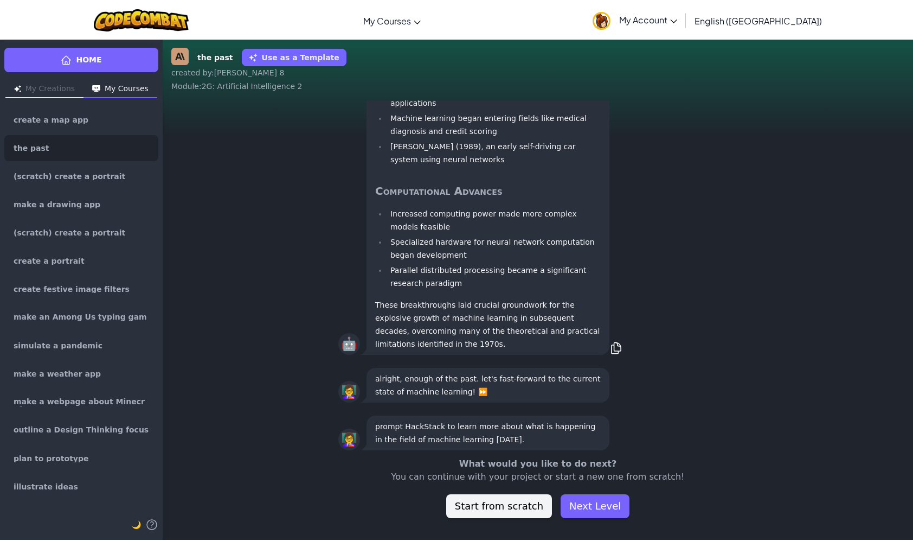
scroll to position [-34, 0]
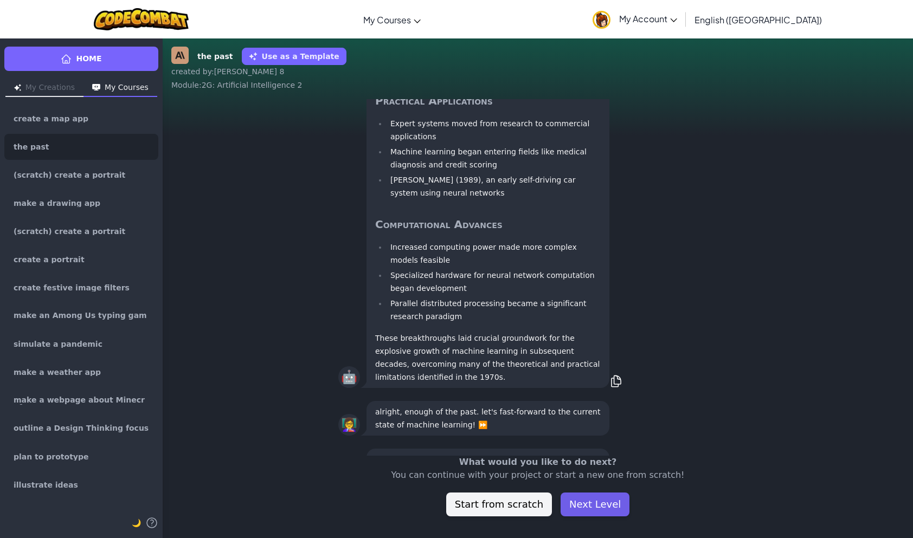
click at [592, 498] on button "Next Level" at bounding box center [595, 505] width 69 height 24
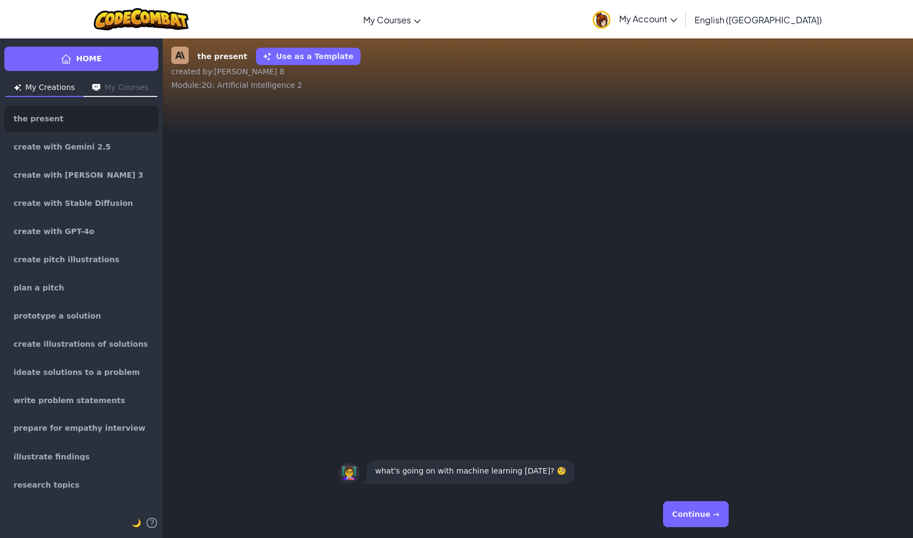
click at [702, 518] on button "Continue →" at bounding box center [696, 515] width 66 height 26
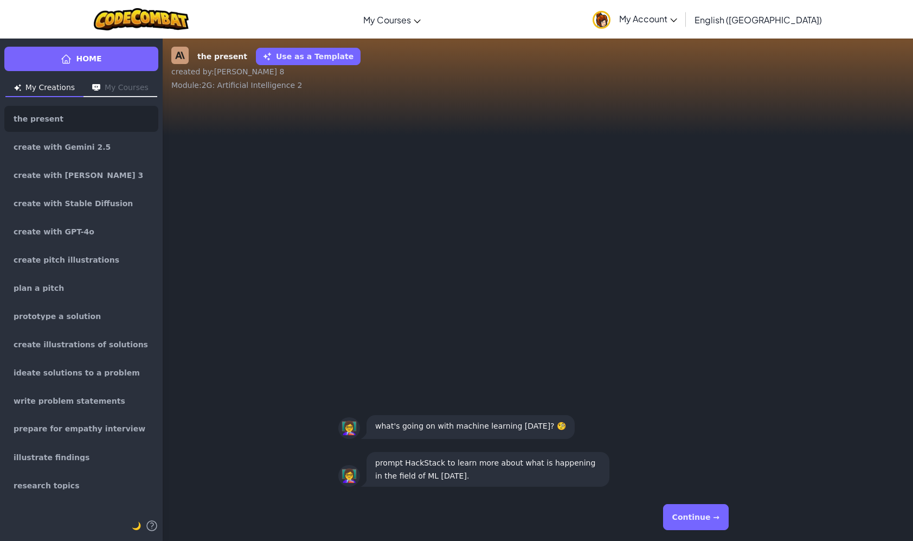
click at [677, 511] on button "Continue →" at bounding box center [696, 517] width 66 height 26
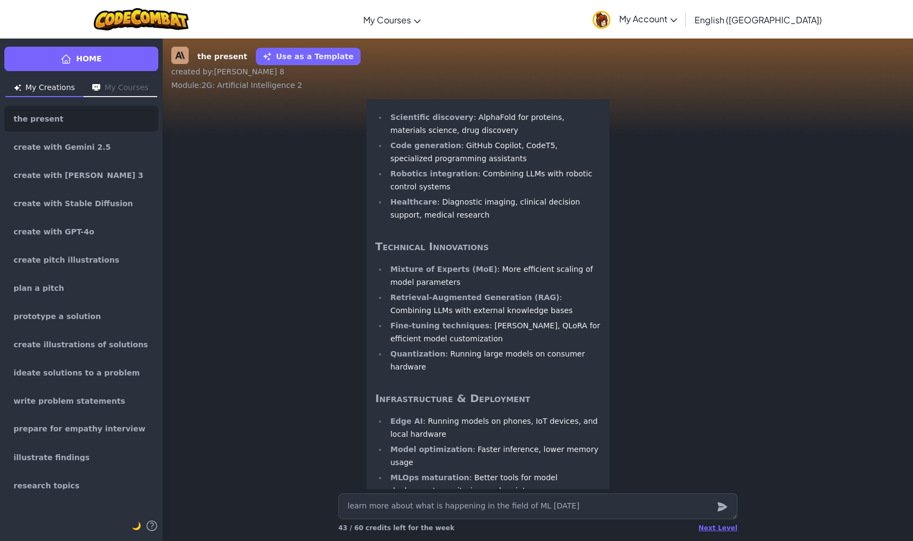
scroll to position [-643, 0]
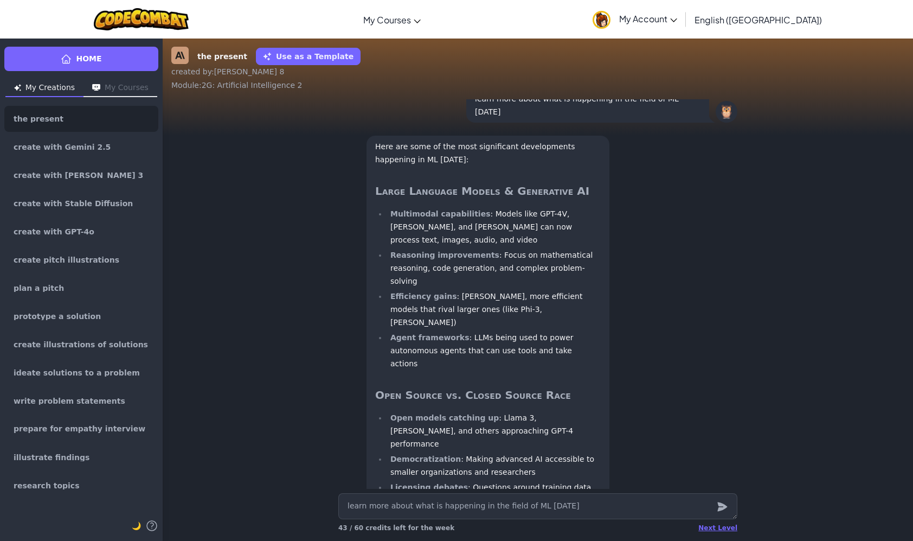
drag, startPoint x: 569, startPoint y: 444, endPoint x: 596, endPoint y: 371, distance: 77.6
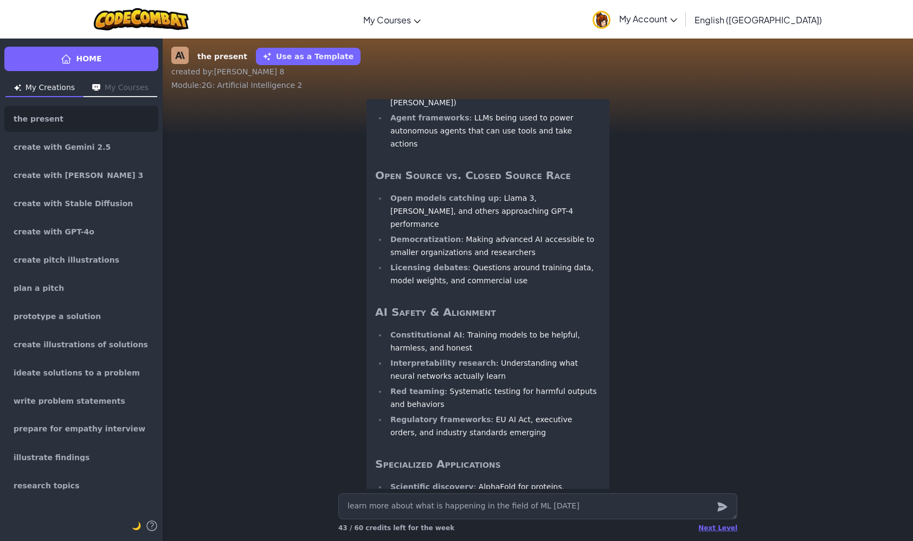
scroll to position [1, 0]
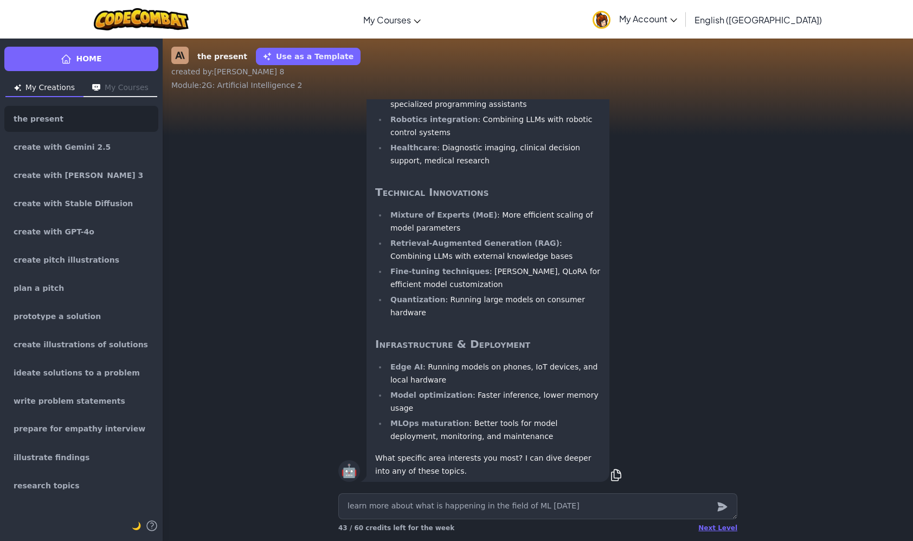
drag, startPoint x: 598, startPoint y: 362, endPoint x: 583, endPoint y: 518, distance: 156.9
click at [489, 515] on textarea "learn more about what is happening in the field of ML [DATE]" at bounding box center [537, 506] width 399 height 26
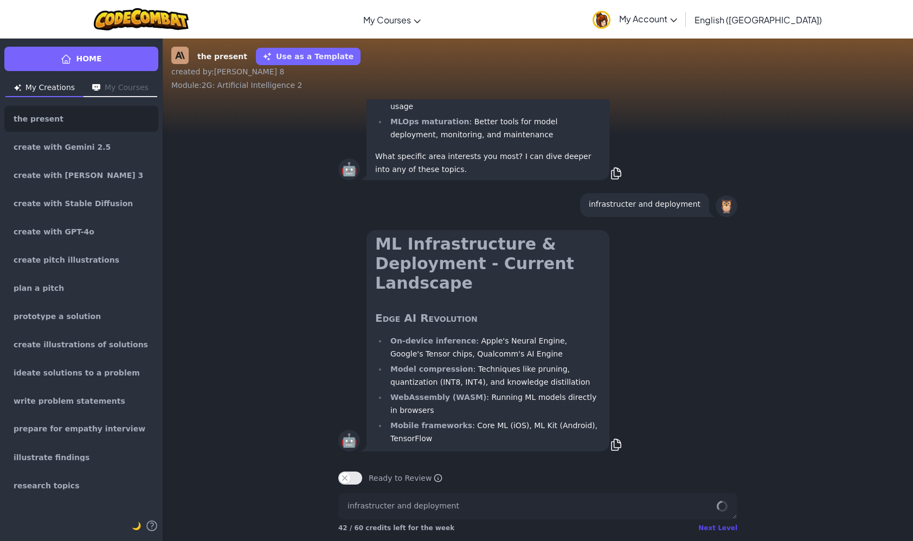
click at [715, 528] on div "Next Level" at bounding box center [717, 527] width 39 height 9
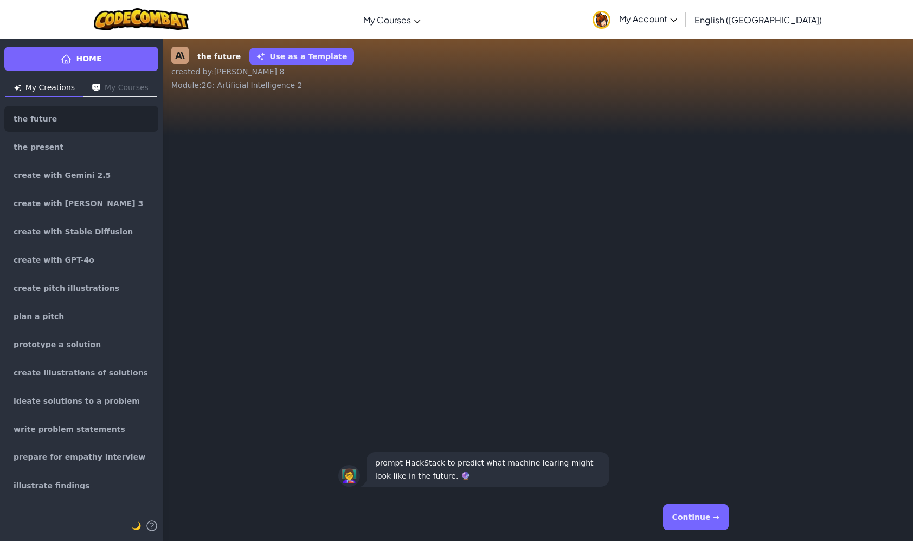
click at [702, 528] on button "Continue →" at bounding box center [696, 517] width 66 height 26
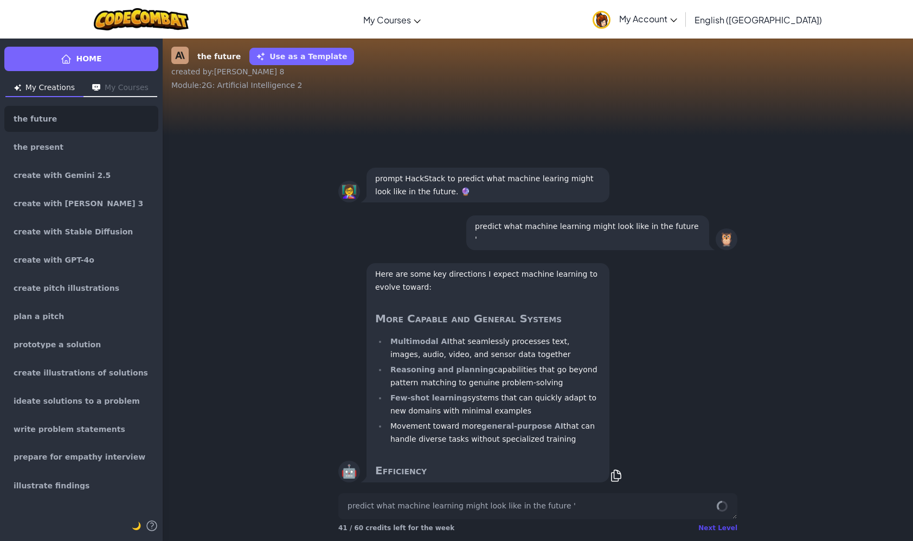
click at [727, 526] on div "Next Level" at bounding box center [717, 527] width 39 height 9
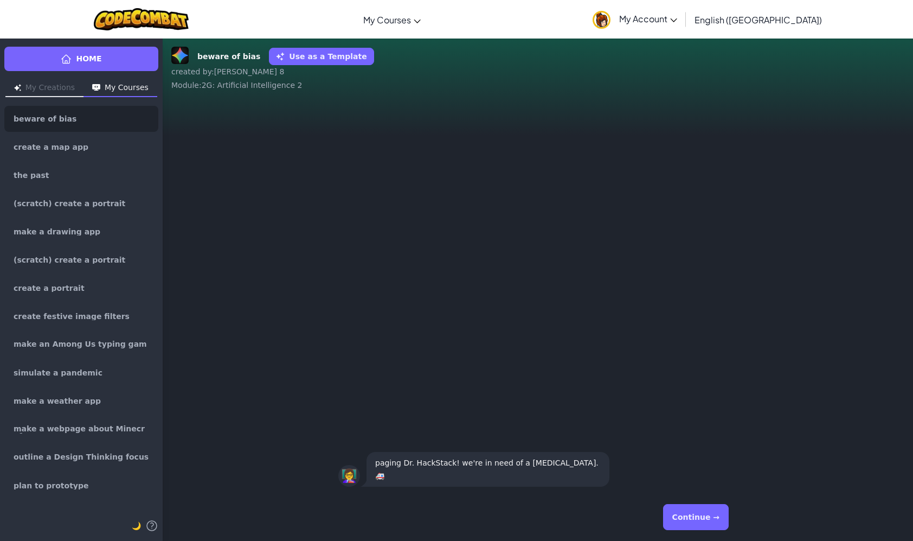
click at [693, 513] on button "Continue →" at bounding box center [696, 517] width 66 height 26
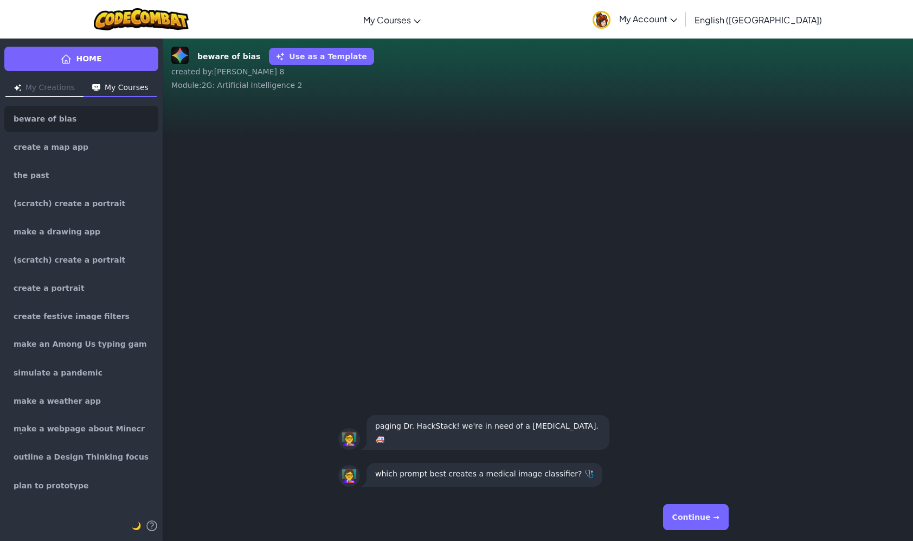
click at [682, 522] on button "Continue →" at bounding box center [696, 517] width 66 height 26
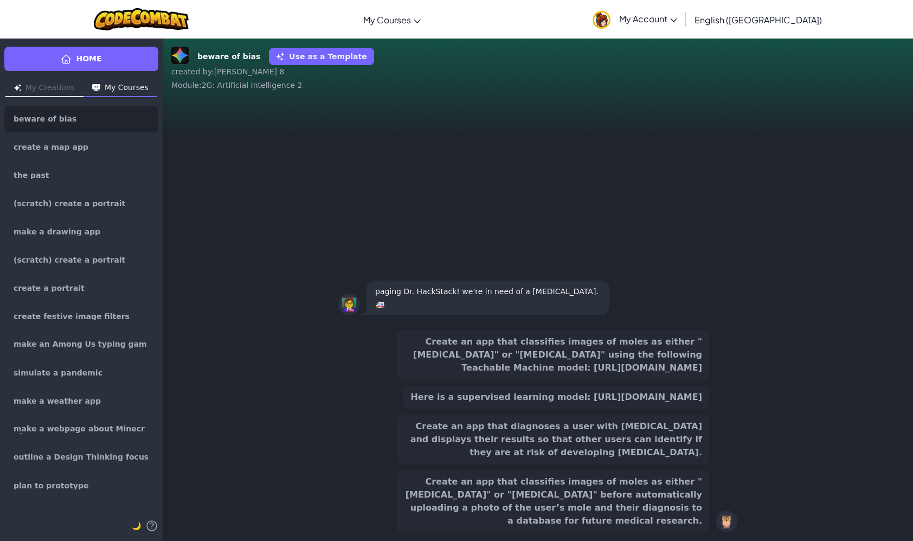
click at [563, 376] on button "Create an app that classifies images of moles as either "[MEDICAL_DATA]" or "[M…" at bounding box center [553, 354] width 312 height 49
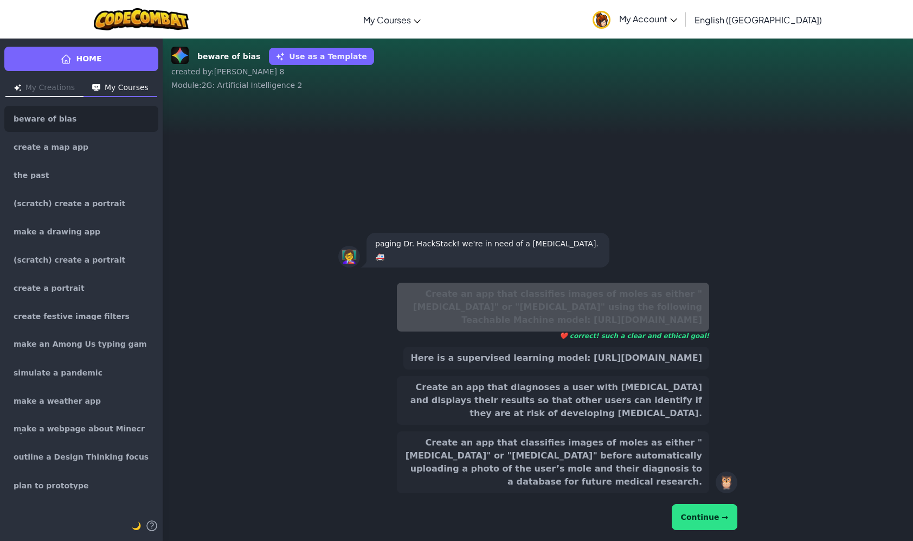
click at [711, 519] on button "Continue →" at bounding box center [705, 517] width 66 height 26
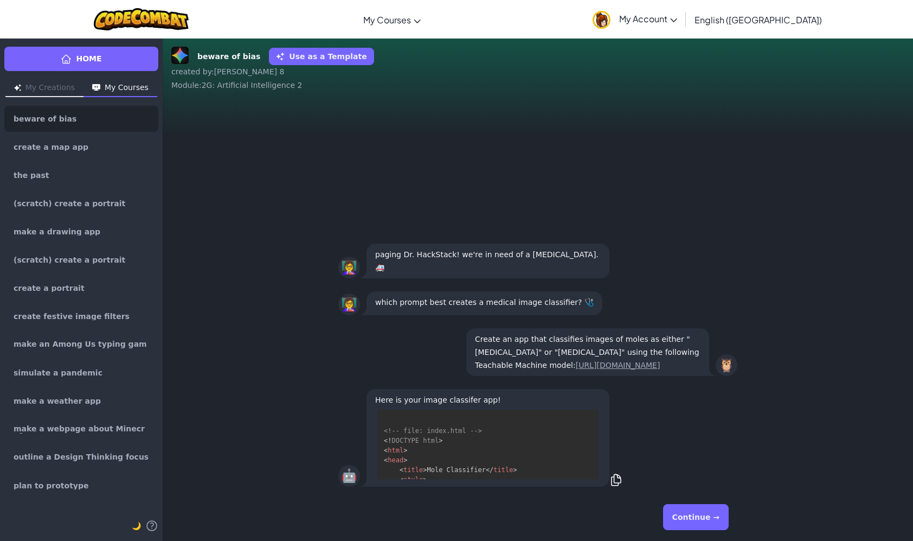
scroll to position [98, 0]
click at [711, 519] on button "Continue →" at bounding box center [696, 517] width 66 height 26
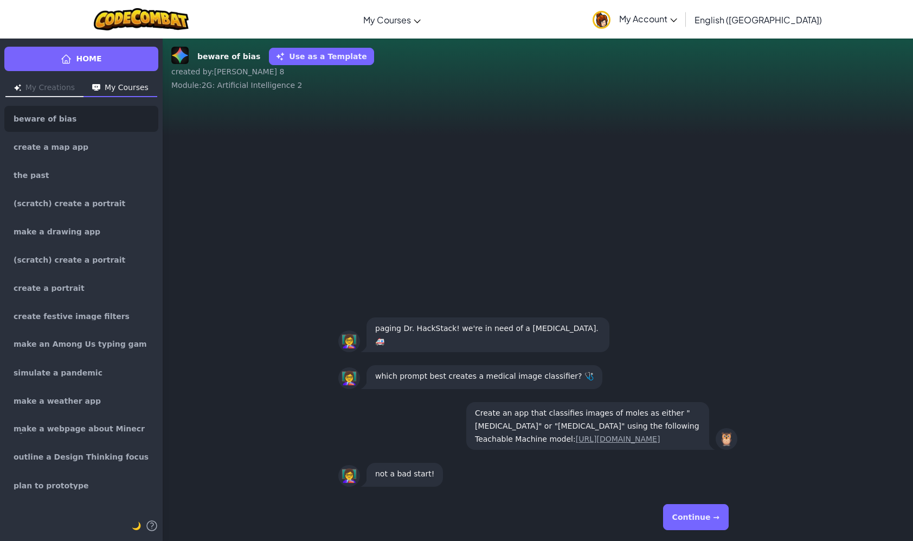
scroll to position [1, 0]
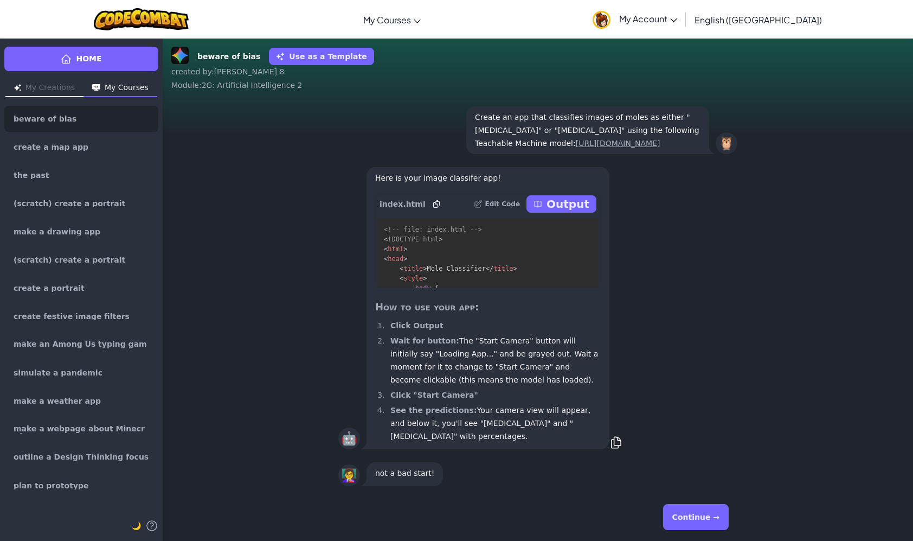
click at [557, 211] on p "Output" at bounding box center [568, 203] width 43 height 15
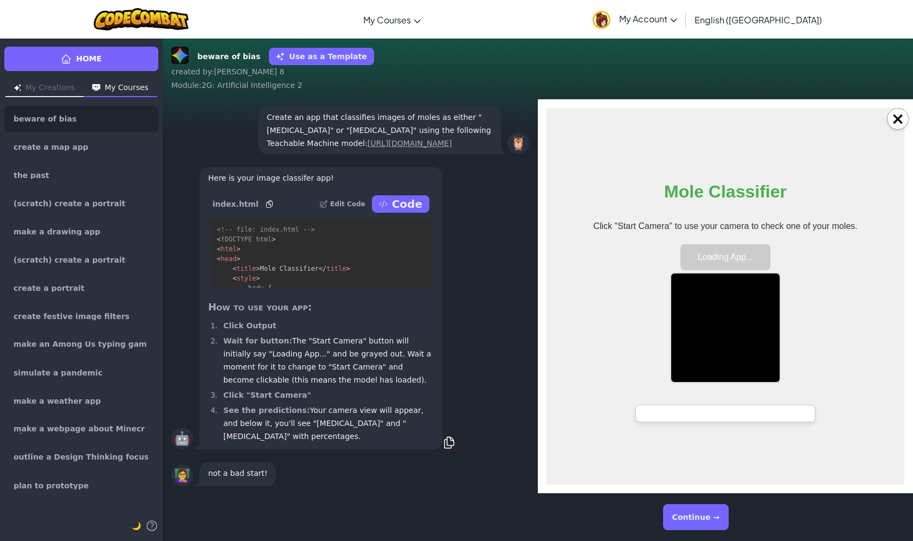
scroll to position [0, 0]
click at [735, 261] on button "Start Camera" at bounding box center [725, 257] width 86 height 26
click at [748, 410] on div at bounding box center [726, 413] width 180 height 17
click at [749, 406] on div at bounding box center [726, 413] width 180 height 17
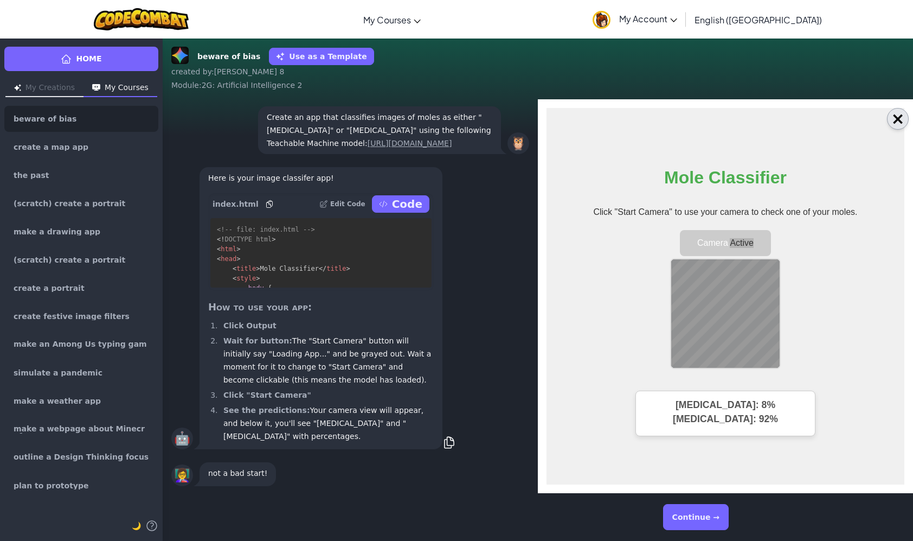
click at [893, 128] on button "×" at bounding box center [898, 119] width 22 height 22
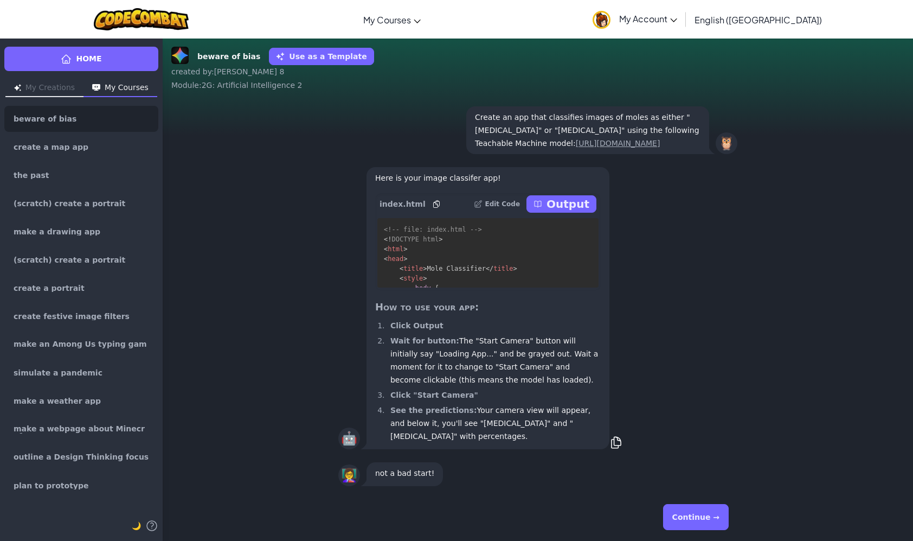
click at [698, 518] on button "Continue →" at bounding box center [696, 517] width 66 height 26
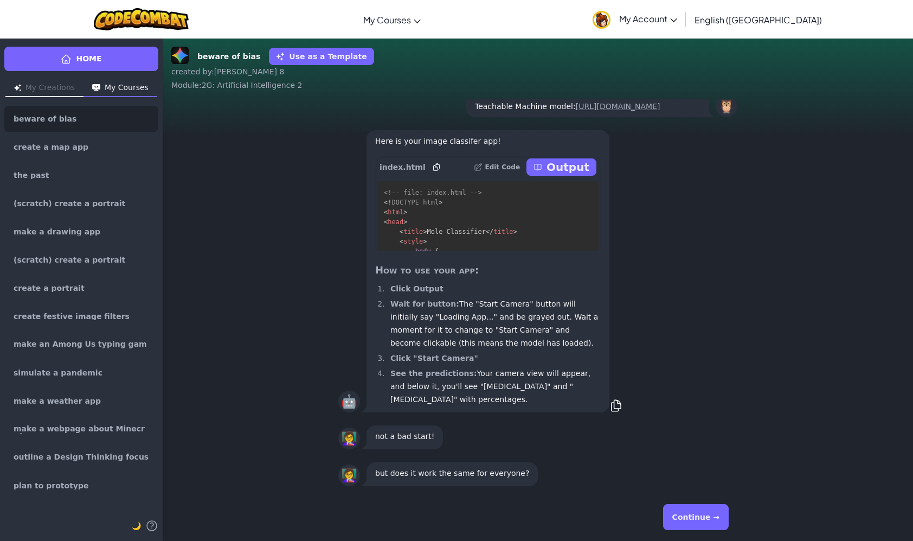
click at [710, 526] on button "Continue →" at bounding box center [696, 517] width 66 height 26
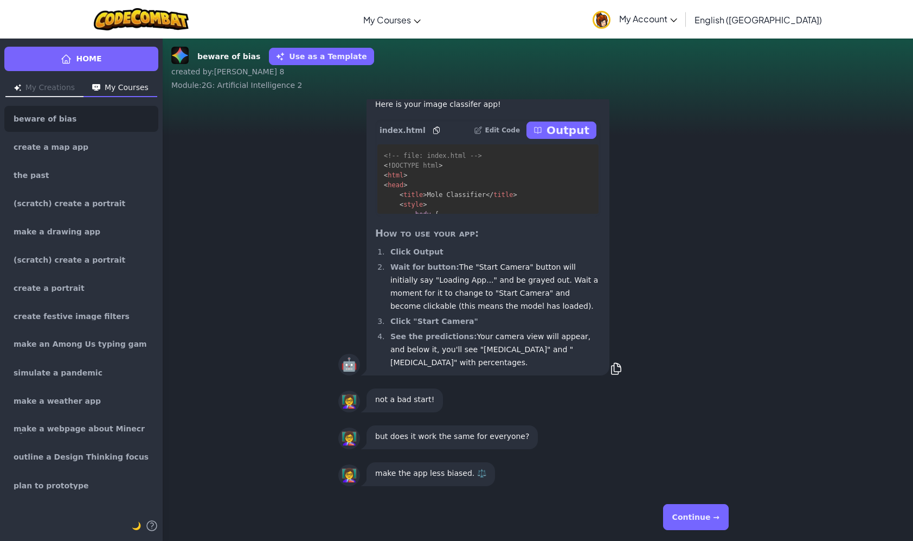
click at [685, 513] on button "Continue →" at bounding box center [696, 517] width 66 height 26
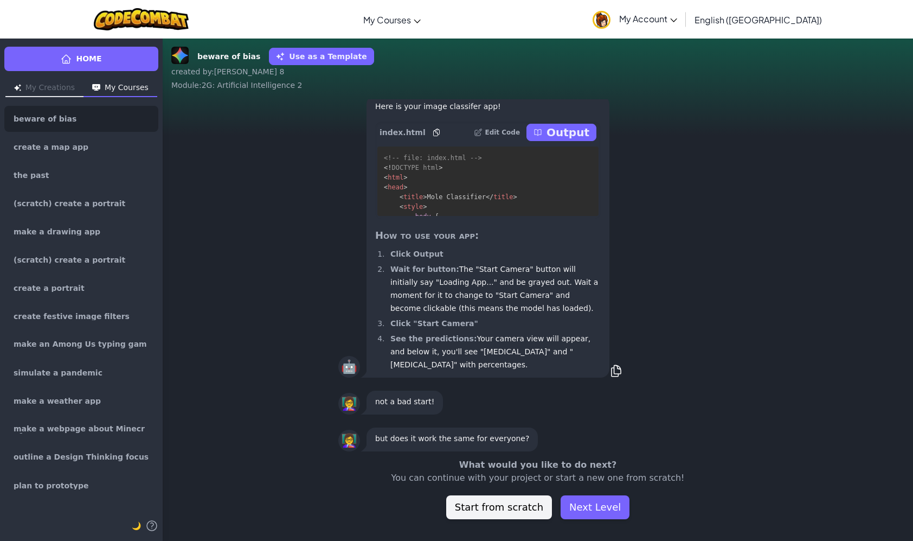
scroll to position [-34, 0]
click at [592, 509] on button "Next Level" at bounding box center [595, 507] width 69 height 24
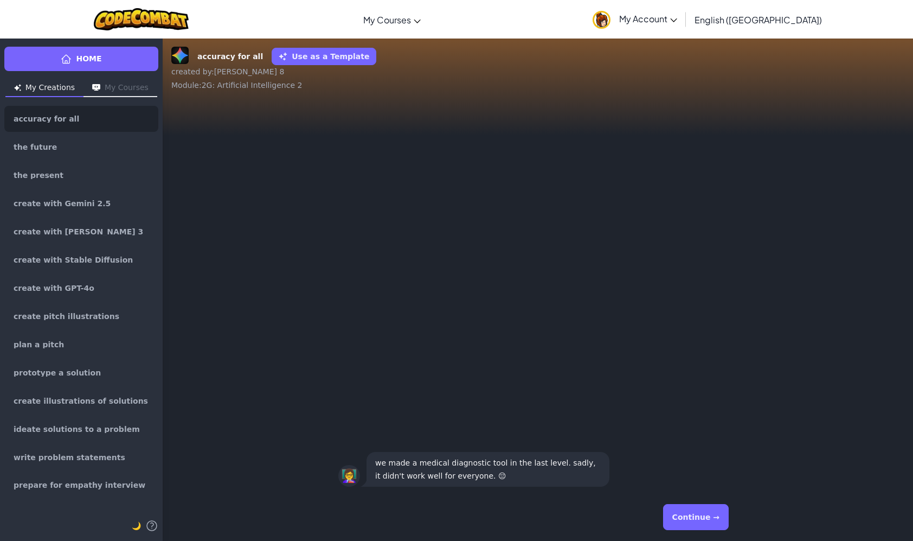
click at [692, 510] on button "Continue →" at bounding box center [696, 517] width 66 height 26
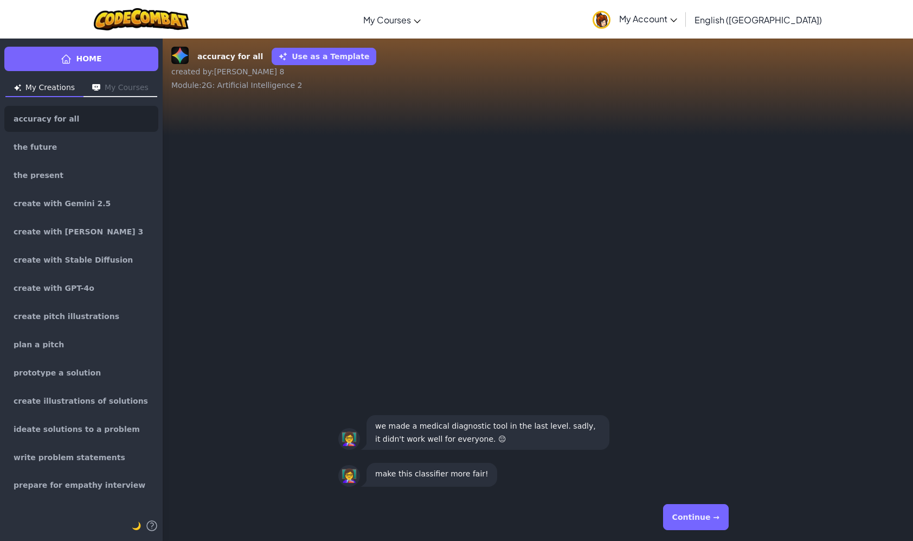
click at [714, 518] on button "Continue →" at bounding box center [696, 517] width 66 height 26
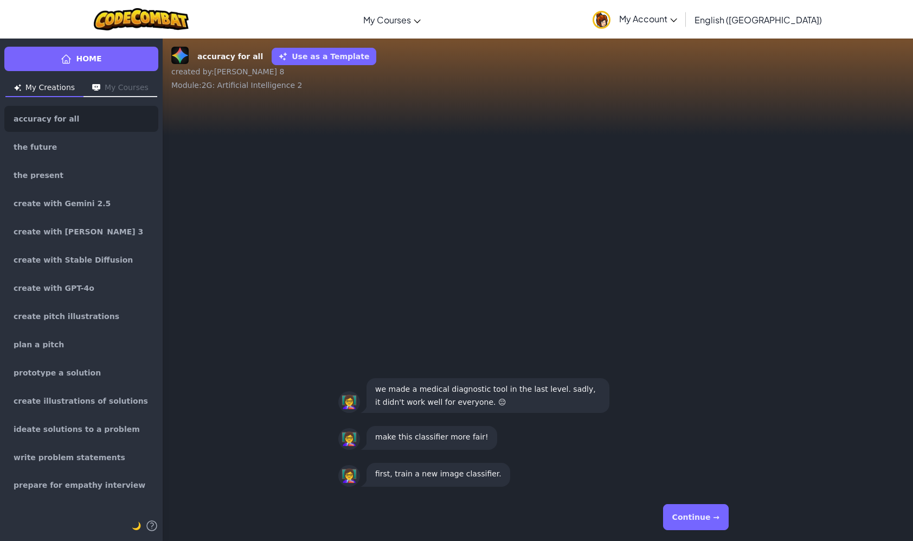
click at [722, 517] on button "Continue →" at bounding box center [696, 517] width 66 height 26
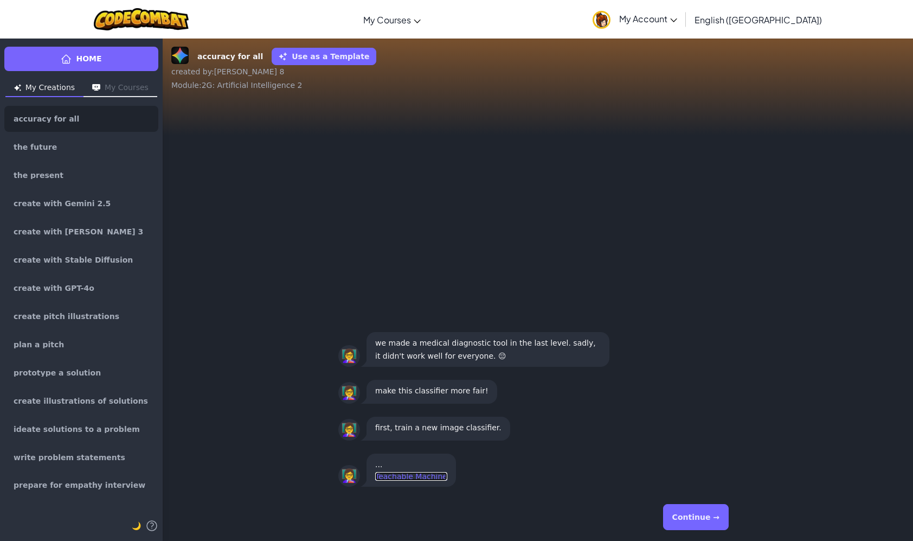
click at [435, 475] on link "Teachable Machine" at bounding box center [411, 476] width 72 height 9
click at [717, 512] on button "Continue →" at bounding box center [696, 517] width 66 height 26
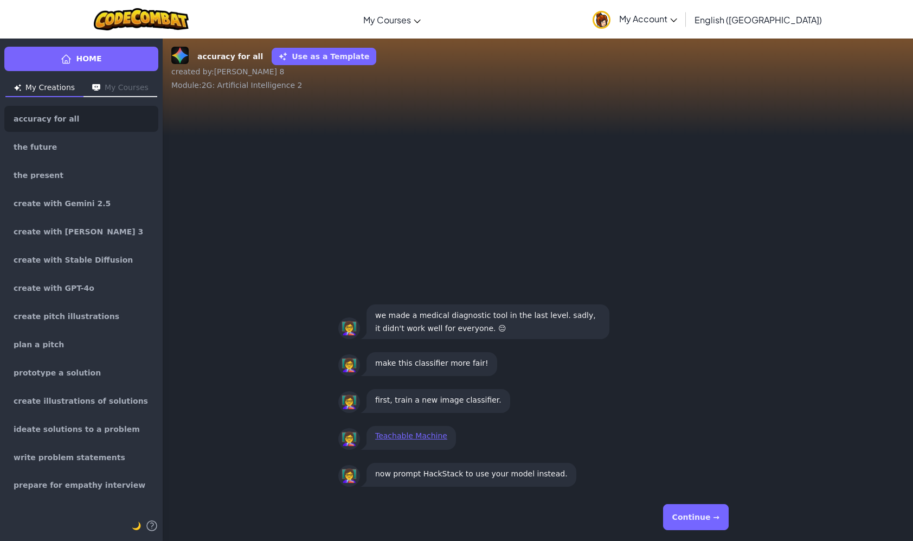
click at [696, 514] on button "Continue →" at bounding box center [696, 517] width 66 height 26
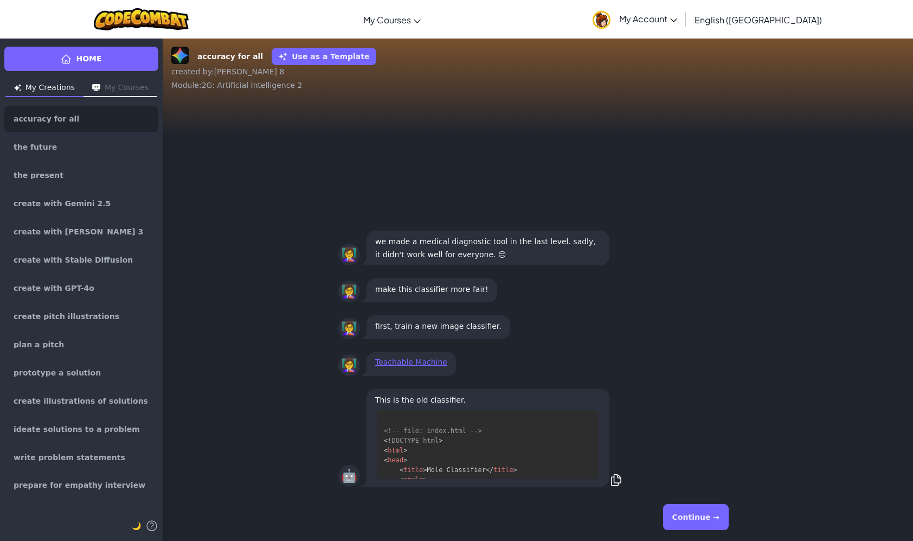
scroll to position [108, 0]
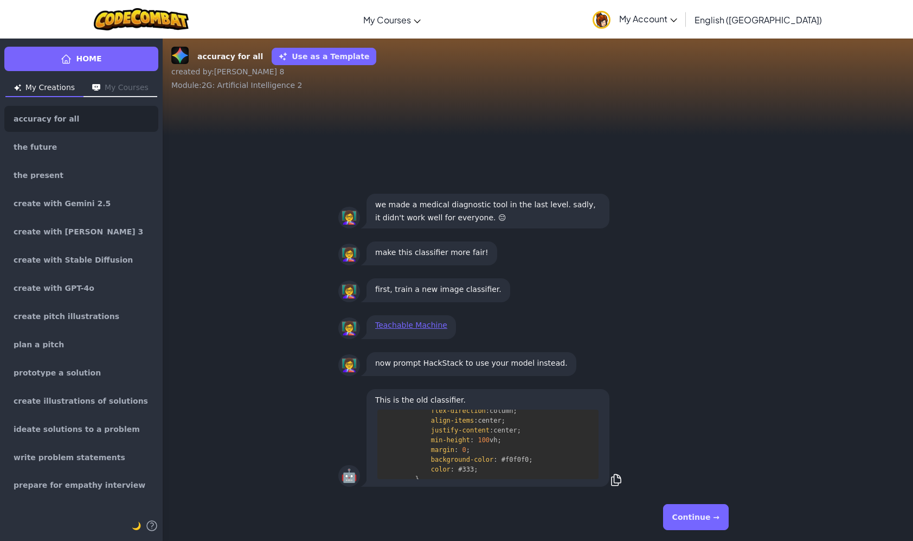
click at [683, 515] on button "Continue →" at bounding box center [696, 517] width 66 height 26
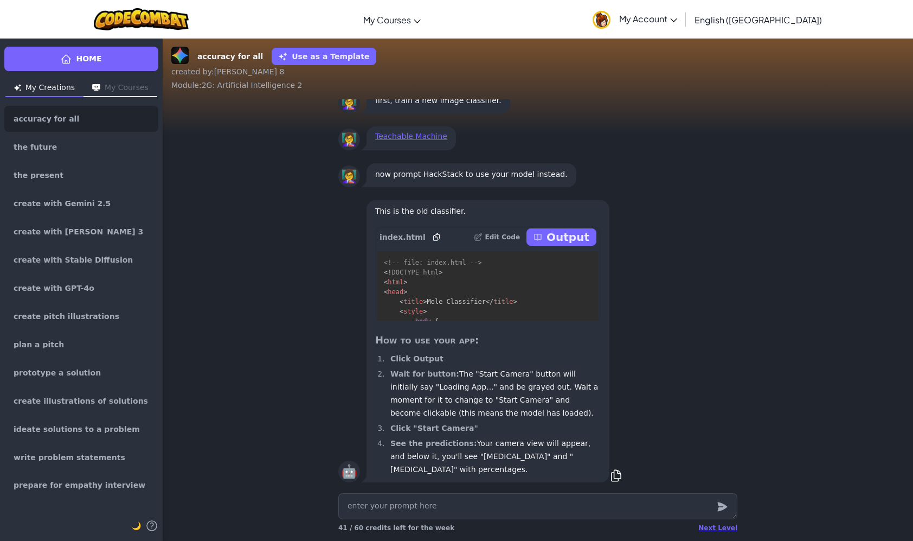
scroll to position [1, 0]
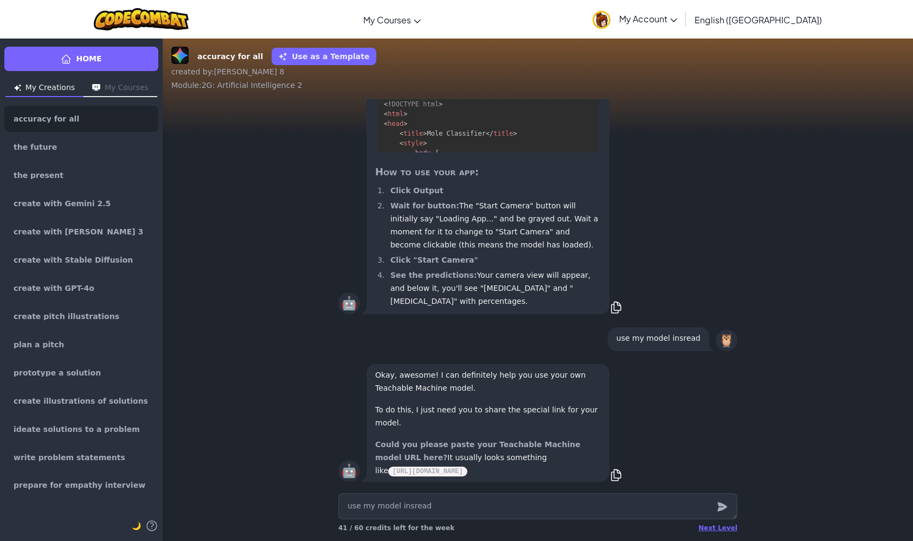
click at [467, 468] on code "[URL][DOMAIN_NAME]" at bounding box center [427, 471] width 79 height 10
click at [725, 530] on div "Next Level" at bounding box center [717, 527] width 39 height 9
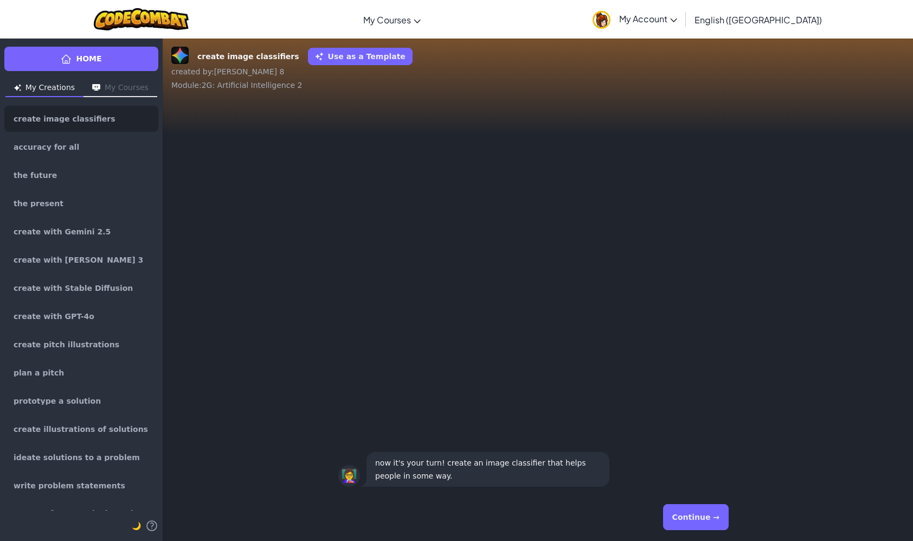
click at [708, 516] on button "Continue →" at bounding box center [696, 517] width 66 height 26
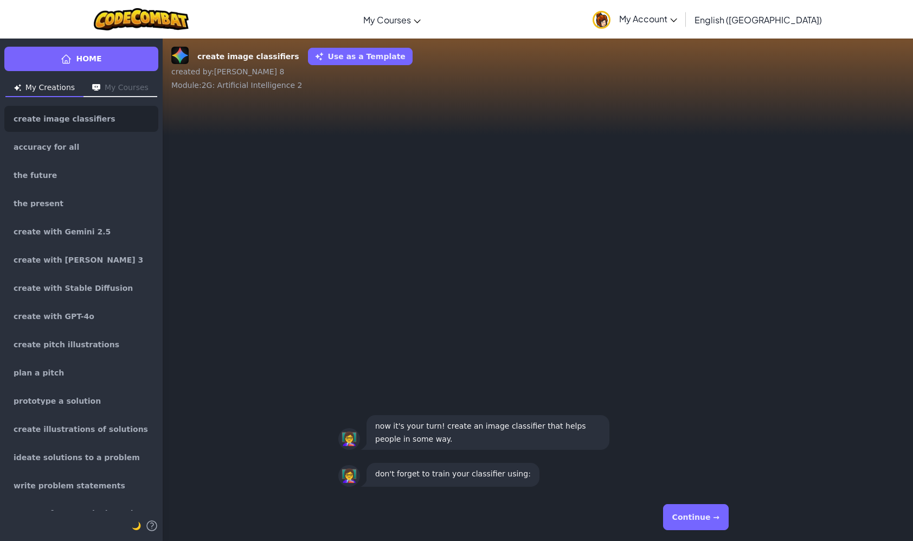
click at [709, 518] on button "Continue →" at bounding box center [696, 517] width 66 height 26
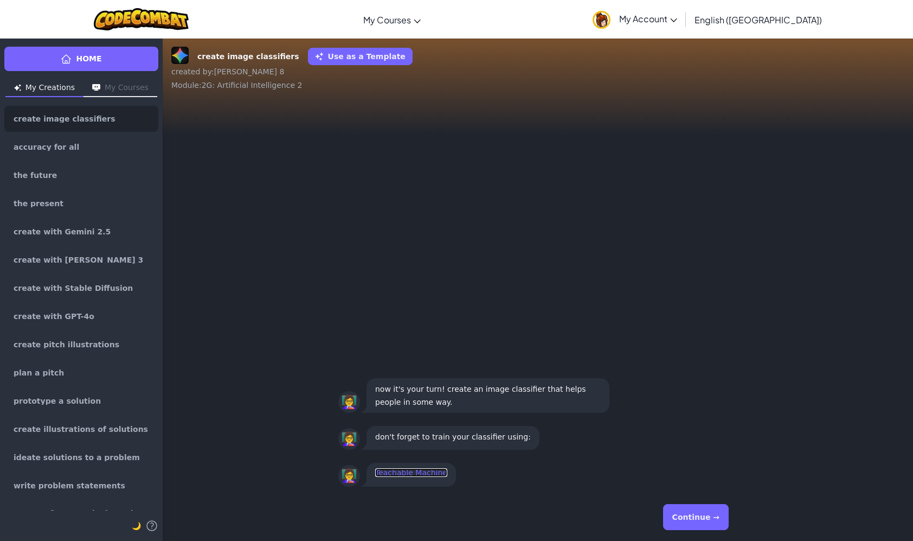
click at [383, 474] on link "Teachable Machine" at bounding box center [411, 472] width 72 height 9
click at [711, 508] on button "Continue →" at bounding box center [696, 517] width 66 height 26
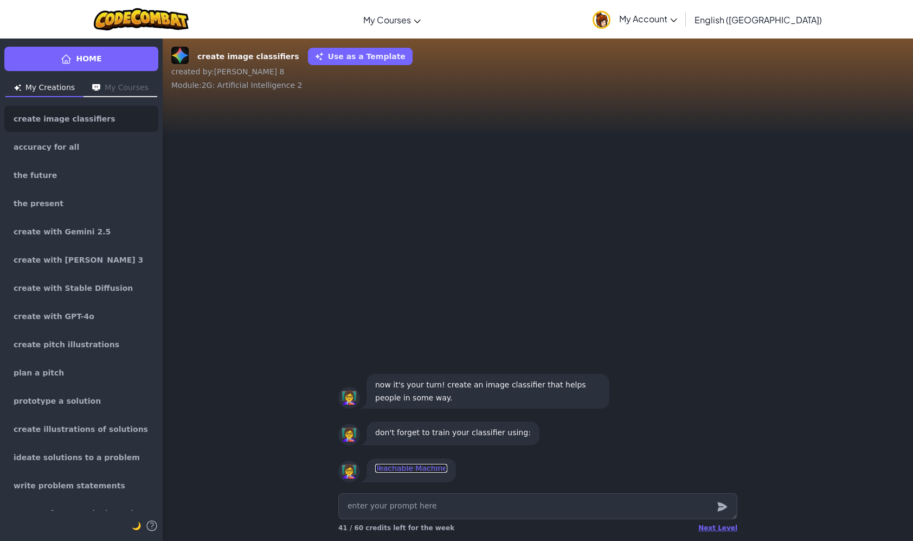
click at [389, 464] on link "Teachable Machine" at bounding box center [411, 468] width 72 height 9
drag, startPoint x: 457, startPoint y: 519, endPoint x: 454, endPoint y: 510, distance: 10.3
drag, startPoint x: 478, startPoint y: 509, endPoint x: 519, endPoint y: 490, distance: 45.4
click at [482, 504] on textarea at bounding box center [537, 506] width 399 height 26
drag, startPoint x: 615, startPoint y: 428, endPoint x: 499, endPoint y: 471, distance: 124.0
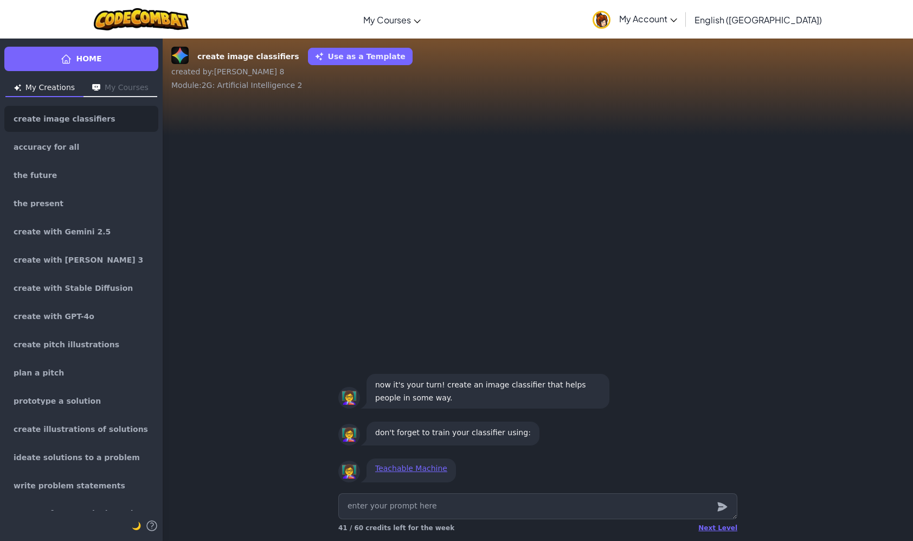
click at [602, 446] on div "👩‍🏫 don't forget to train your classifier using:" at bounding box center [537, 433] width 399 height 28
click at [722, 528] on div "Next Level" at bounding box center [717, 527] width 39 height 9
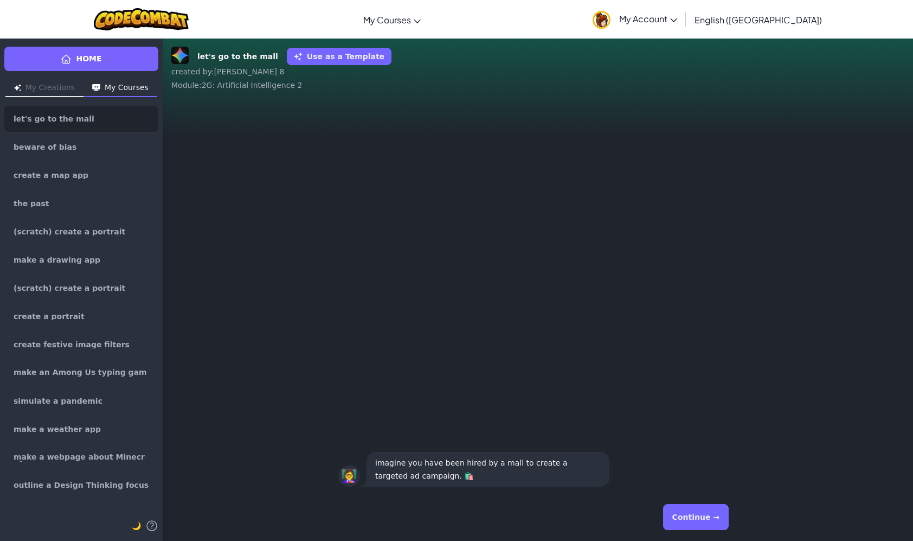
click at [709, 512] on button "Continue →" at bounding box center [696, 517] width 66 height 26
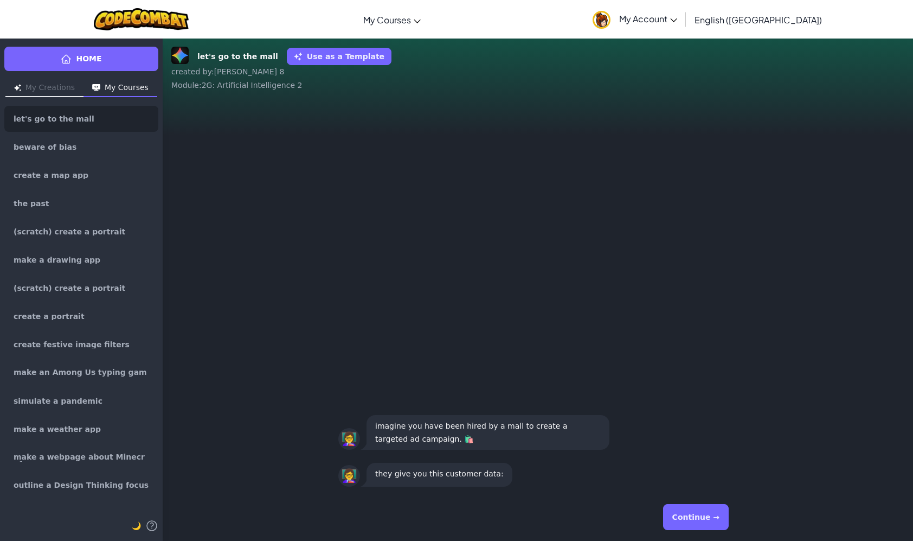
click at [711, 512] on button "Continue →" at bounding box center [696, 517] width 66 height 26
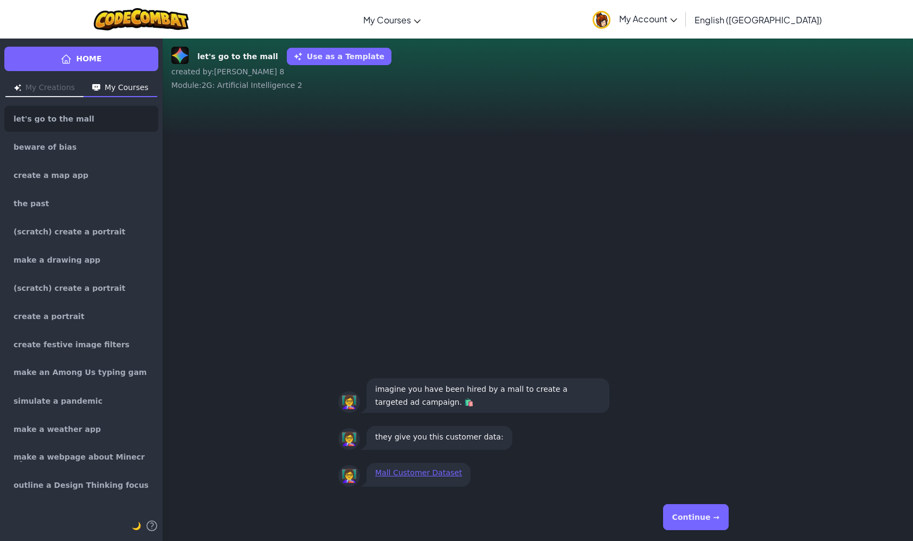
drag, startPoint x: 711, startPoint y: 512, endPoint x: 733, endPoint y: 521, distance: 23.9
click at [733, 521] on div "Continue →" at bounding box center [537, 516] width 399 height 39
click at [688, 508] on button "Continue →" at bounding box center [696, 517] width 66 height 26
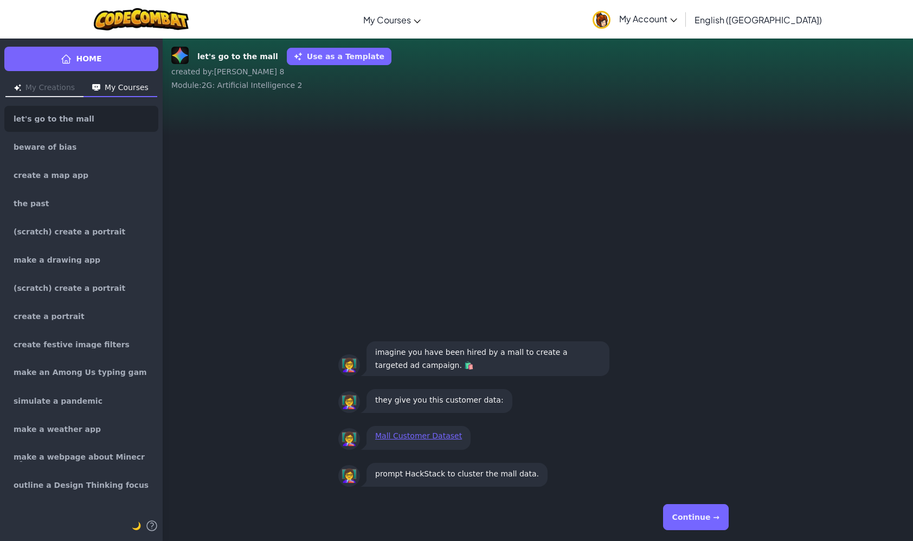
click at [686, 512] on button "Continue →" at bounding box center [696, 517] width 66 height 26
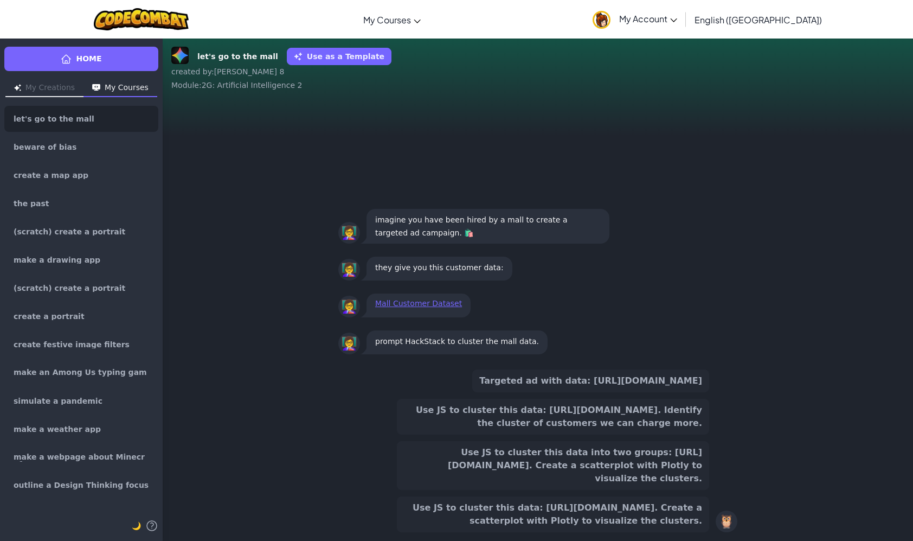
drag, startPoint x: 618, startPoint y: 376, endPoint x: 624, endPoint y: 401, distance: 25.3
click at [618, 399] on button "Use JS to cluster this data: [URL][DOMAIN_NAME]. Identify the cluster of custom…" at bounding box center [553, 417] width 312 height 36
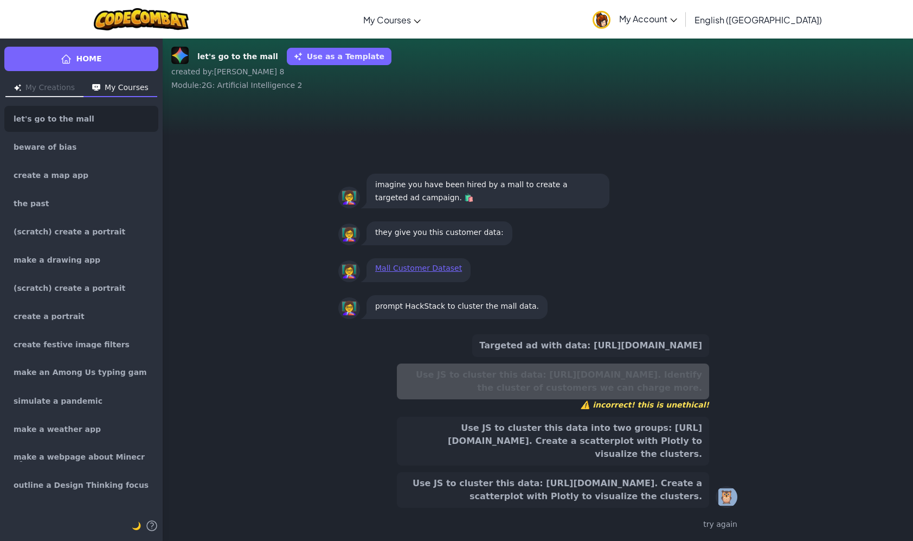
click at [695, 504] on div "Targeted ad with data: [URL][DOMAIN_NAME] Use JS to cluster this data: [URL][DO…" at bounding box center [537, 433] width 399 height 207
click at [694, 499] on button "Use JS to cluster this data: [URL][DOMAIN_NAME]. Create a scatterplot with Plot…" at bounding box center [553, 490] width 312 height 36
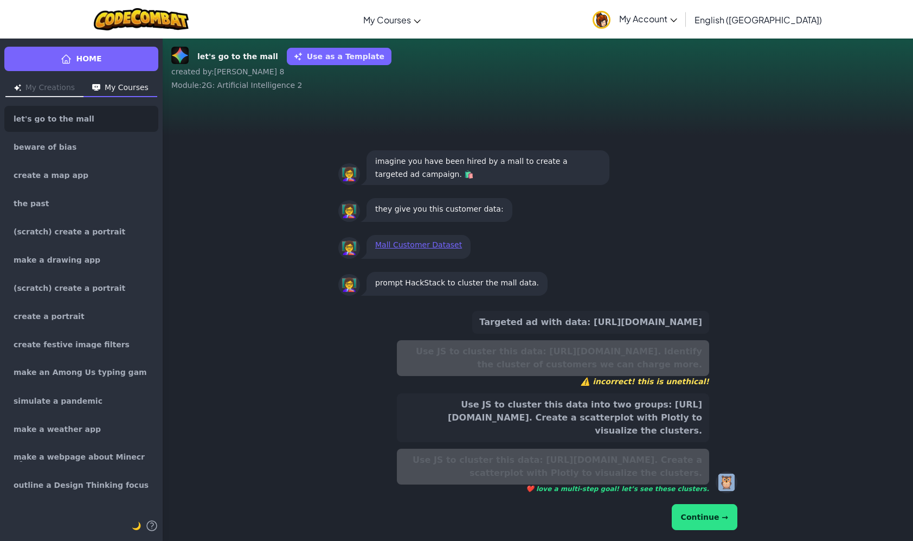
click at [707, 519] on button "Continue →" at bounding box center [705, 517] width 66 height 26
click at [703, 522] on button "Continue →" at bounding box center [705, 517] width 66 height 26
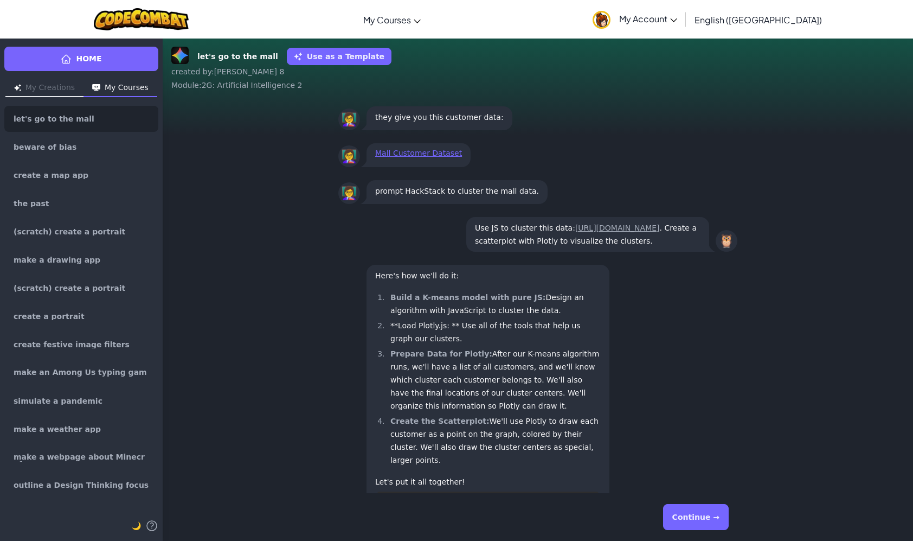
scroll to position [-121, 0]
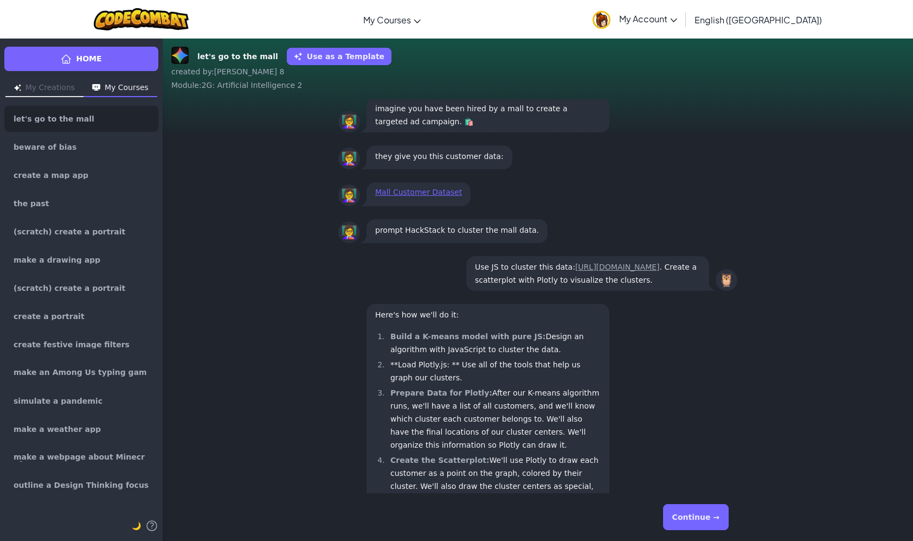
click at [693, 524] on button "Continue →" at bounding box center [696, 517] width 66 height 26
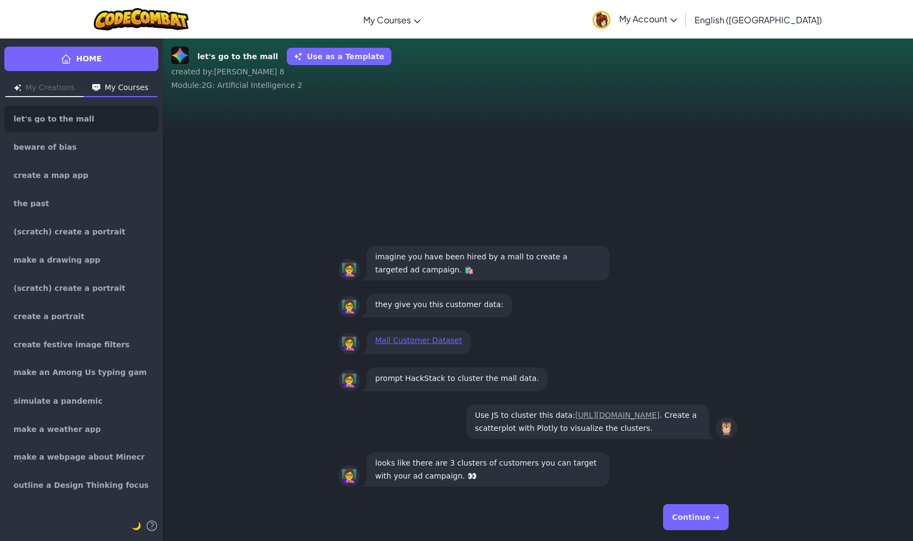
click at [726, 512] on button "Continue →" at bounding box center [696, 517] width 66 height 26
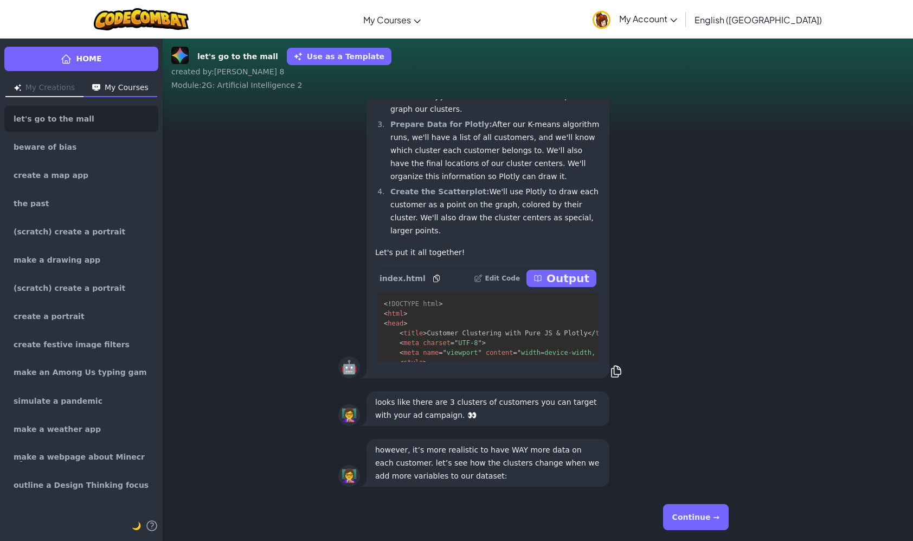
scroll to position [1, 0]
click at [565, 281] on p "Output" at bounding box center [568, 277] width 43 height 15
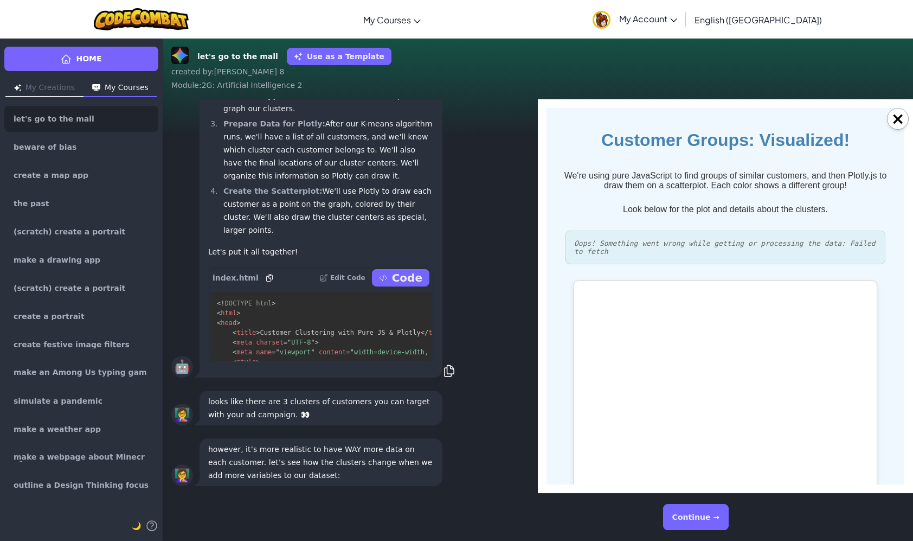
scroll to position [0, 0]
click at [775, 290] on div at bounding box center [726, 416] width 304 height 272
click at [753, 300] on div at bounding box center [726, 416] width 304 height 272
drag, startPoint x: 753, startPoint y: 300, endPoint x: 584, endPoint y: 316, distance: 169.9
click at [633, 323] on div at bounding box center [726, 416] width 304 height 272
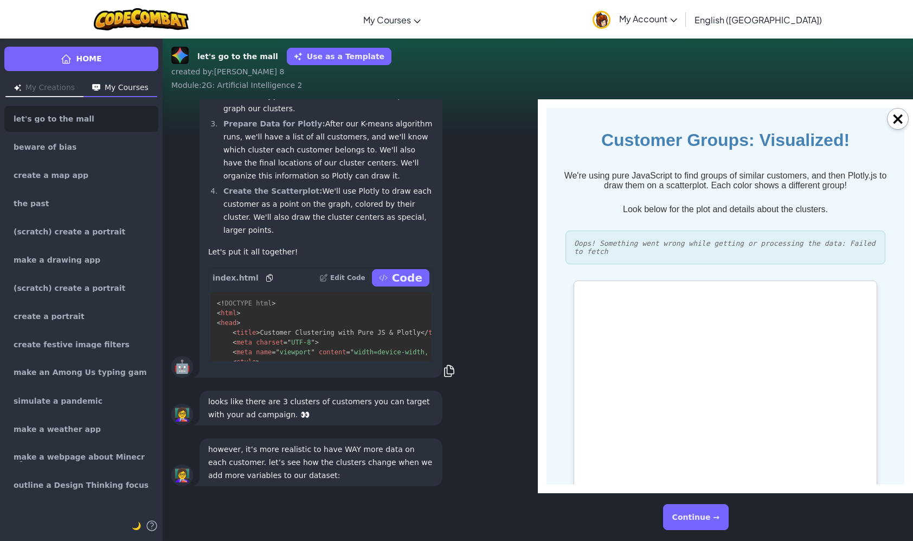
drag, startPoint x: 836, startPoint y: 254, endPoint x: 888, endPoint y: 221, distance: 62.0
click at [851, 243] on div "Oops! Something went wrong while getting or processing the data: Failed to fetch" at bounding box center [726, 247] width 320 height 34
click at [888, 121] on button "×" at bounding box center [898, 119] width 22 height 22
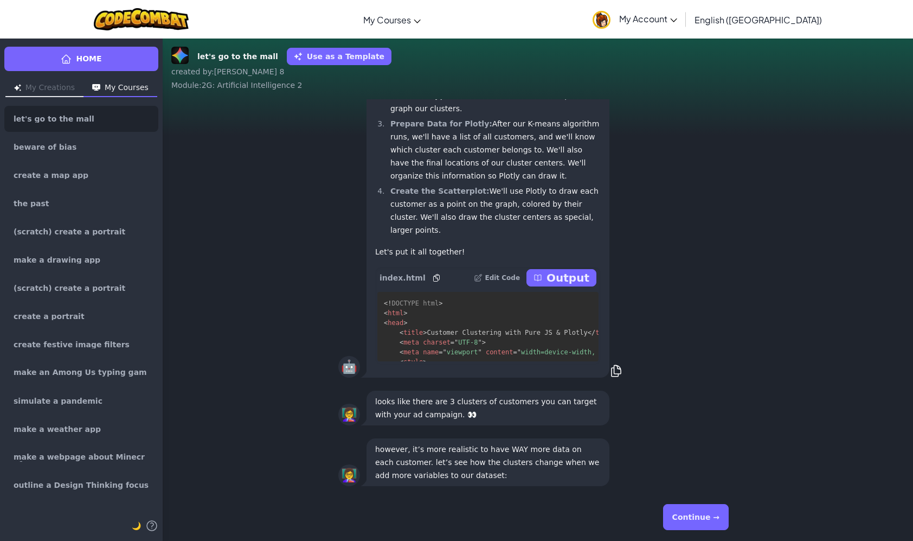
click at [890, 121] on div "🤖 Here's how we'll do it: Build a K-means model with pure JS: Design an algorit…" at bounding box center [538, 206] width 750 height 356
click at [691, 517] on button "Continue →" at bounding box center [696, 517] width 66 height 26
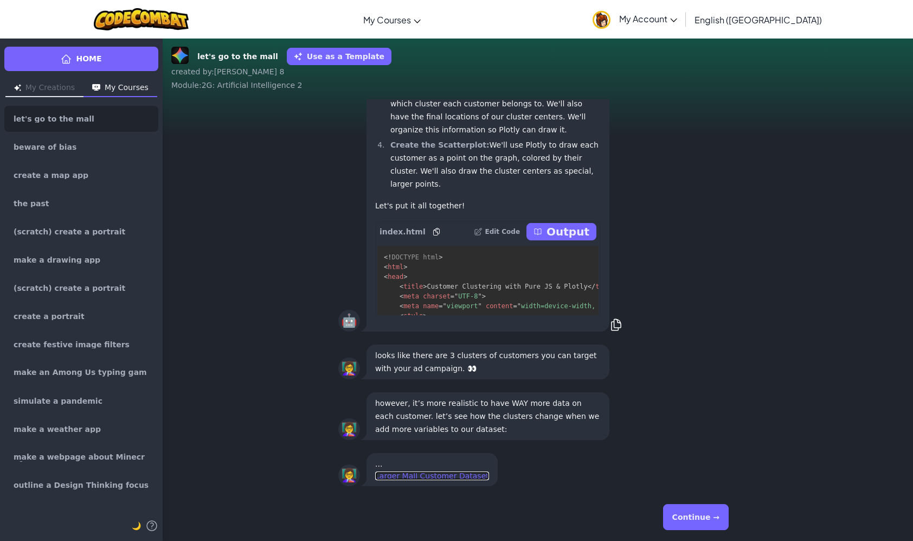
click at [461, 473] on link "Larger Mall Customer Dataset" at bounding box center [432, 475] width 114 height 9
click at [718, 509] on button "Continue →" at bounding box center [696, 517] width 66 height 26
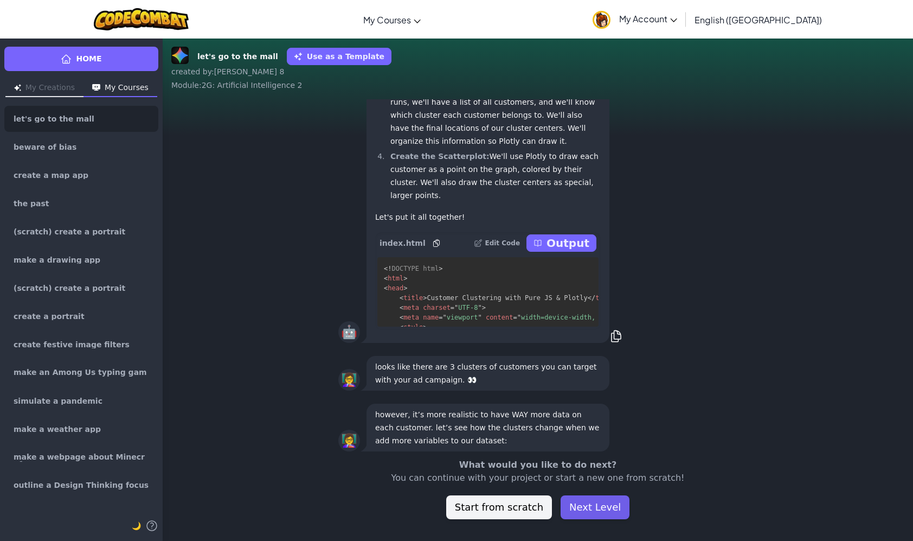
scroll to position [-25, 0]
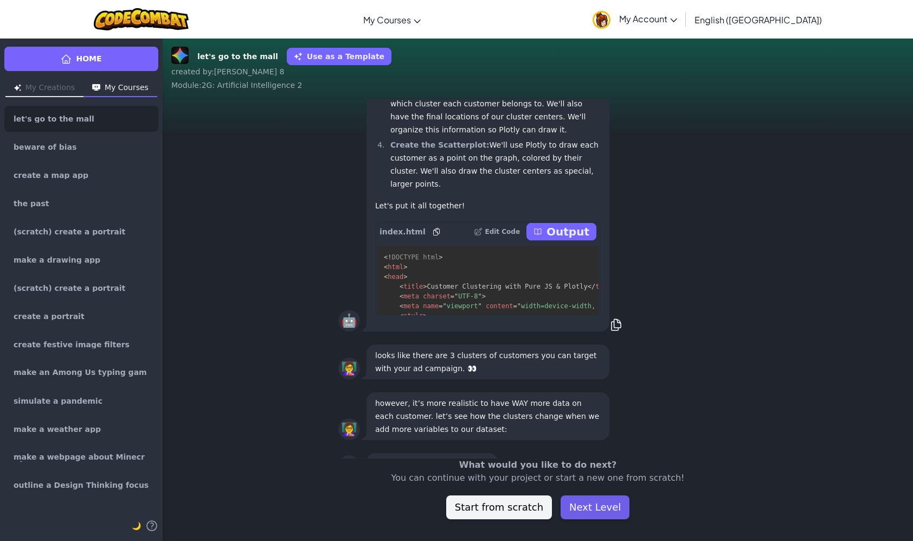
click at [615, 501] on button "Next Level" at bounding box center [595, 507] width 69 height 24
click at [589, 497] on button "Next Level" at bounding box center [595, 507] width 69 height 24
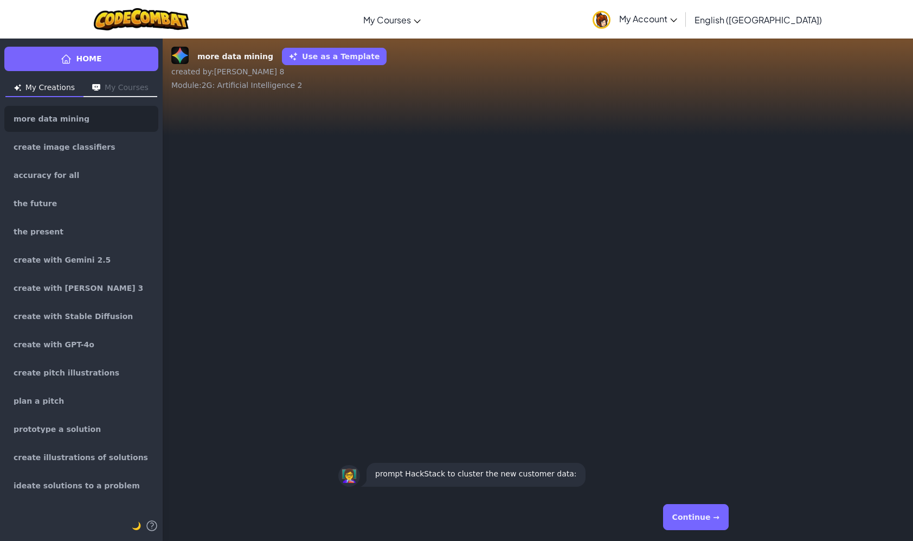
click at [697, 502] on div "Continue →" at bounding box center [537, 516] width 399 height 39
click at [684, 515] on button "Continue →" at bounding box center [696, 517] width 66 height 26
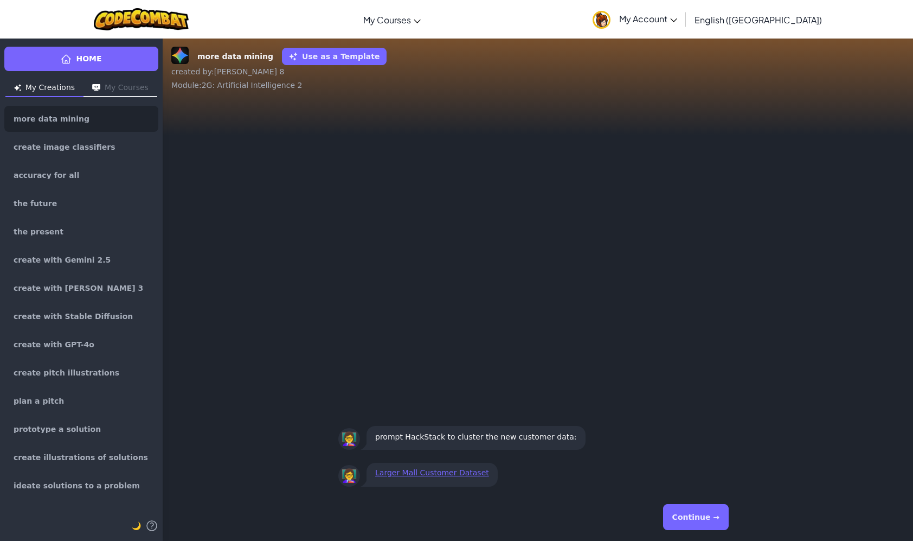
click at [706, 523] on button "Continue →" at bounding box center [696, 517] width 66 height 26
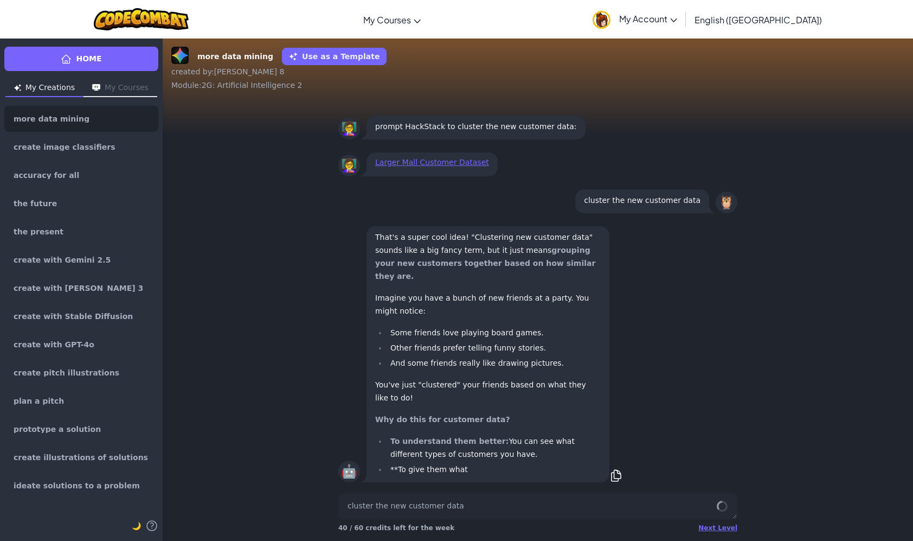
scroll to position [1, 0]
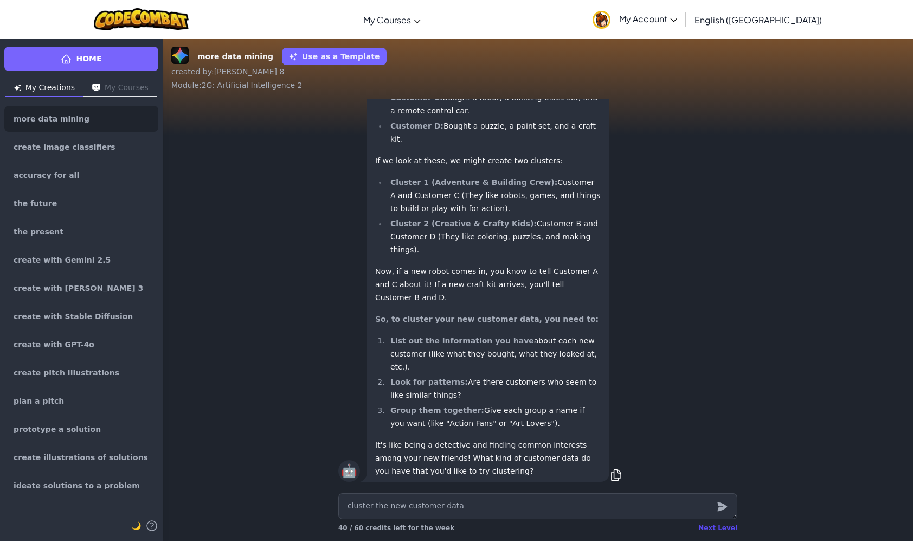
click at [717, 529] on div "Next Level" at bounding box center [717, 527] width 39 height 9
